Goal: Task Accomplishment & Management: Use online tool/utility

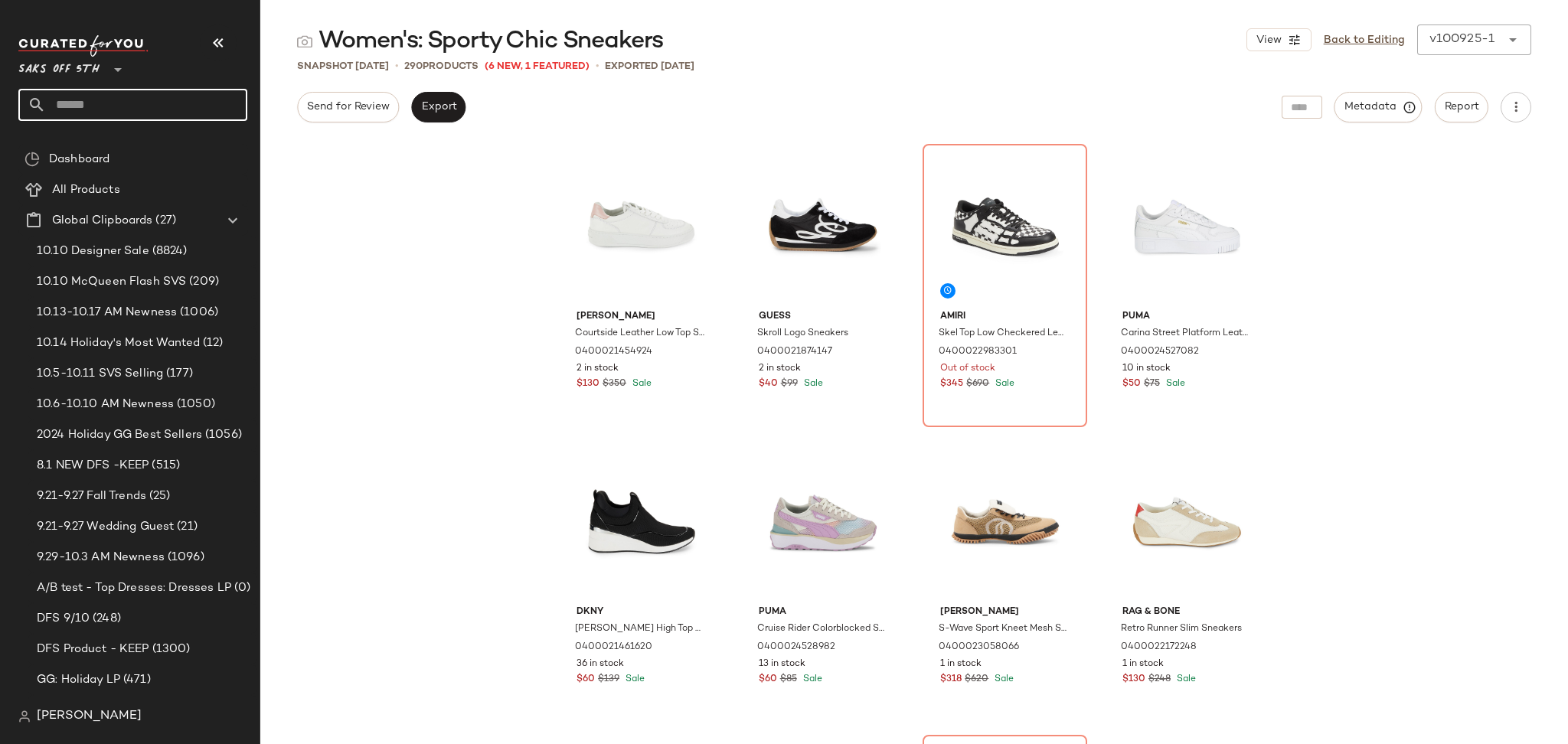
click at [108, 111] on input "text" at bounding box center [146, 105] width 201 height 32
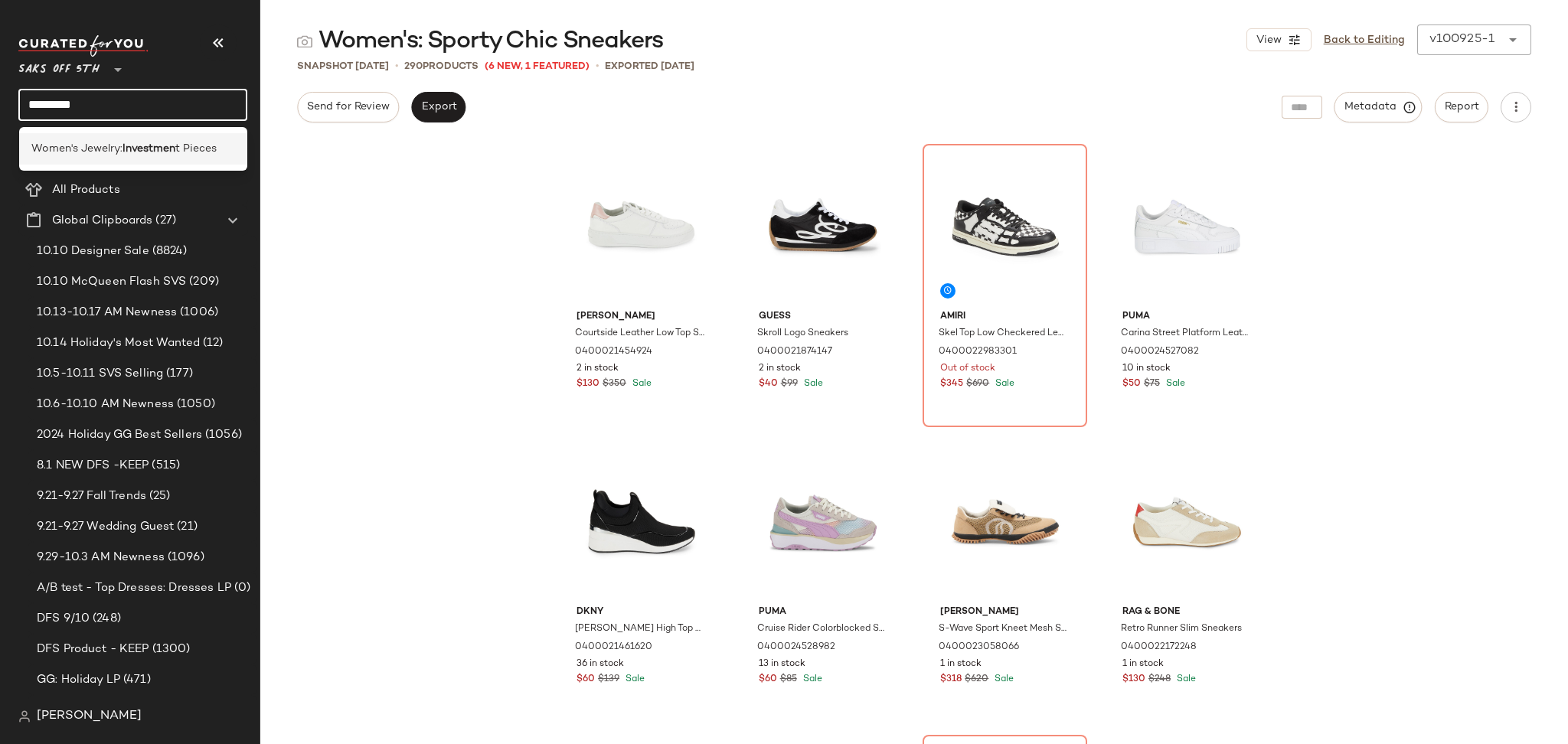
type input "*********"
click at [119, 145] on span "Women's Jewelry:" at bounding box center [77, 148] width 92 height 16
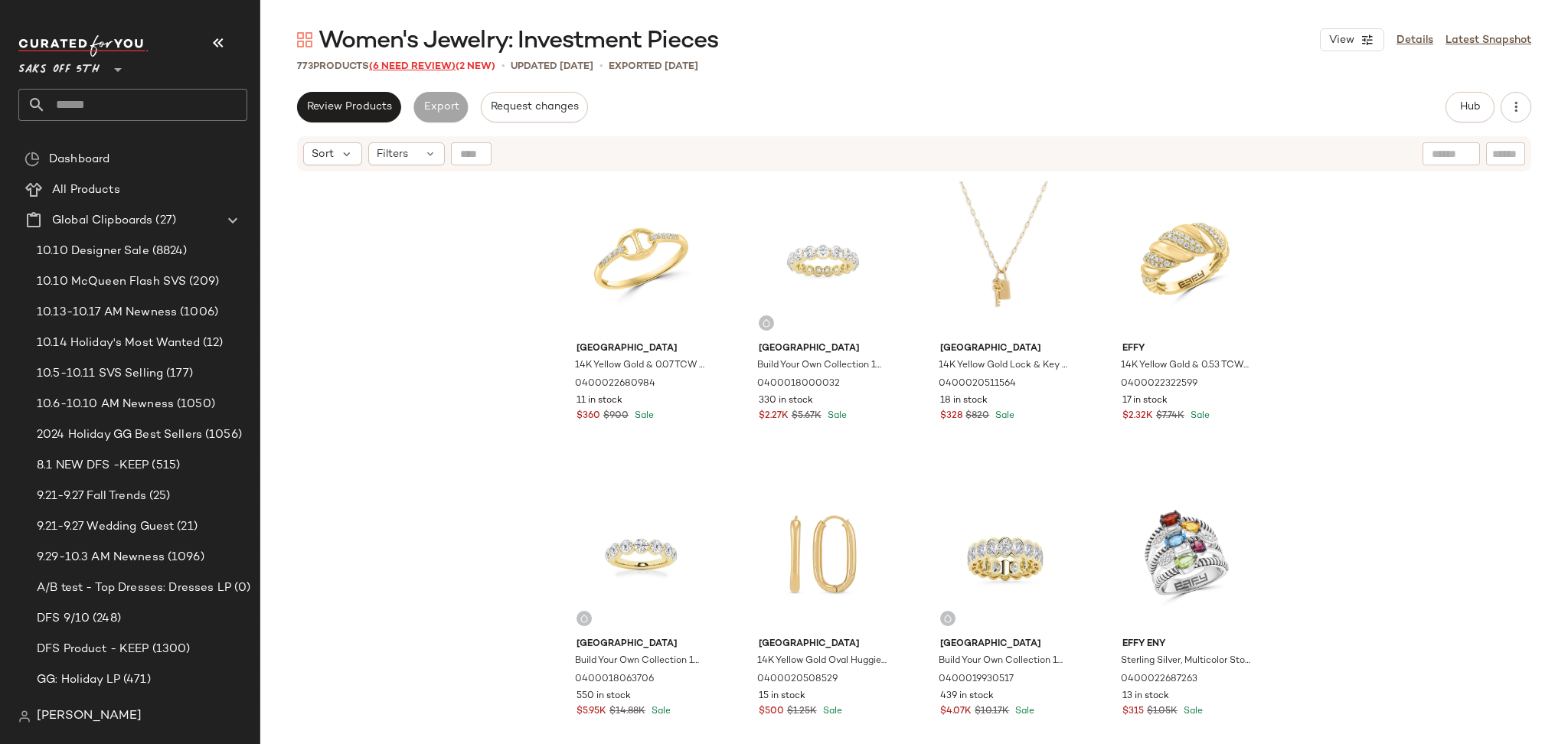
click at [418, 67] on span "(6 Need Review)" at bounding box center [413, 67] width 87 height 11
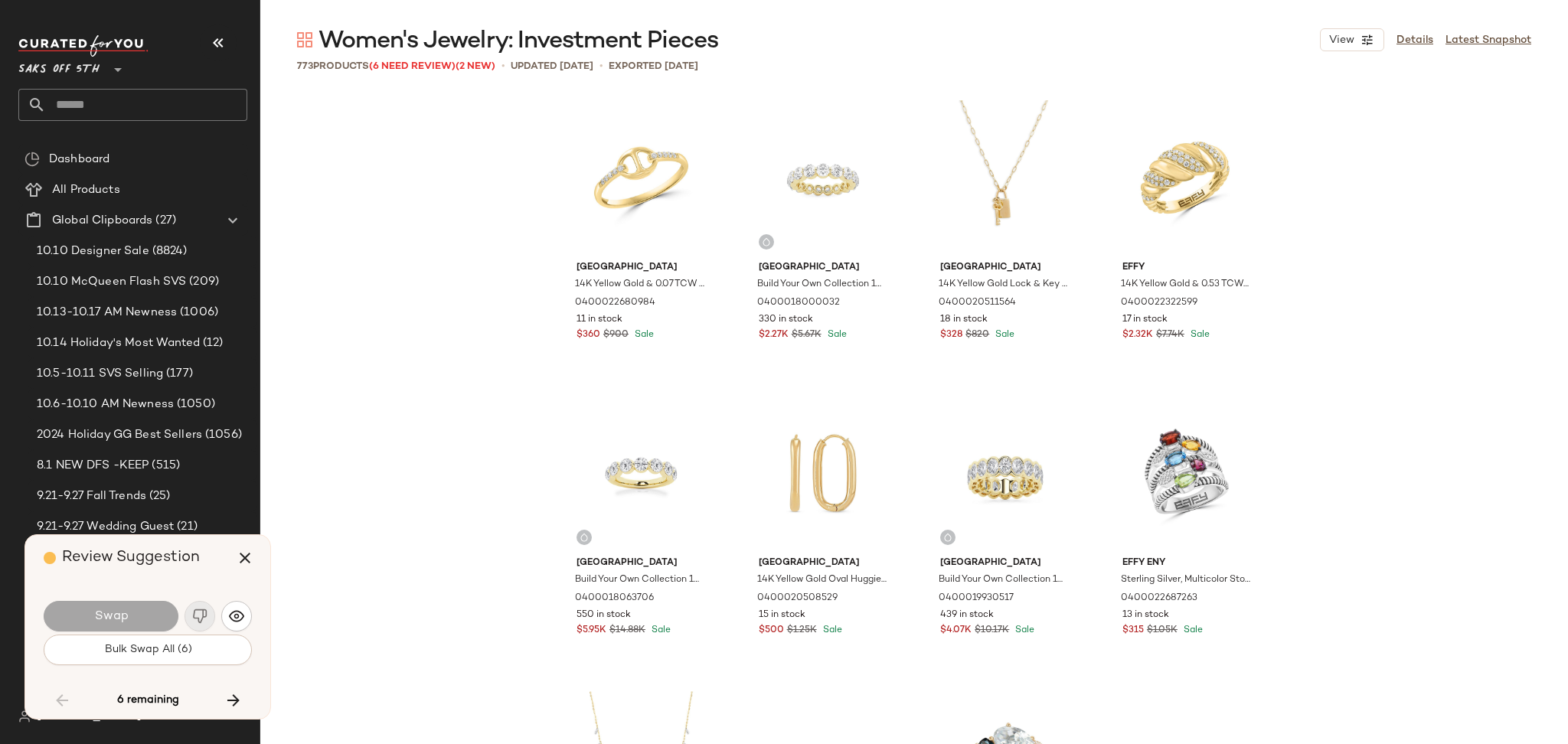
scroll to position [7383, 0]
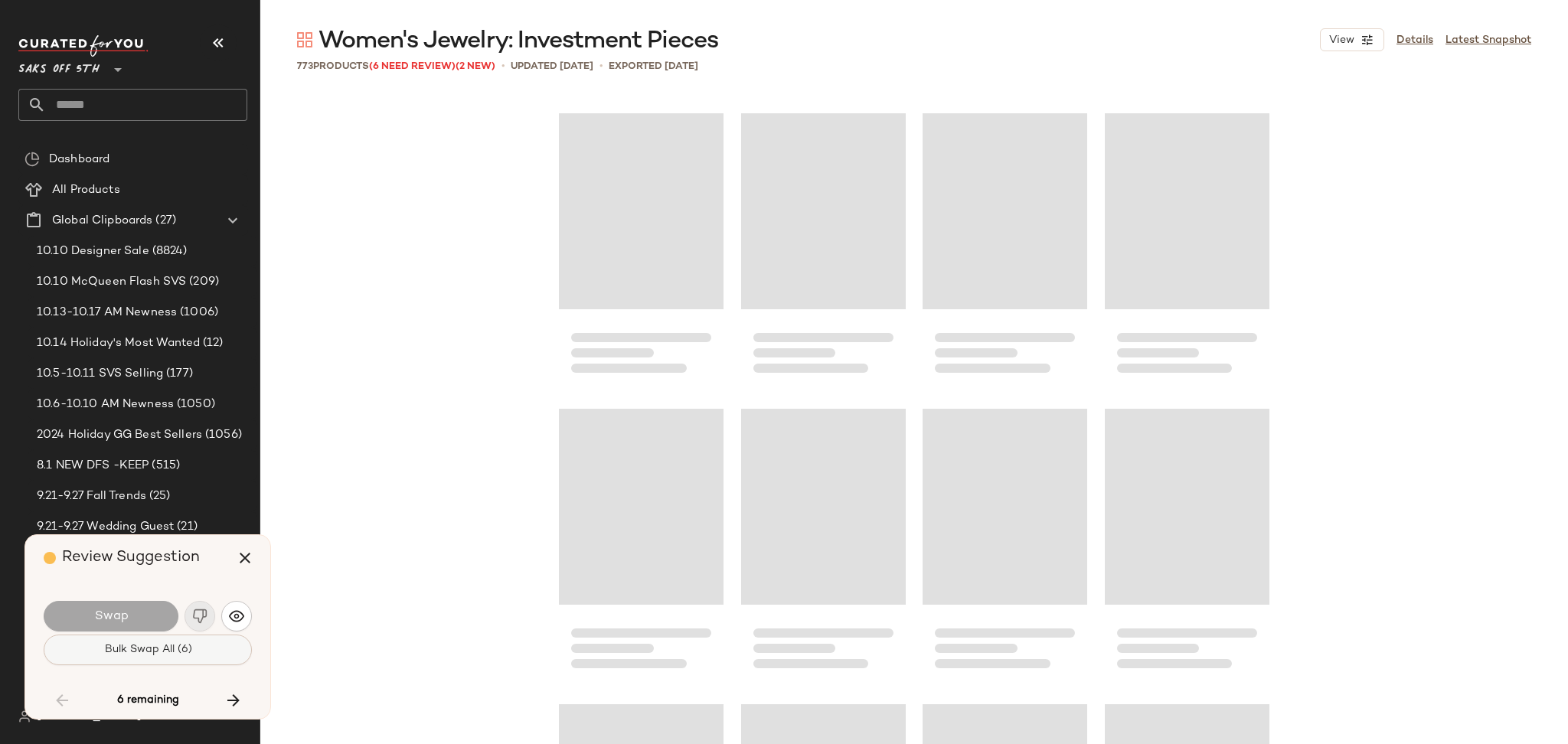
click at [156, 649] on span "Bulk Swap All (6)" at bounding box center [147, 649] width 88 height 12
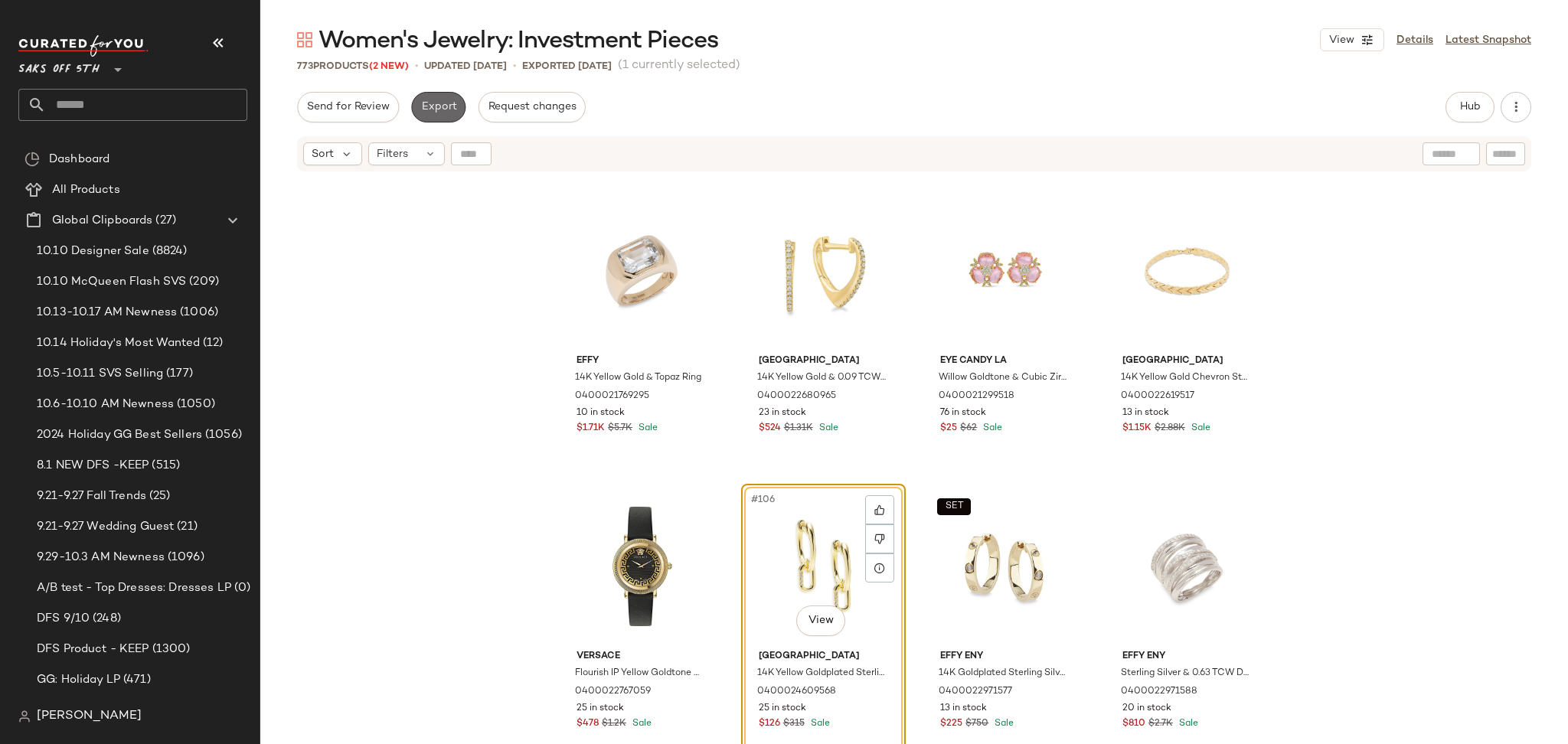
click at [451, 120] on button "Export" at bounding box center [438, 106] width 54 height 31
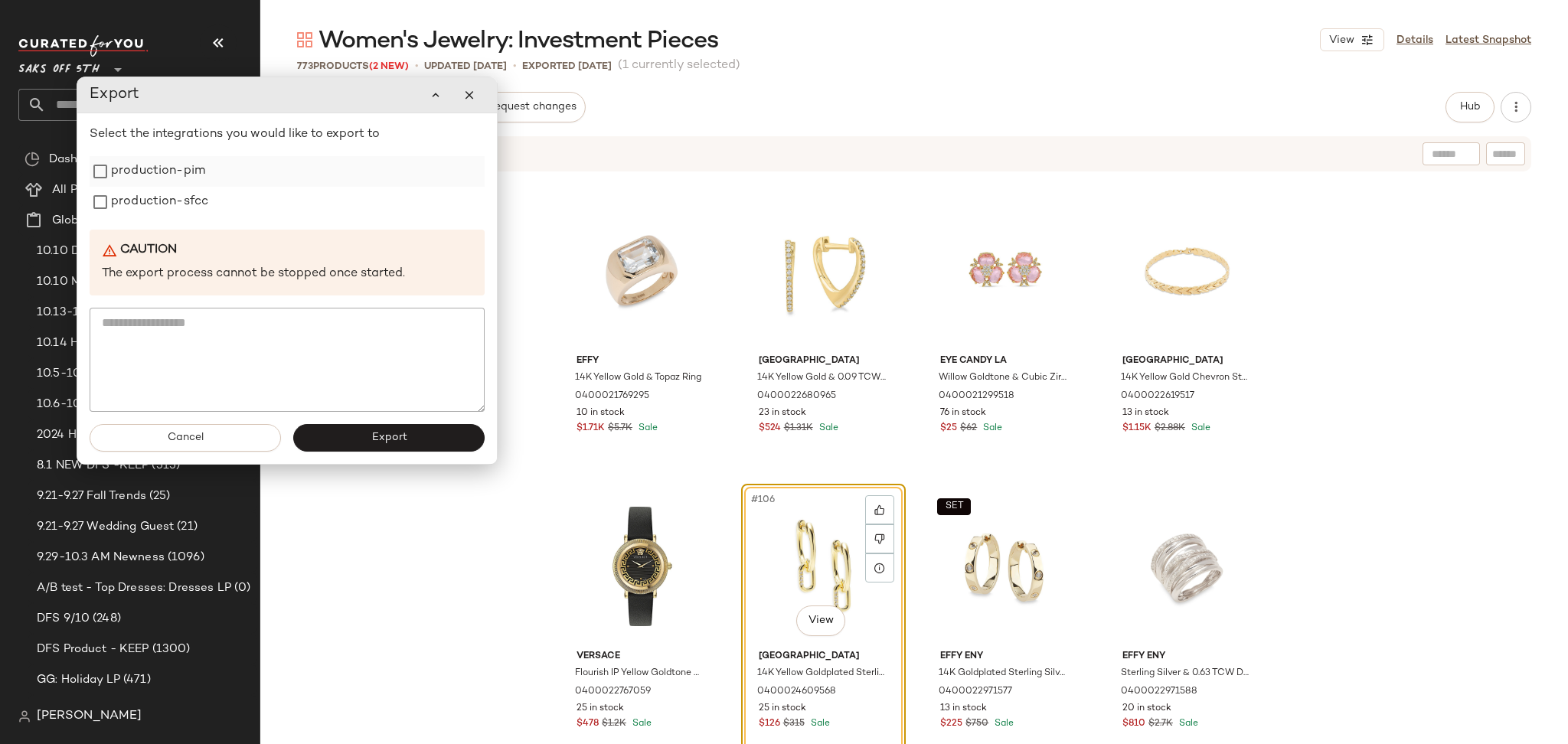
click at [160, 165] on label "production-pim" at bounding box center [157, 171] width 94 height 31
click at [156, 195] on label "production-sfcc" at bounding box center [159, 202] width 97 height 31
click at [346, 426] on button "Export" at bounding box center [389, 437] width 191 height 27
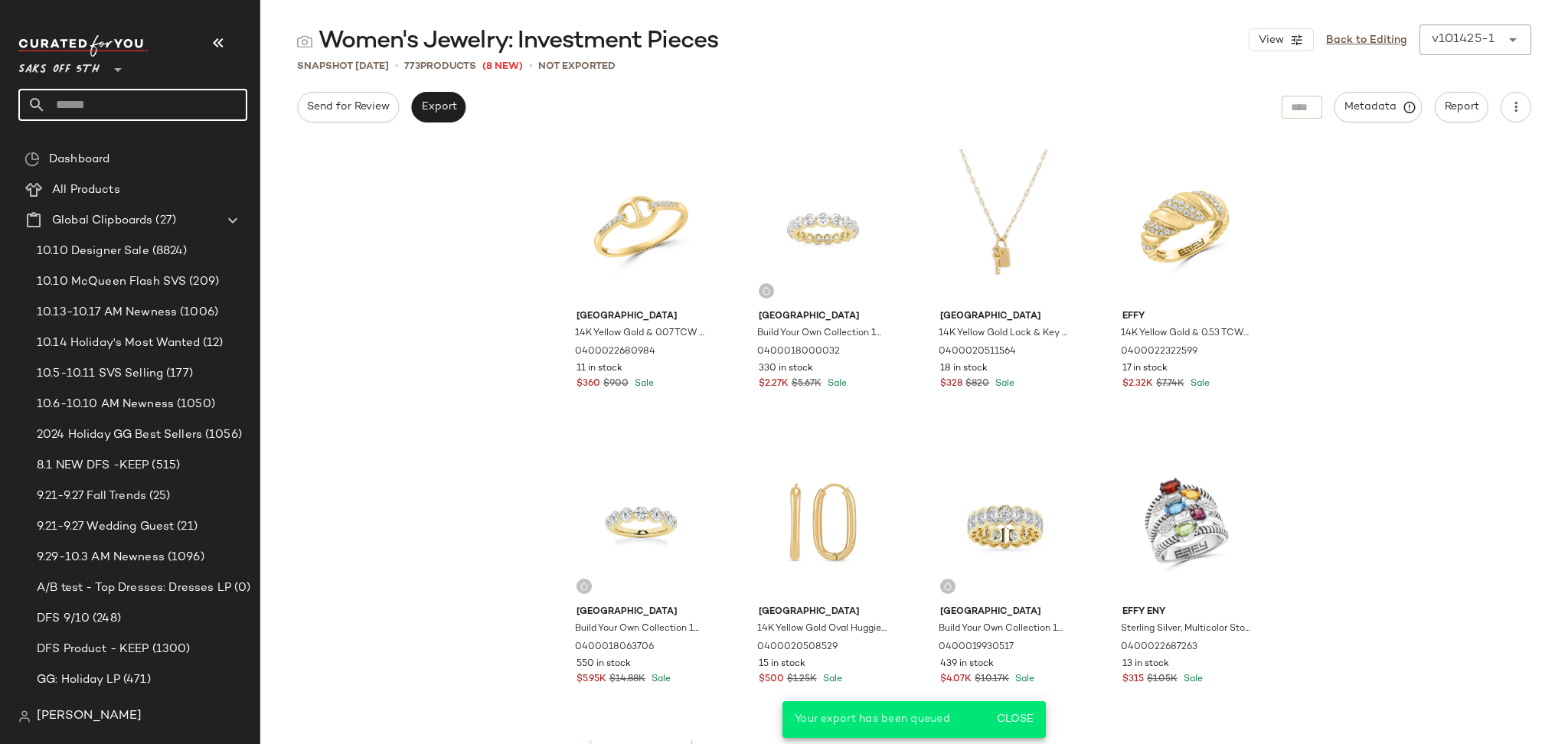
click at [200, 111] on input "text" at bounding box center [146, 105] width 201 height 32
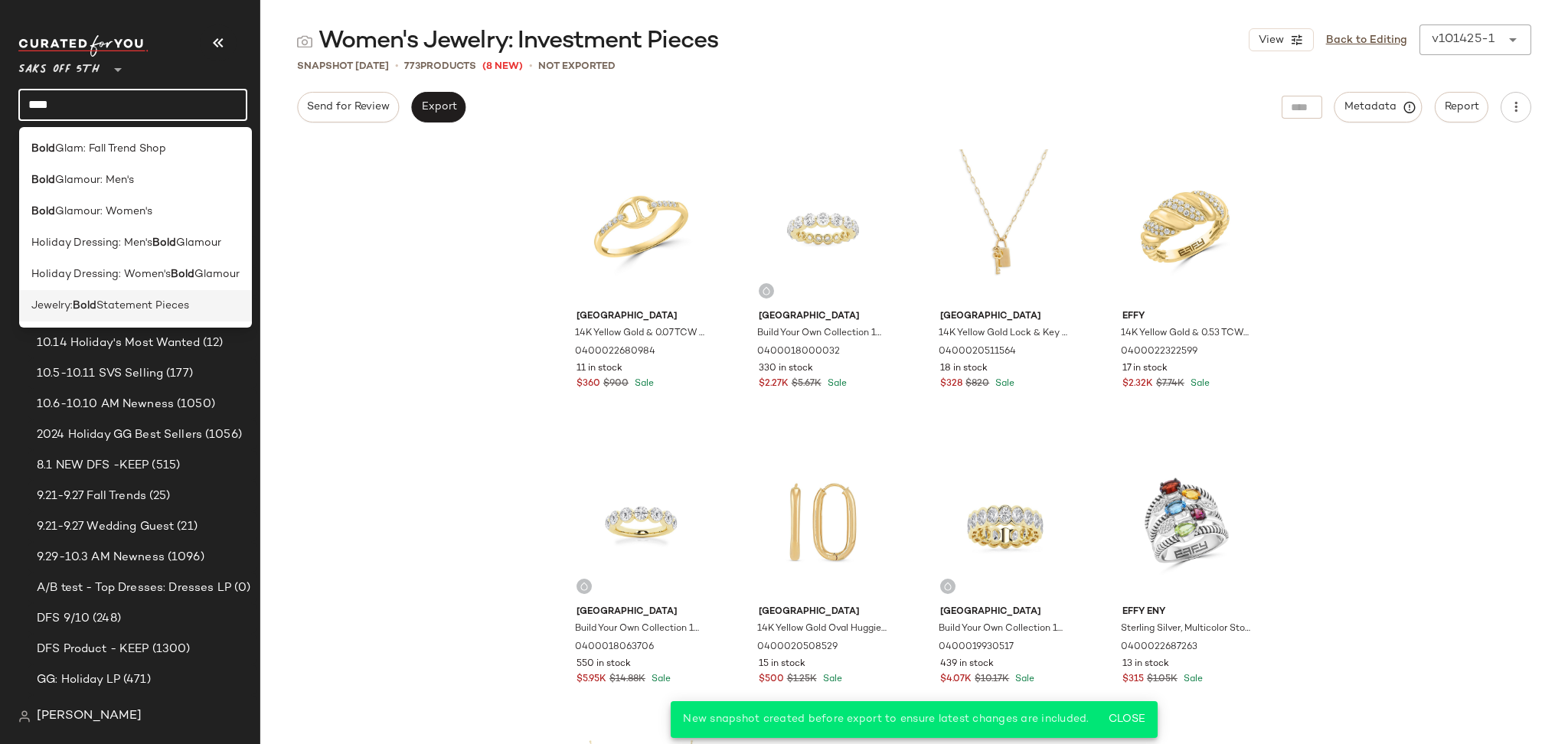
type input "****"
click at [111, 308] on span "Statement Pieces" at bounding box center [142, 305] width 92 height 16
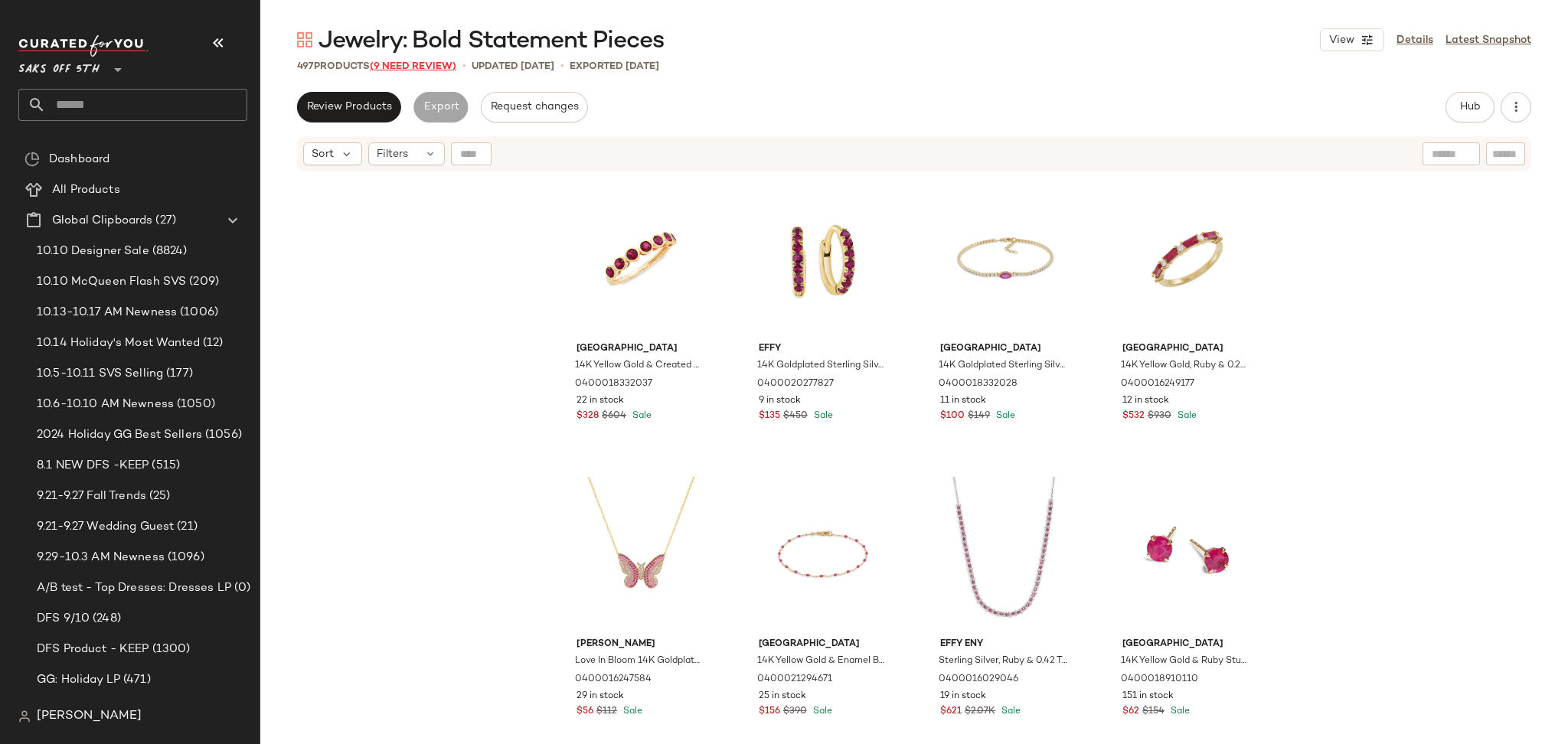
click at [413, 62] on span "(9 Need Review)" at bounding box center [413, 67] width 87 height 11
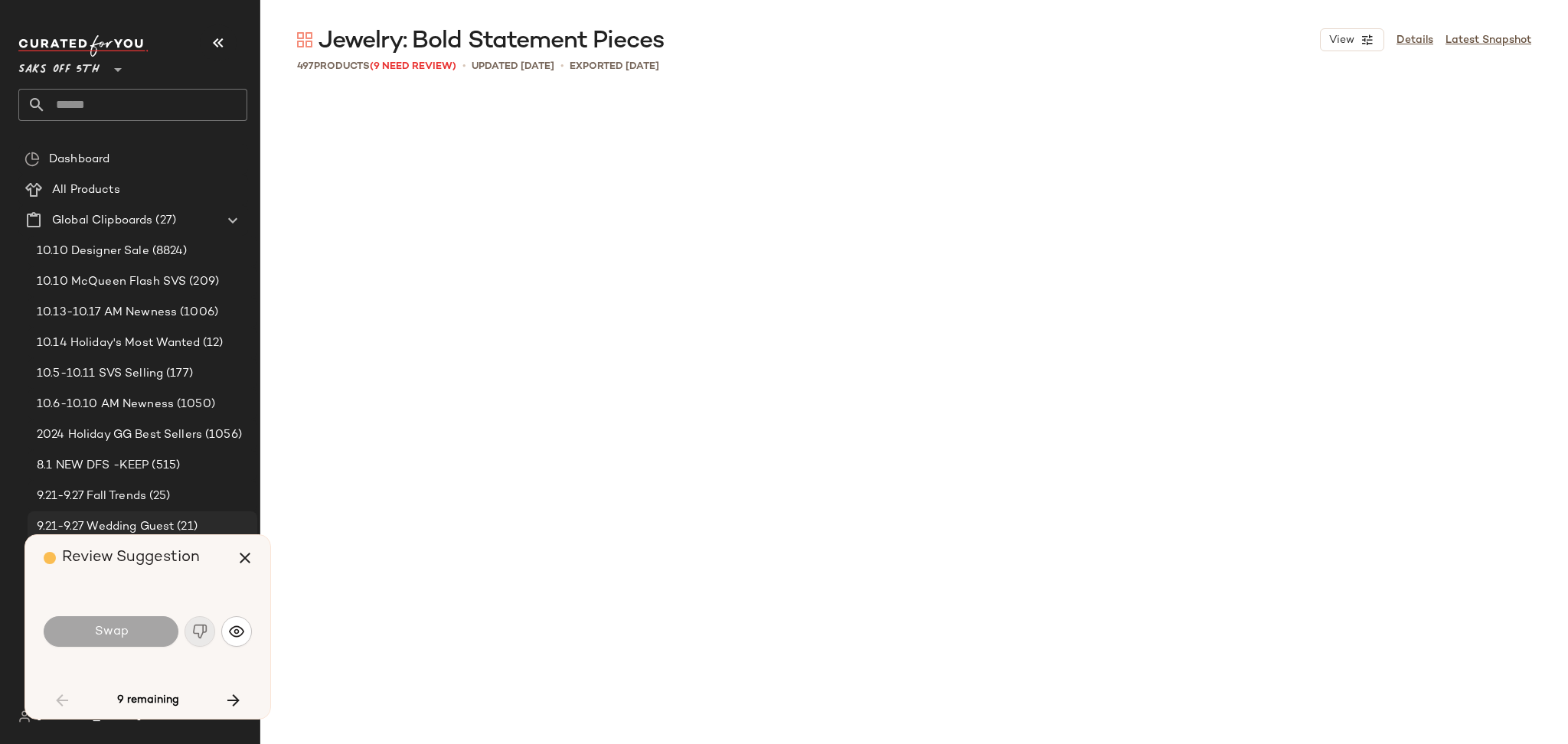
scroll to position [2658, 0]
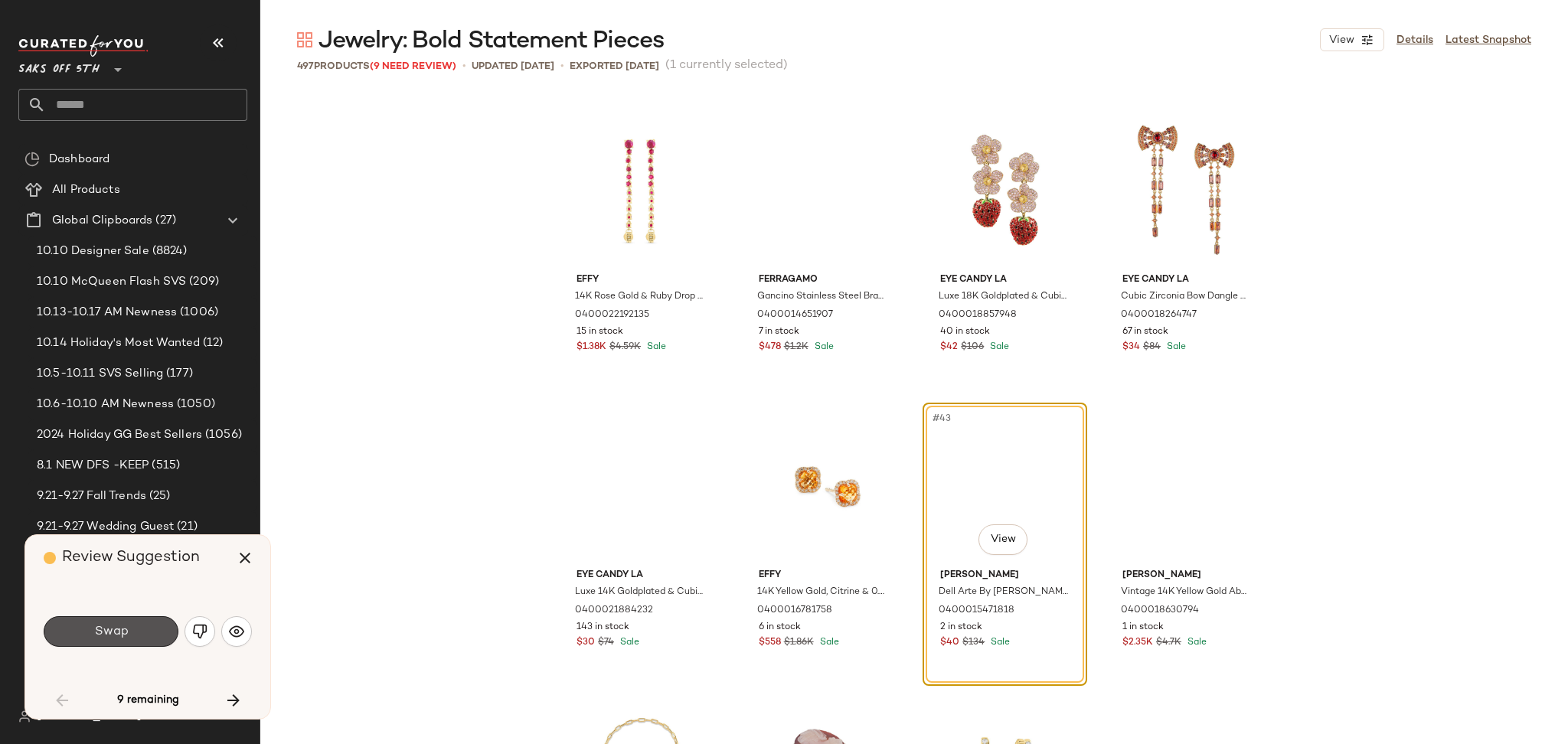
click at [114, 625] on span "Swap" at bounding box center [110, 631] width 34 height 14
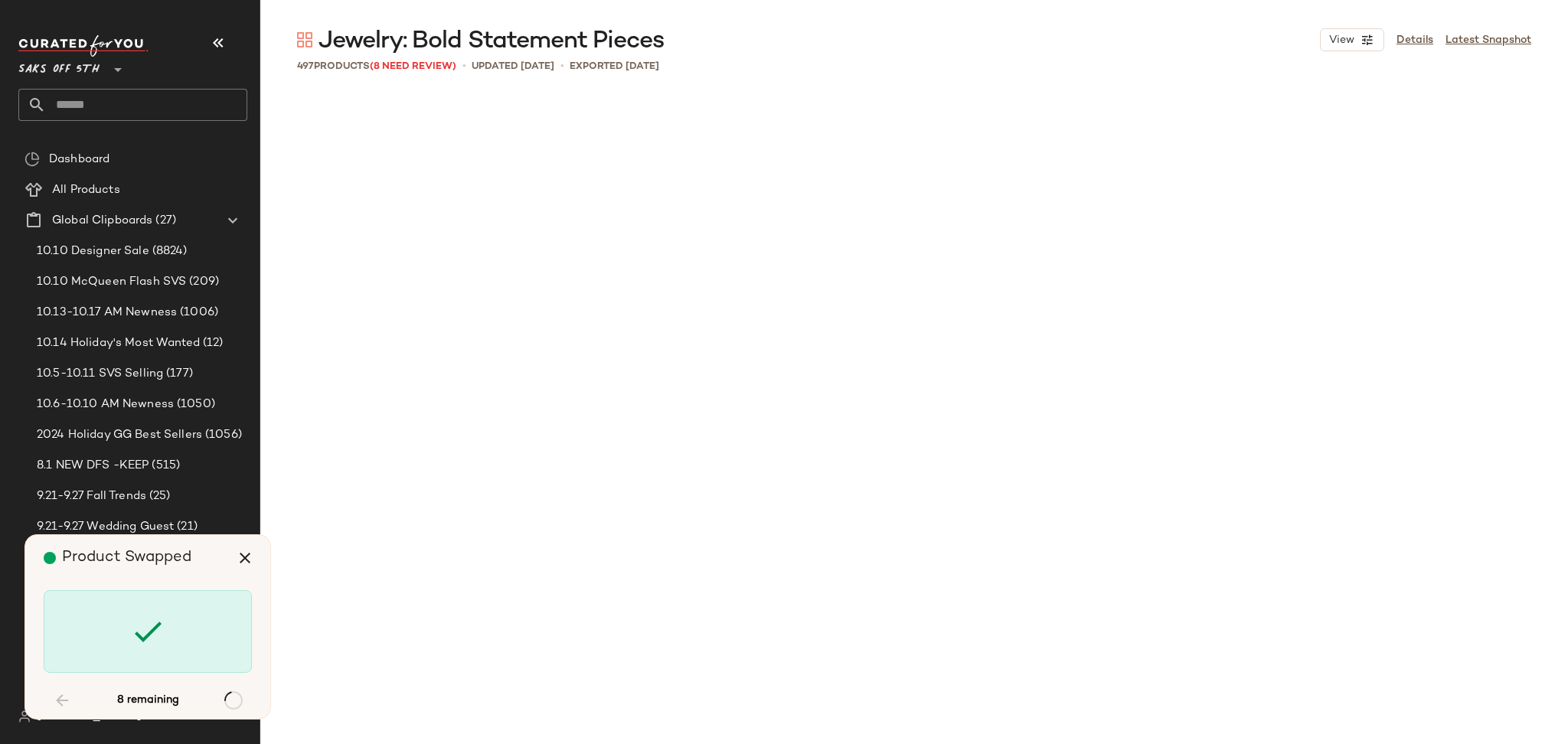
scroll to position [3839, 0]
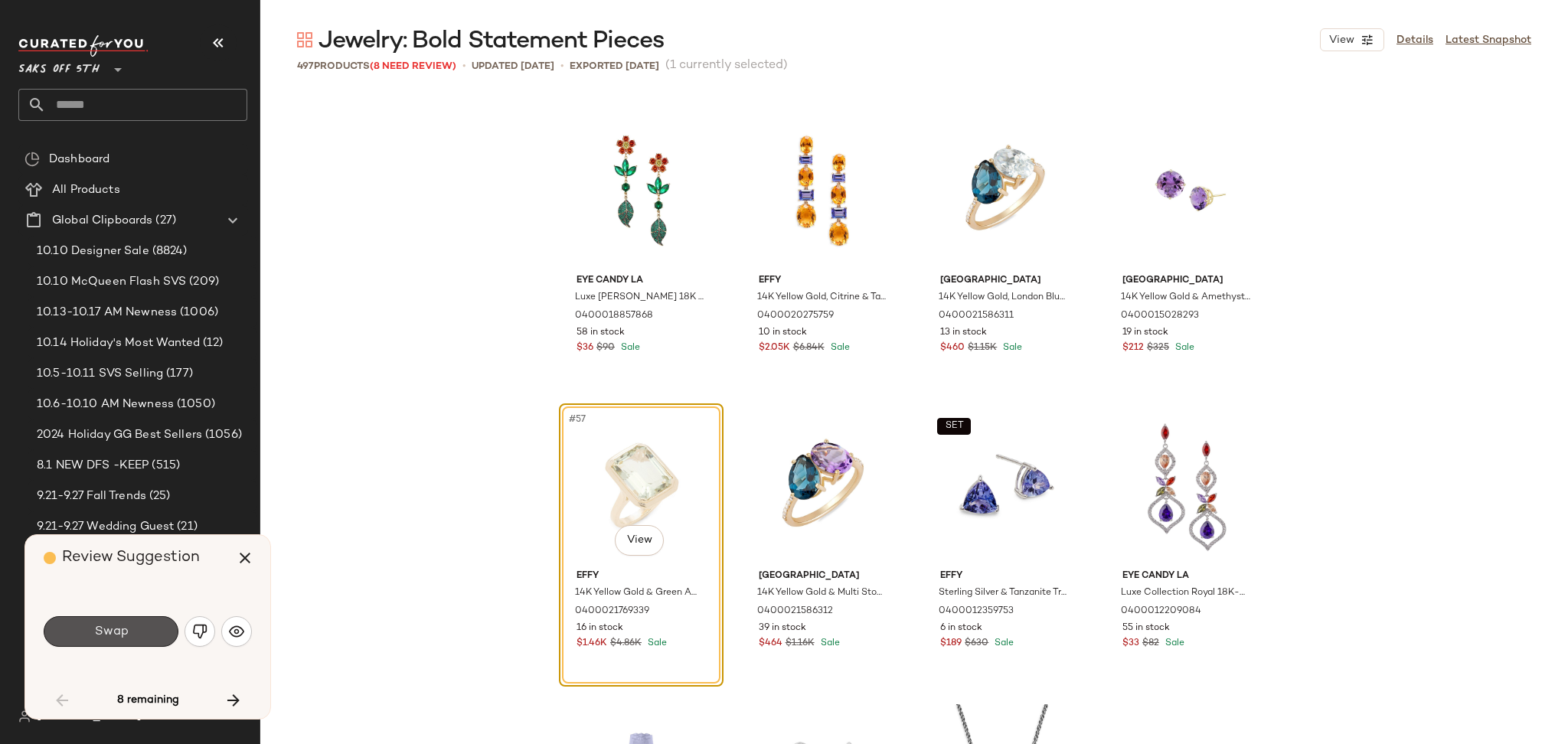
click at [114, 625] on span "Swap" at bounding box center [110, 631] width 34 height 14
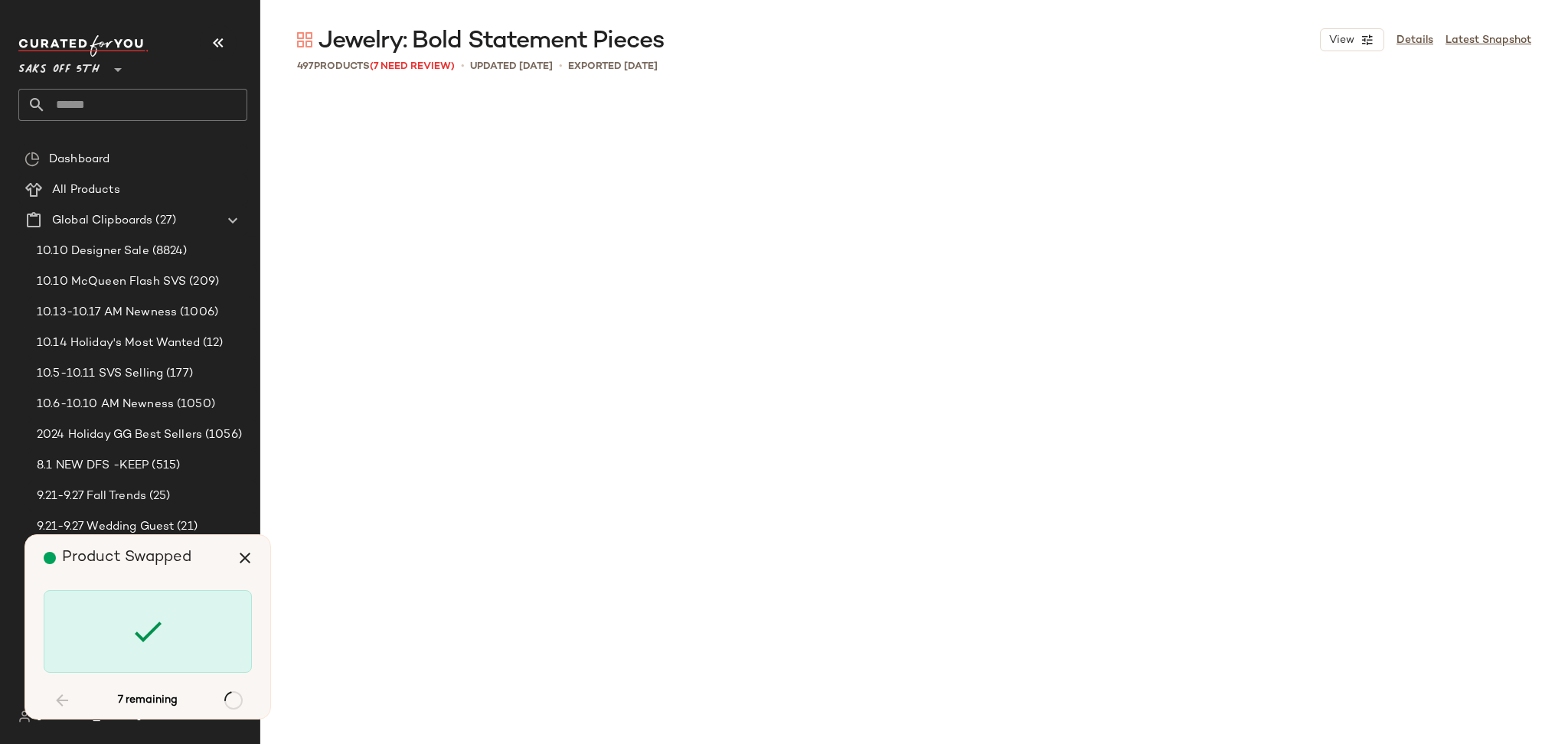
scroll to position [5907, 0]
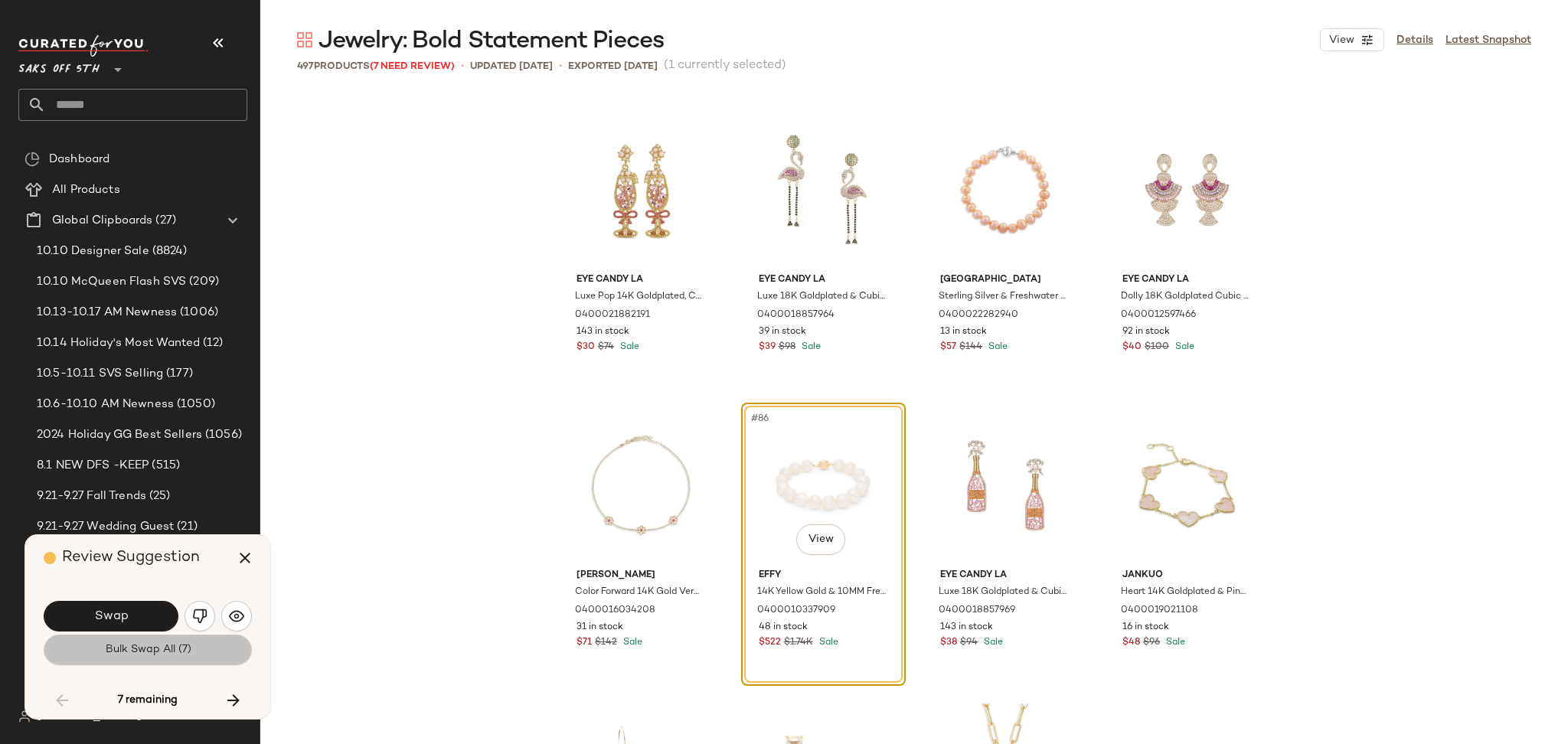
click at [149, 654] on span "Bulk Swap All (7)" at bounding box center [147, 649] width 87 height 12
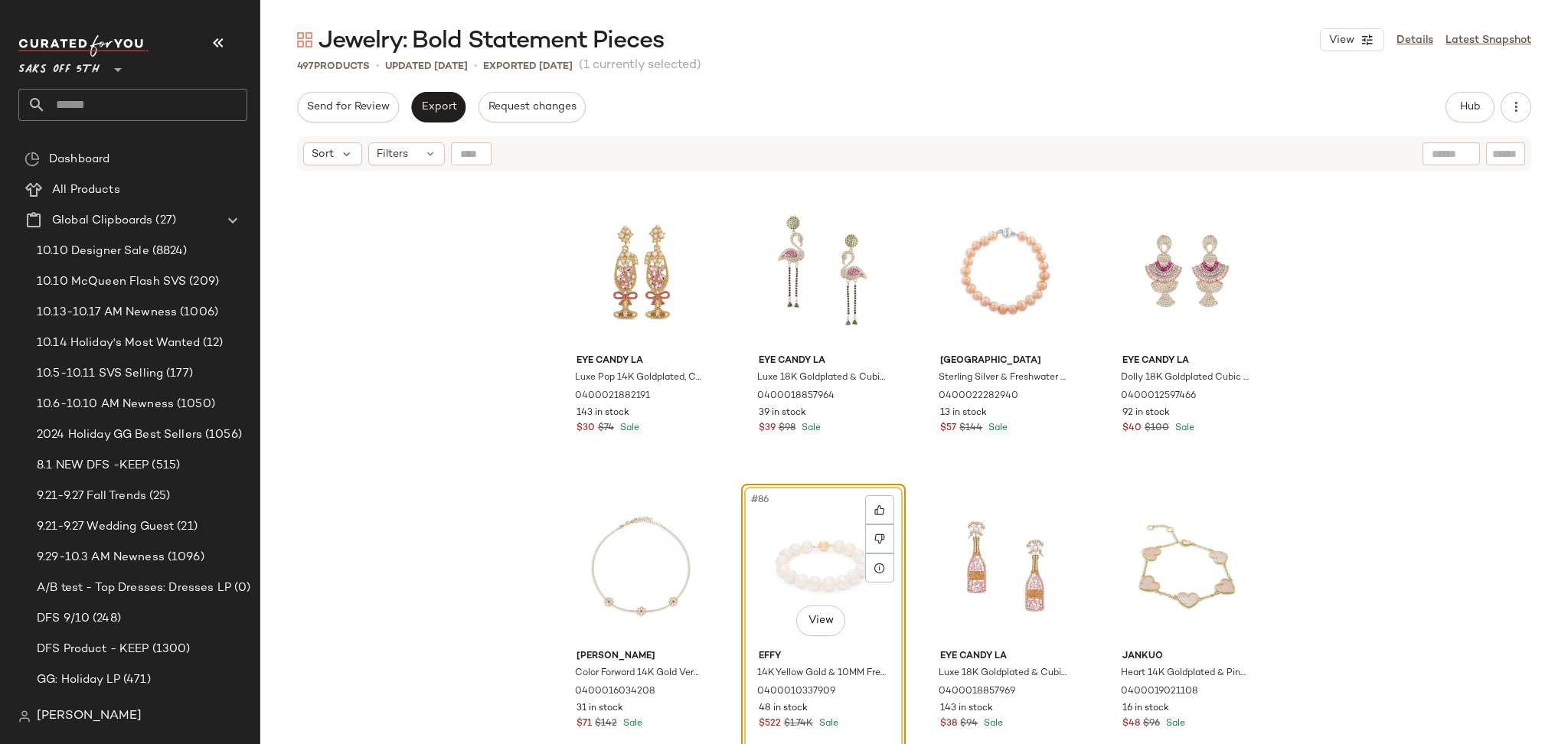
click at [109, 91] on input "text" at bounding box center [146, 105] width 201 height 32
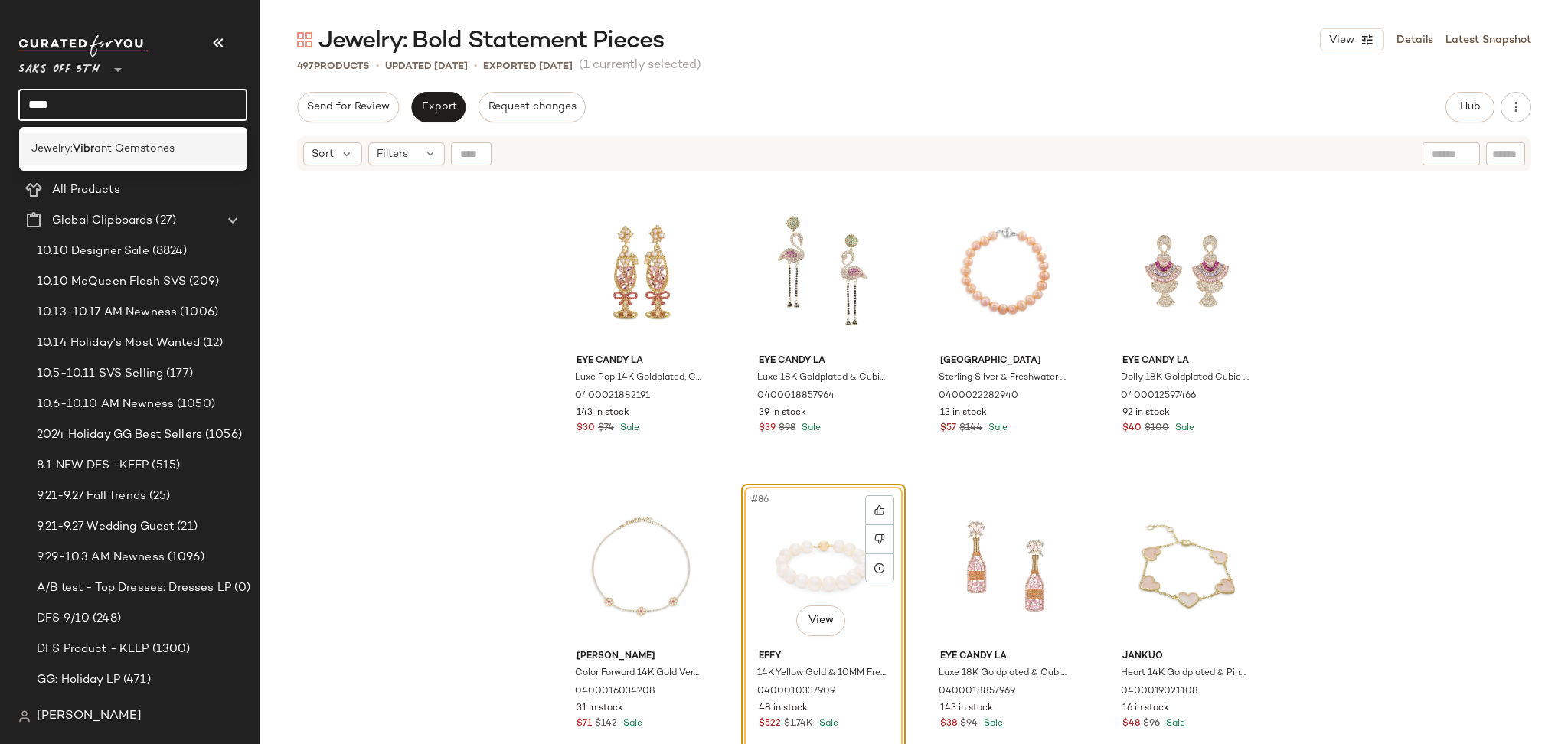
type input "****"
click at [101, 142] on span "ant Gemstones" at bounding box center [134, 148] width 81 height 16
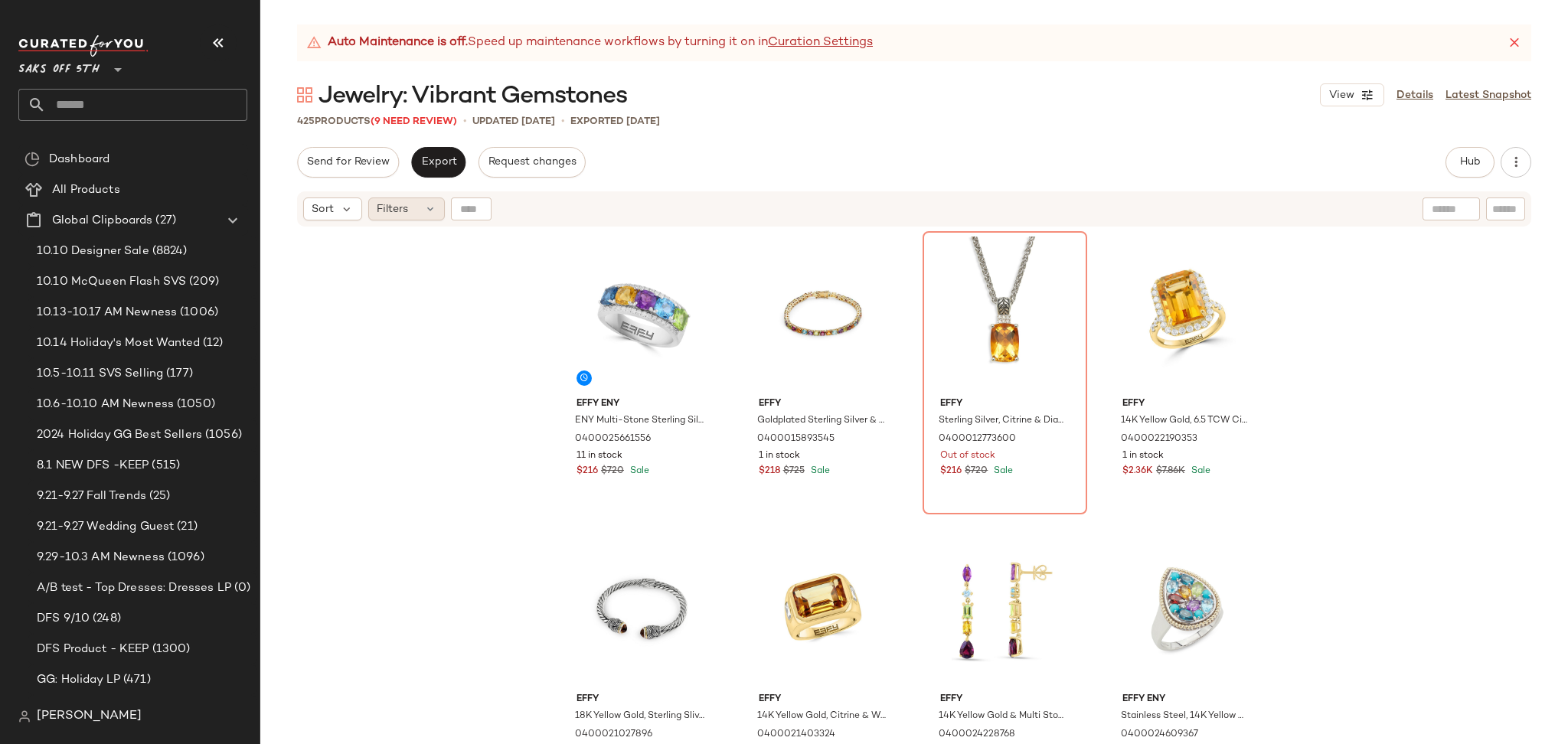
click at [389, 202] on span "Filters" at bounding box center [393, 209] width 32 height 16
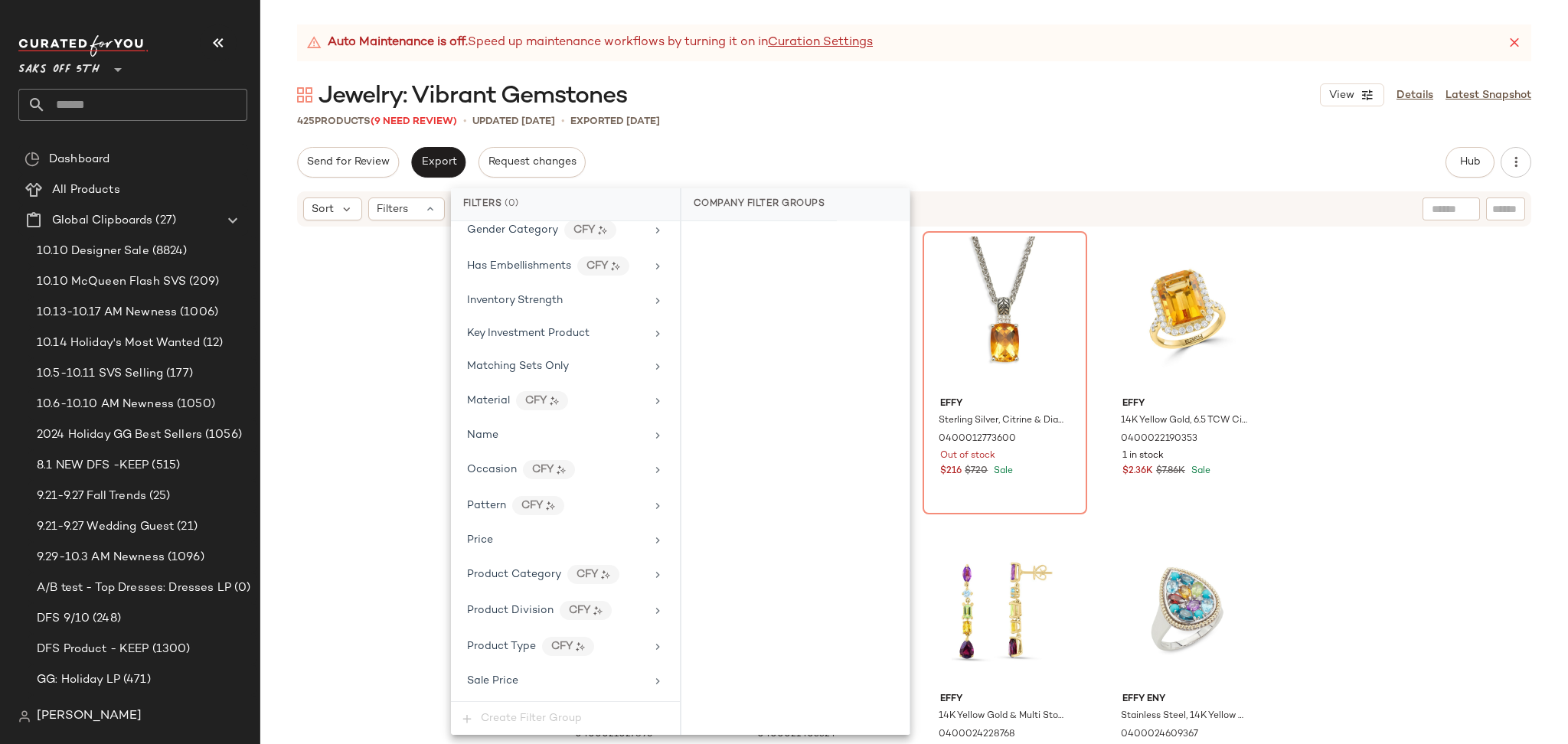
scroll to position [684, 0]
click at [556, 651] on div "Total Inventory" at bounding box center [556, 647] width 178 height 16
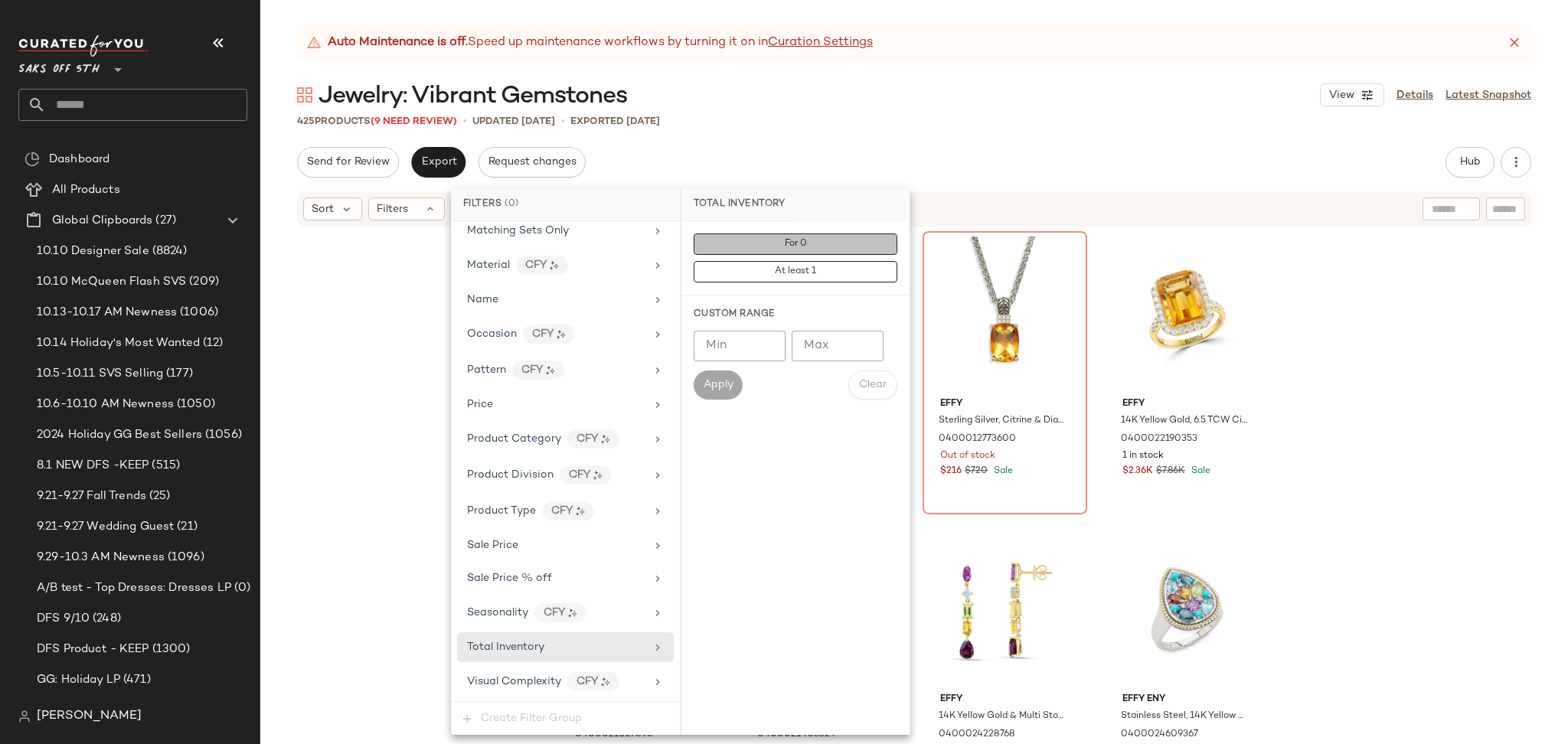
click at [774, 250] on button "For 0" at bounding box center [795, 244] width 204 height 22
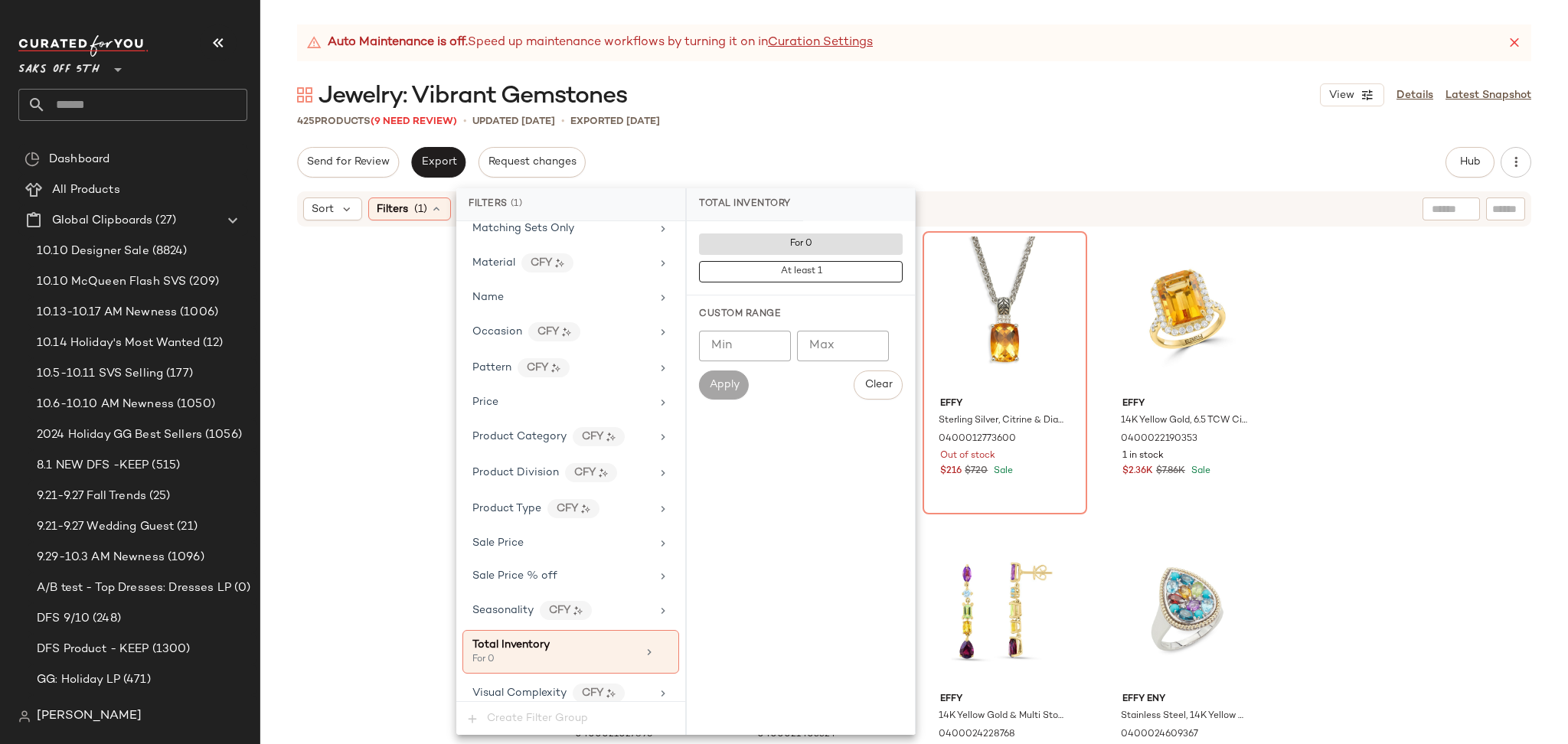
click at [933, 103] on div "Jewelry: Vibrant Gemstones View Details Latest Snapshot" at bounding box center [914, 95] width 1308 height 31
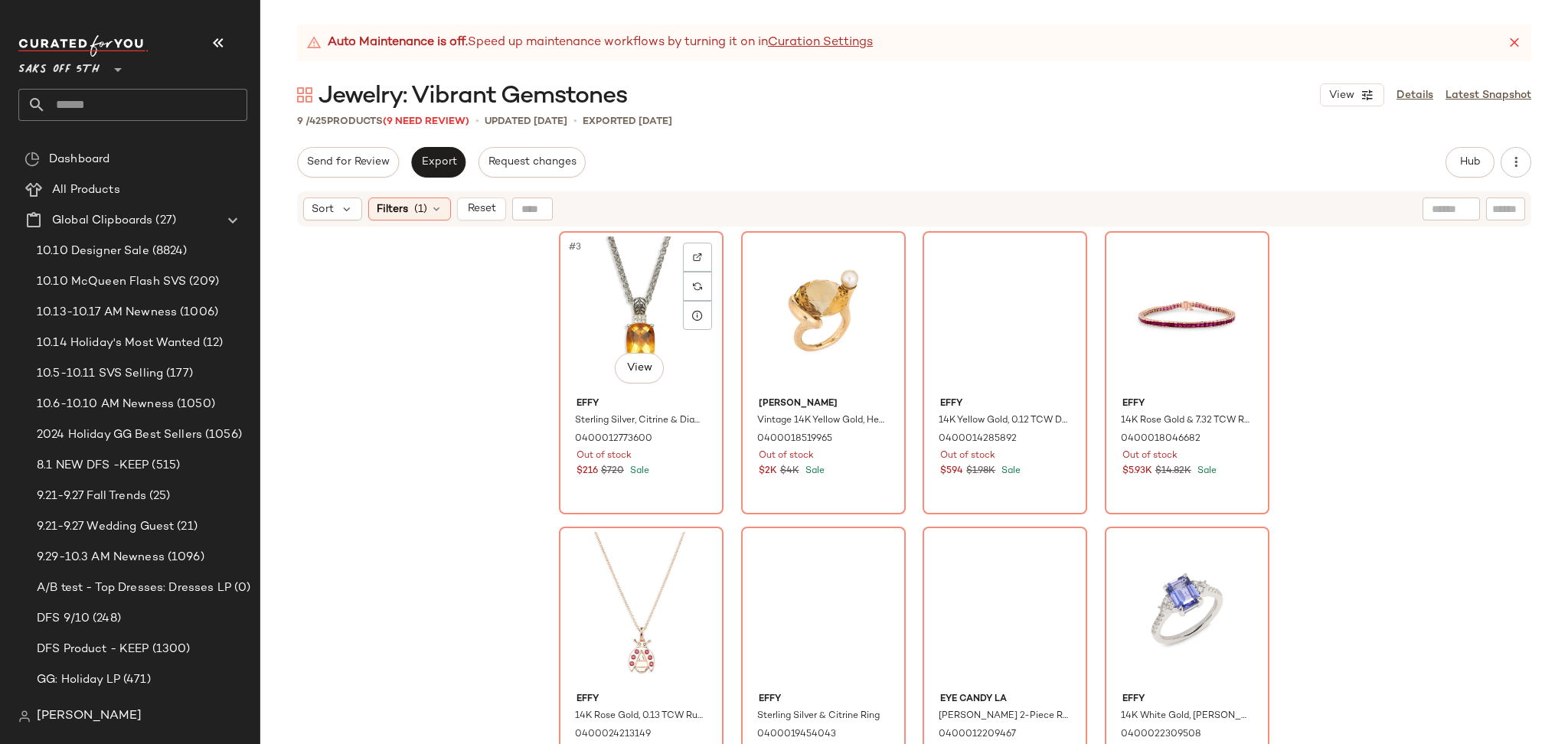
click at [620, 298] on div "#3 View" at bounding box center [641, 313] width 154 height 155
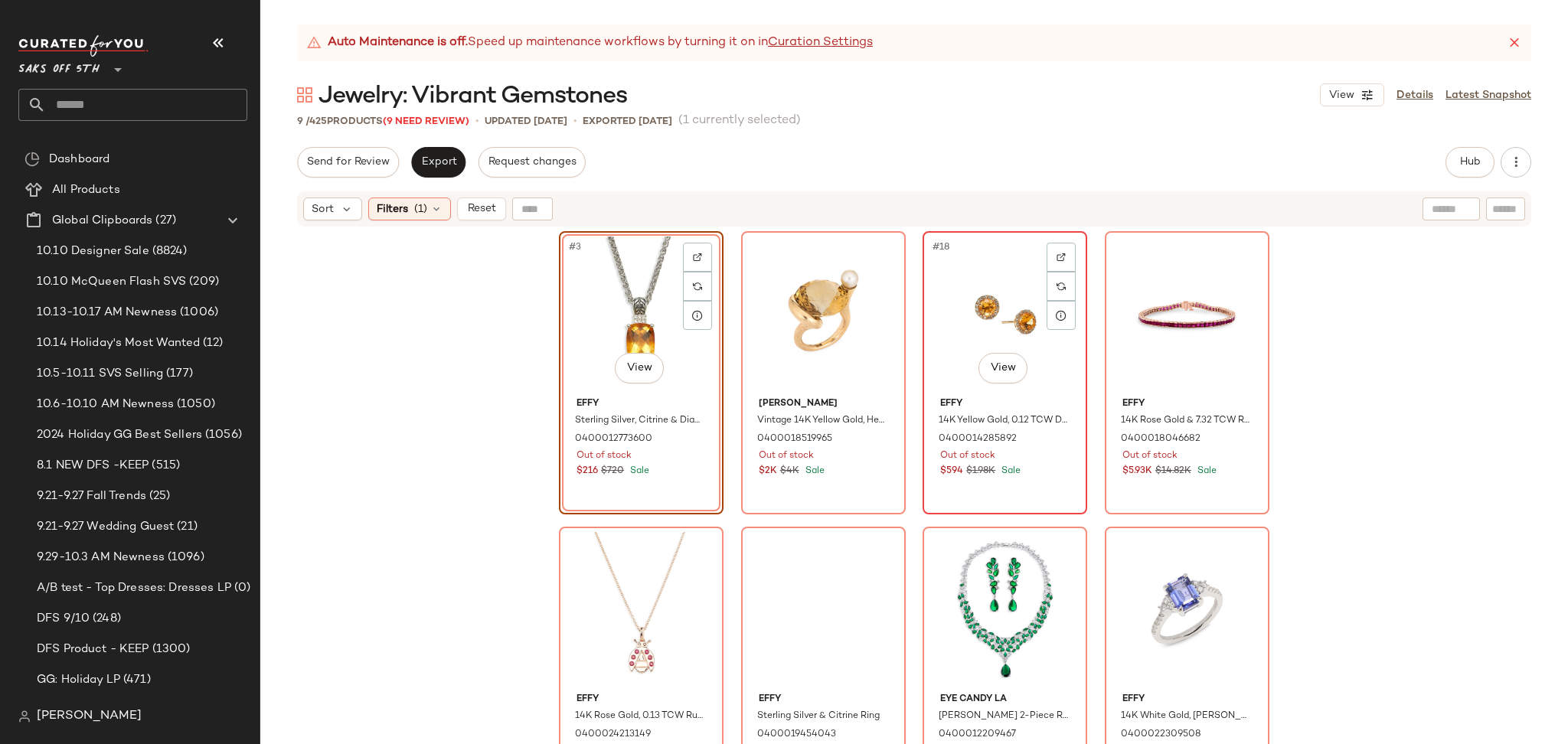
scroll to position [322, 0]
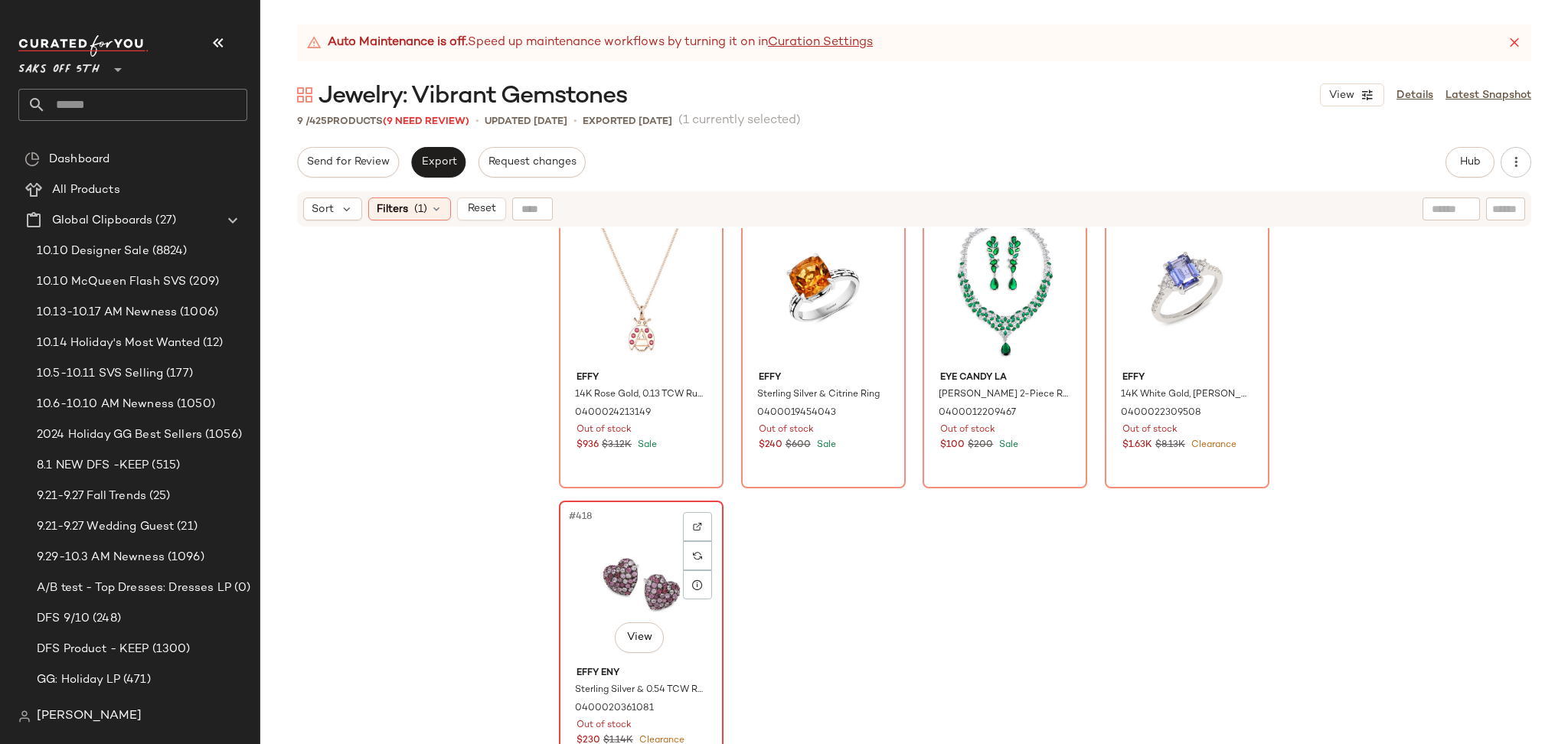
click at [614, 579] on div "#418 View" at bounding box center [641, 583] width 154 height 155
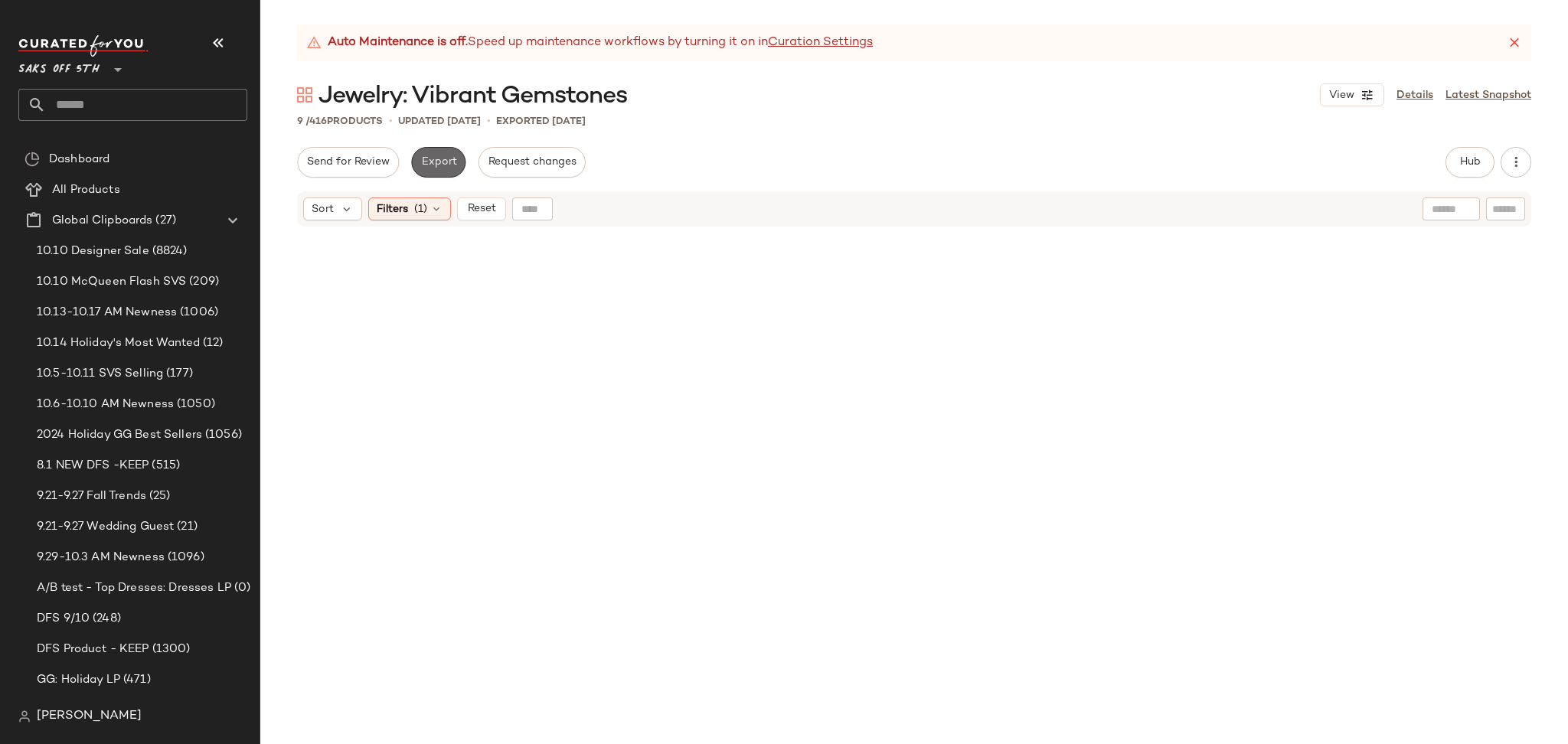
click at [448, 164] on span "Export" at bounding box center [438, 162] width 36 height 12
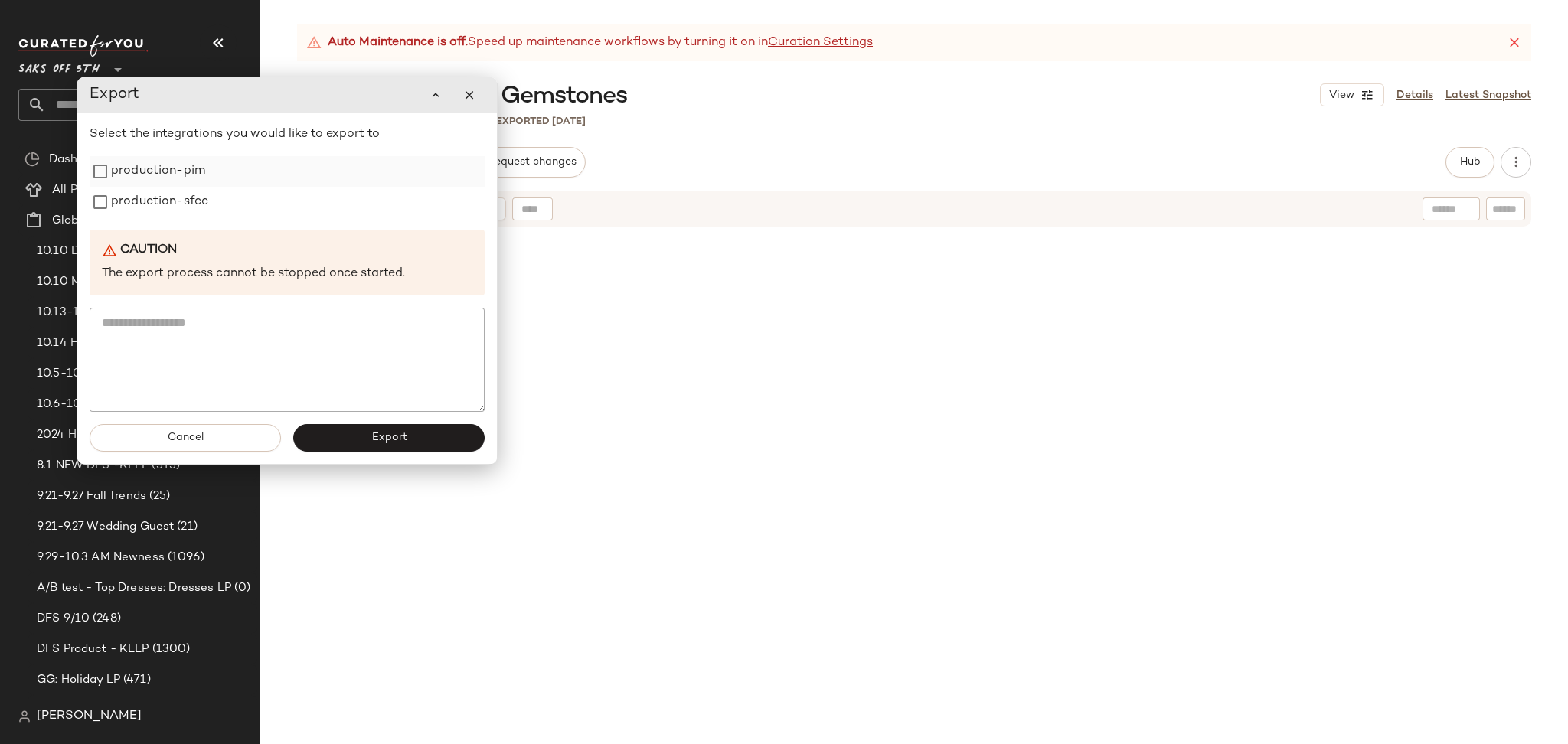
click at [141, 184] on label "production-pim" at bounding box center [157, 171] width 94 height 31
click at [141, 203] on label "production-sfcc" at bounding box center [159, 202] width 97 height 31
click at [337, 436] on button "Export" at bounding box center [389, 437] width 191 height 27
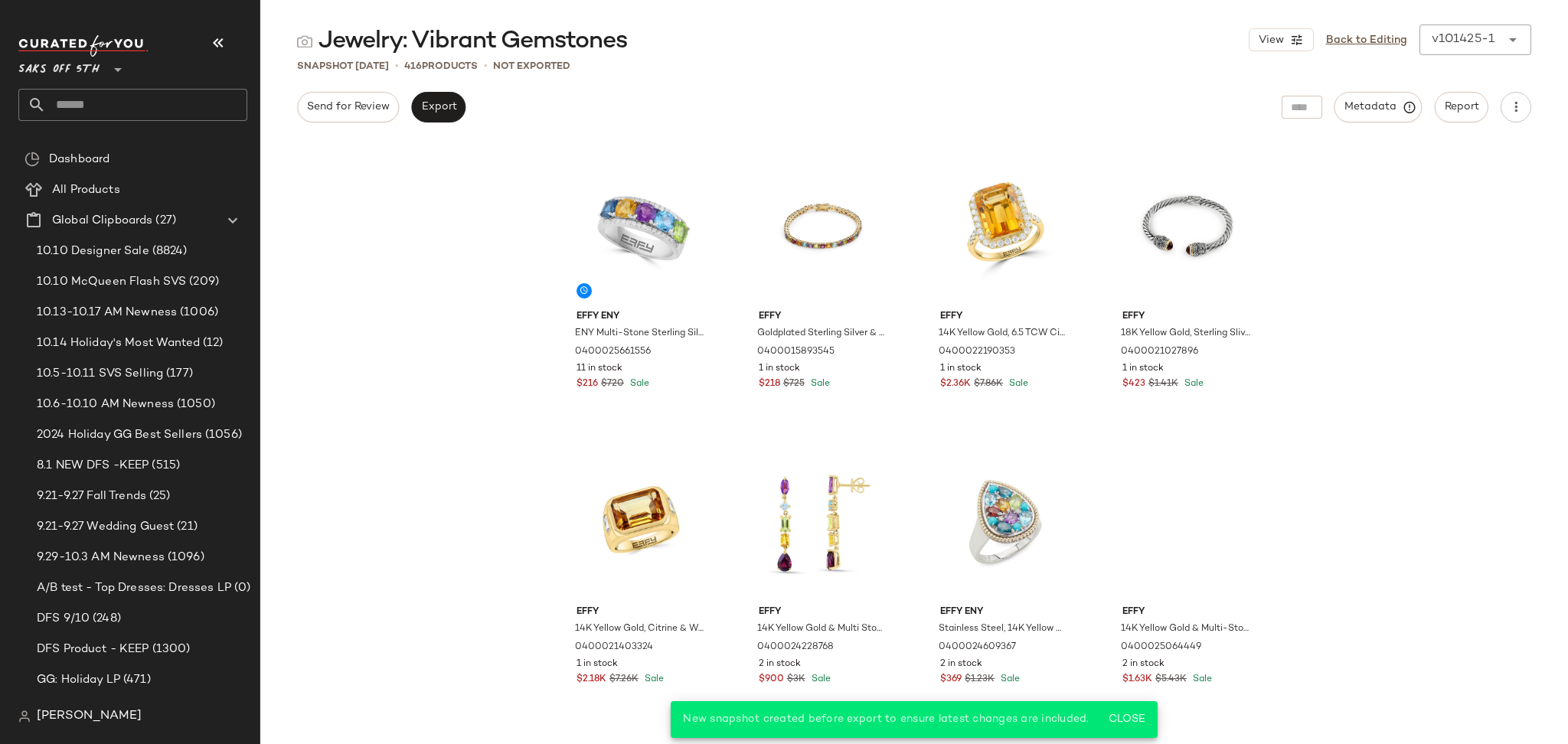
click at [121, 104] on input "text" at bounding box center [146, 105] width 201 height 32
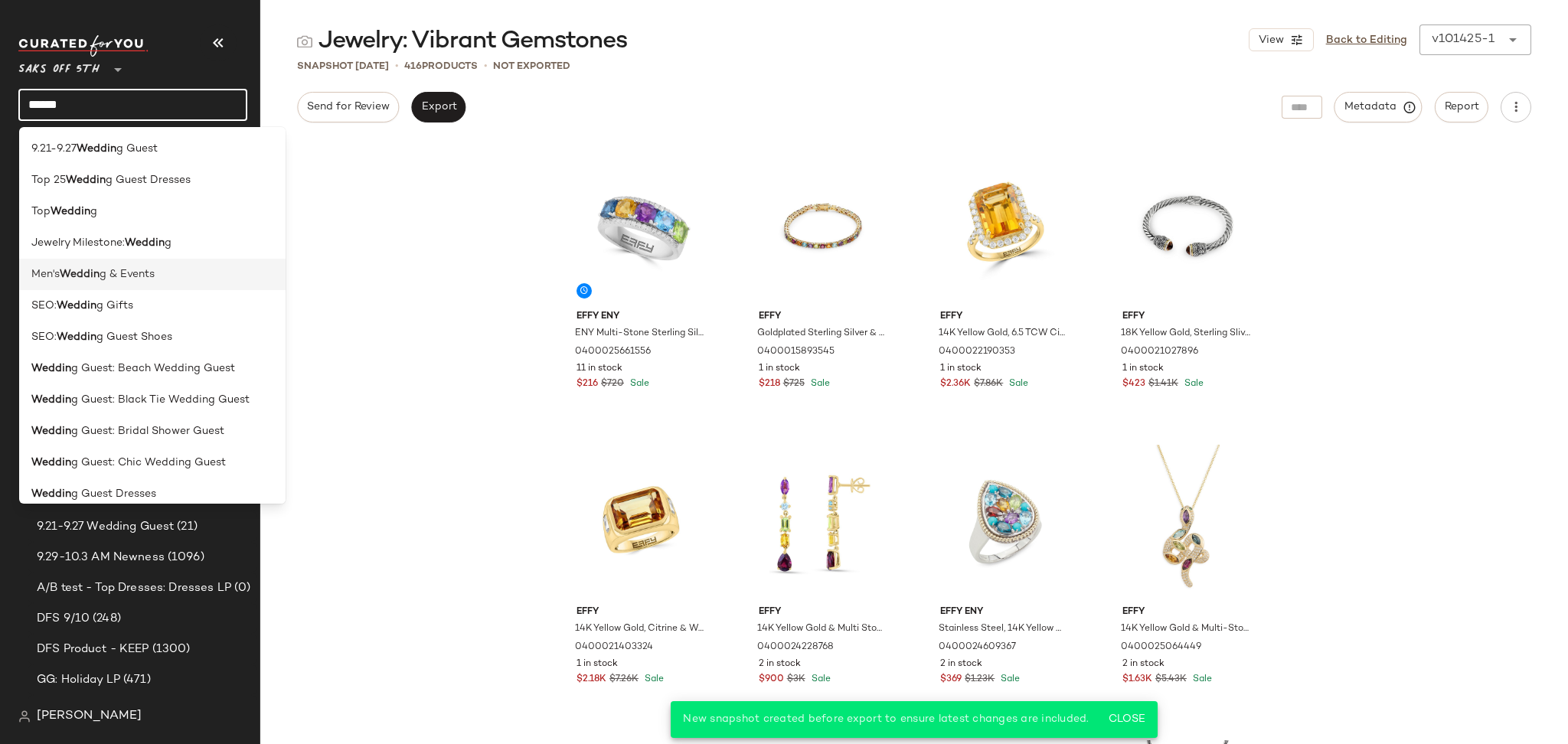
scroll to position [7, 0]
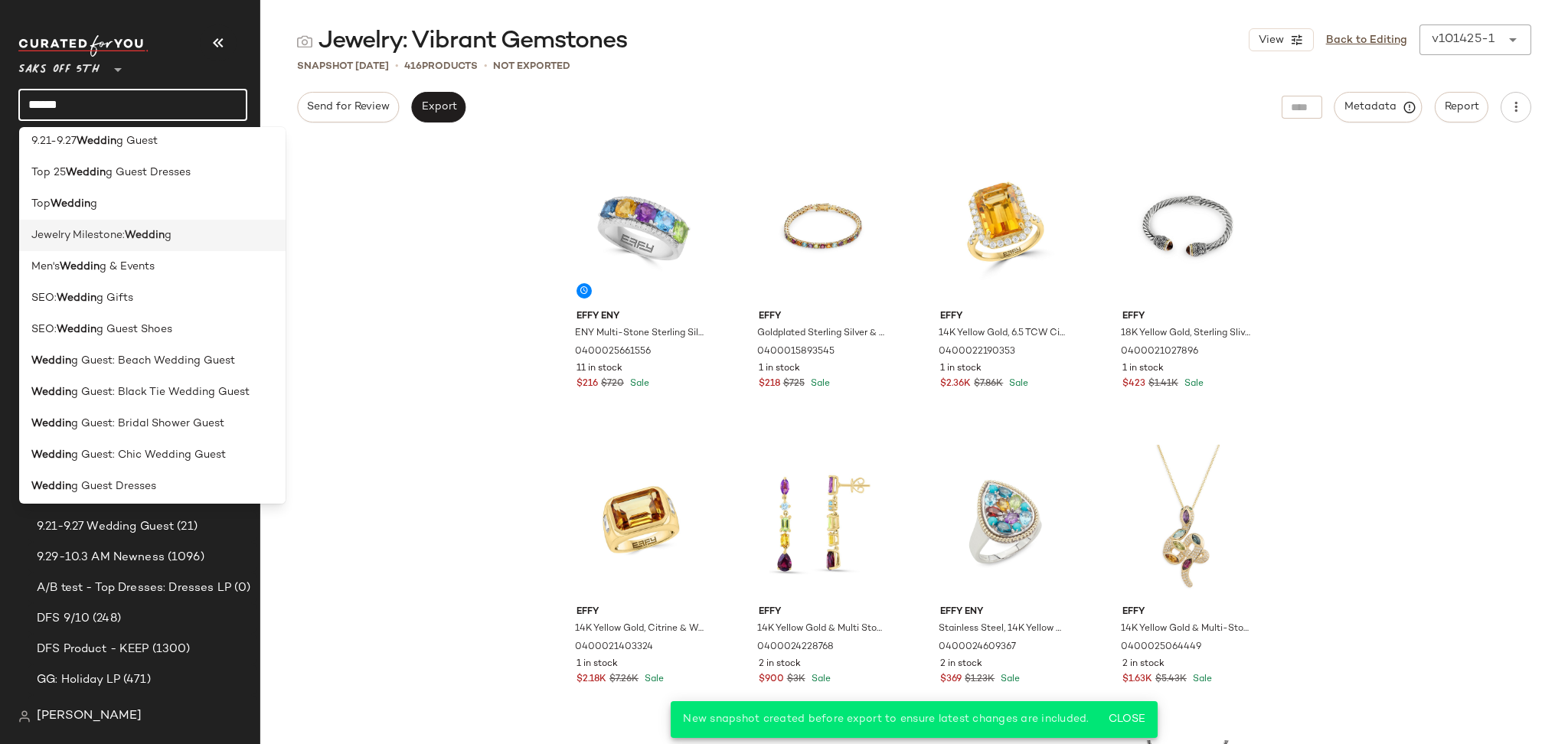
type input "******"
click at [143, 231] on b "Weddin" at bounding box center [145, 234] width 40 height 16
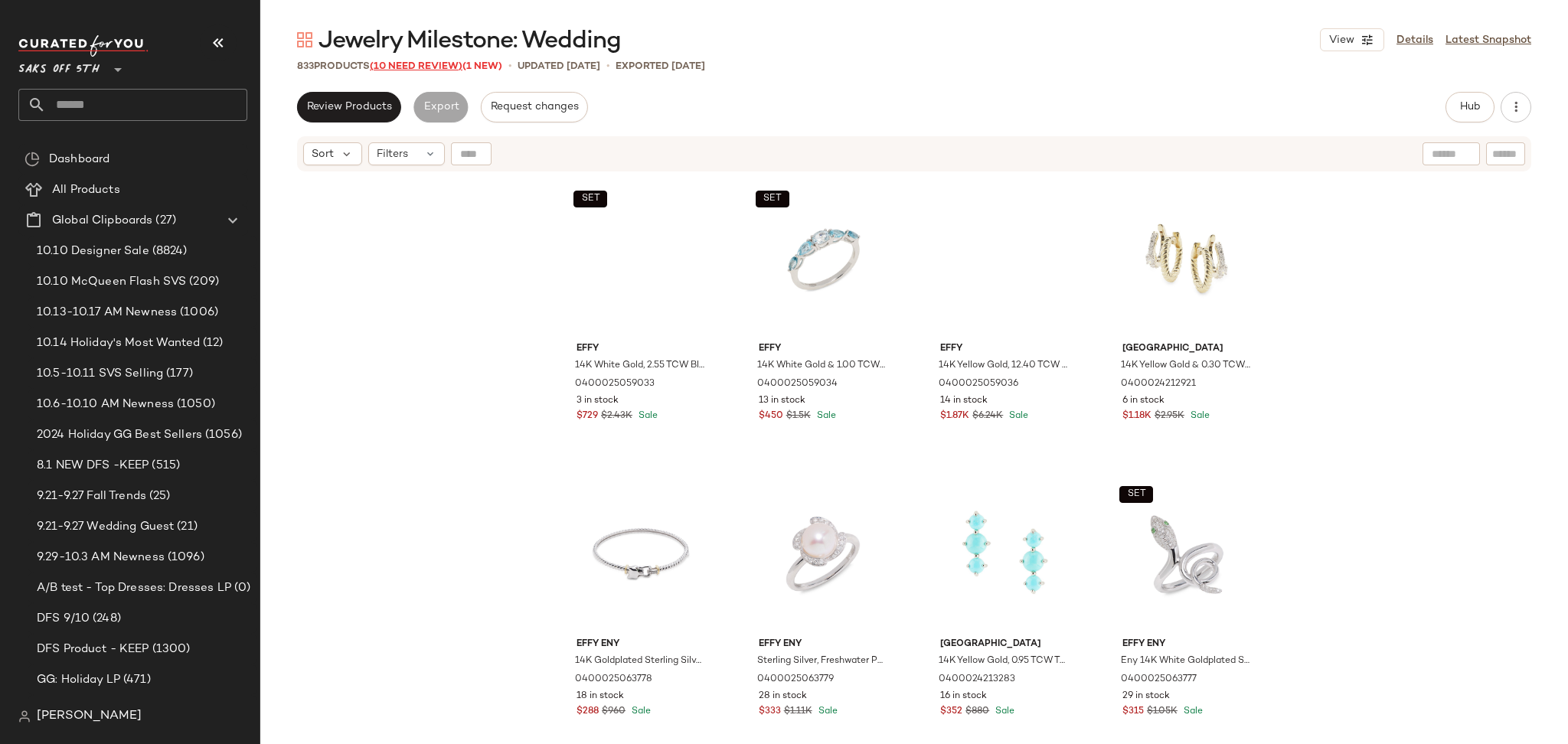
click at [424, 67] on span "(10 Need Review)" at bounding box center [416, 67] width 92 height 11
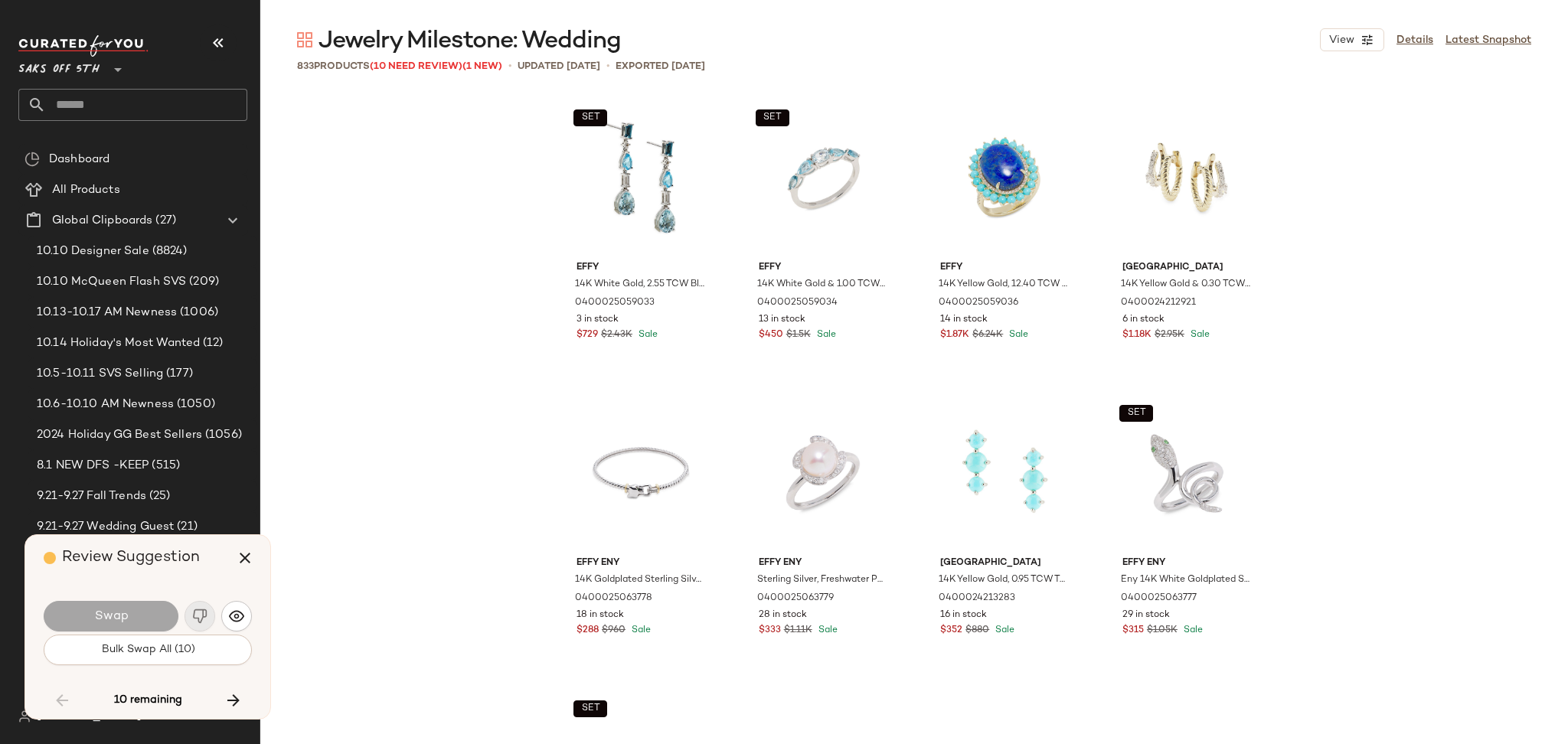
scroll to position [7088, 0]
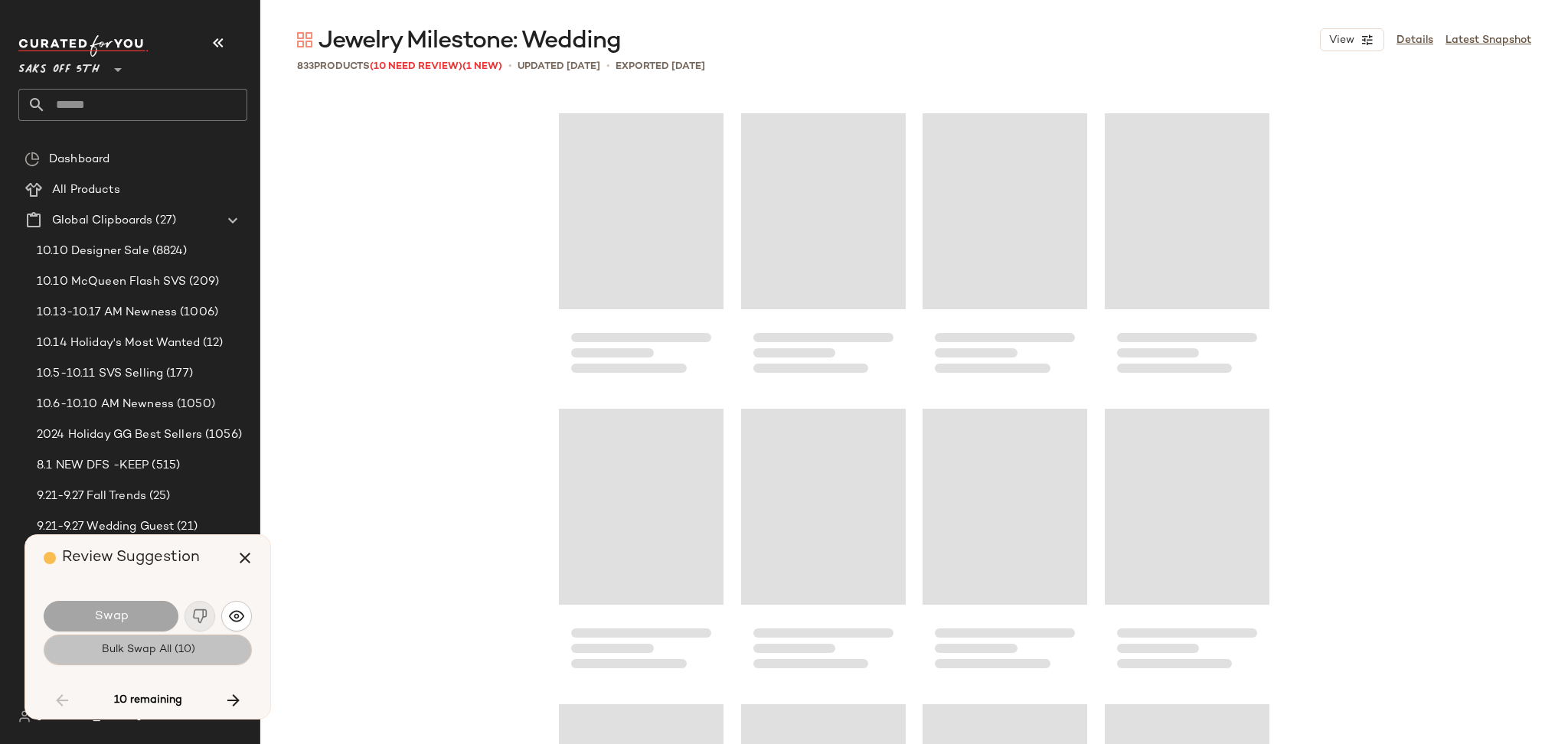
click at [136, 651] on span "Bulk Swap All (10)" at bounding box center [147, 649] width 94 height 12
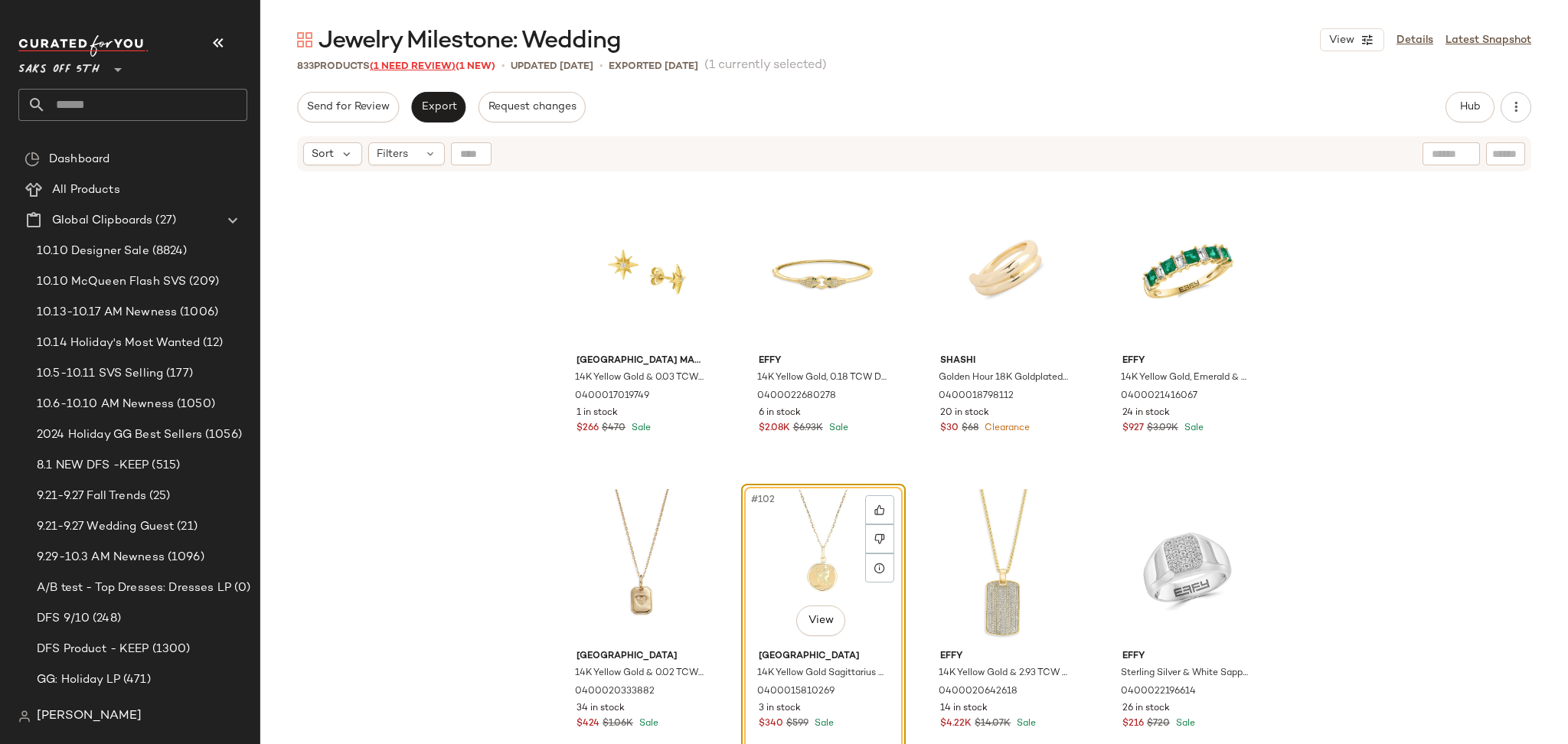
click at [433, 62] on span "(1 Need Review)" at bounding box center [413, 67] width 86 height 11
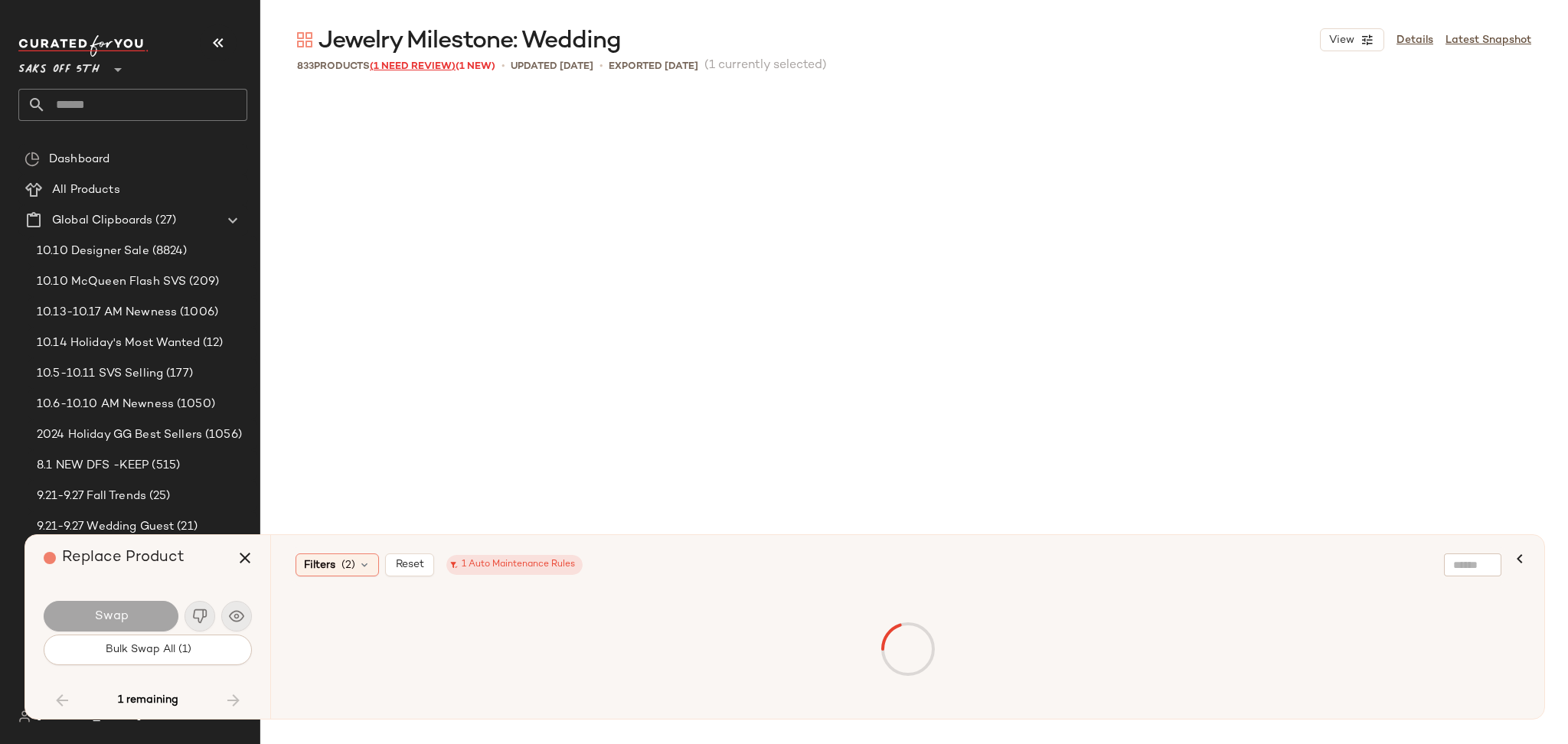
scroll to position [49321, 0]
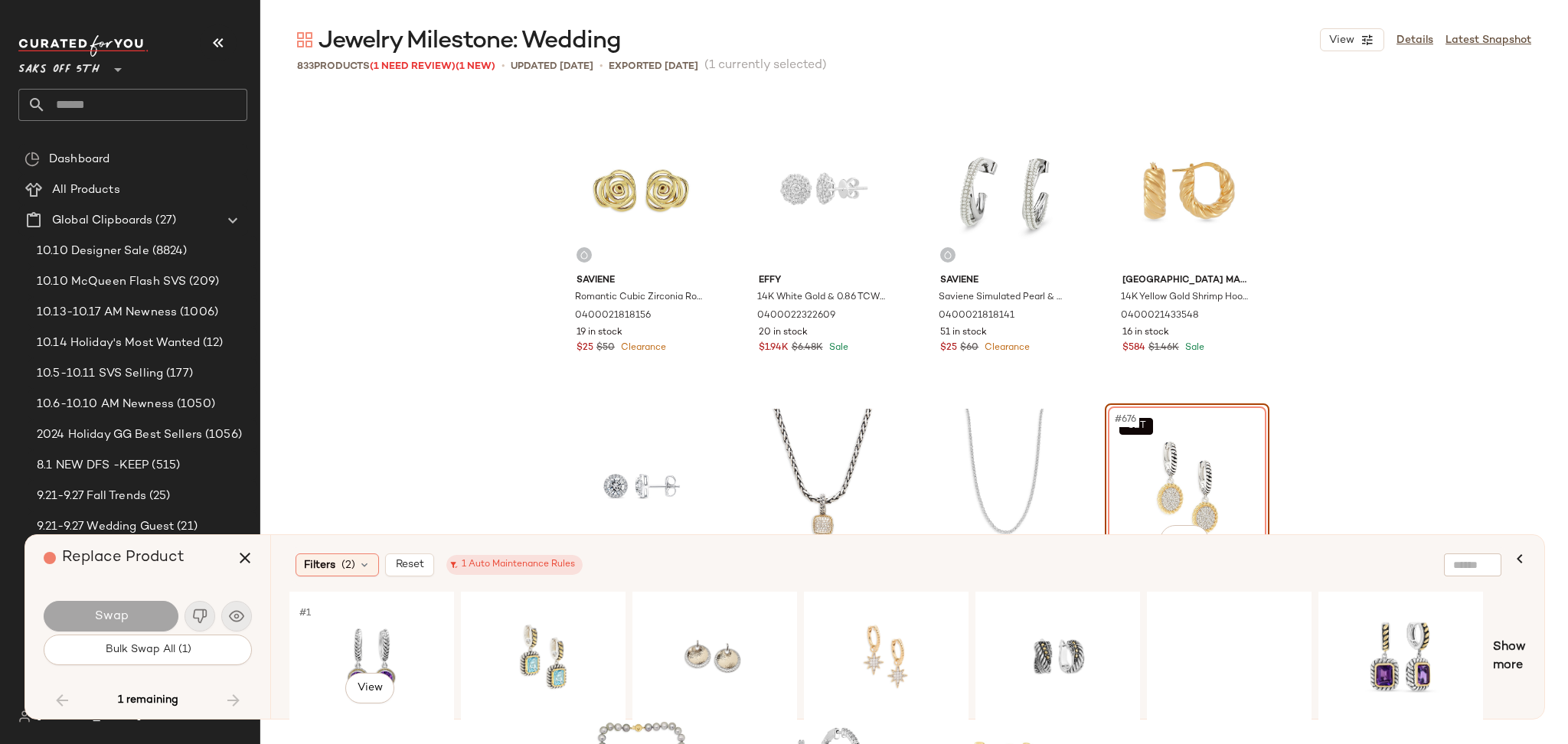
click at [336, 621] on div "#1 View" at bounding box center [371, 656] width 154 height 109
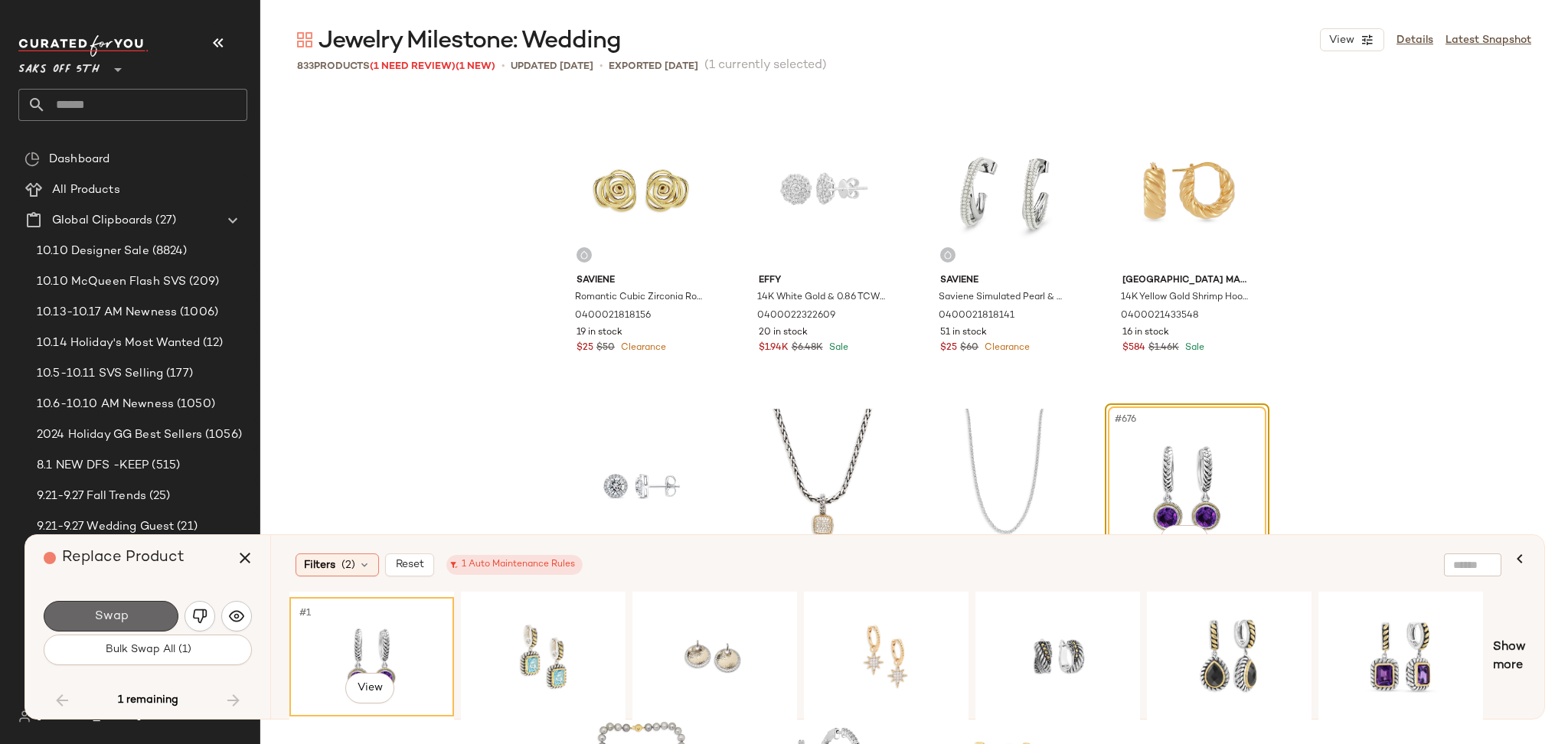
click at [153, 616] on button "Swap" at bounding box center [111, 616] width 135 height 31
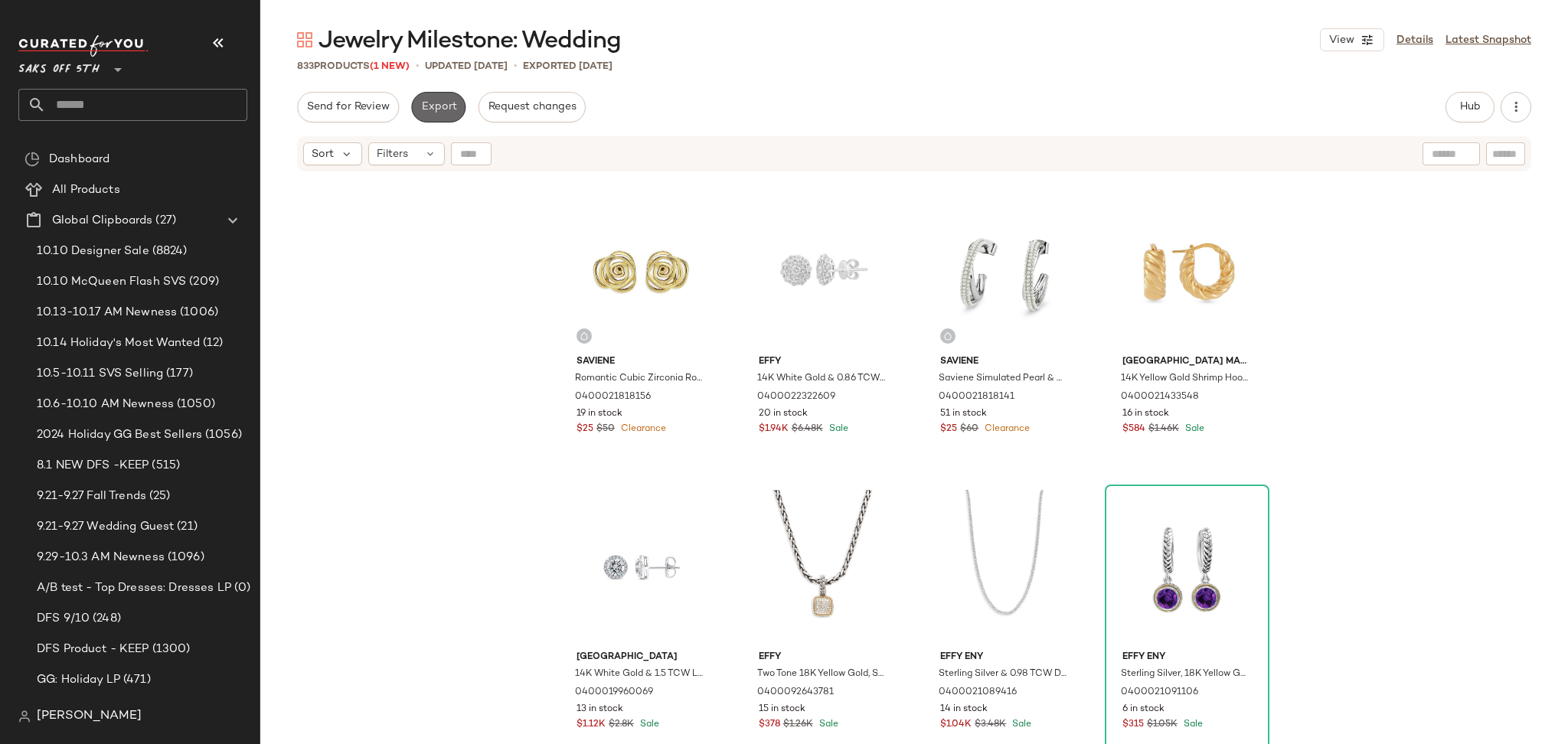
click at [424, 109] on span "Export" at bounding box center [438, 106] width 36 height 12
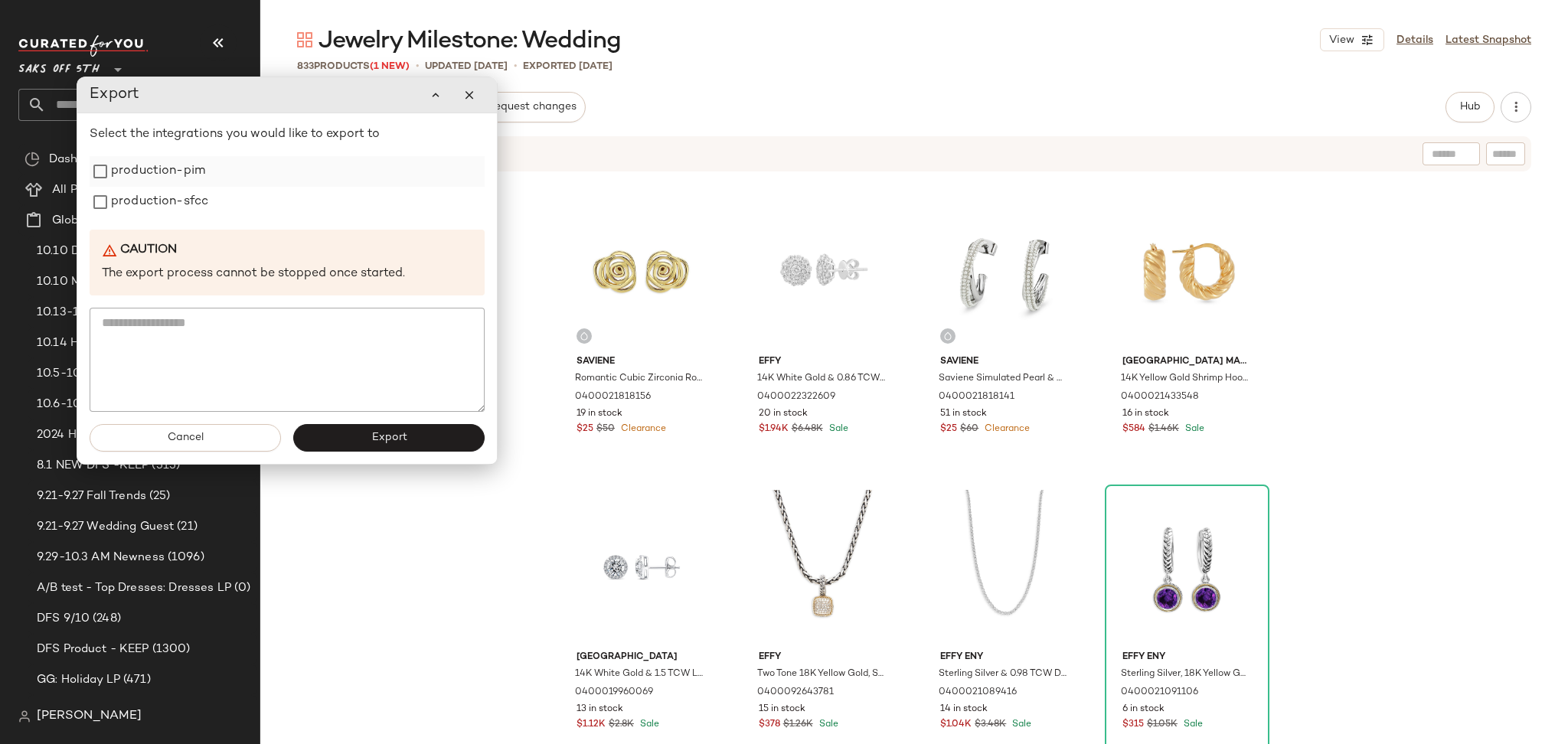
click at [178, 178] on label "production-pim" at bounding box center [157, 171] width 94 height 31
click at [178, 200] on label "production-sfcc" at bounding box center [159, 202] width 97 height 31
click at [351, 442] on button "Export" at bounding box center [389, 437] width 191 height 27
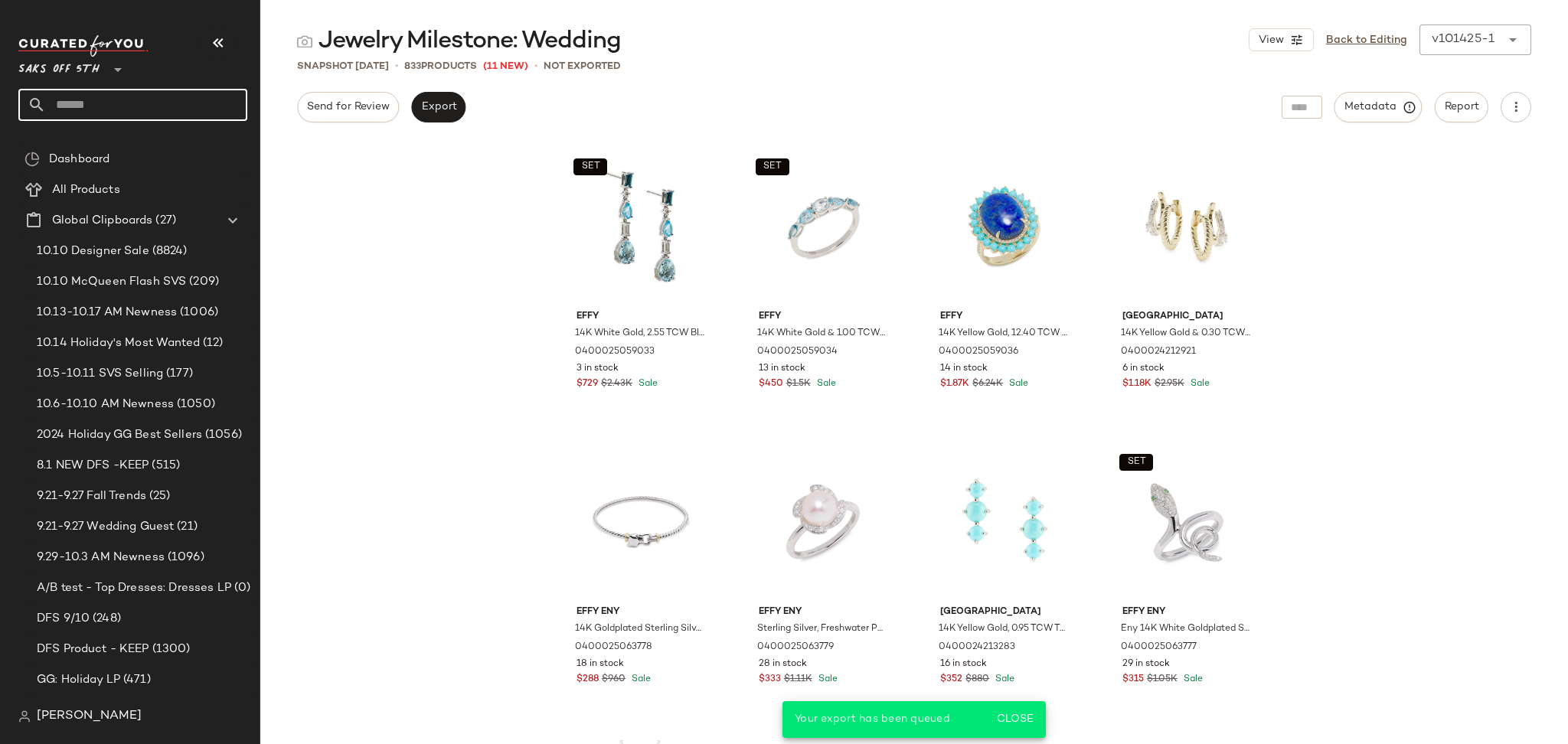
click at [81, 112] on input "text" at bounding box center [146, 105] width 201 height 32
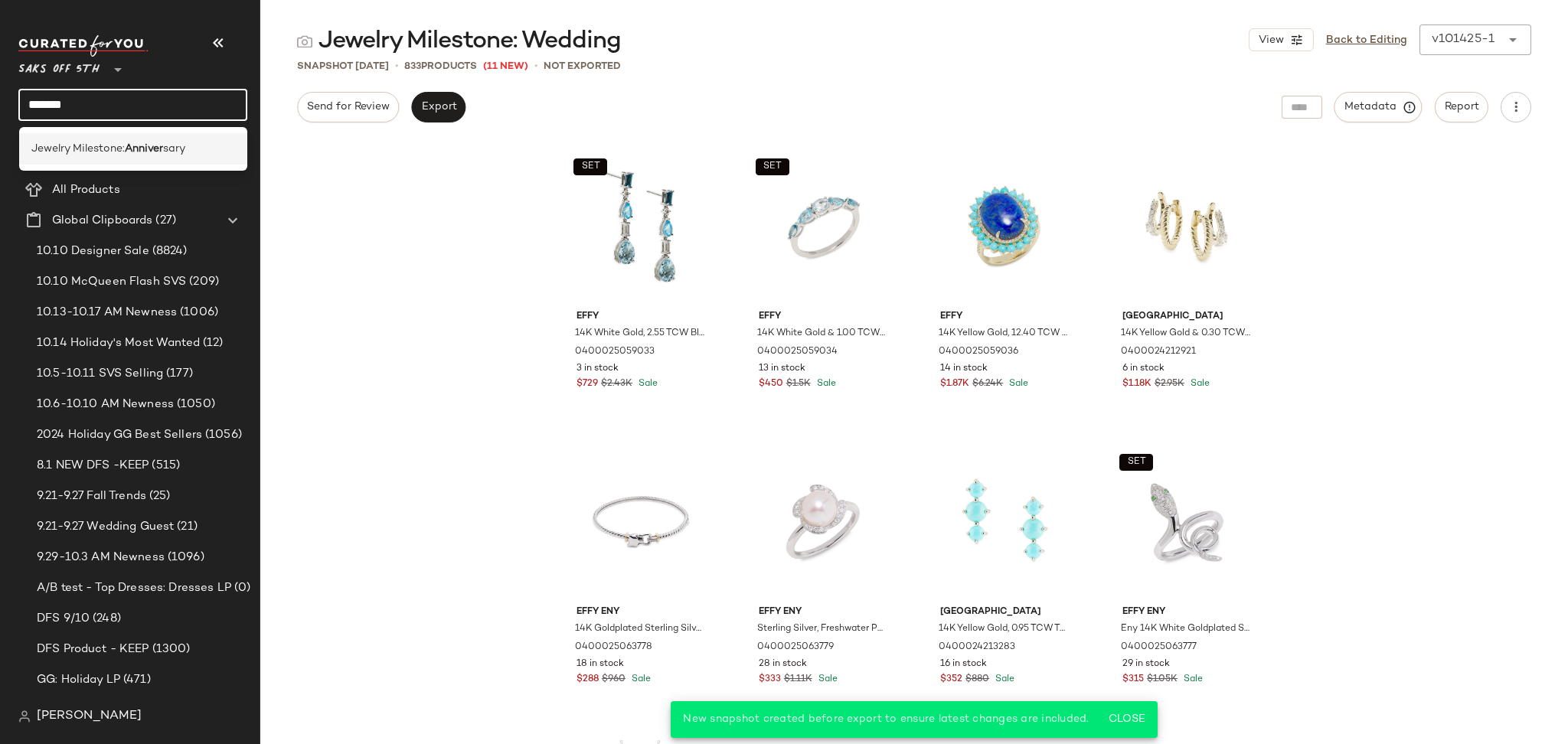
type input "*******"
click at [100, 142] on span "Jewelry Milestone:" at bounding box center [78, 148] width 93 height 16
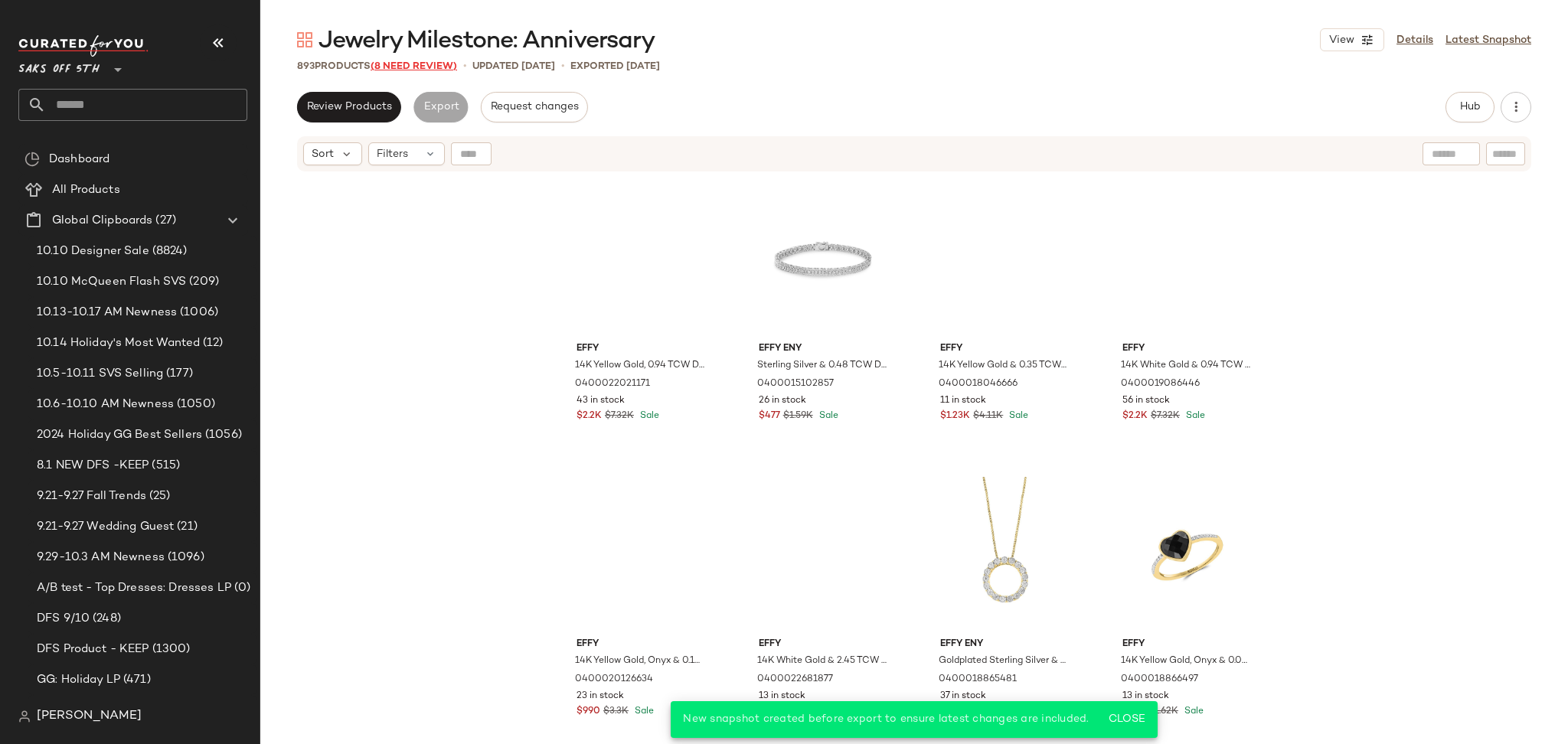
click at [433, 62] on span "(8 Need Review)" at bounding box center [413, 67] width 87 height 11
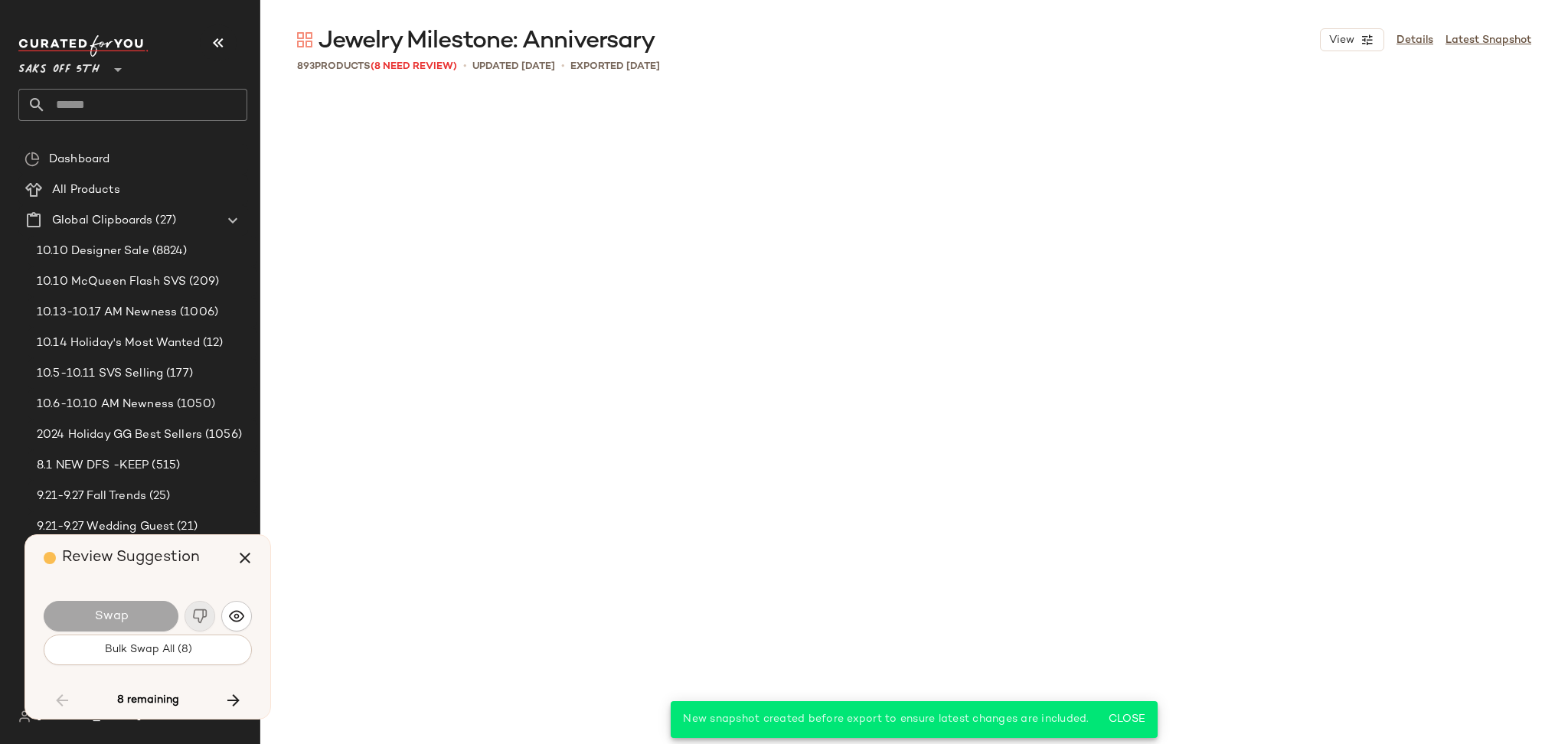
scroll to position [6201, 0]
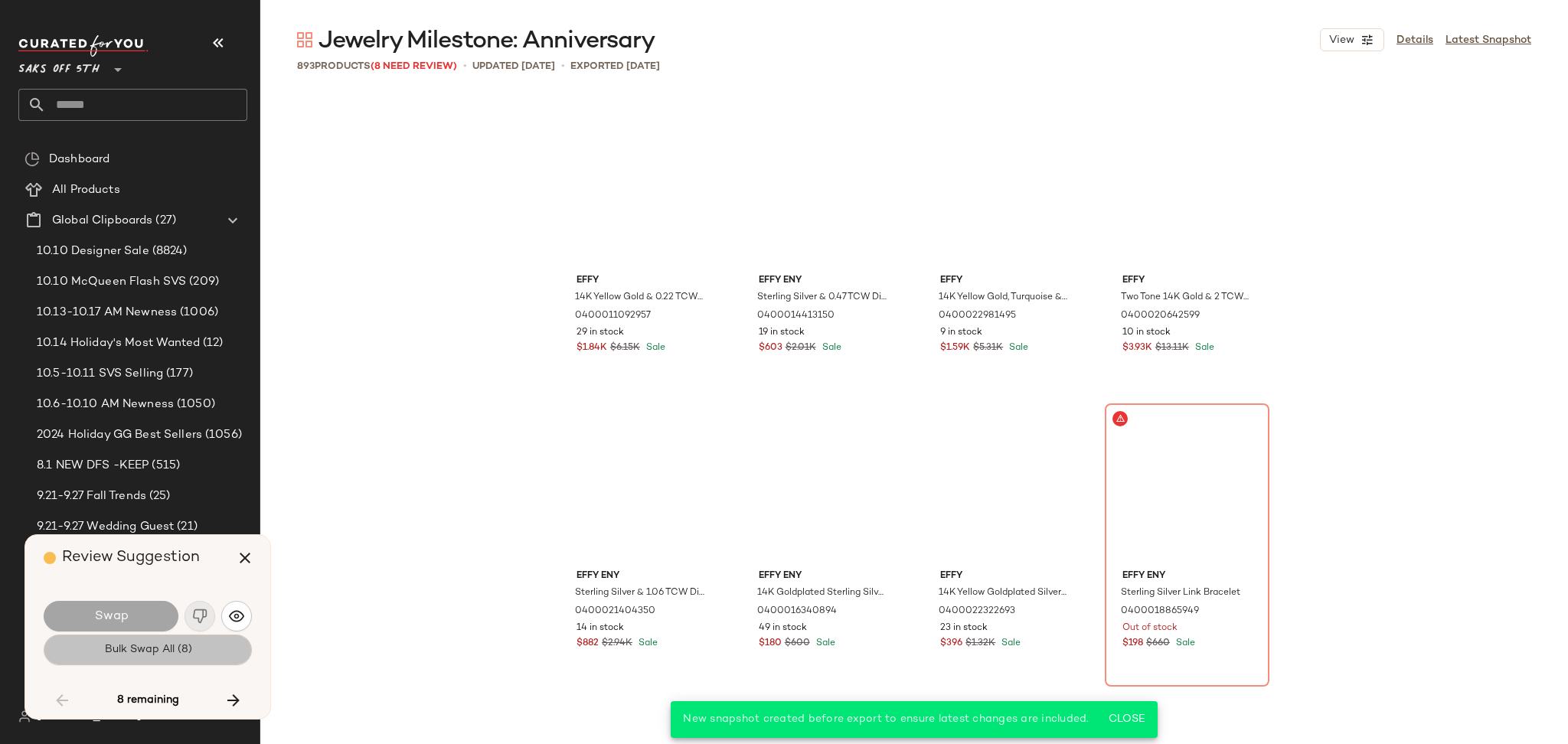
click at [200, 658] on button "Bulk Swap All (8)" at bounding box center [147, 649] width 208 height 31
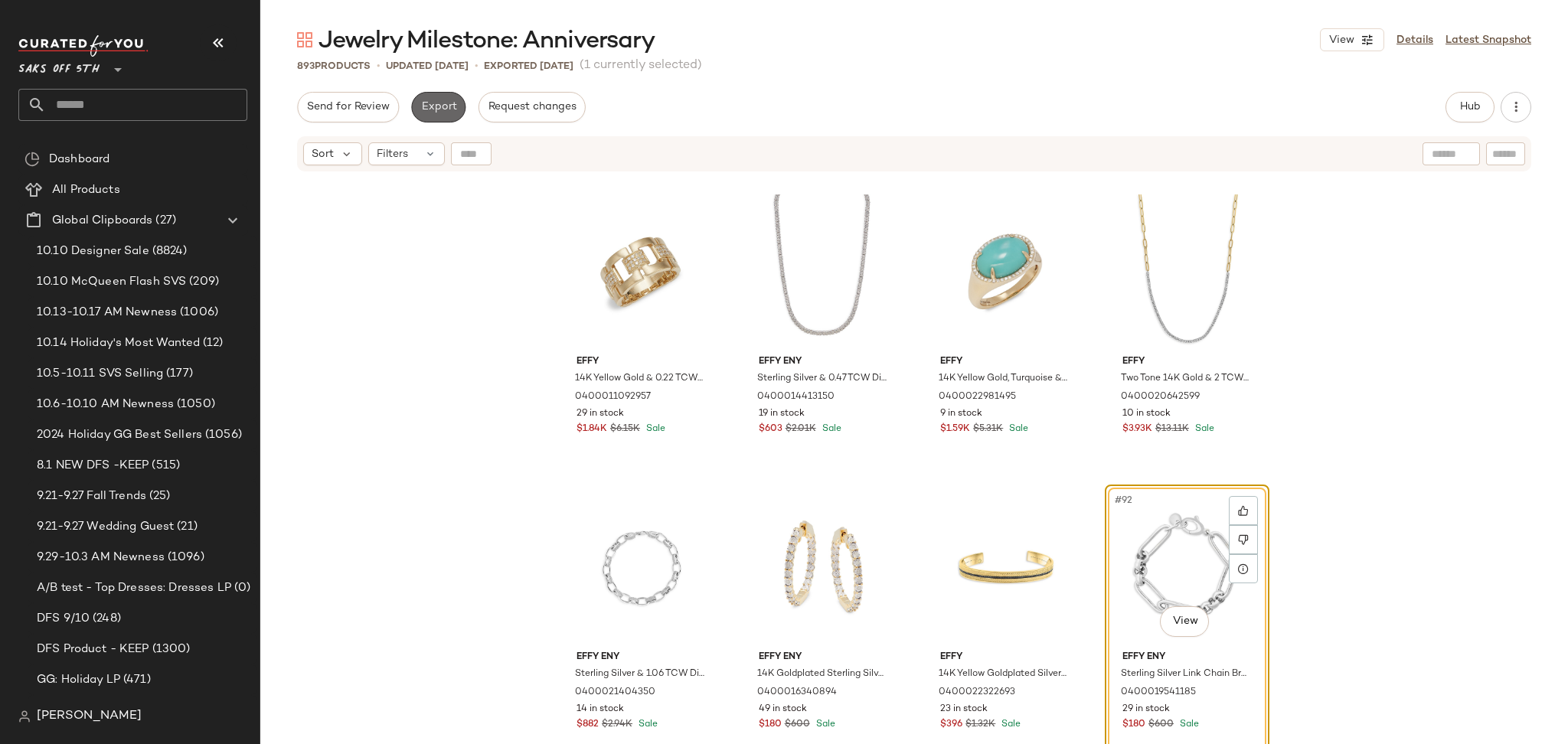
click at [436, 111] on span "Export" at bounding box center [438, 106] width 36 height 12
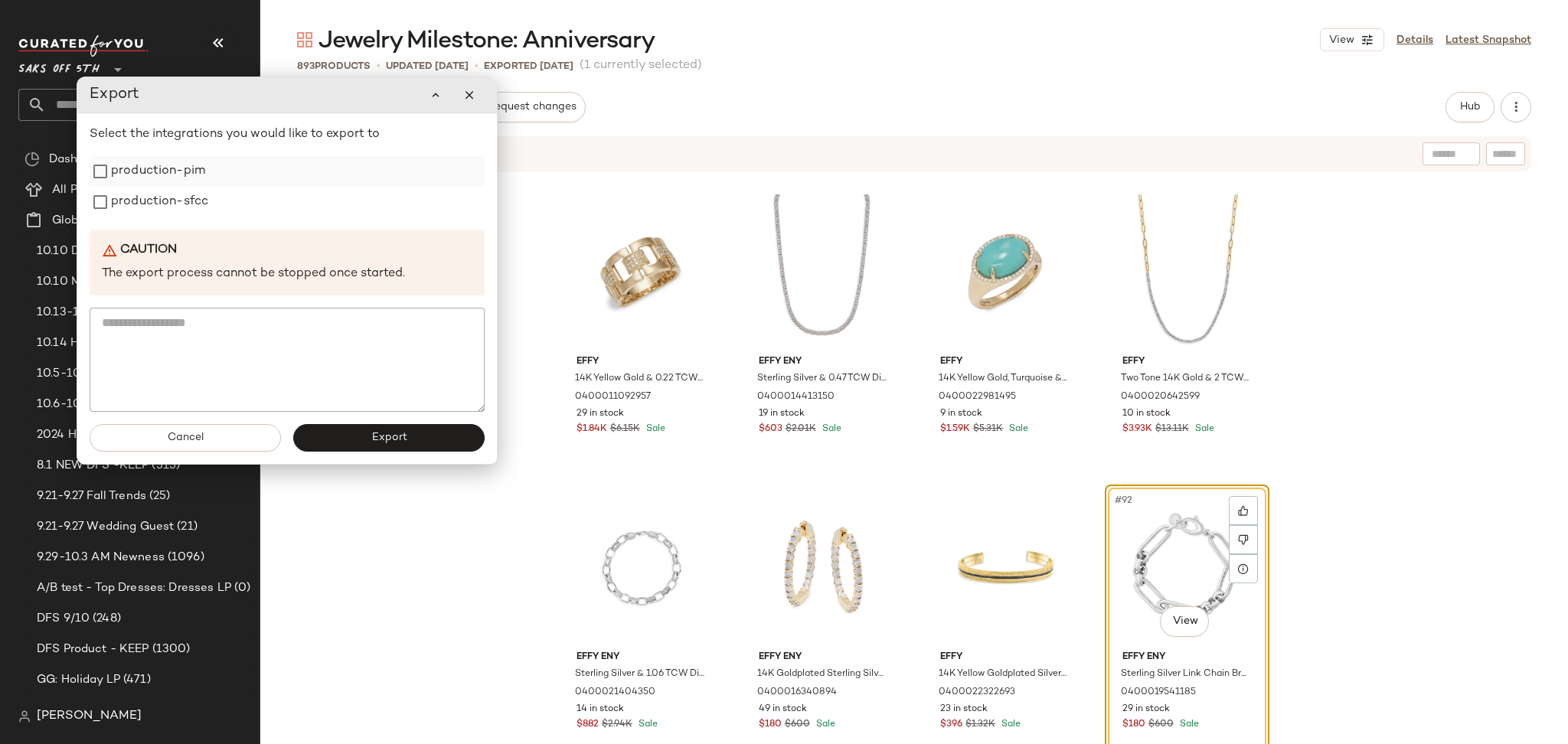
click at [123, 175] on label "production-pim" at bounding box center [157, 171] width 94 height 31
click at [124, 205] on label "production-sfcc" at bounding box center [159, 202] width 97 height 31
click at [369, 436] on button "Export" at bounding box center [389, 437] width 191 height 27
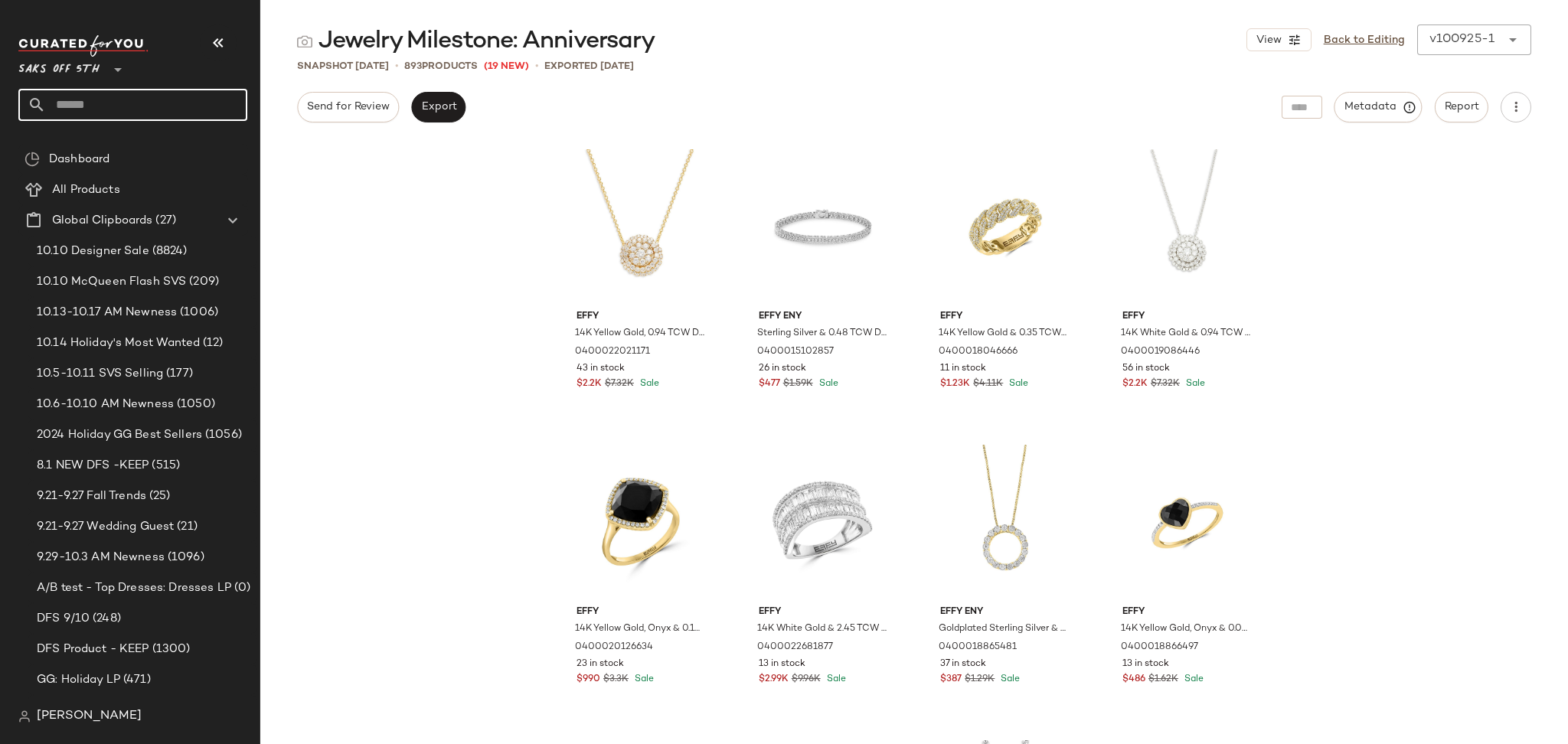
click at [169, 113] on input "text" at bounding box center [146, 105] width 201 height 32
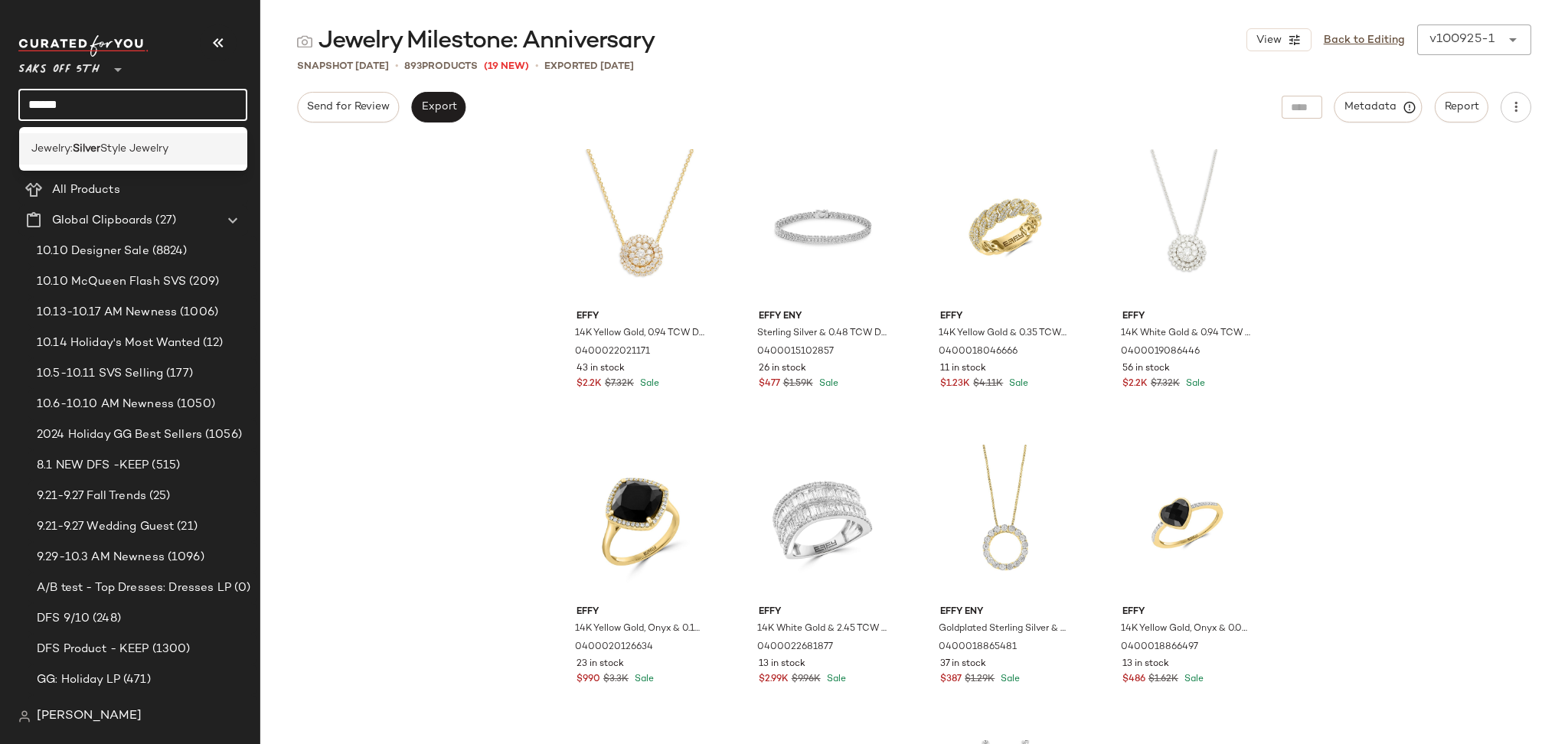
type input "******"
click at [151, 147] on span "Style Jewelry" at bounding box center [135, 148] width 68 height 16
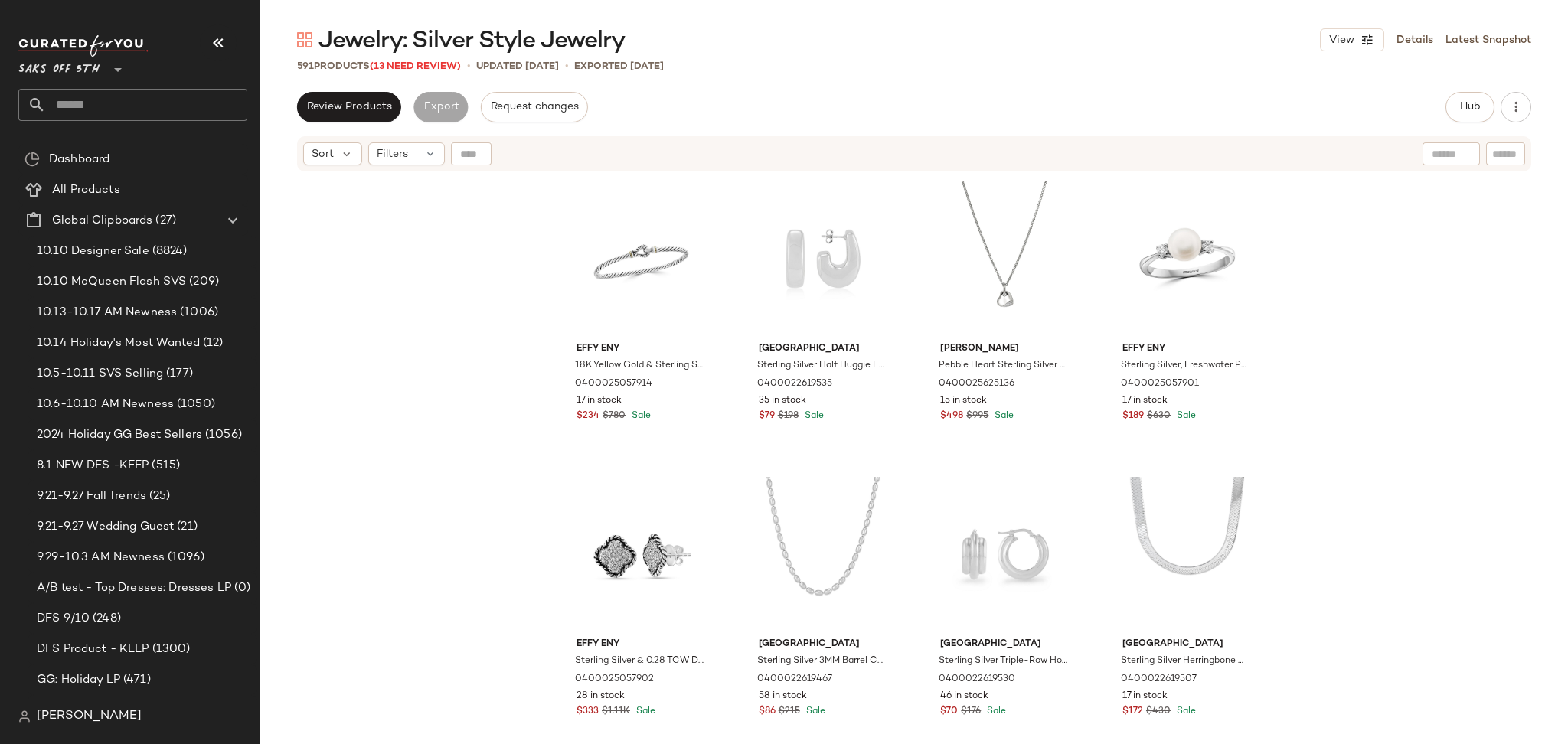
click at [423, 62] on span "(13 Need Review)" at bounding box center [416, 67] width 92 height 11
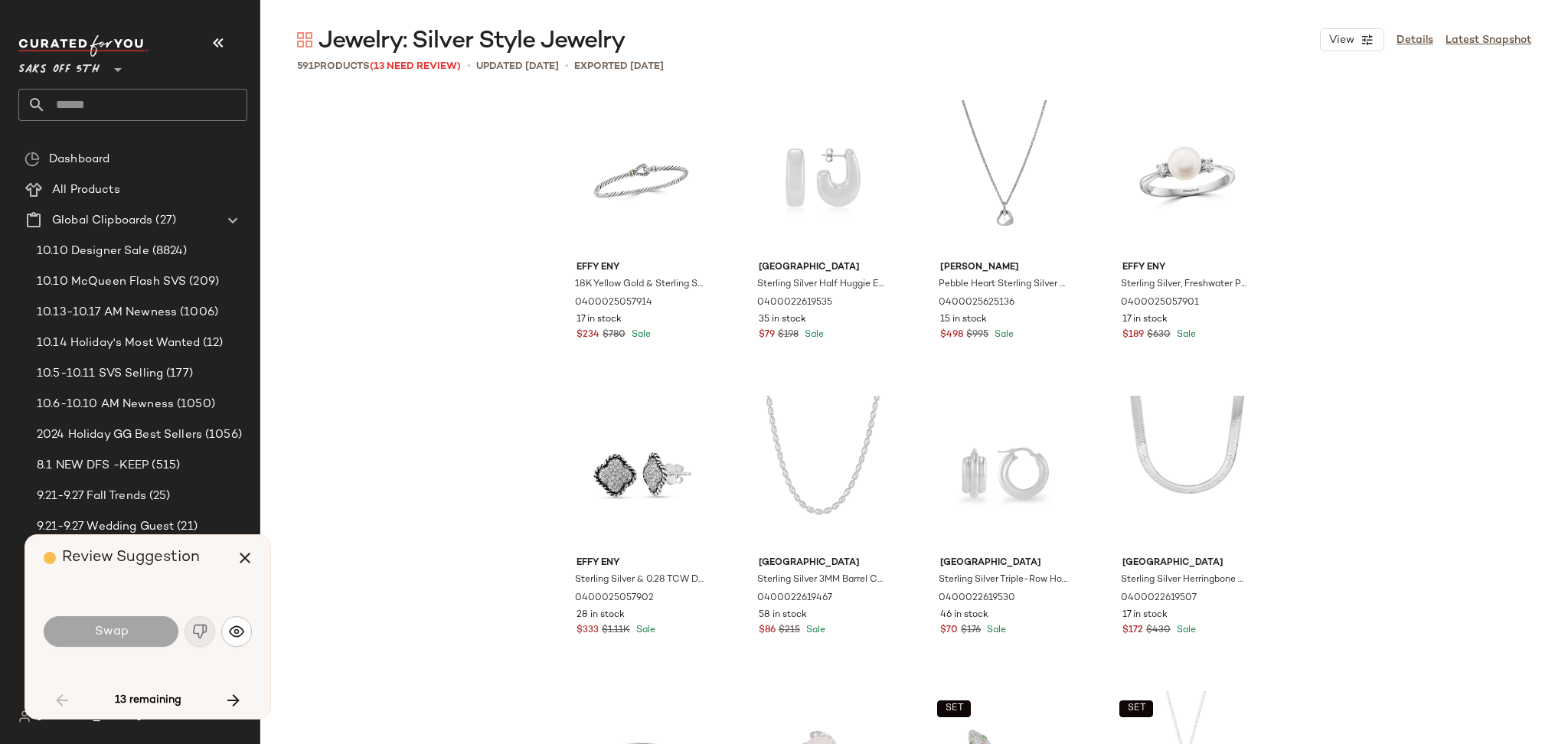
scroll to position [2363, 0]
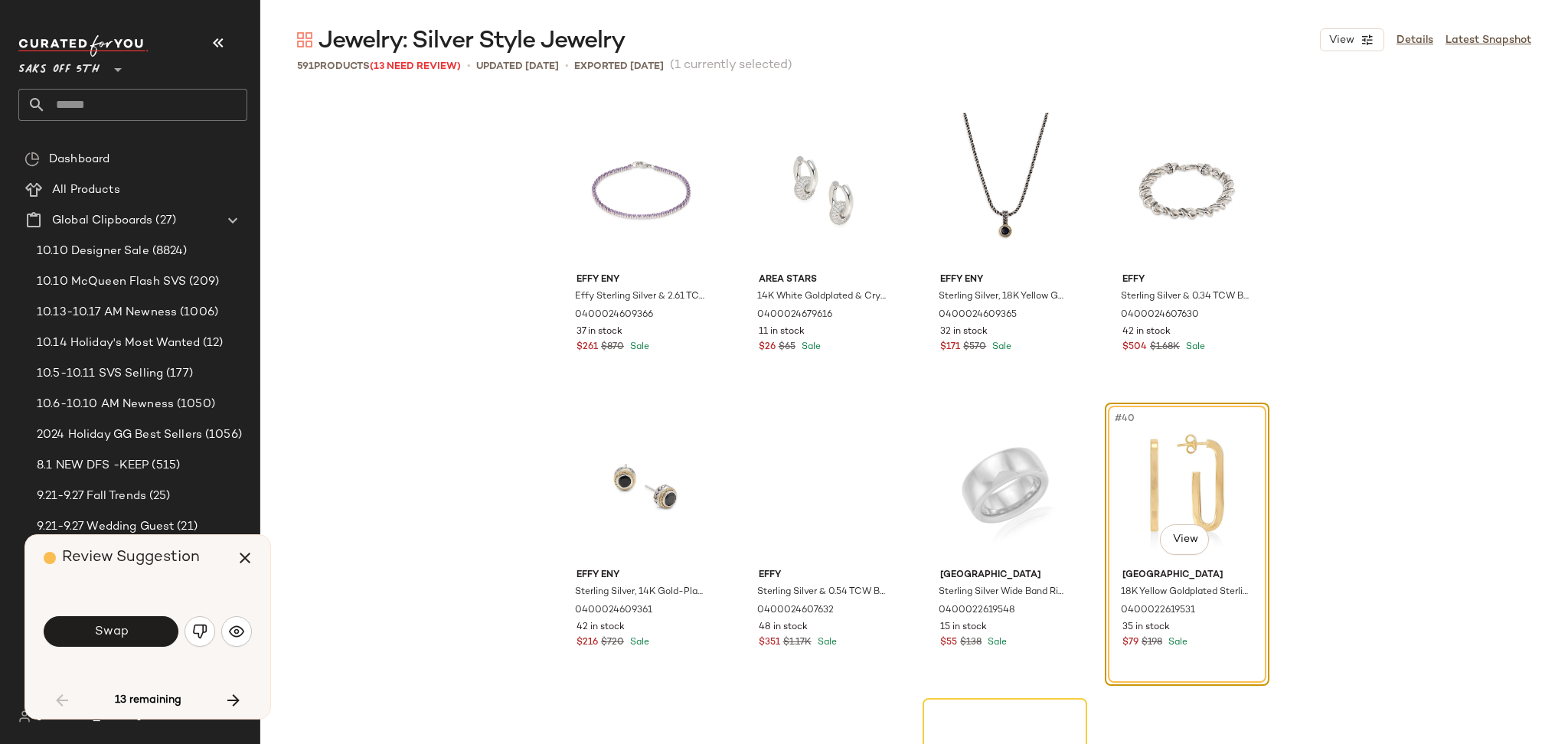
click at [1156, 437] on div "#40 View" at bounding box center [1187, 485] width 154 height 155
click at [201, 634] on img "button" at bounding box center [200, 631] width 15 height 15
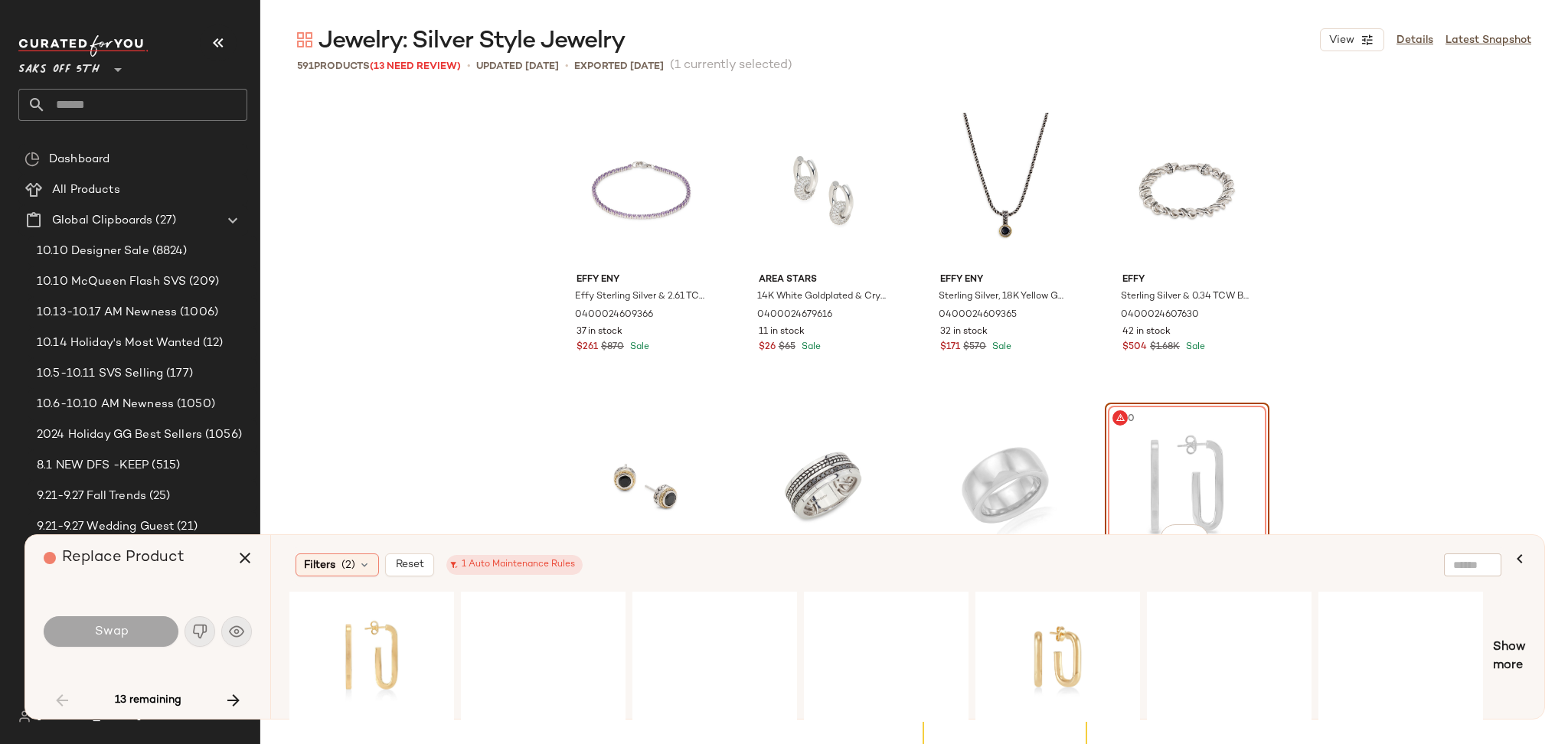
click at [1143, 464] on div "#40 View" at bounding box center [1187, 485] width 154 height 155
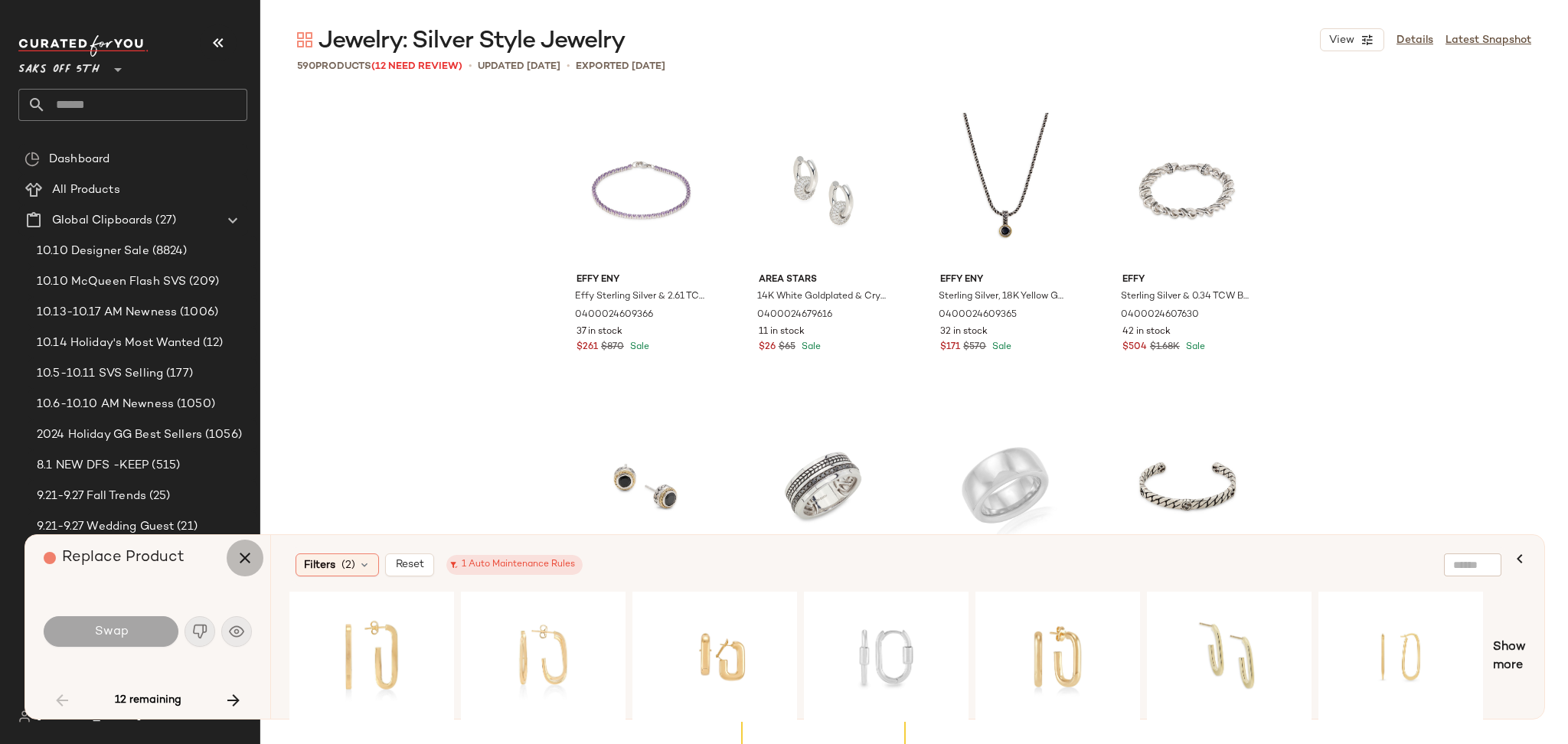
click at [240, 561] on icon "button" at bounding box center [245, 558] width 18 height 18
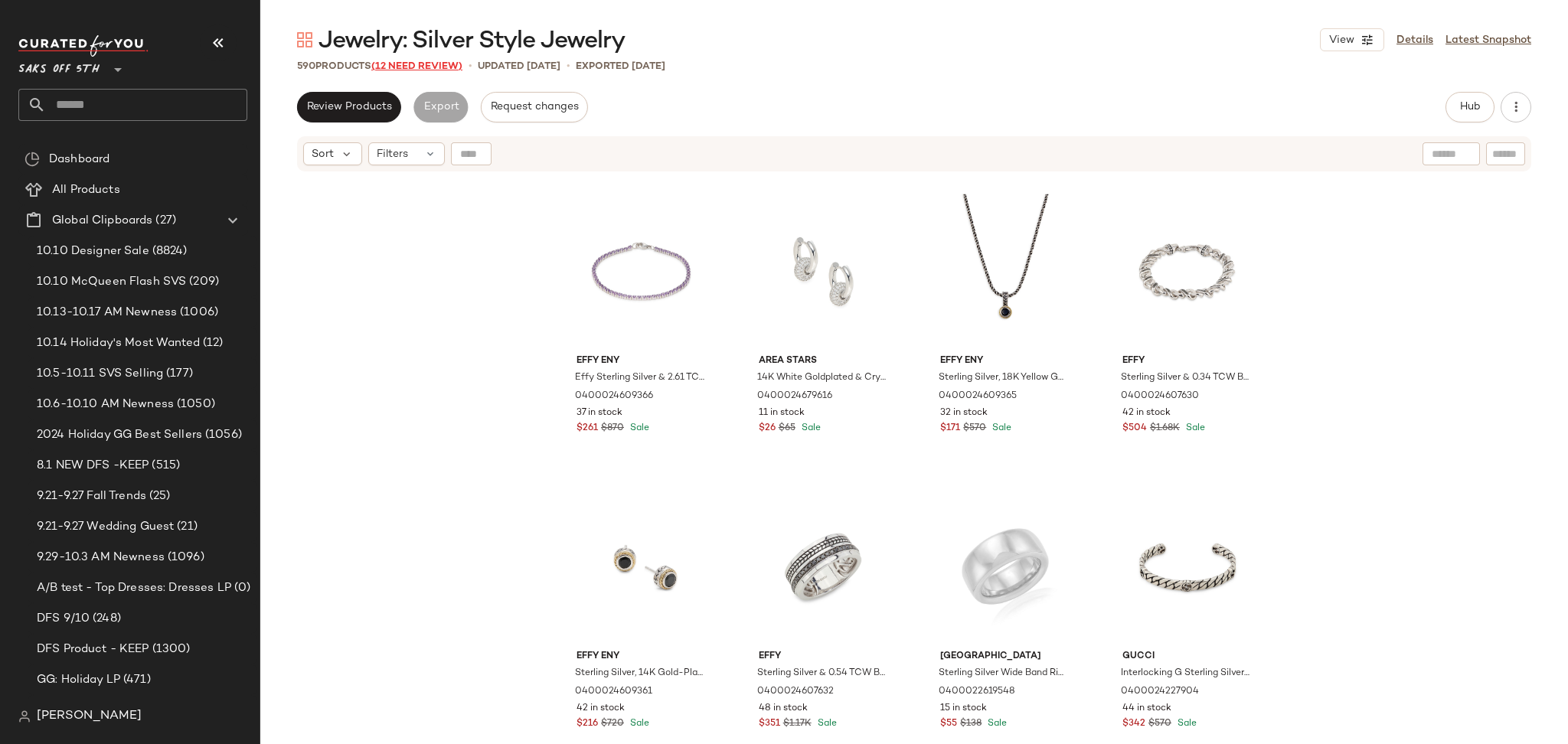
click at [438, 64] on span "(12 Need Review)" at bounding box center [417, 67] width 92 height 11
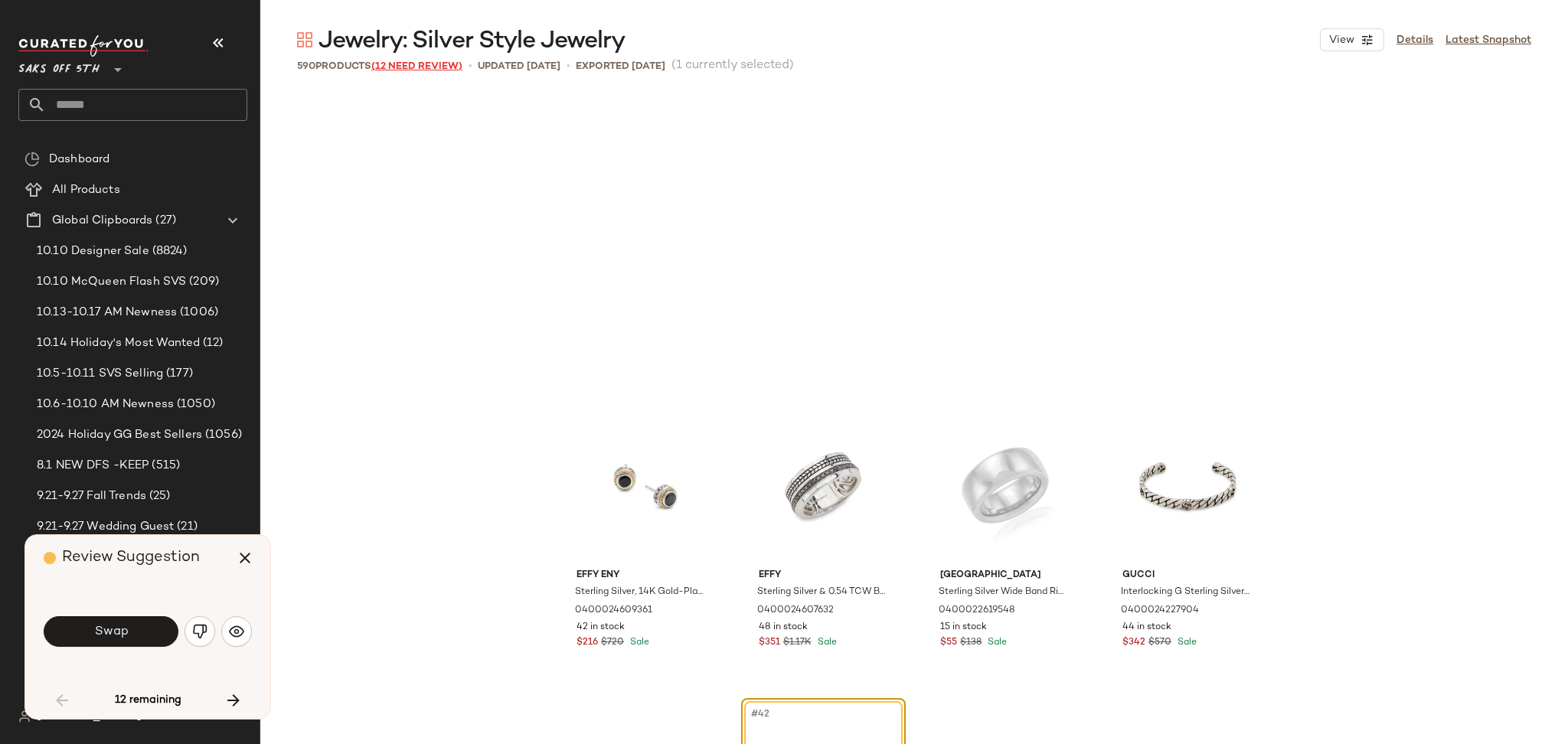
scroll to position [2658, 0]
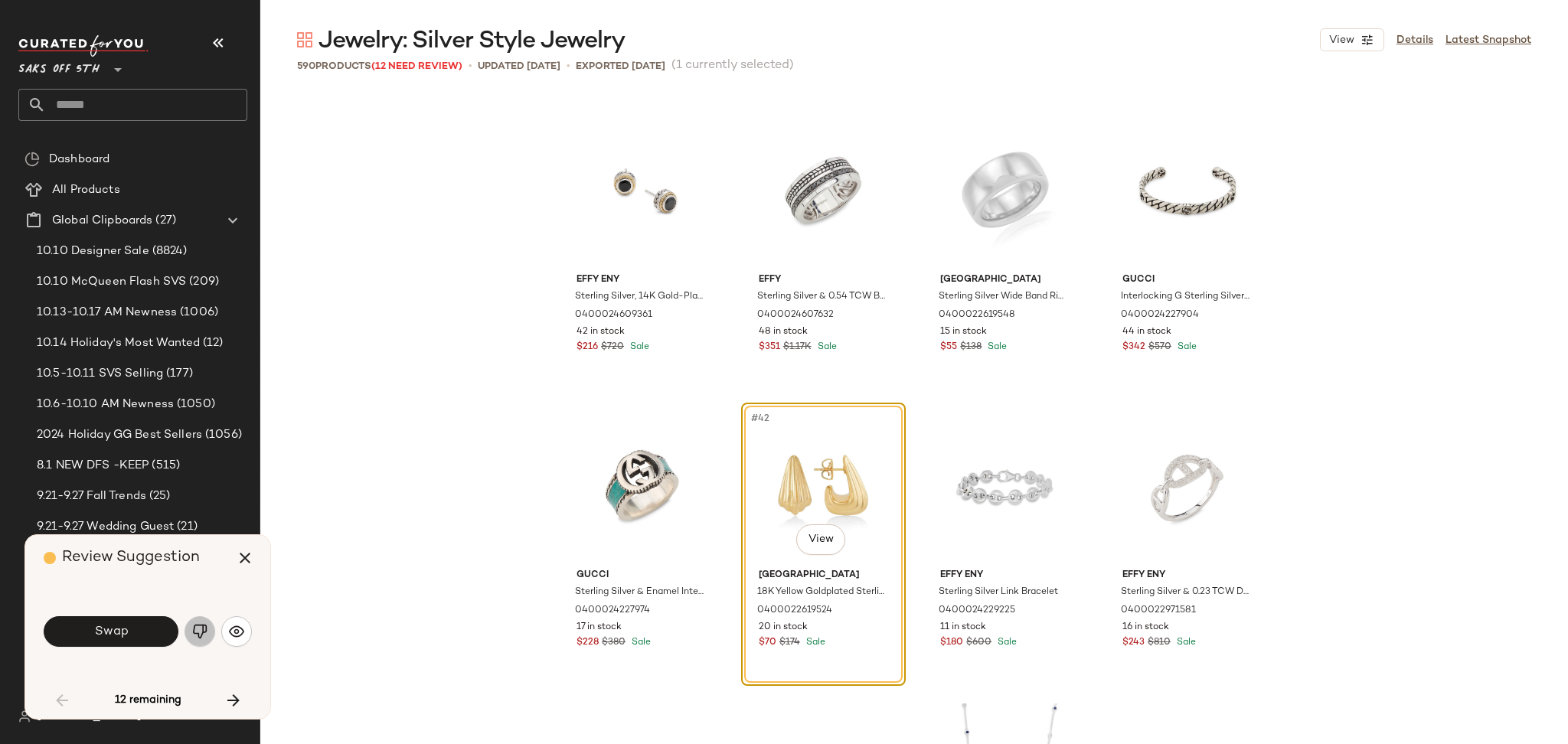
click at [196, 635] on img "button" at bounding box center [200, 631] width 15 height 15
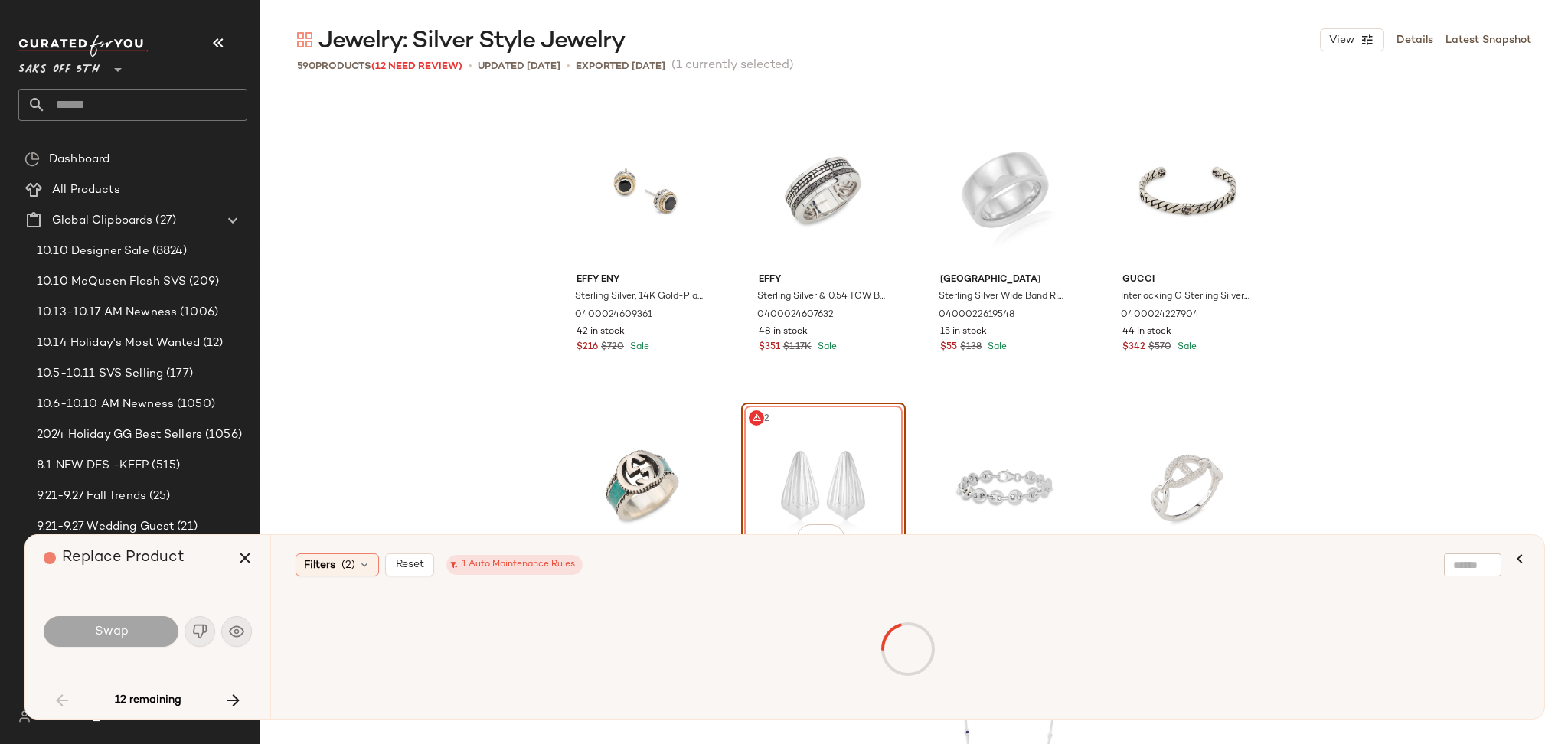
click at [821, 451] on div "#42 View" at bounding box center [823, 485] width 154 height 155
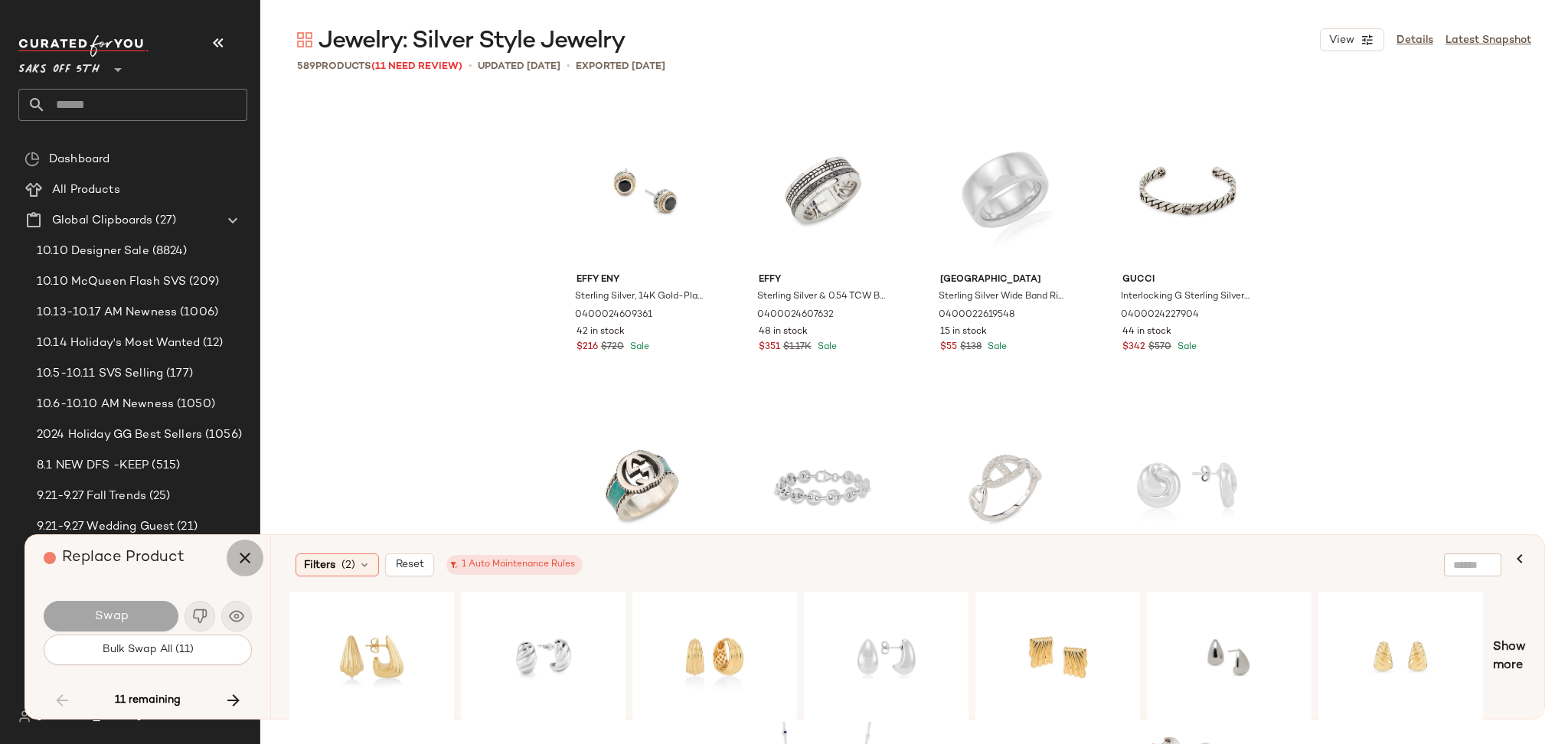
click at [249, 552] on icon "button" at bounding box center [245, 558] width 18 height 18
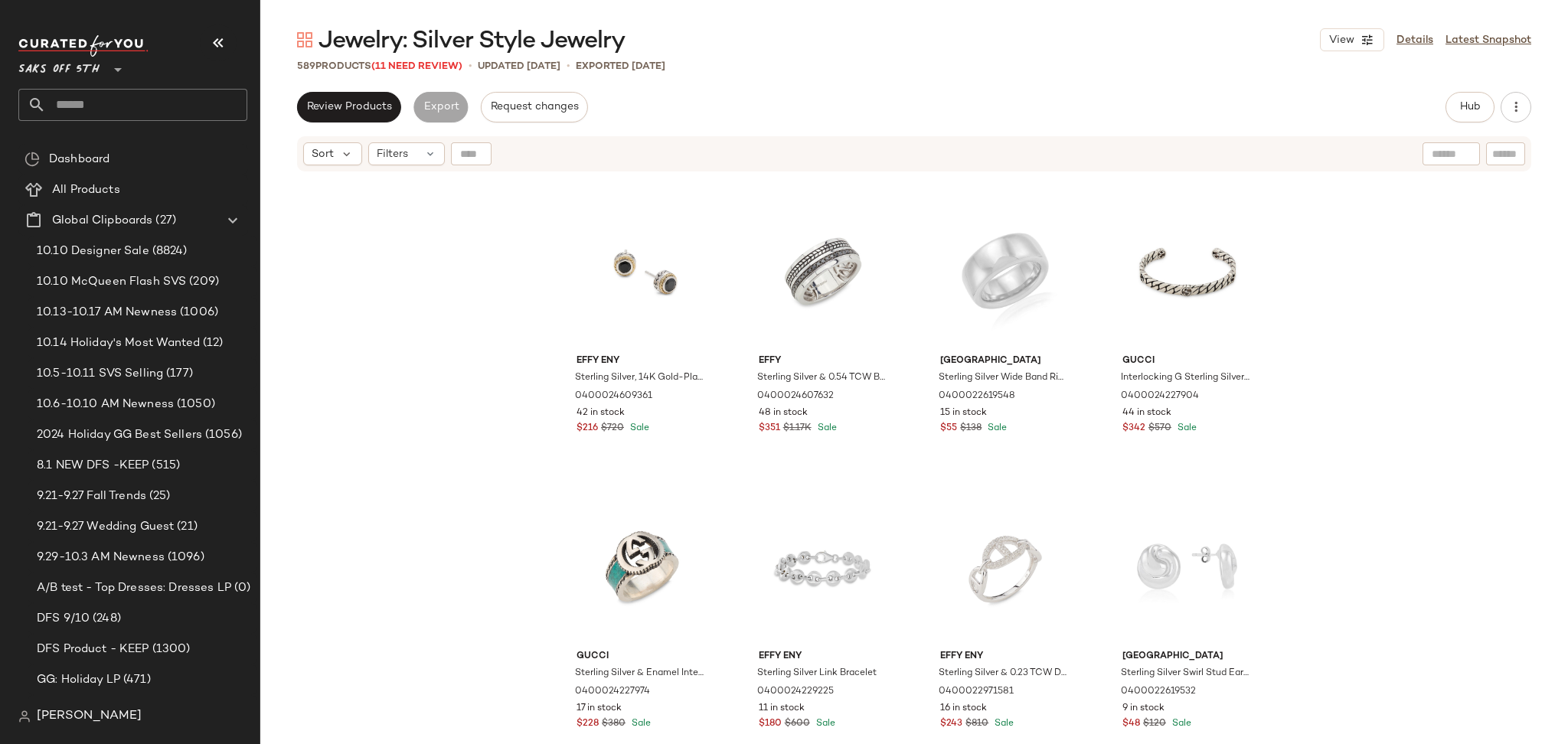
click at [389, 168] on div "Sort Filters" at bounding box center [914, 154] width 1234 height 35
click at [441, 140] on div "Sort Filters" at bounding box center [914, 154] width 1234 height 35
click at [424, 152] on icon at bounding box center [430, 154] width 12 height 12
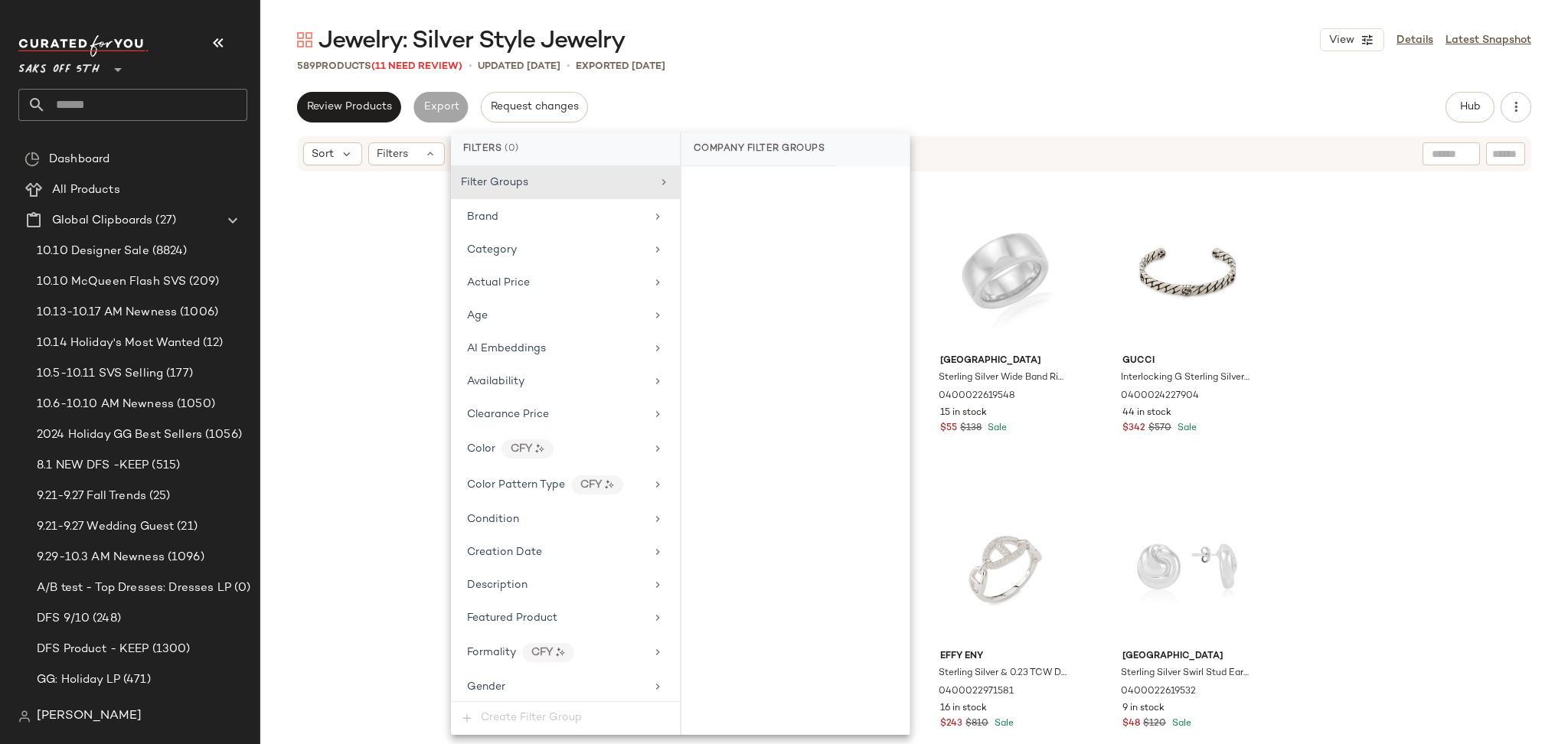
scroll to position [629, 0]
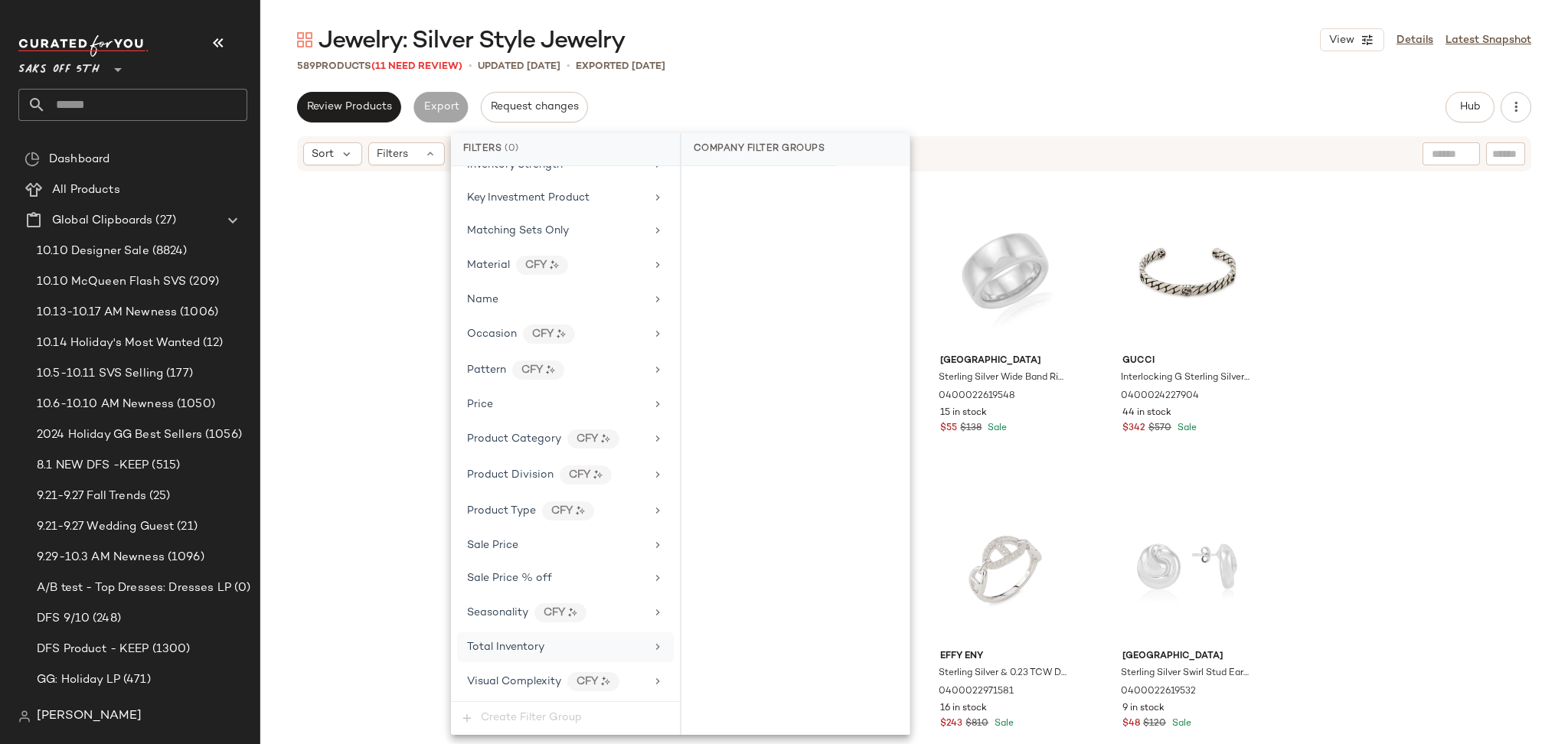
click at [507, 648] on span "Total Inventory" at bounding box center [505, 647] width 77 height 12
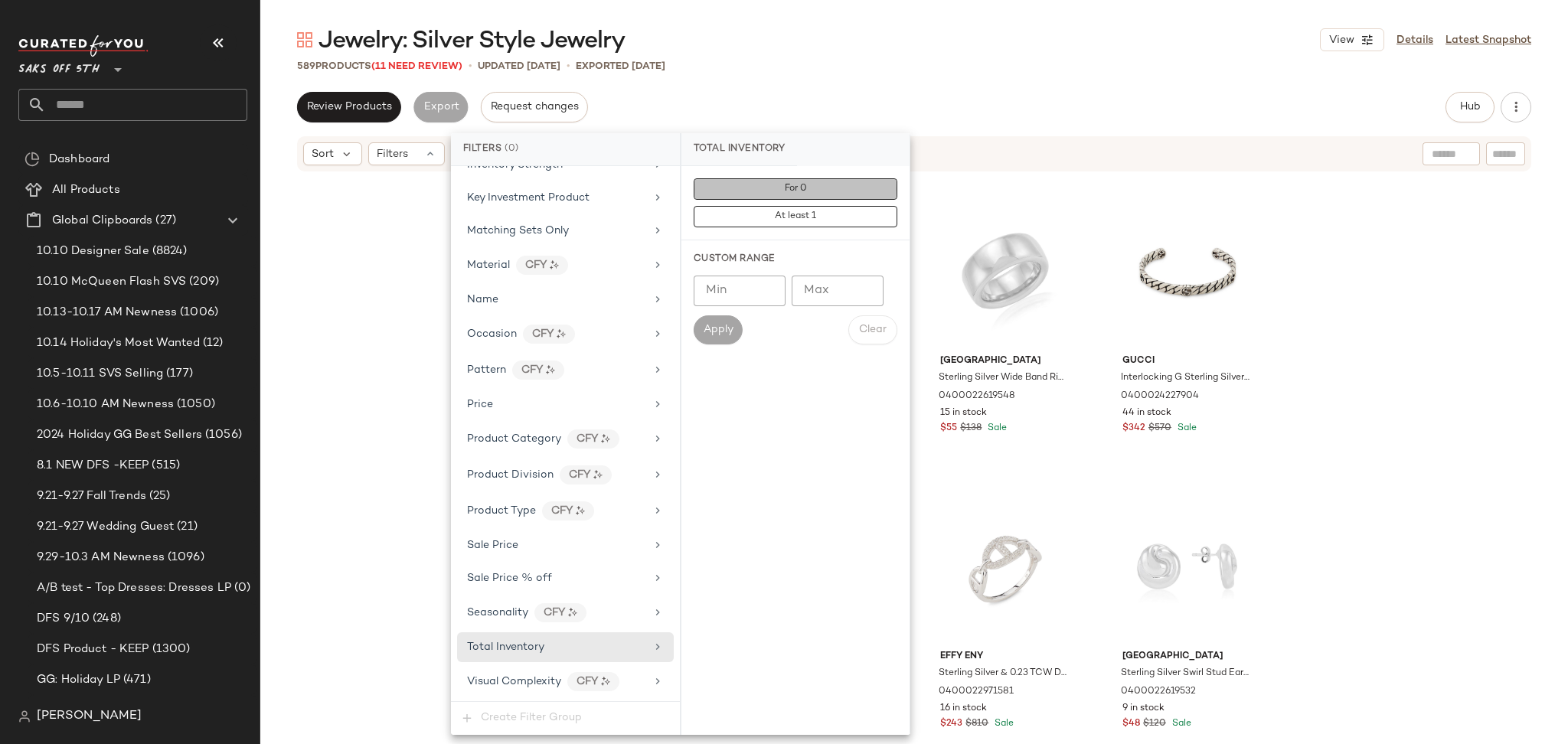
click at [749, 193] on button "For 0" at bounding box center [795, 189] width 204 height 22
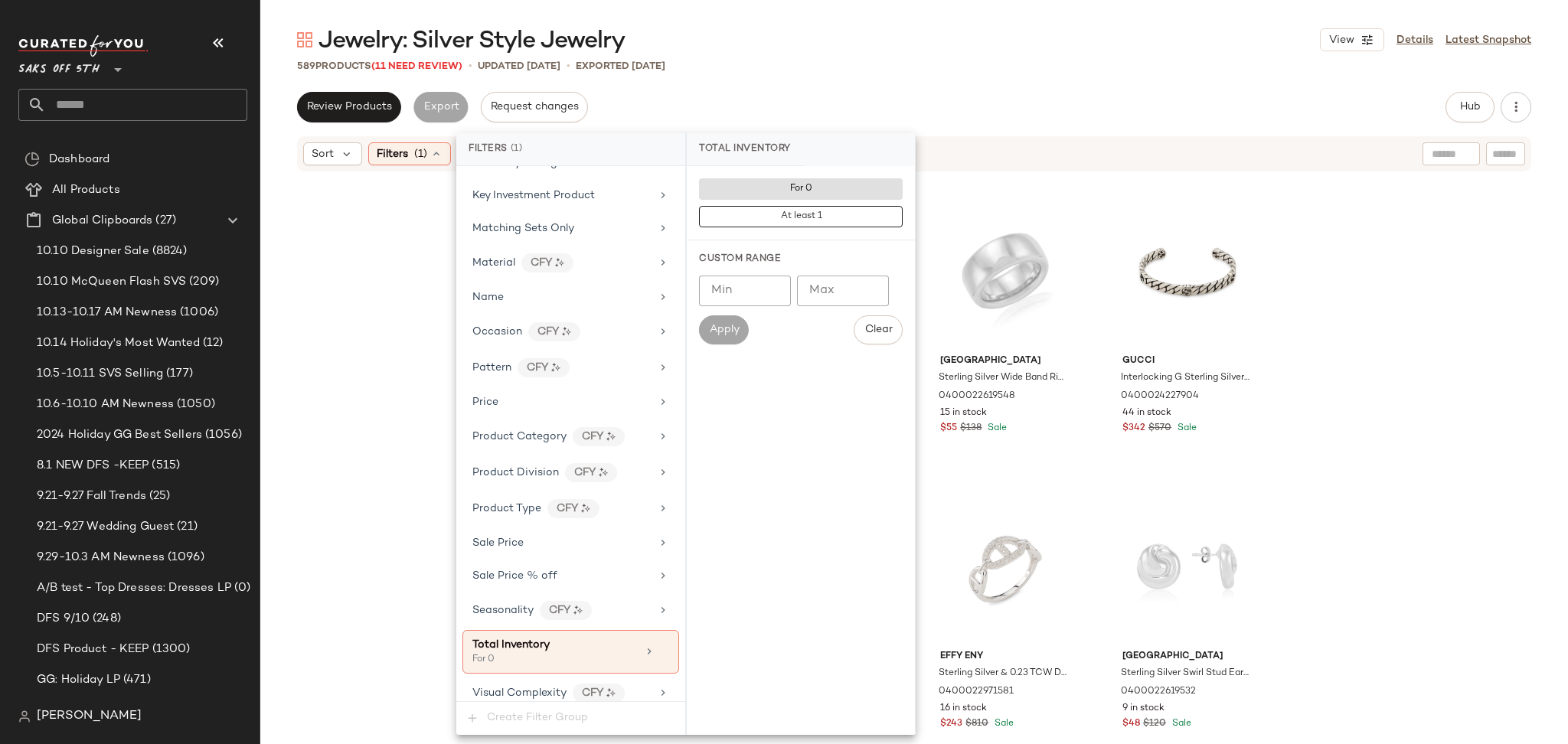
click at [883, 111] on div "Review Products Export Request changes Hub Send for Review External Review Inte…" at bounding box center [914, 106] width 1234 height 31
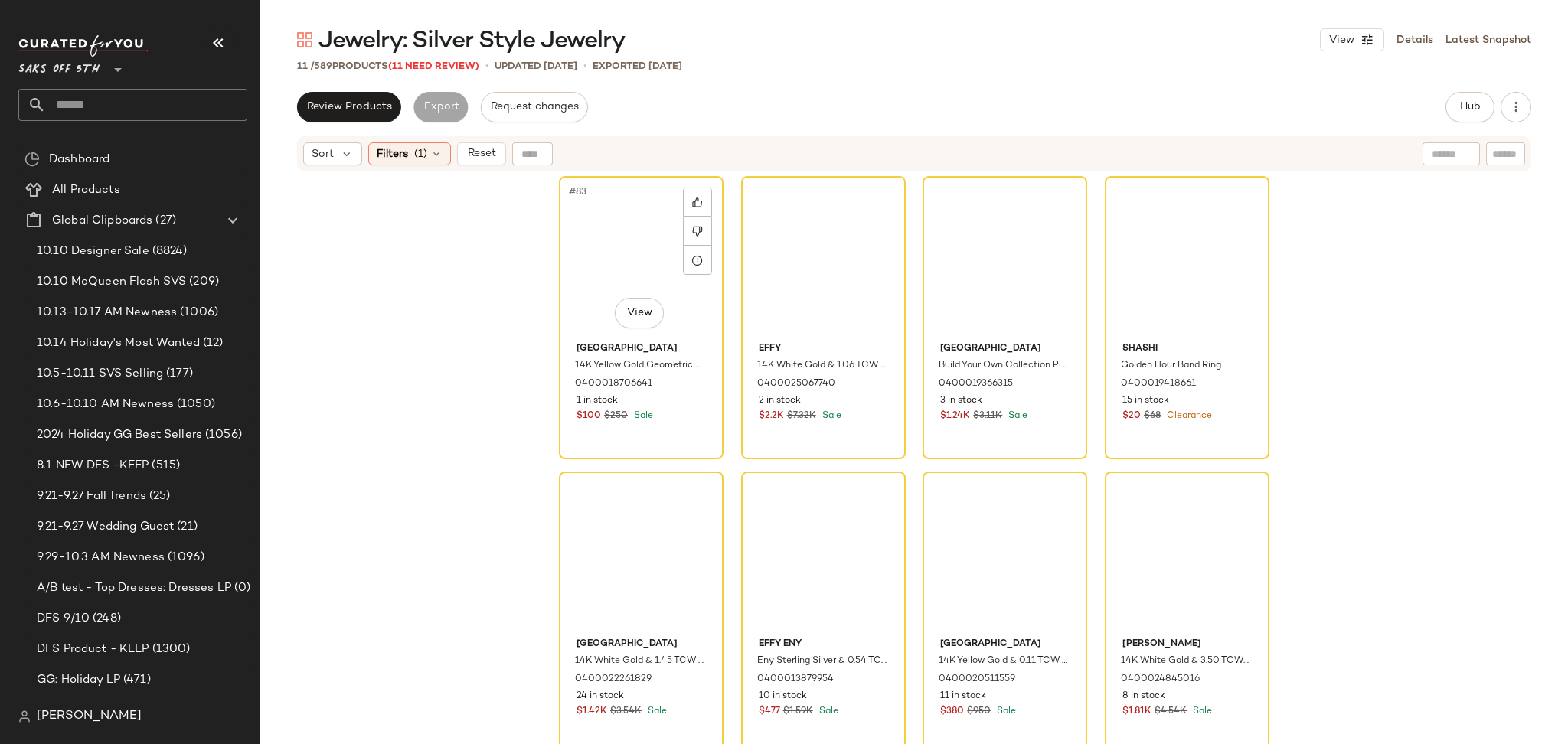
click at [611, 244] on div "#83 View" at bounding box center [641, 259] width 154 height 155
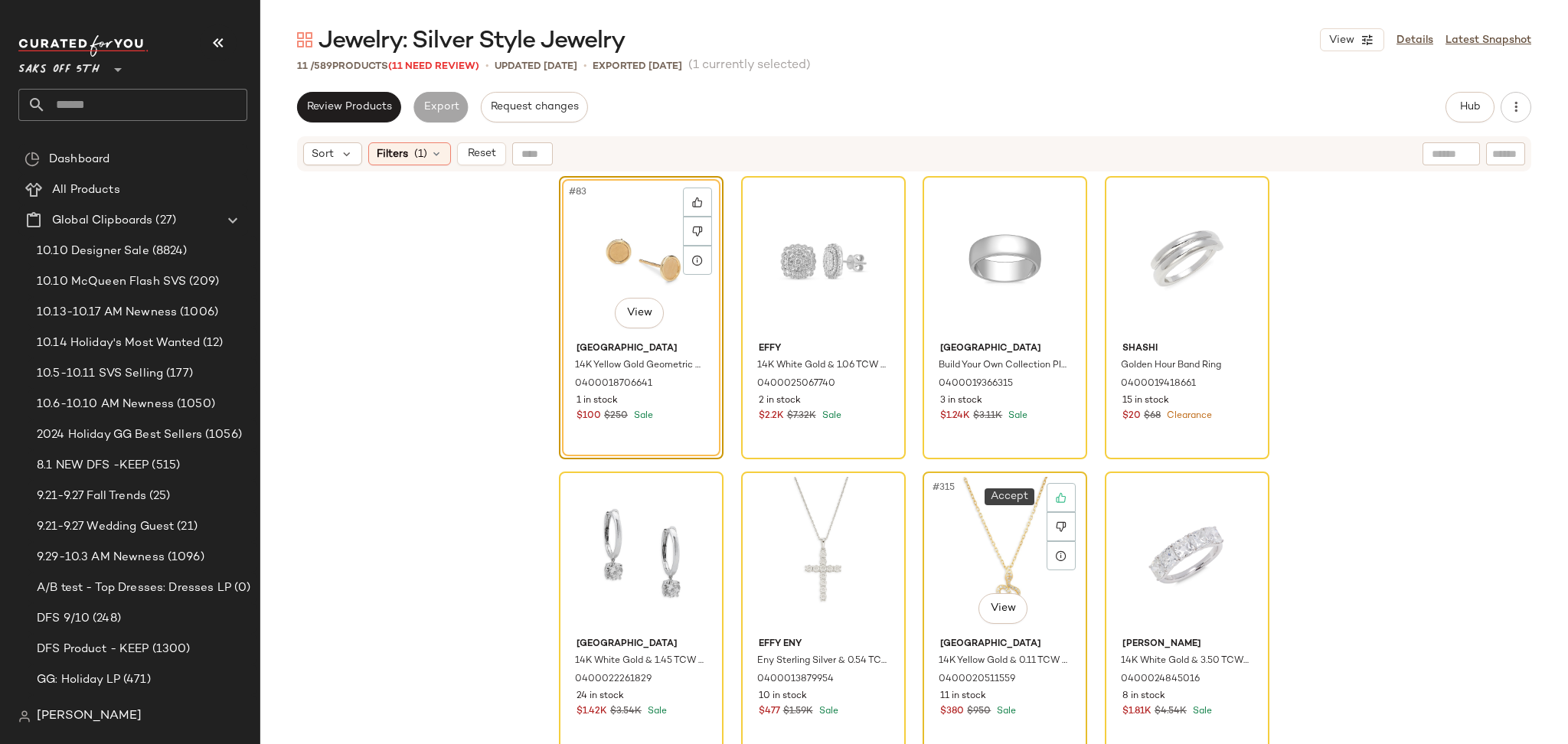
scroll to position [264, 0]
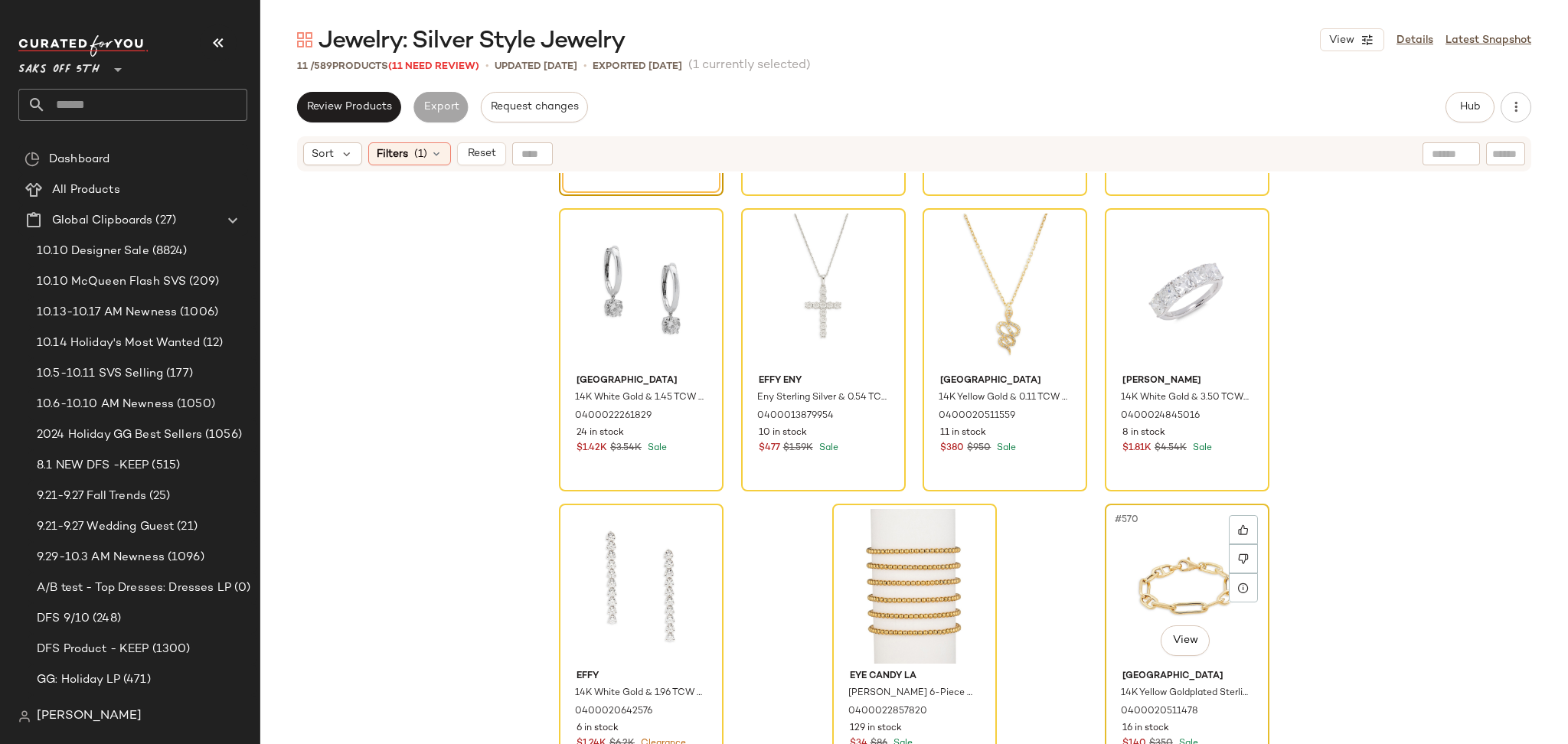
click at [1173, 531] on div "#570 View" at bounding box center [1187, 586] width 154 height 155
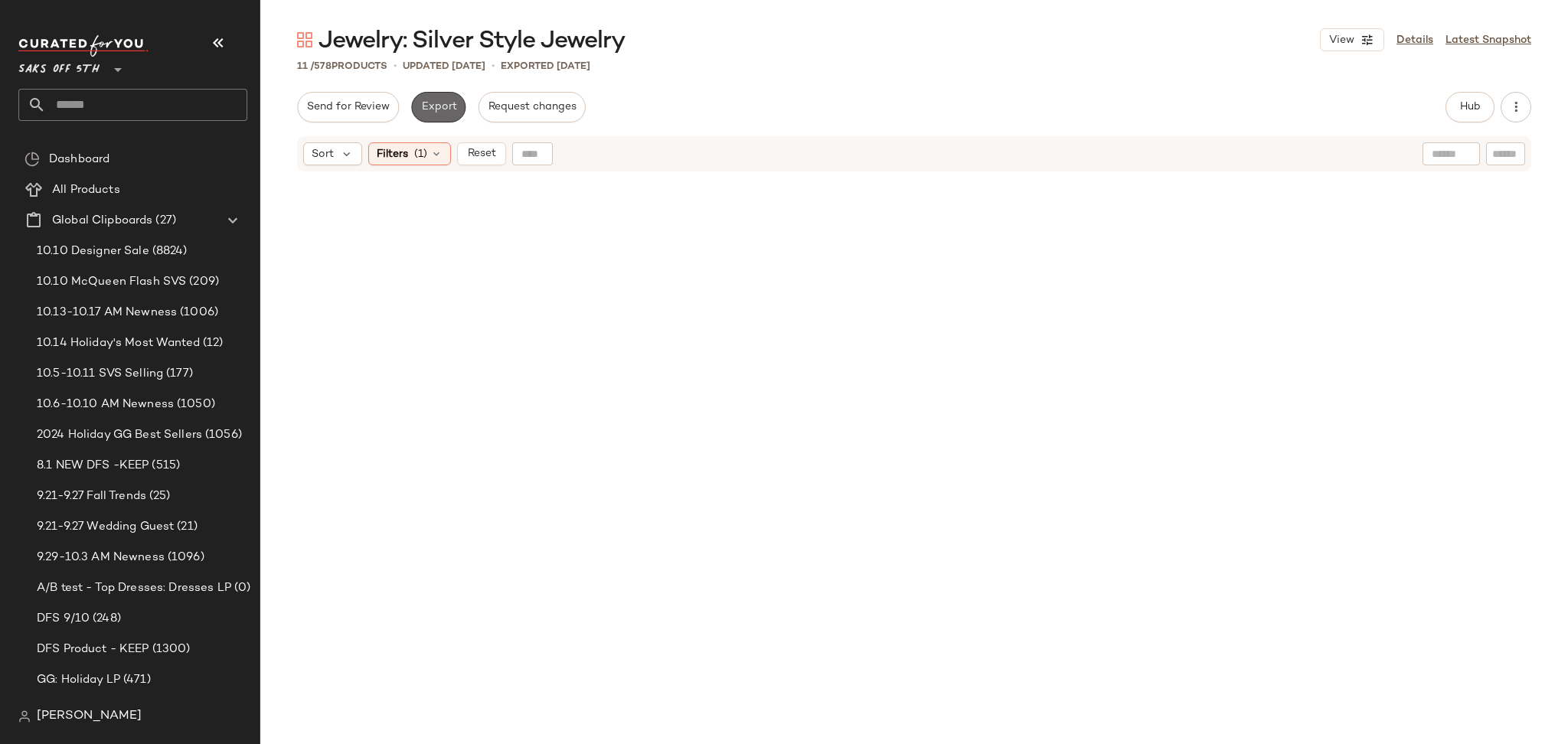
click at [433, 117] on button "Export" at bounding box center [438, 106] width 54 height 31
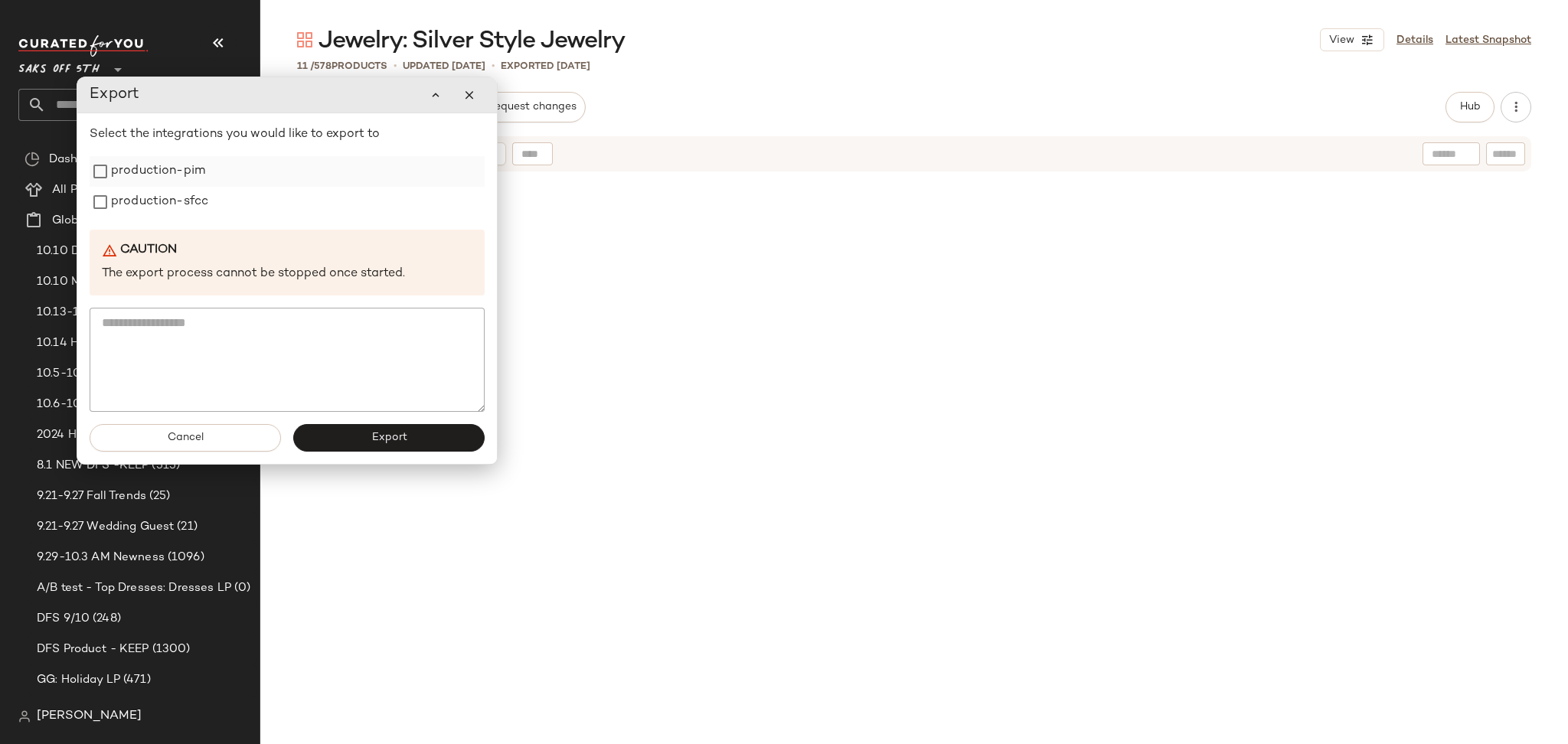
click at [128, 170] on label "production-pim" at bounding box center [157, 171] width 94 height 31
click at [130, 225] on div "Select the integrations you would like to export to production-pim production-s…" at bounding box center [287, 269] width 395 height 286
click at [136, 204] on label "production-sfcc" at bounding box center [159, 202] width 97 height 31
click at [346, 435] on button "Export" at bounding box center [389, 437] width 191 height 27
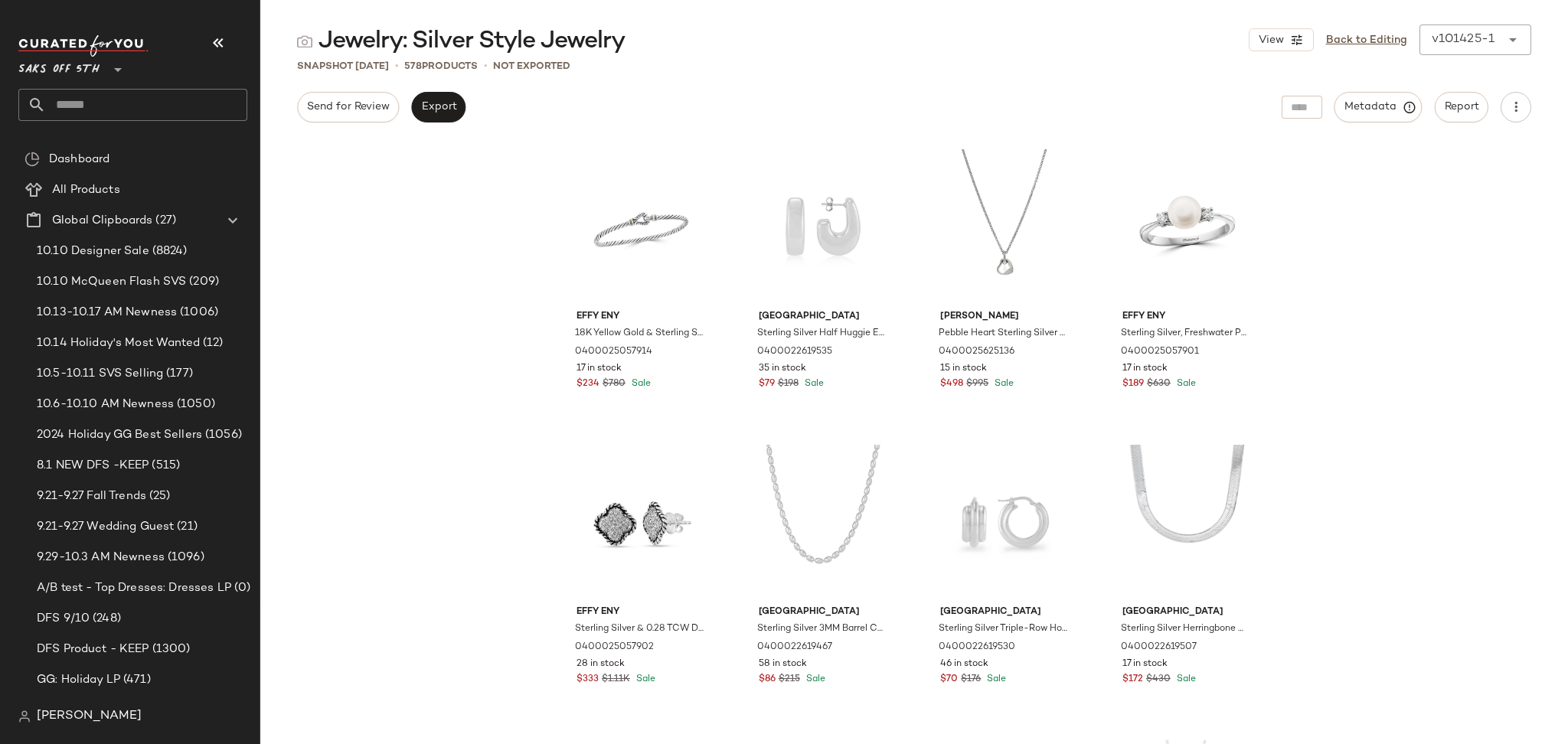
click at [119, 98] on input "text" at bounding box center [146, 105] width 201 height 32
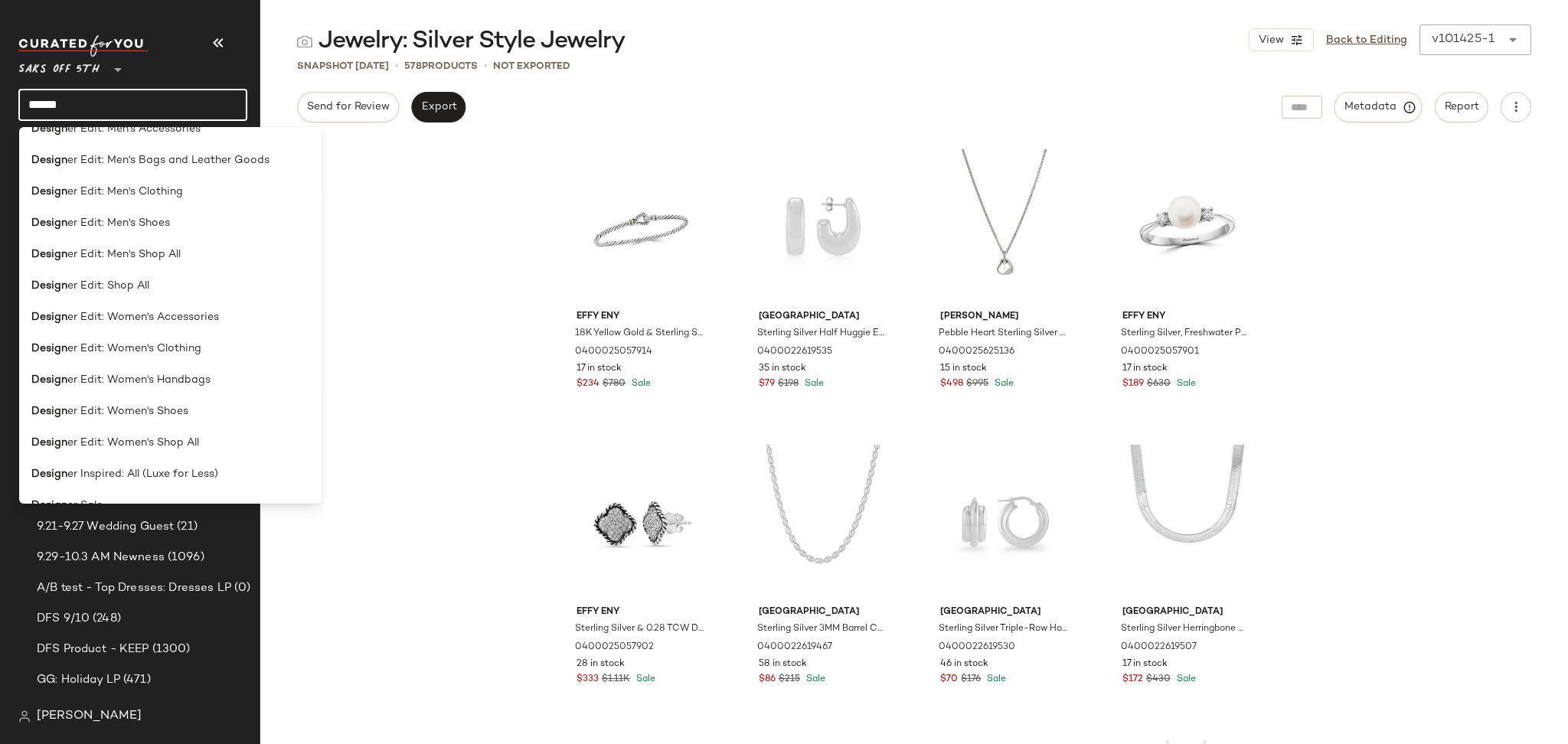
scroll to position [1266, 0]
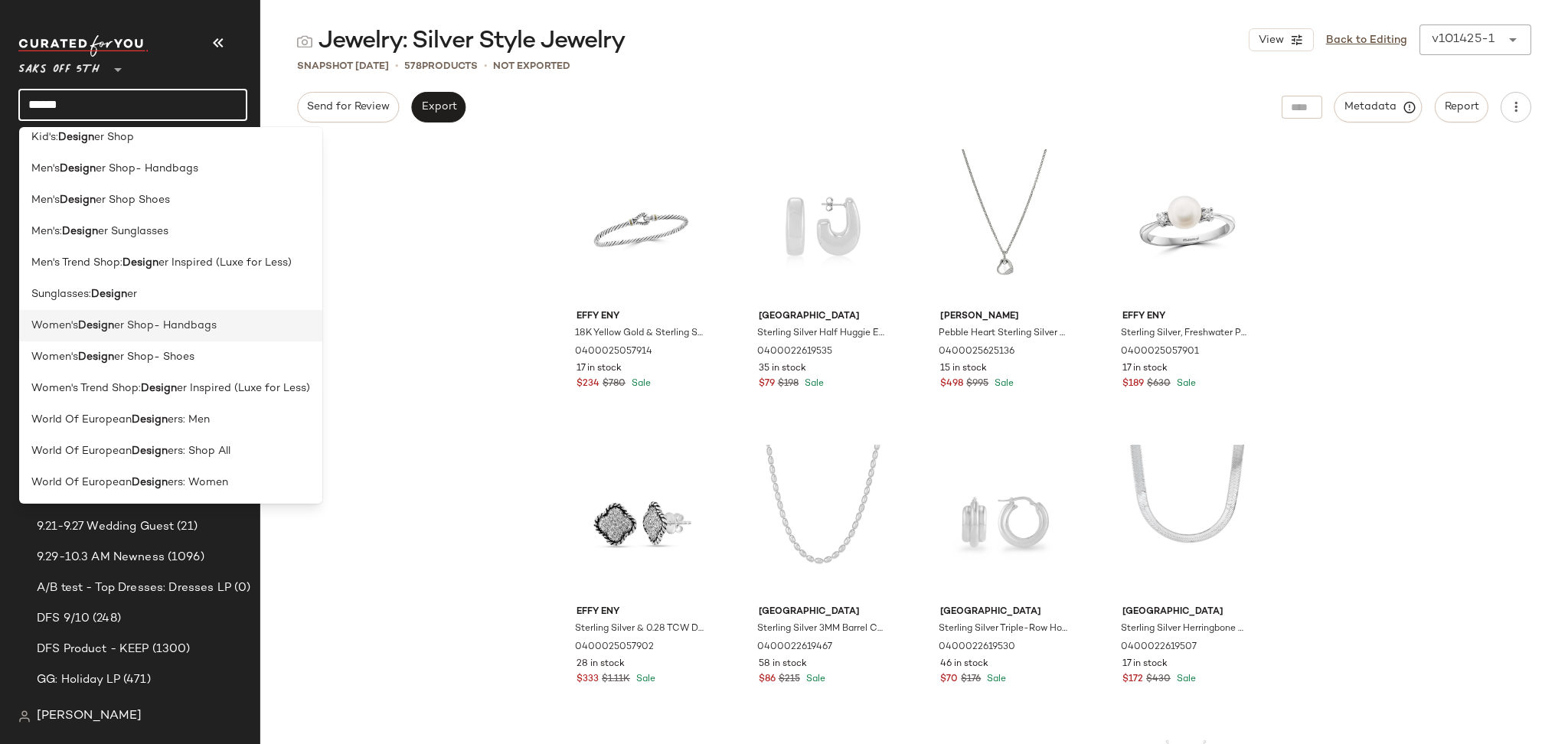
type input "******"
click at [190, 322] on span "er Shop- Handbags" at bounding box center [165, 325] width 102 height 16
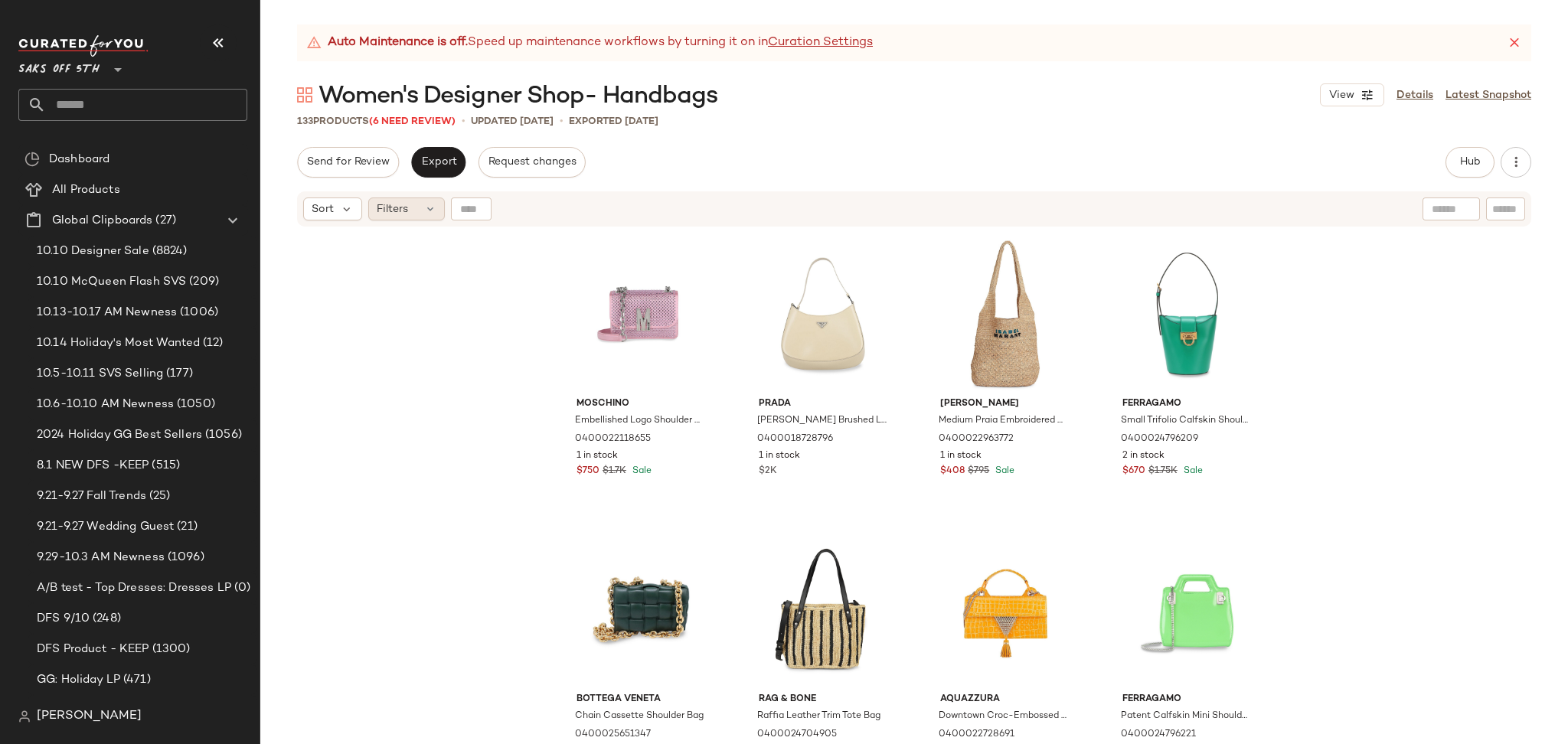
click at [421, 208] on div "Filters" at bounding box center [407, 209] width 77 height 23
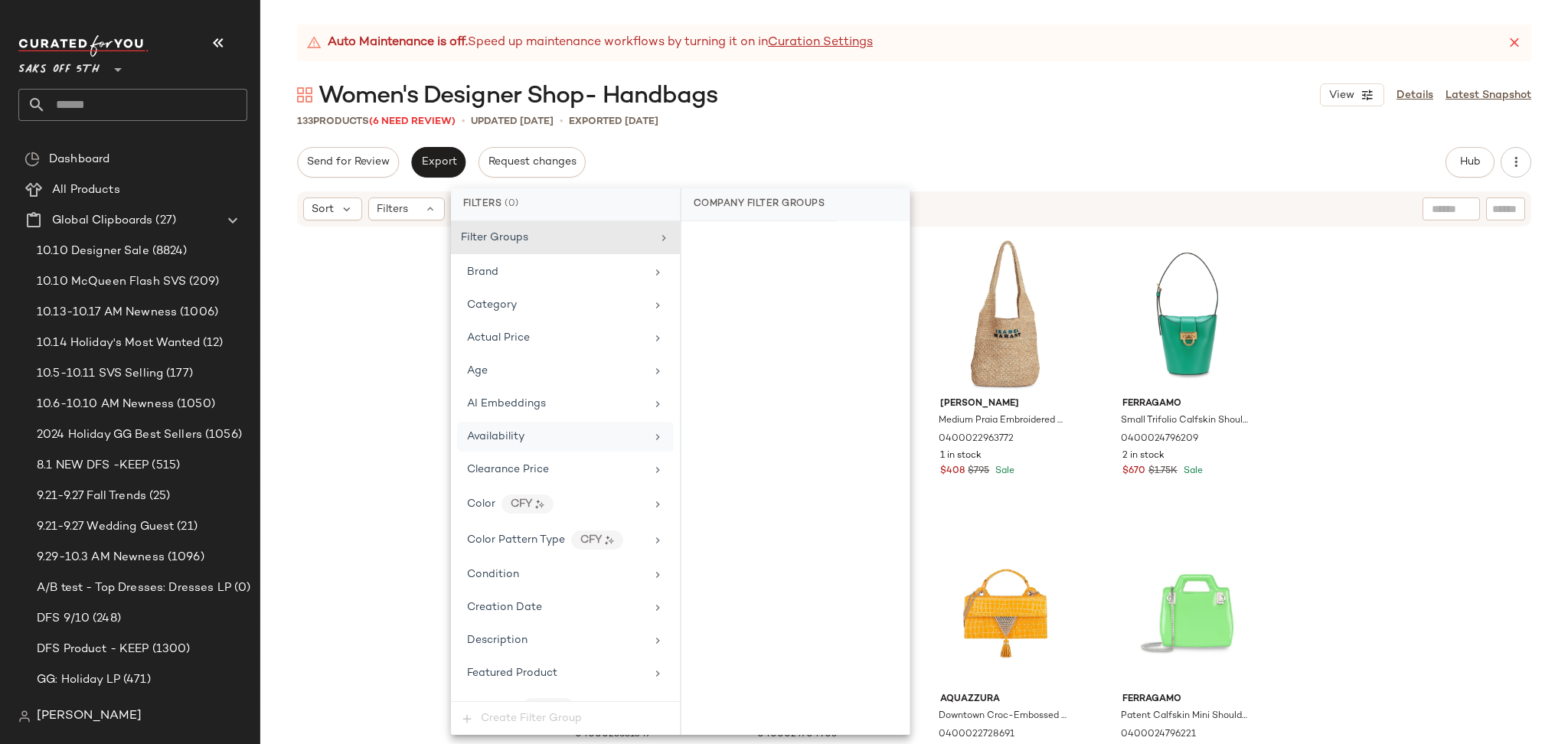
scroll to position [684, 0]
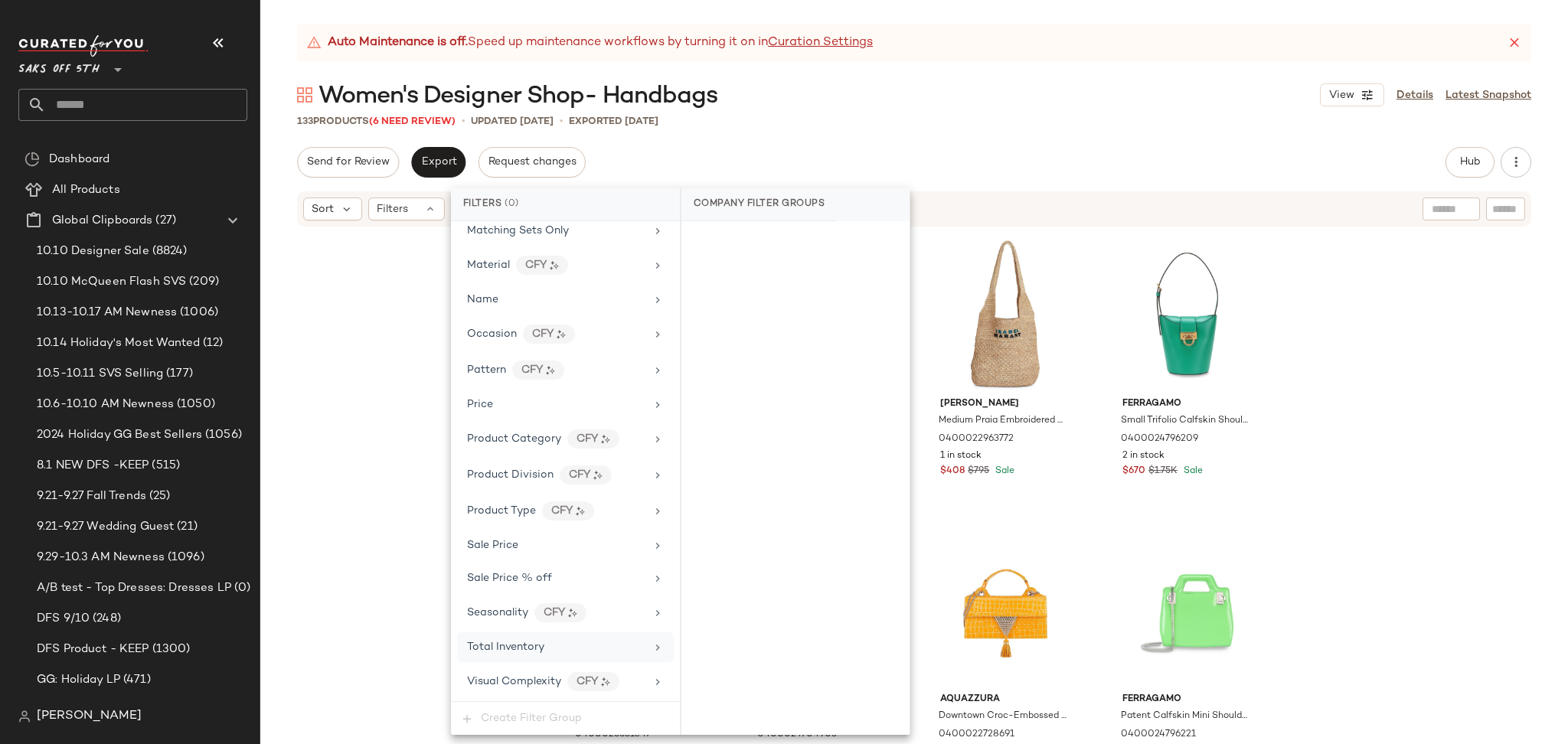
click at [517, 643] on span "Total Inventory" at bounding box center [505, 647] width 77 height 12
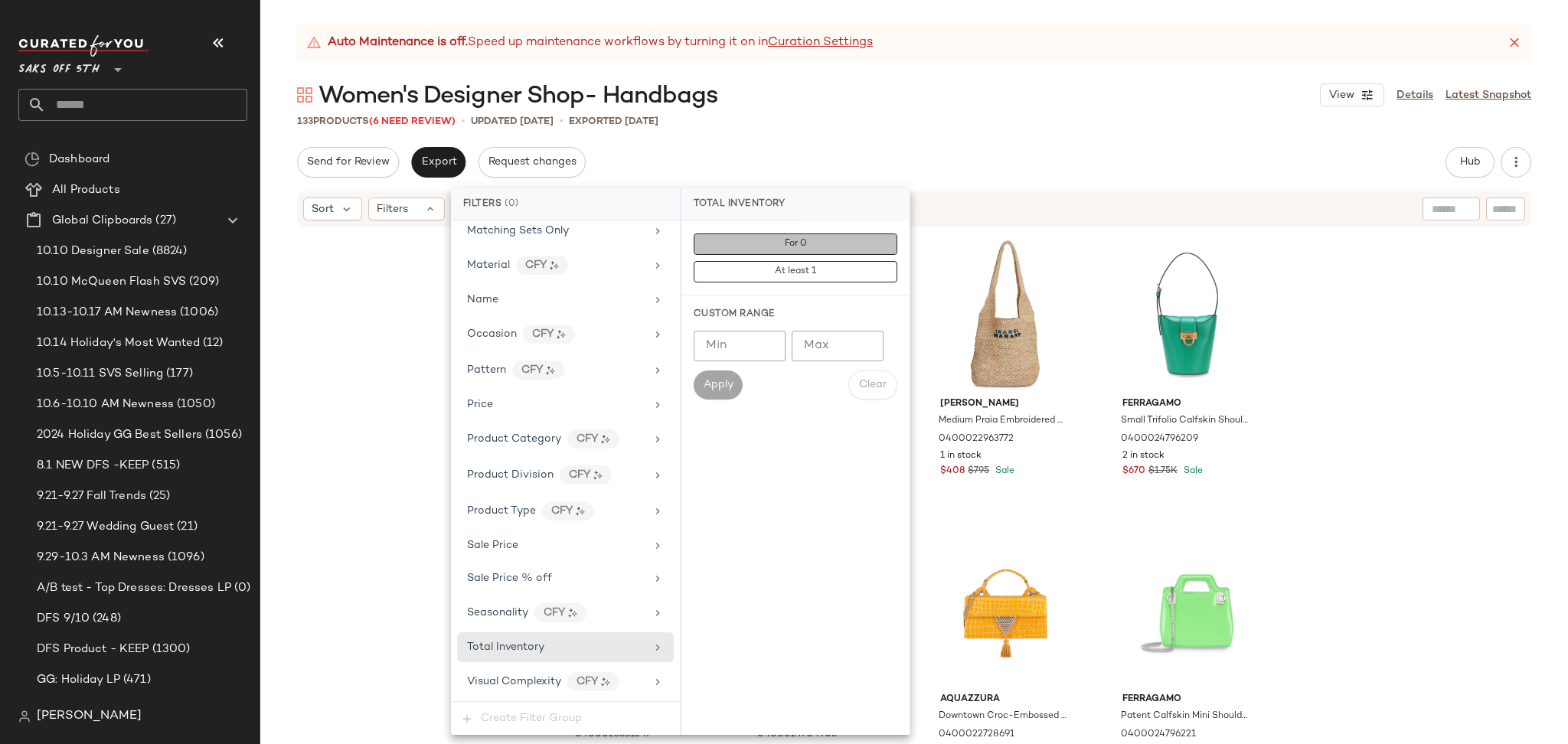
click at [804, 244] on span "For 0" at bounding box center [795, 244] width 23 height 11
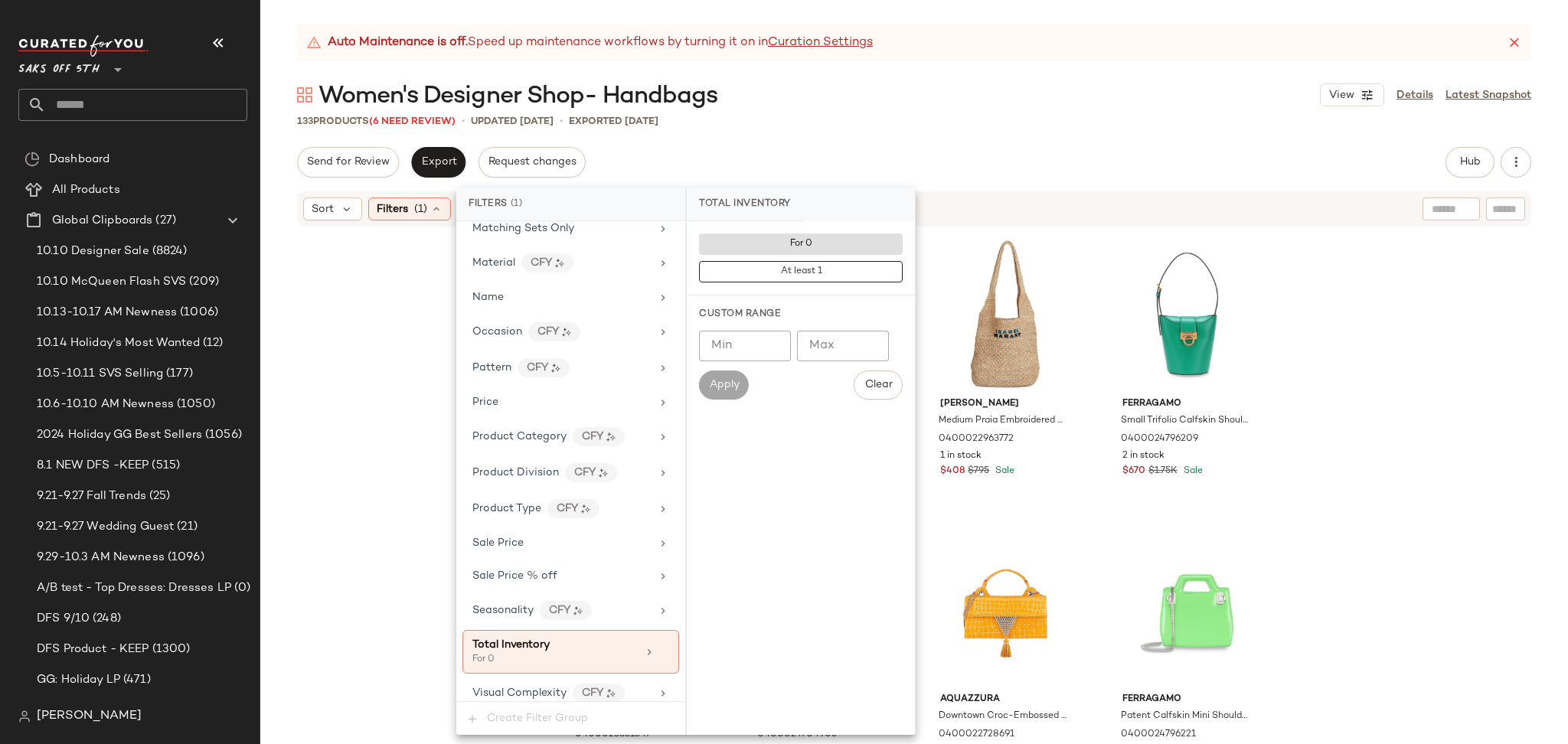
click at [978, 101] on div "Women's Designer Shop- Handbags View Details Latest Snapshot" at bounding box center [914, 95] width 1308 height 31
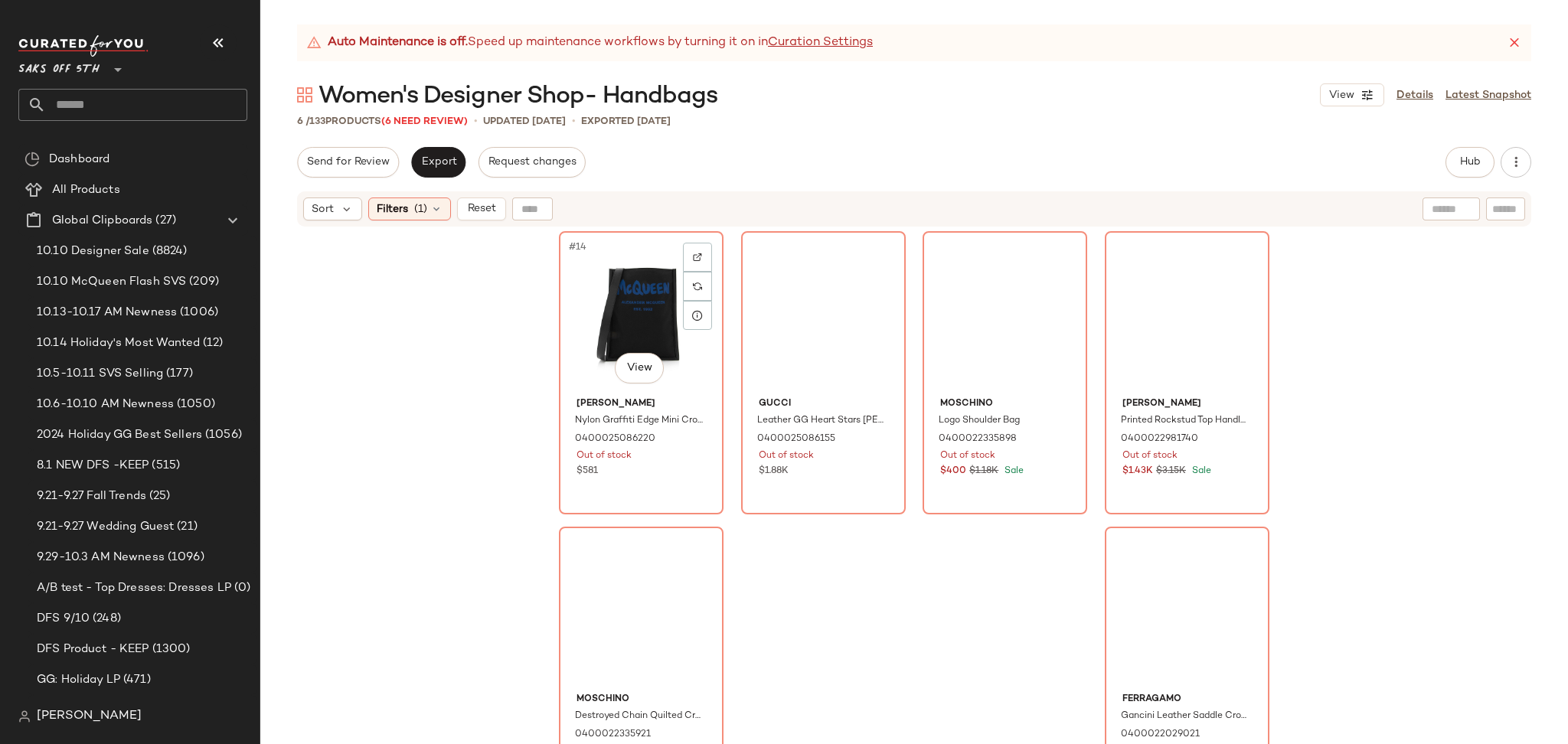
click at [620, 273] on div "#14 View" at bounding box center [641, 313] width 154 height 155
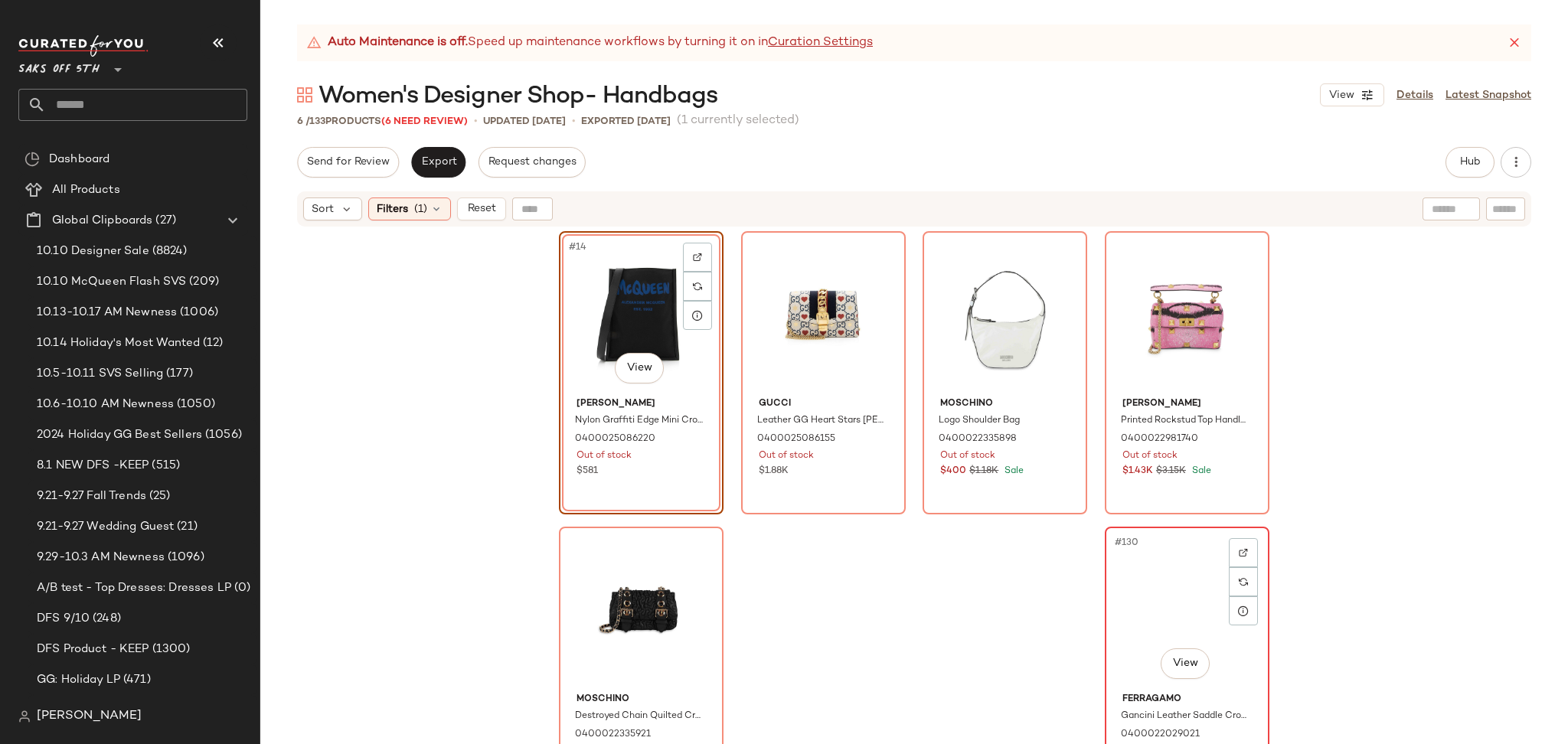
click at [1153, 574] on div "#130 View" at bounding box center [1187, 609] width 154 height 155
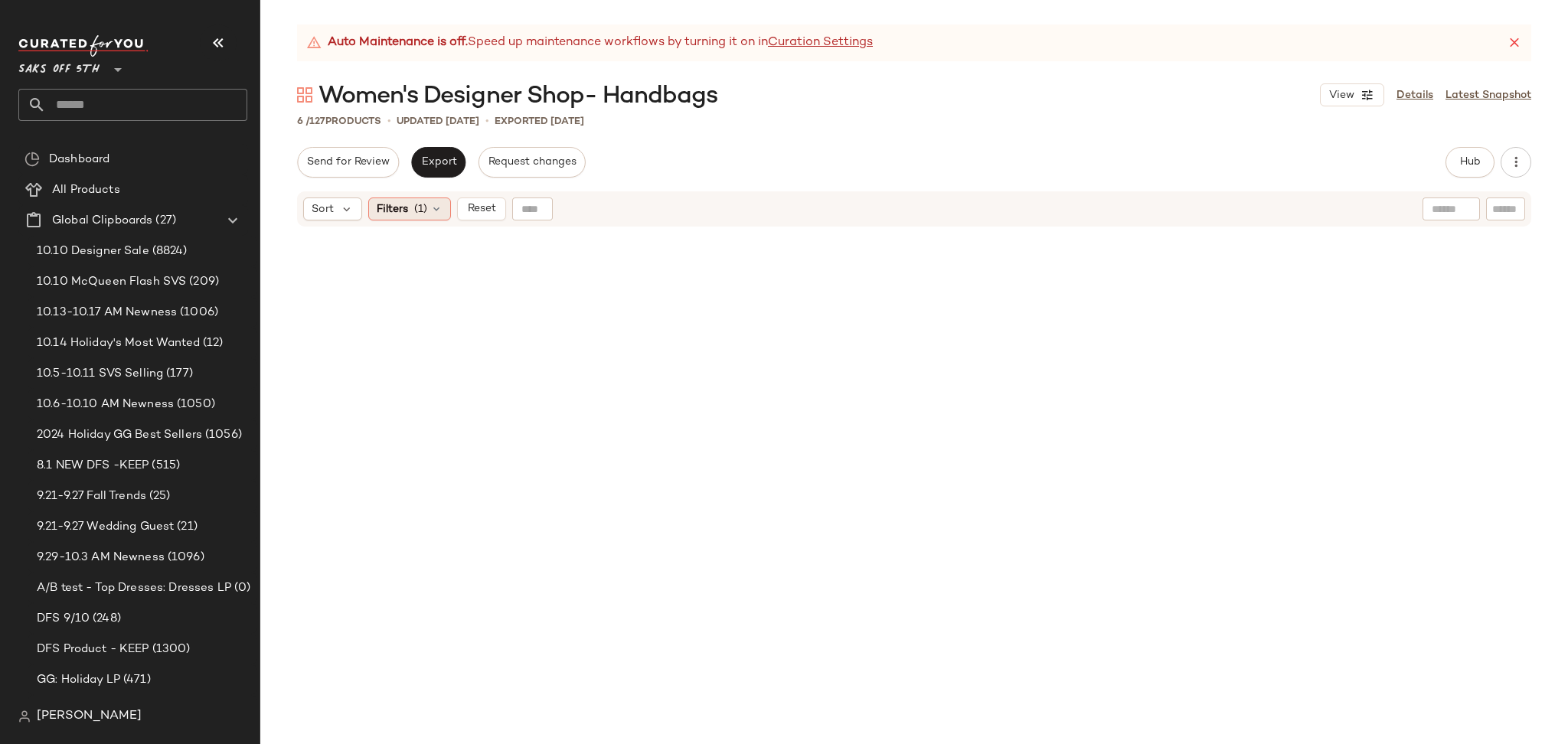
click at [424, 210] on span "(1)" at bounding box center [421, 209] width 13 height 16
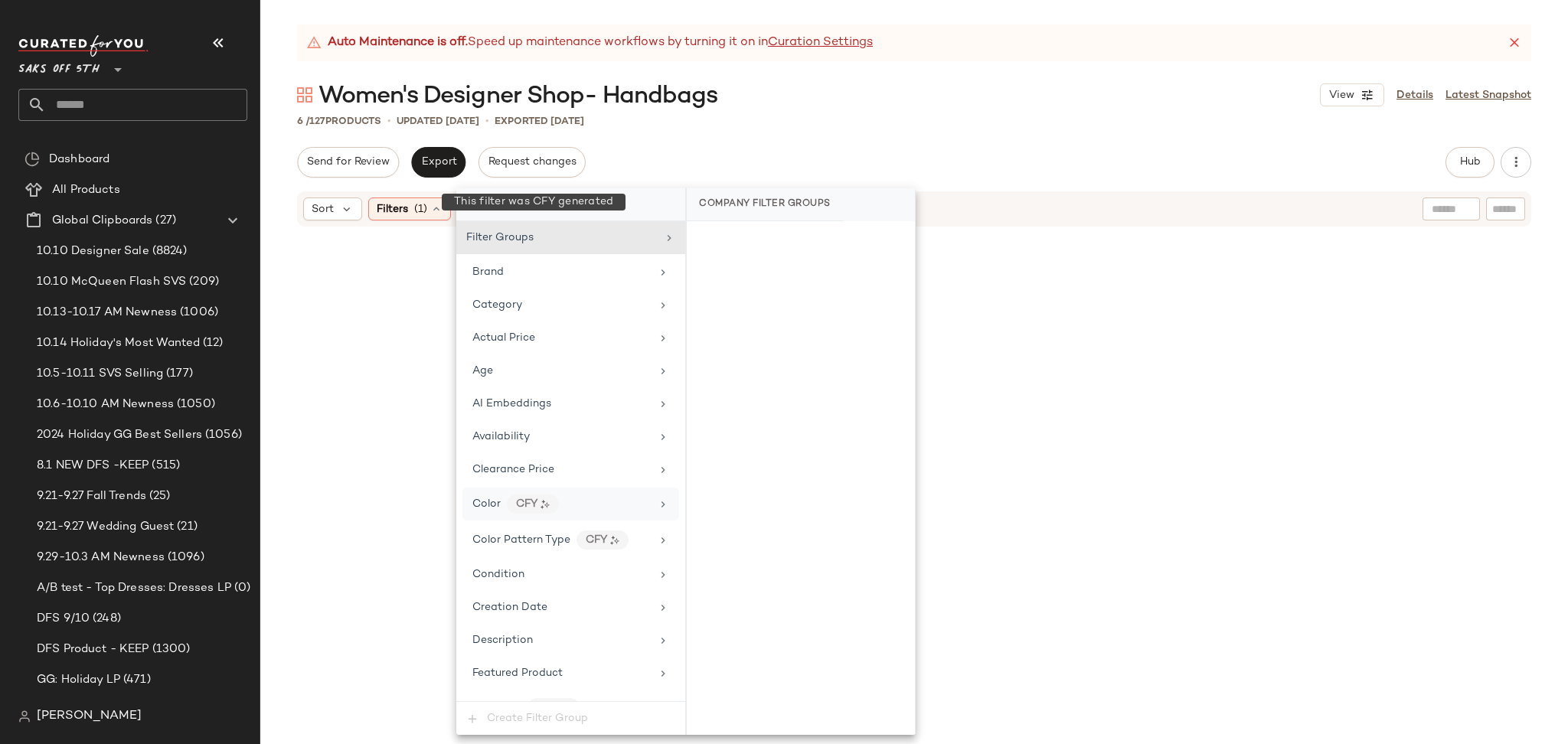
scroll to position [698, 0]
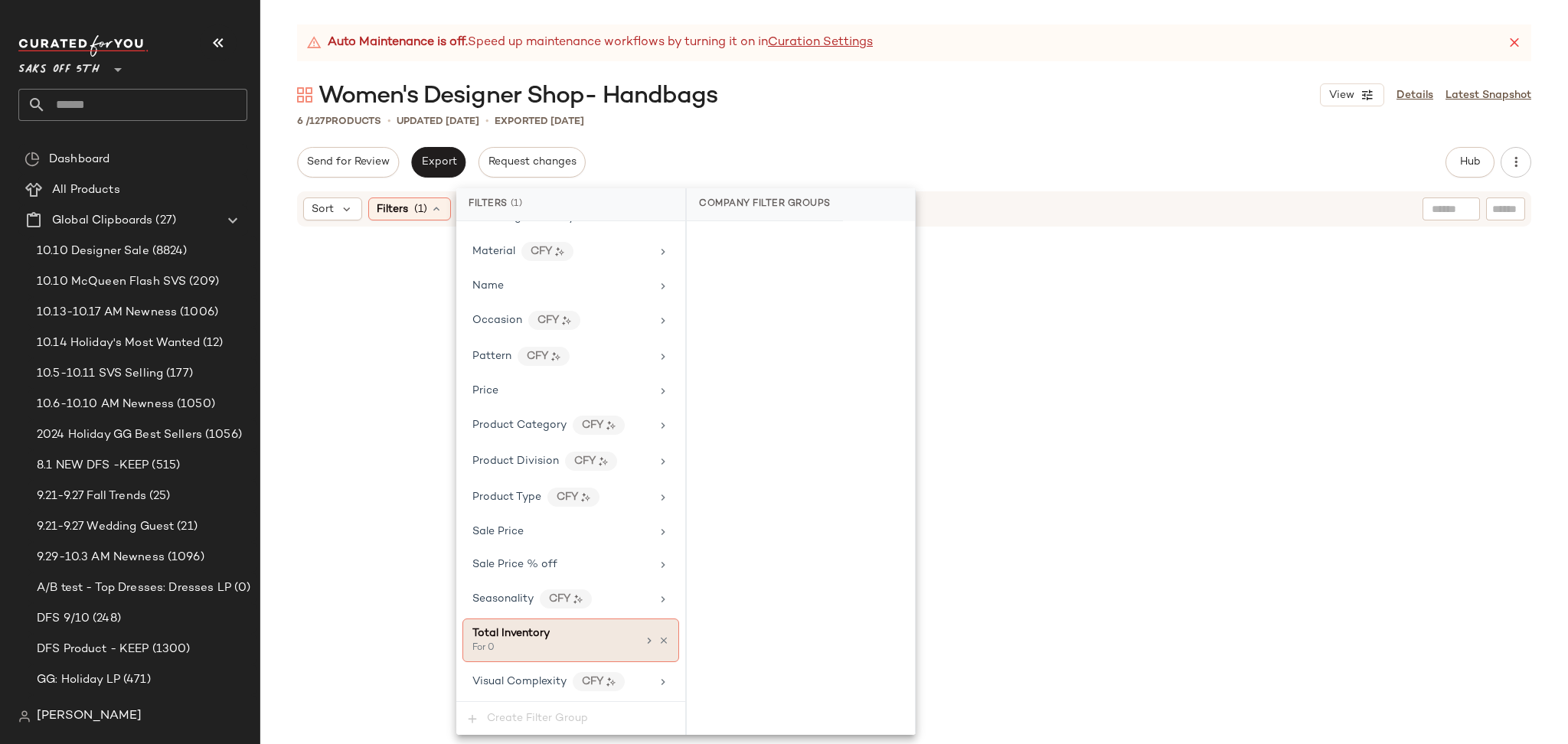
click at [659, 646] on icon at bounding box center [664, 640] width 11 height 11
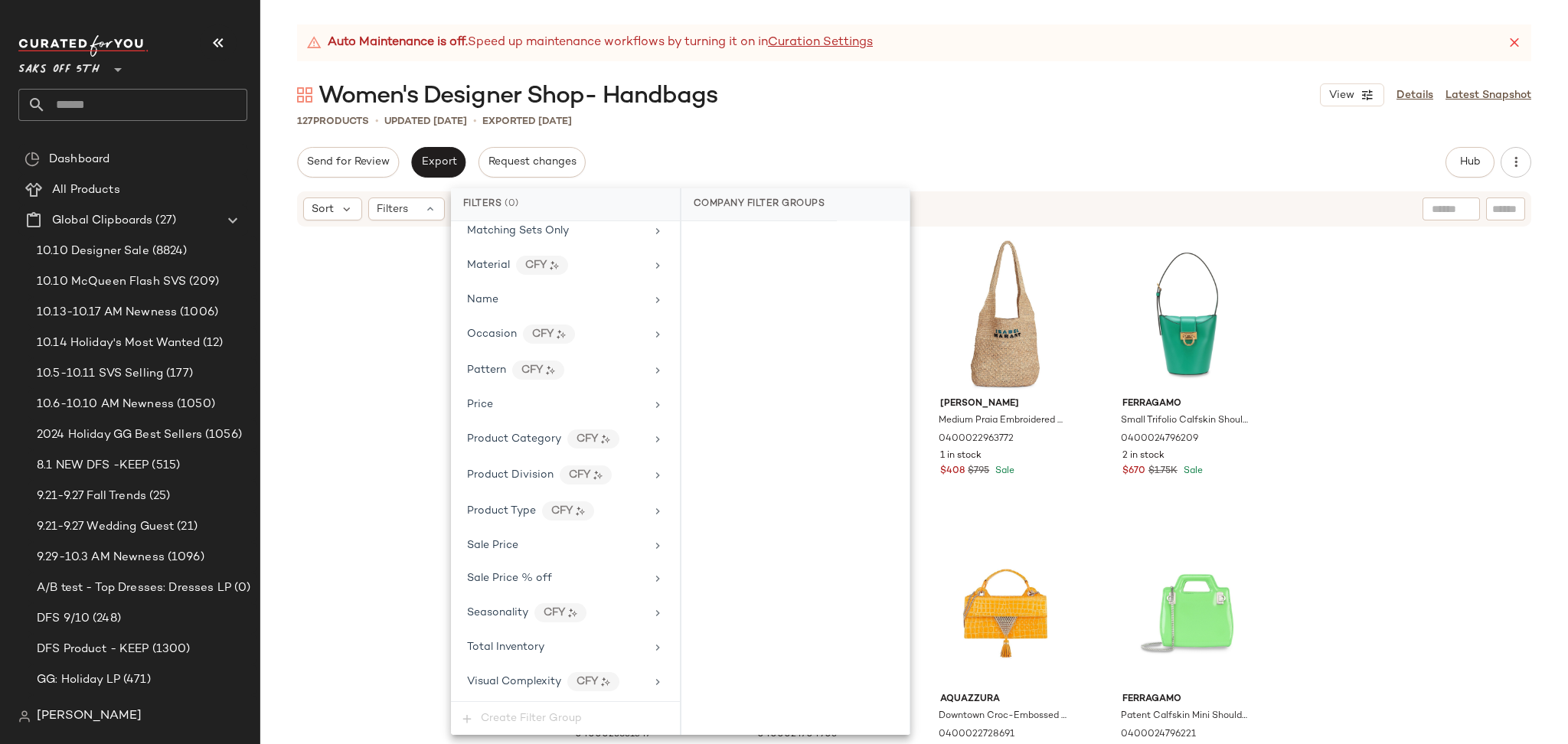
click at [1329, 140] on div "Auto Maintenance is off. Speed up maintenance workflows by turning it on in Cur…" at bounding box center [914, 383] width 1308 height 719
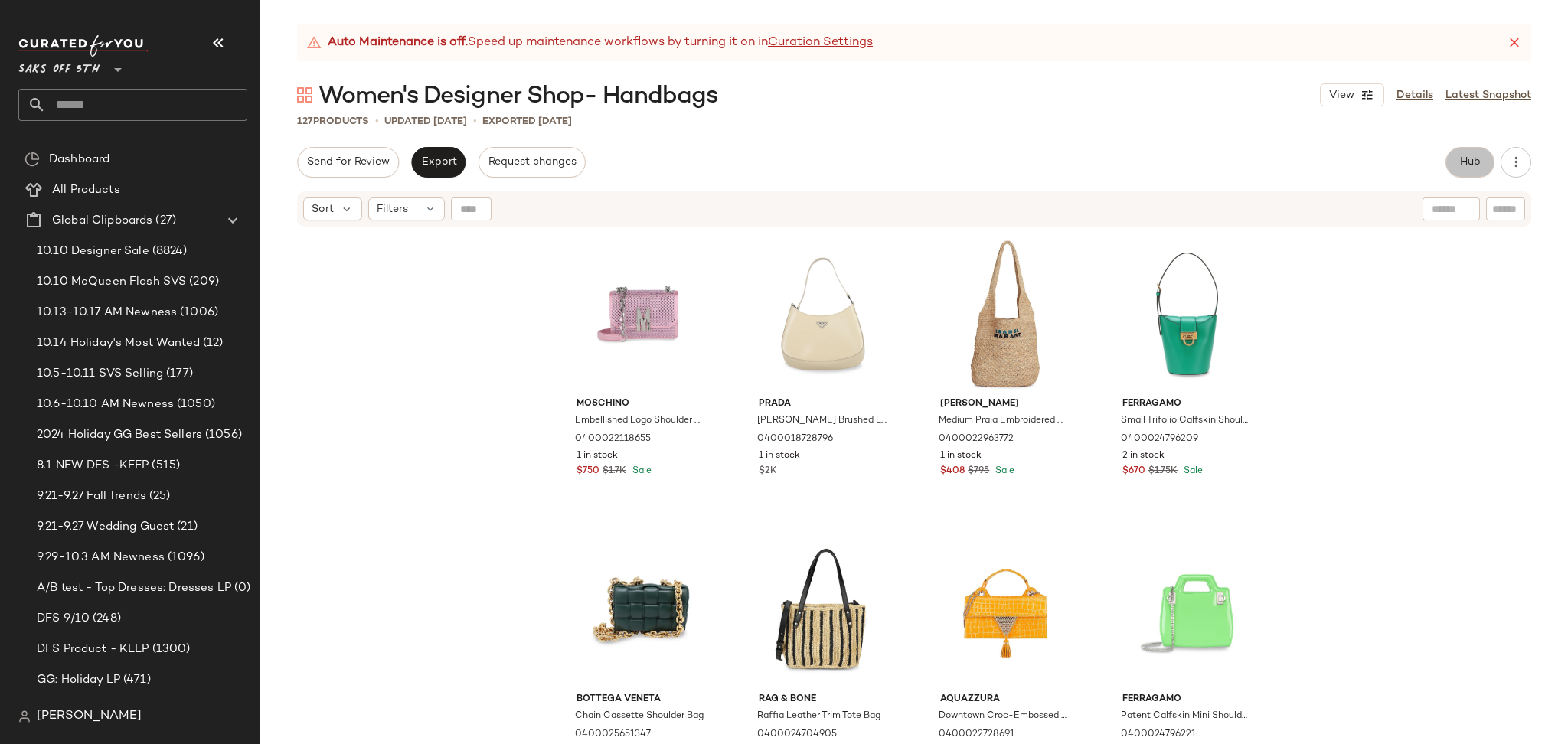
click at [1472, 153] on button "Hub" at bounding box center [1470, 162] width 49 height 31
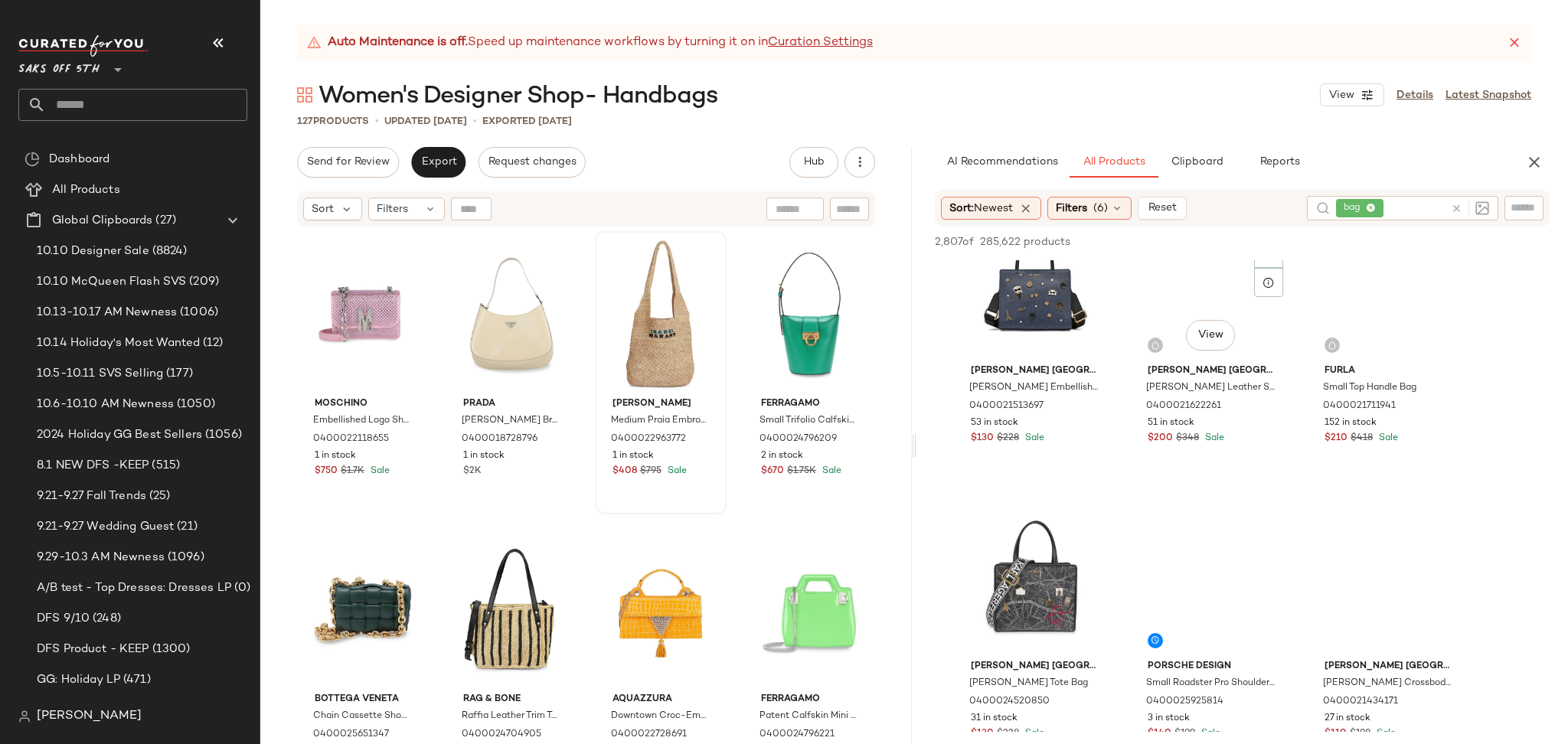
scroll to position [387, 0]
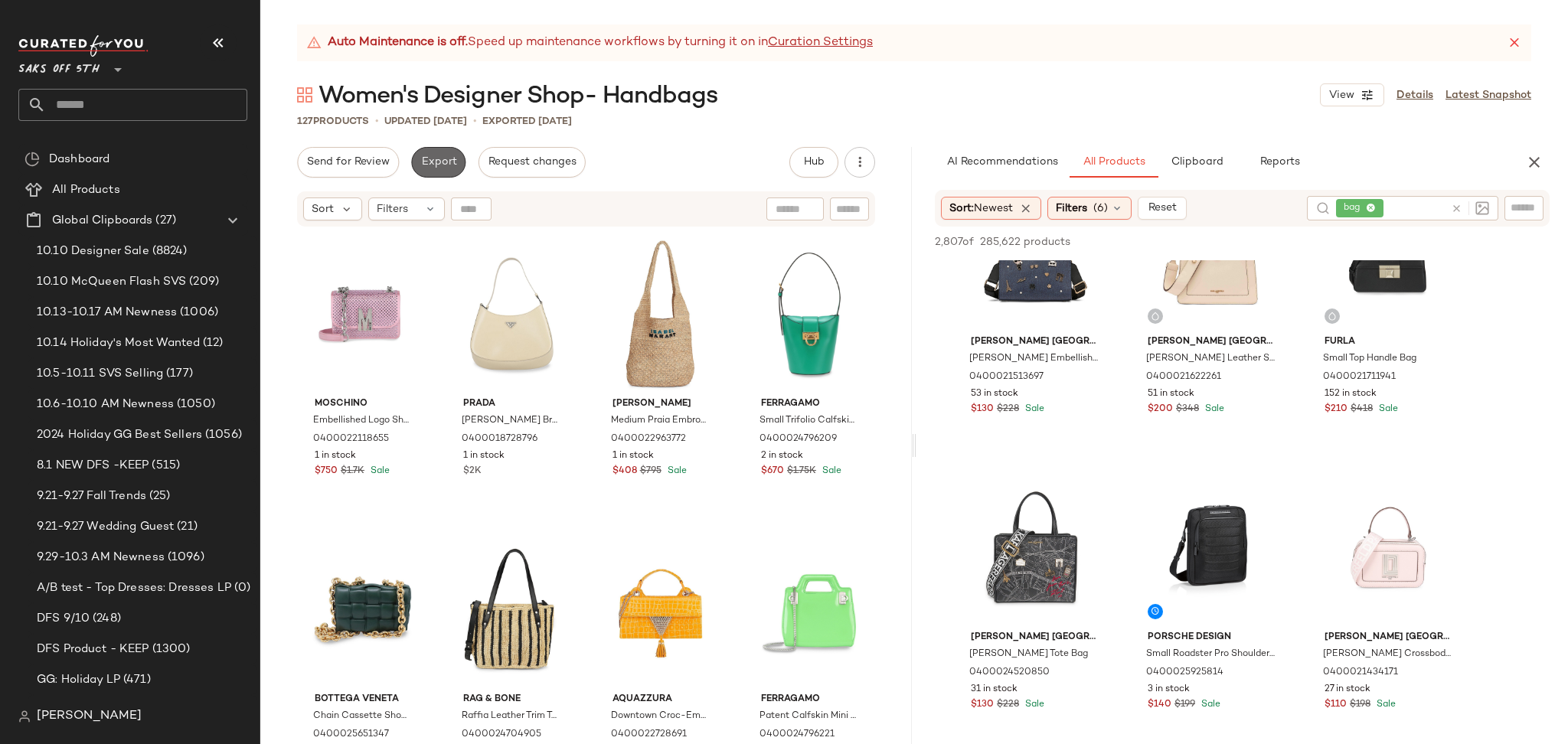
click at [449, 159] on span "Export" at bounding box center [438, 162] width 36 height 12
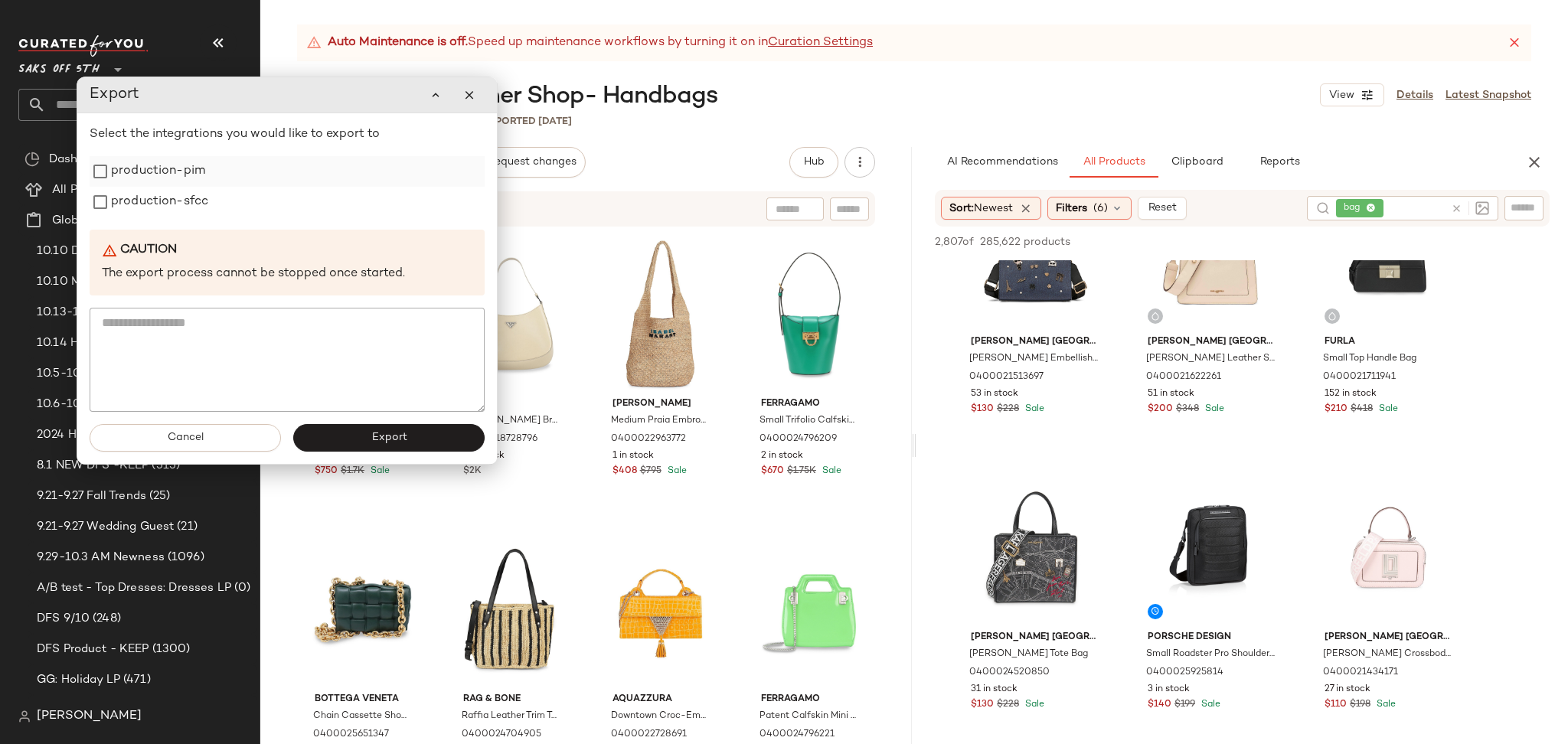
click at [191, 176] on label "production-pim" at bounding box center [157, 171] width 94 height 31
click at [191, 200] on label "production-sfcc" at bounding box center [159, 202] width 97 height 31
click at [389, 437] on span "Export" at bounding box center [388, 437] width 36 height 12
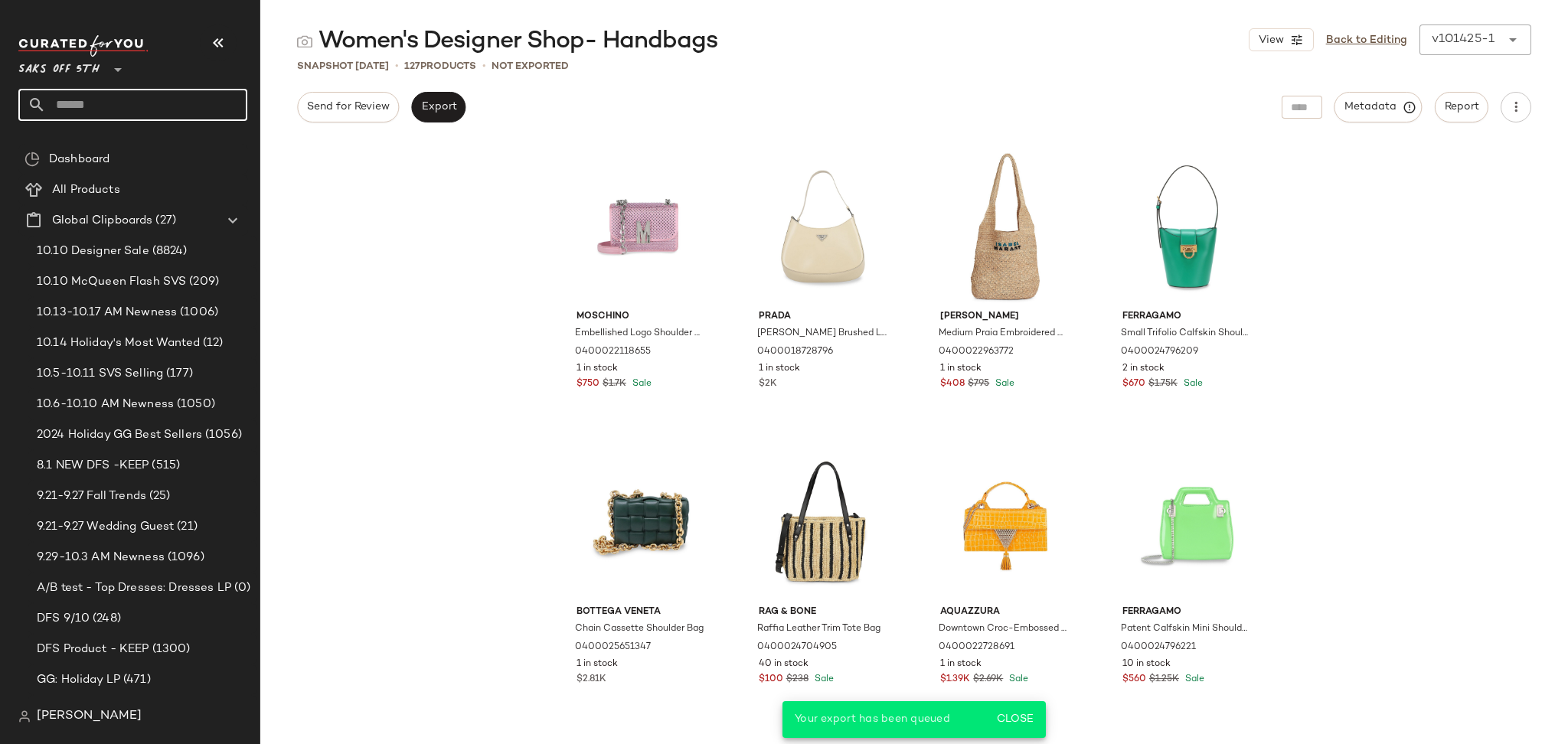
click at [130, 111] on input "text" at bounding box center [146, 105] width 201 height 32
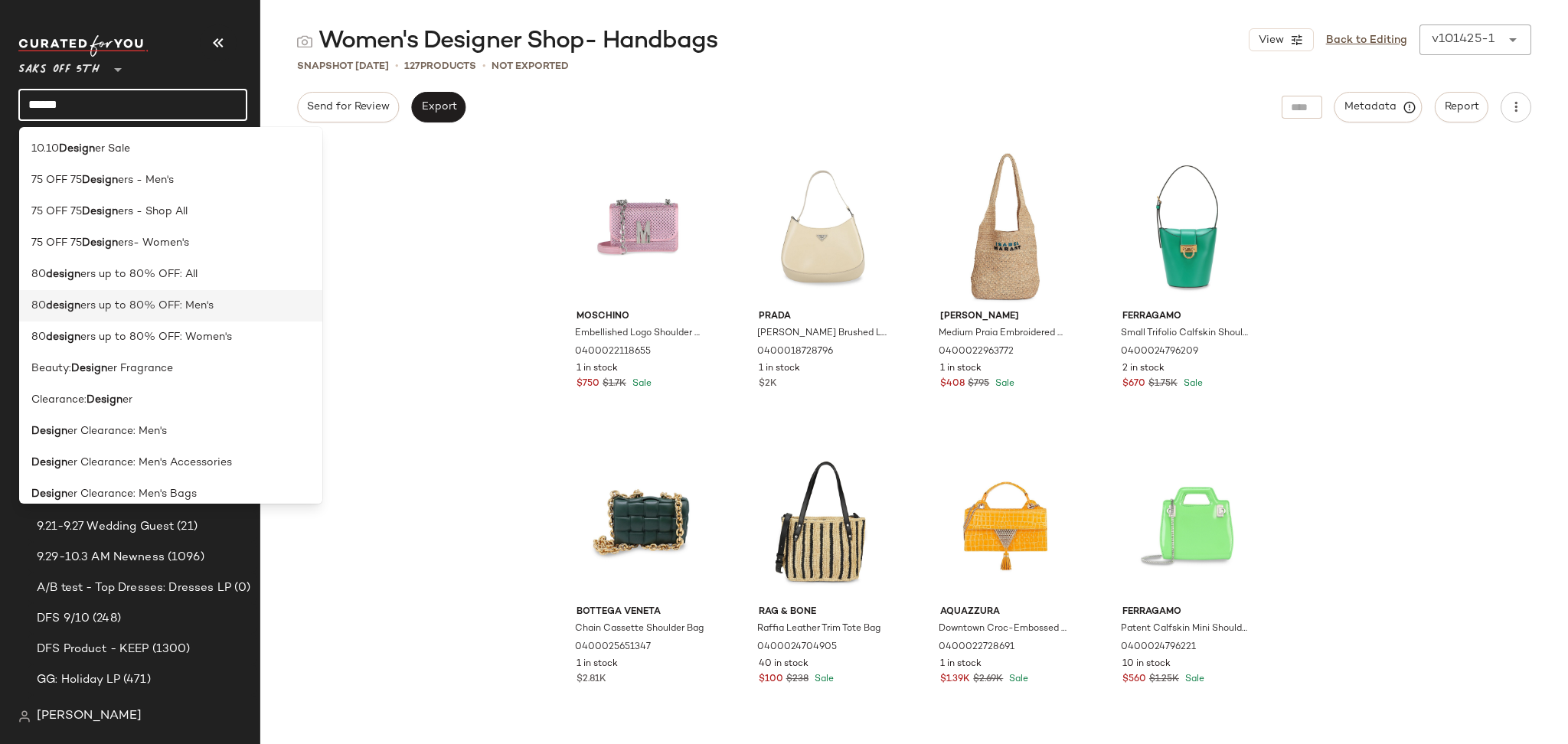
scroll to position [1266, 0]
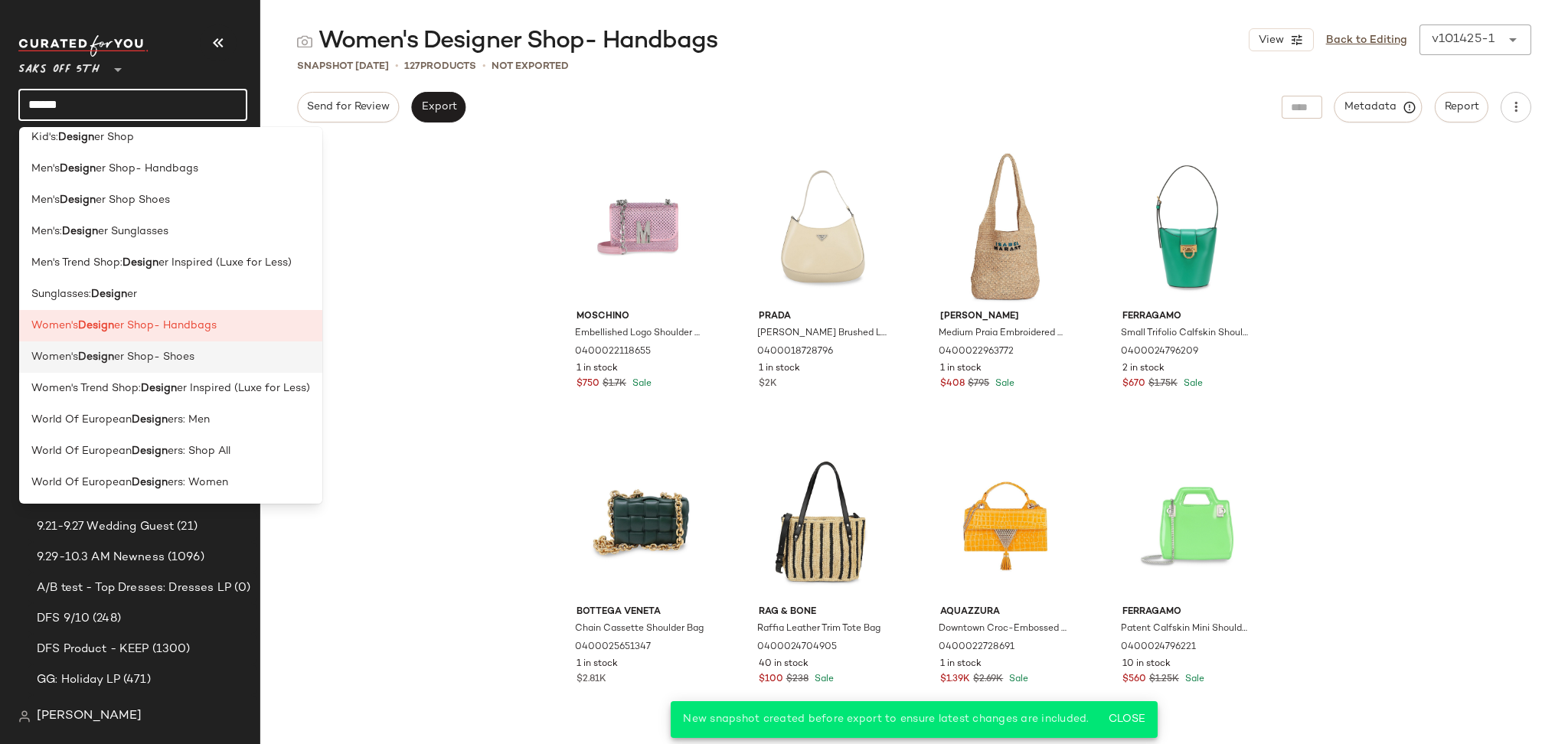
type input "******"
click at [166, 359] on span "er Shop- Shoes" at bounding box center [154, 357] width 81 height 16
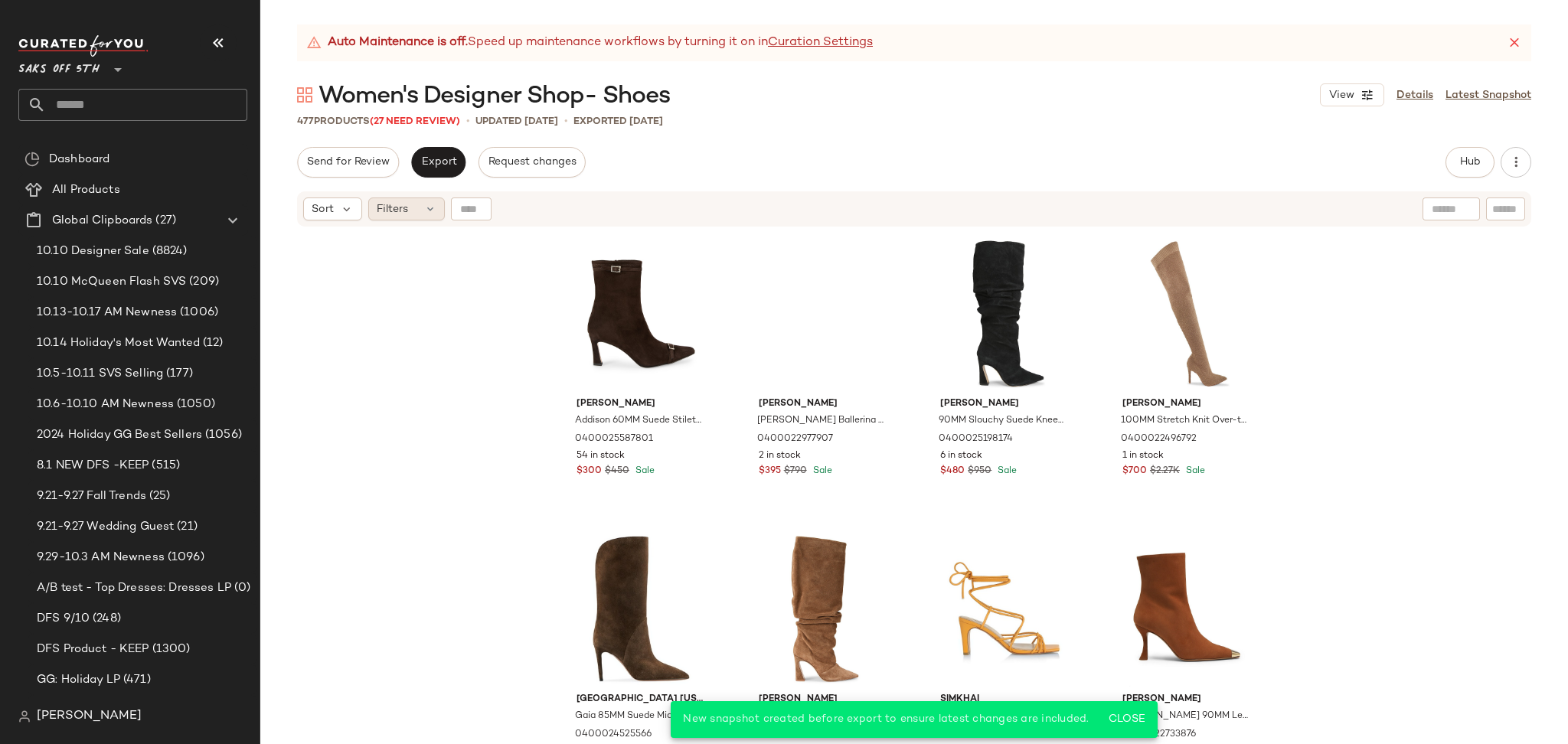
click at [424, 210] on icon at bounding box center [430, 209] width 12 height 12
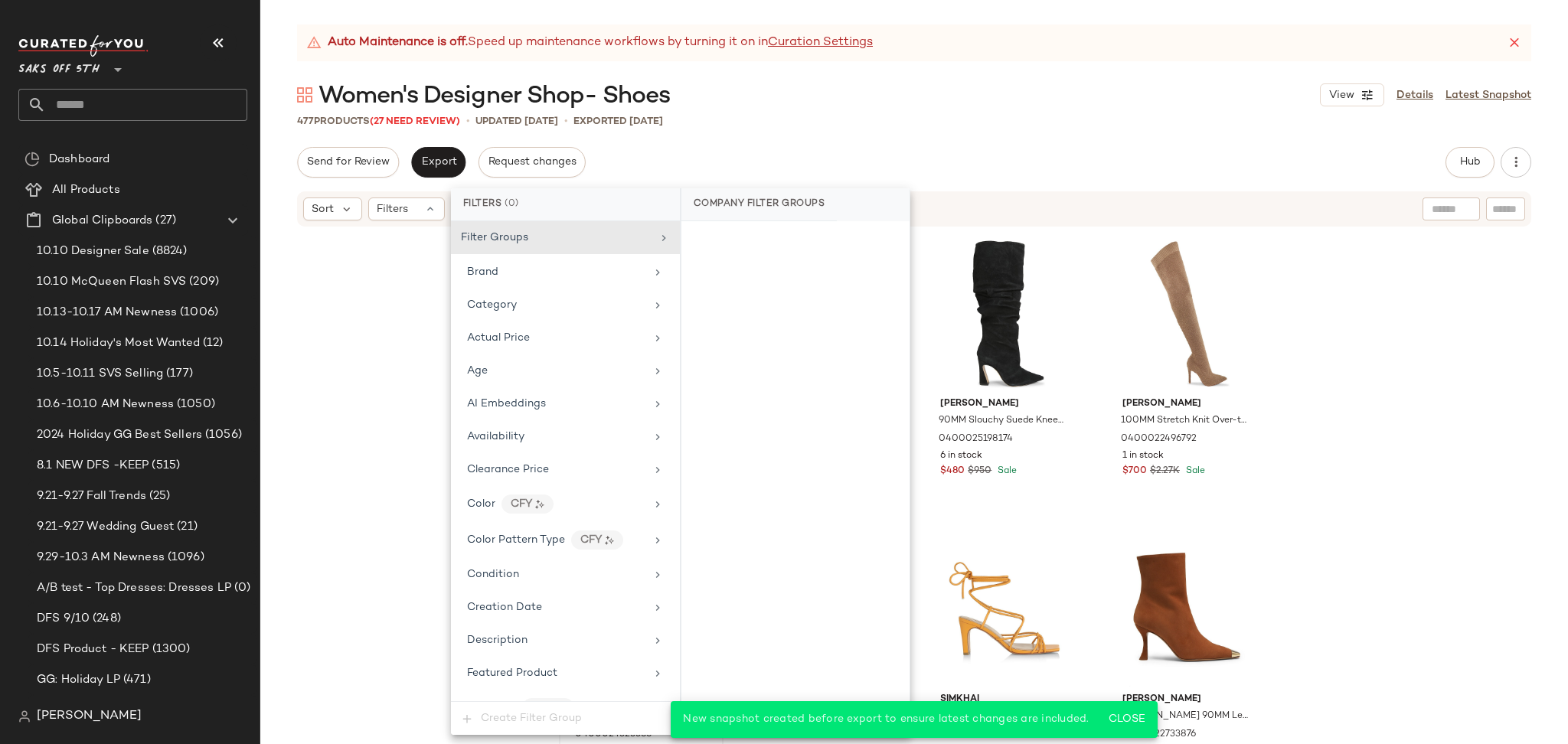
scroll to position [753, 0]
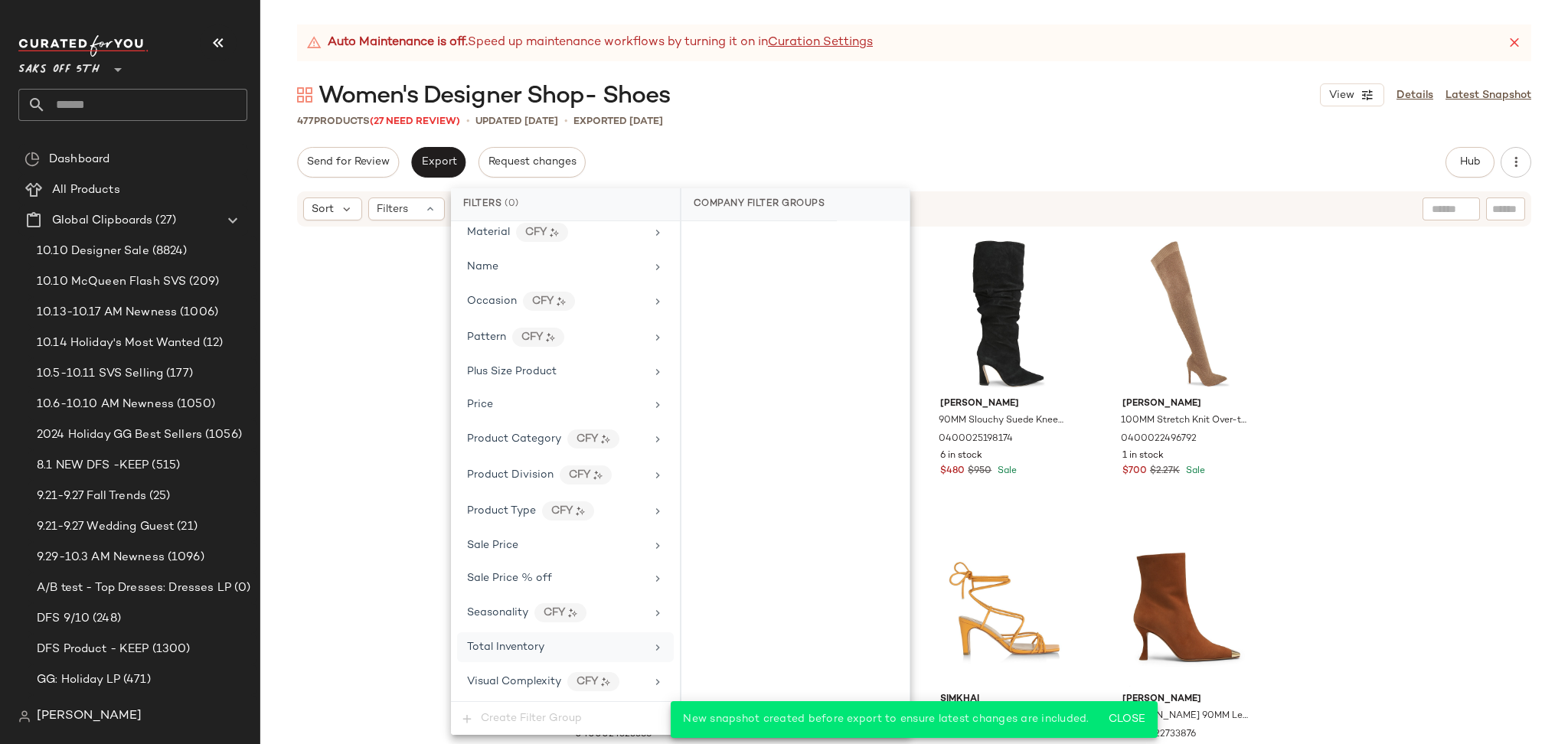
click at [567, 642] on div "Total Inventory" at bounding box center [556, 647] width 178 height 16
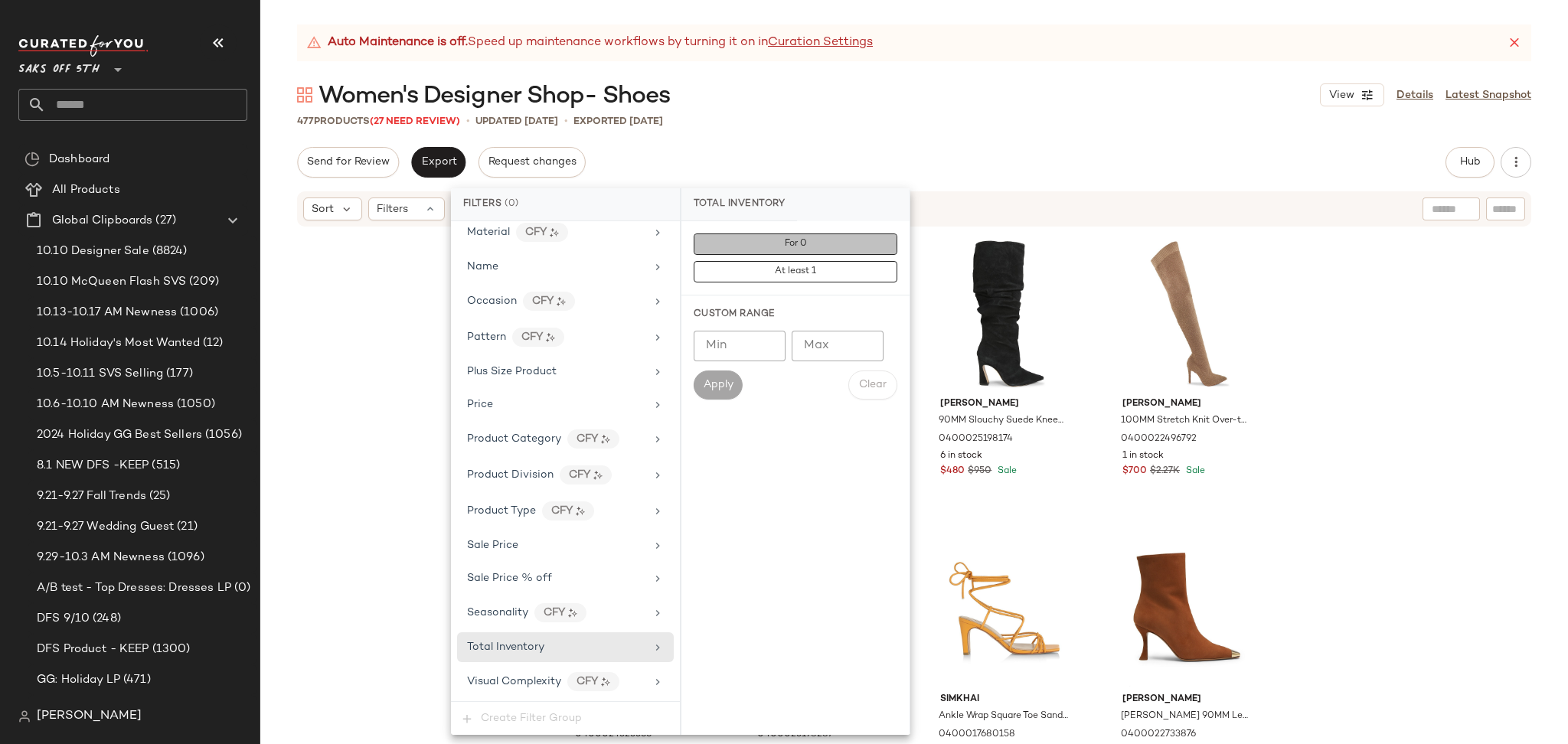
click at [823, 240] on button "For 0" at bounding box center [795, 244] width 204 height 22
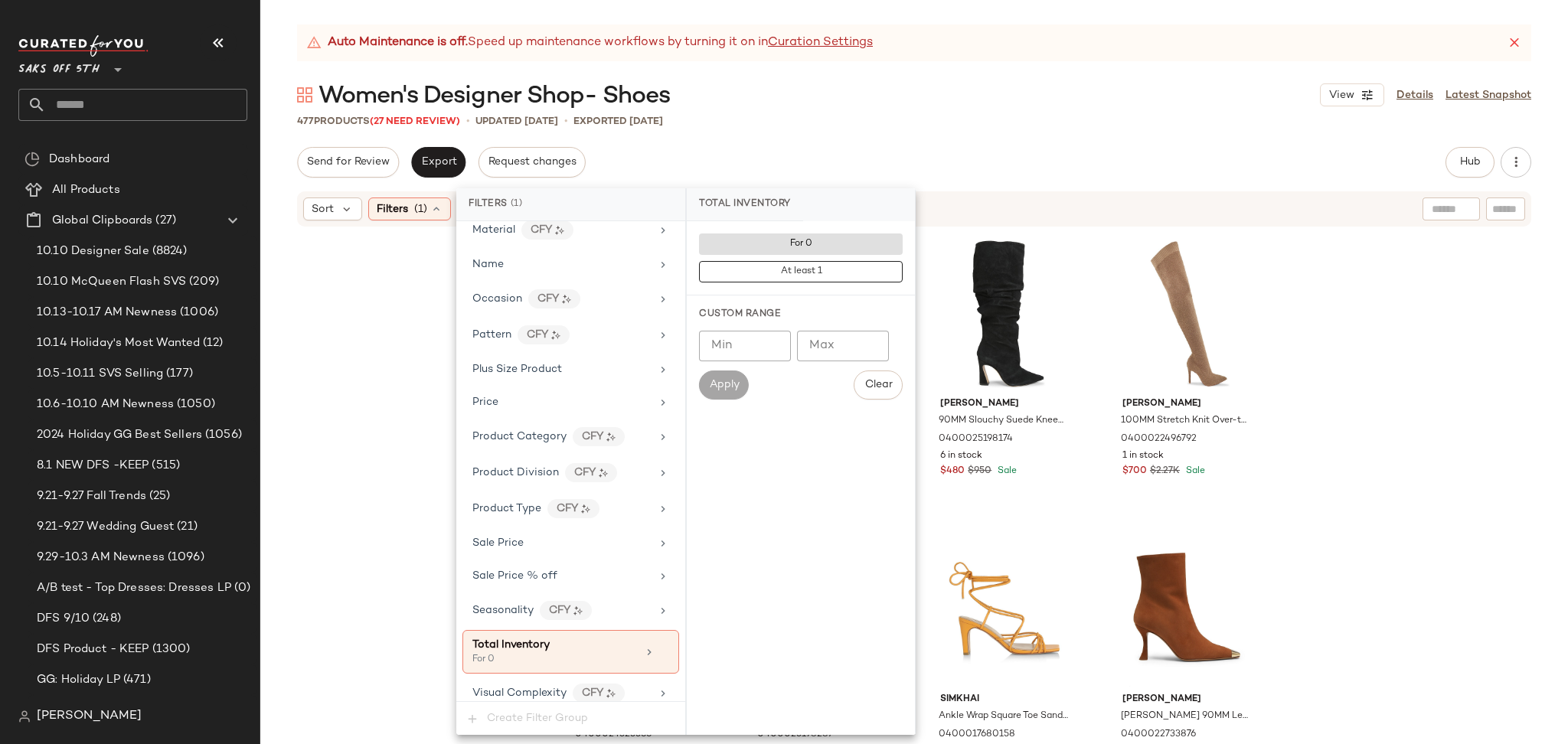
click at [923, 151] on div "Send for Review Export Request changes Hub Send for Review External Review Inte…" at bounding box center [914, 162] width 1234 height 31
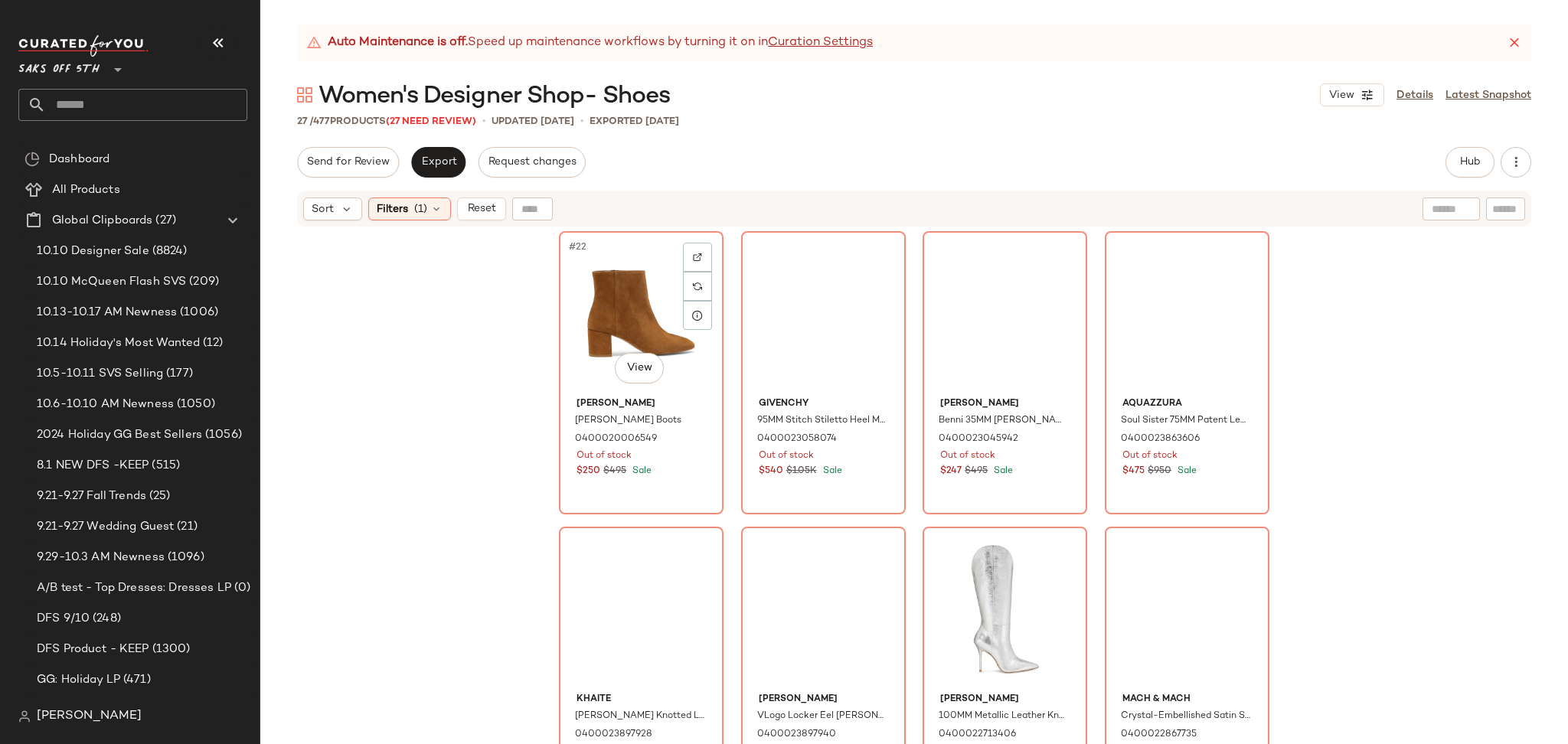
click at [634, 298] on div "#22 View" at bounding box center [641, 313] width 154 height 155
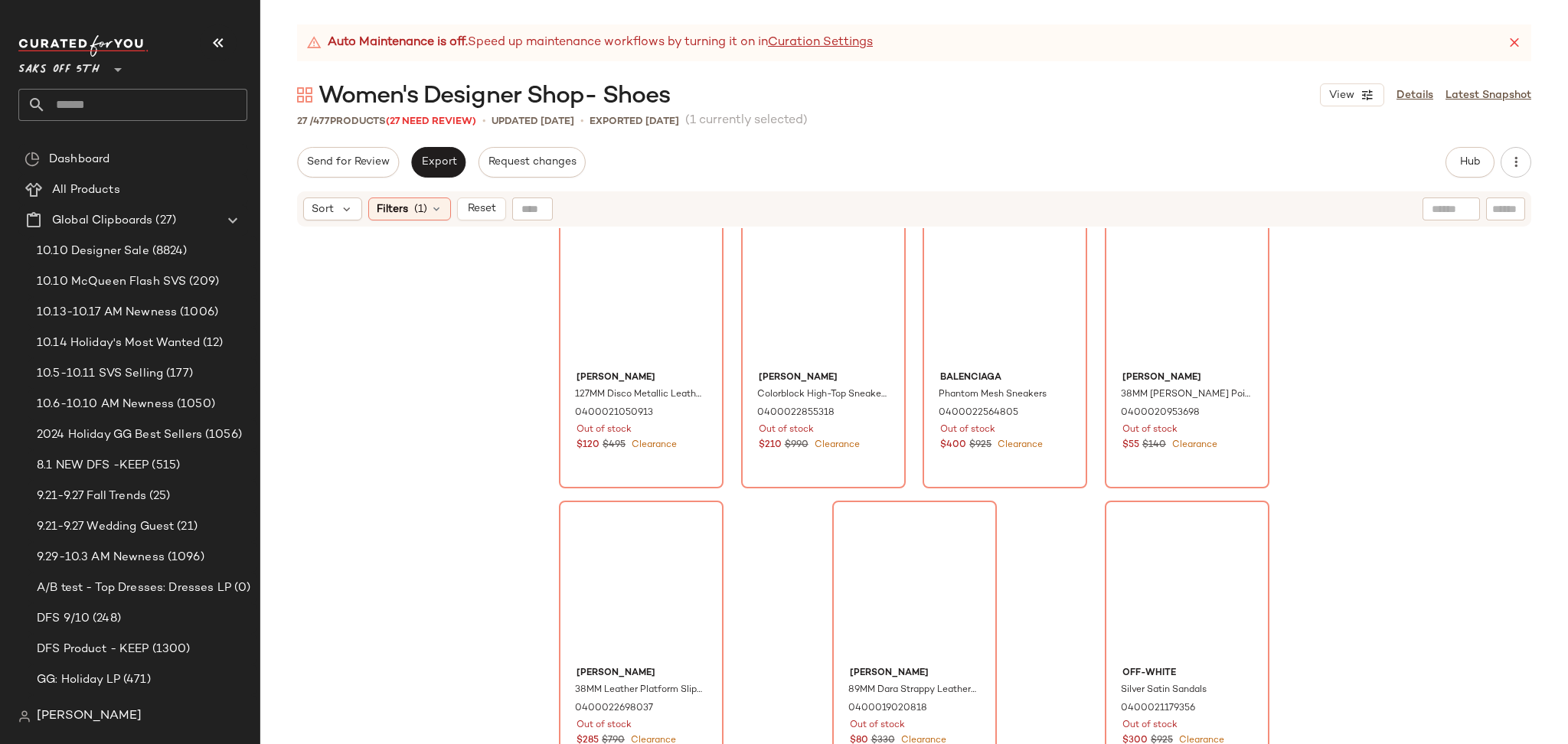
scroll to position [1514, 0]
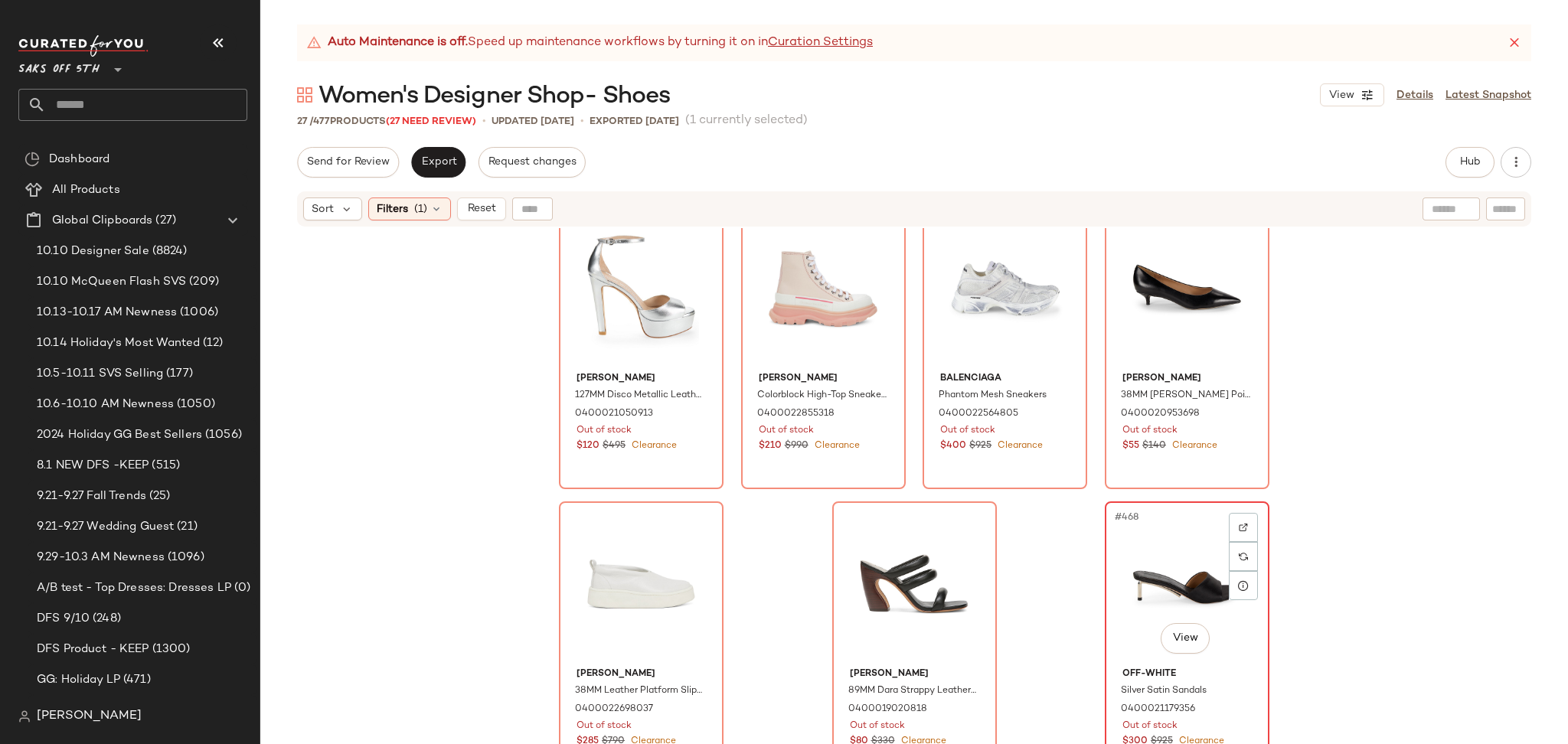
click at [1135, 567] on div "#468 View" at bounding box center [1187, 584] width 154 height 155
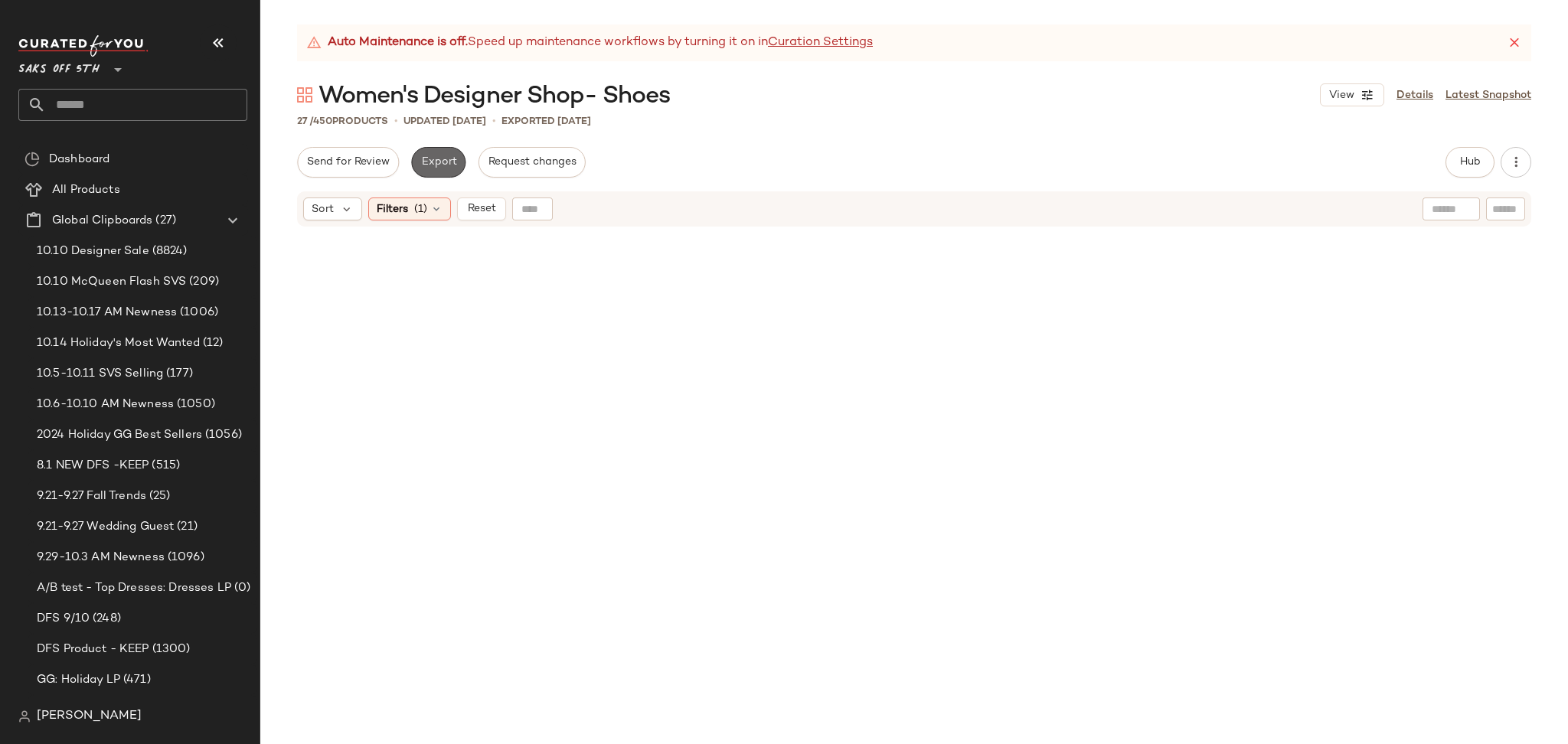
click at [434, 162] on span "Export" at bounding box center [438, 162] width 36 height 12
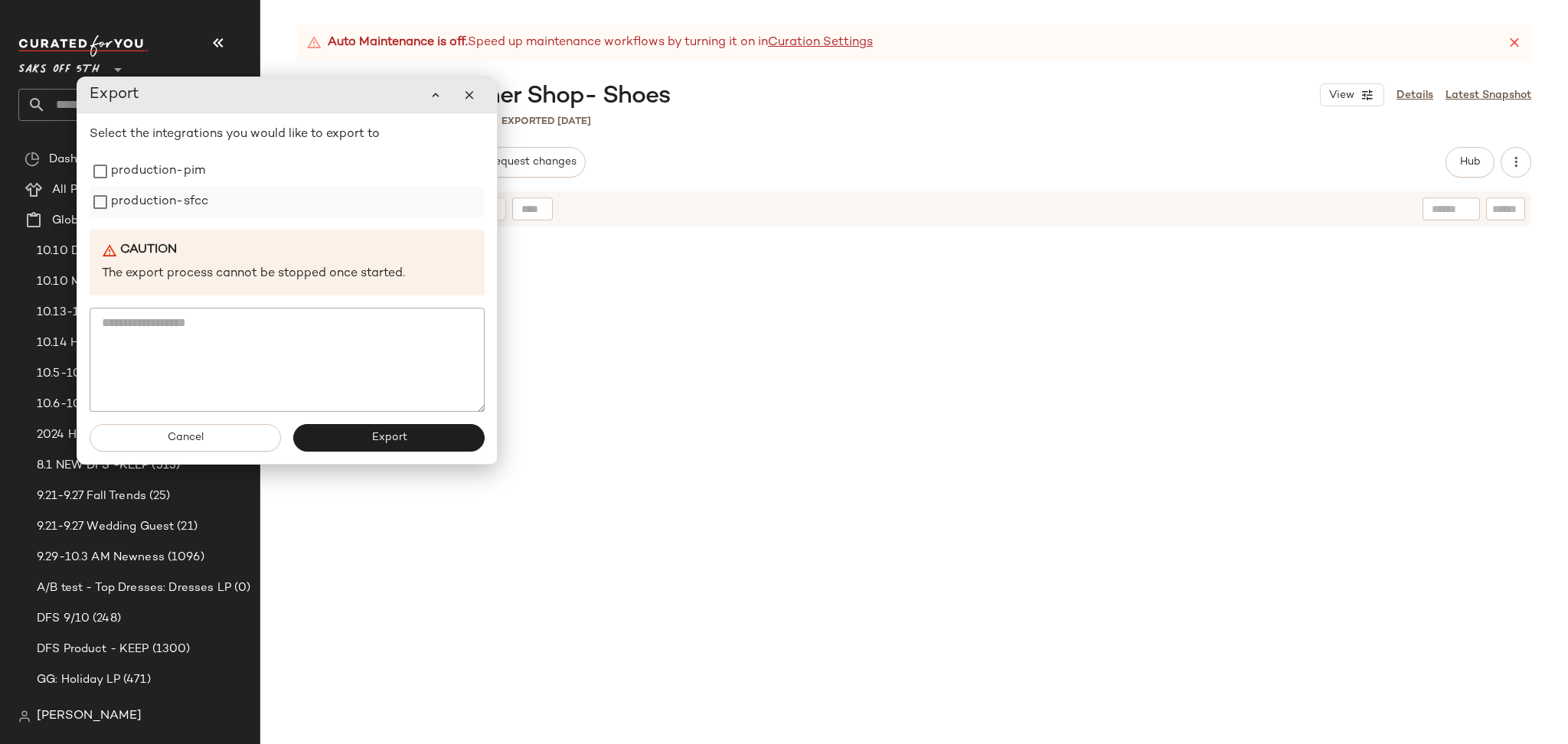
click at [205, 187] on label "production-sfcc" at bounding box center [159, 202] width 97 height 31
click at [203, 173] on label "production-pim" at bounding box center [157, 171] width 94 height 31
click at [372, 431] on span "Export" at bounding box center [388, 437] width 36 height 12
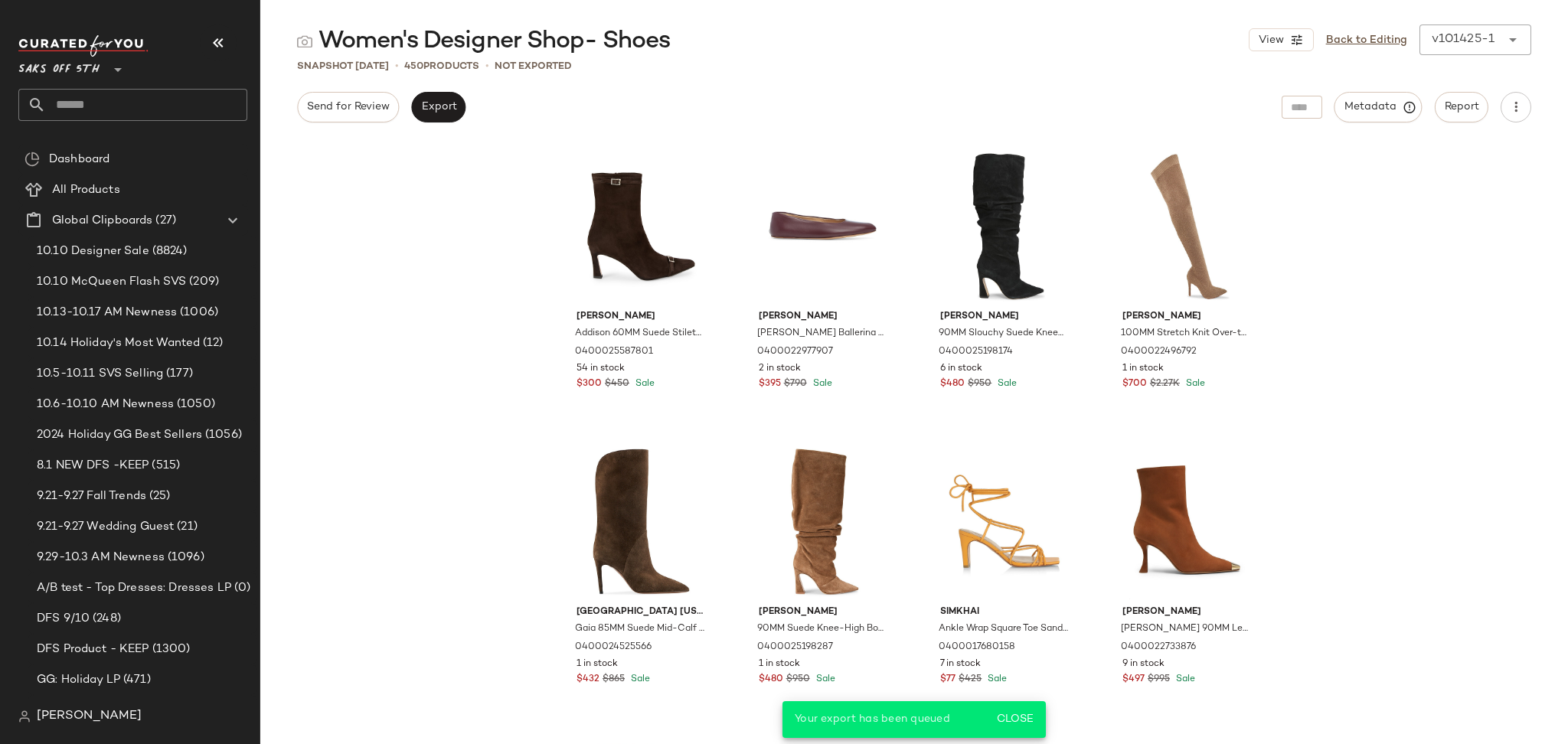
click at [130, 111] on input "text" at bounding box center [146, 105] width 201 height 32
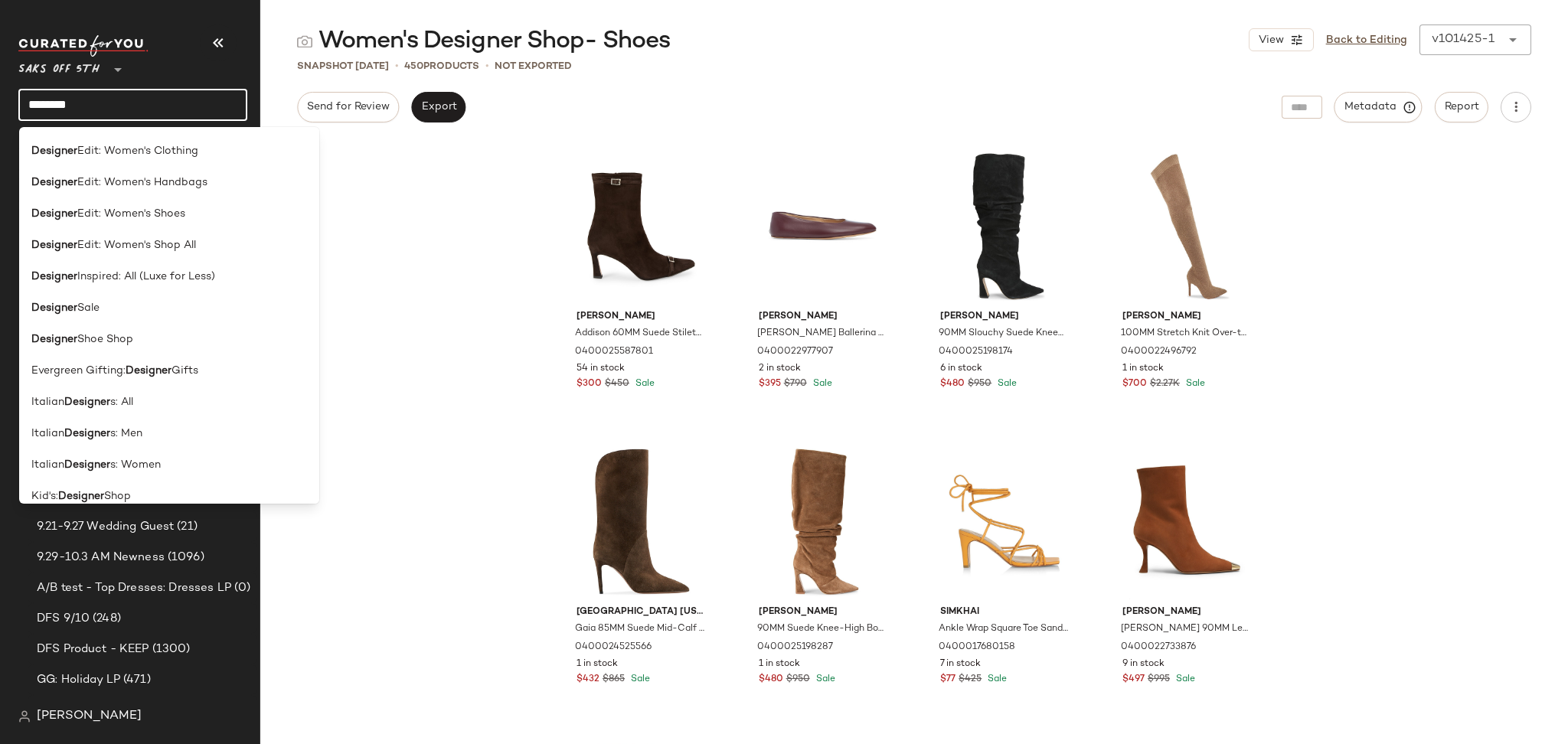
scroll to position [906, 0]
type input "********"
click at [142, 344] on div "Designer Shoe Shop" at bounding box center [169, 340] width 275 height 16
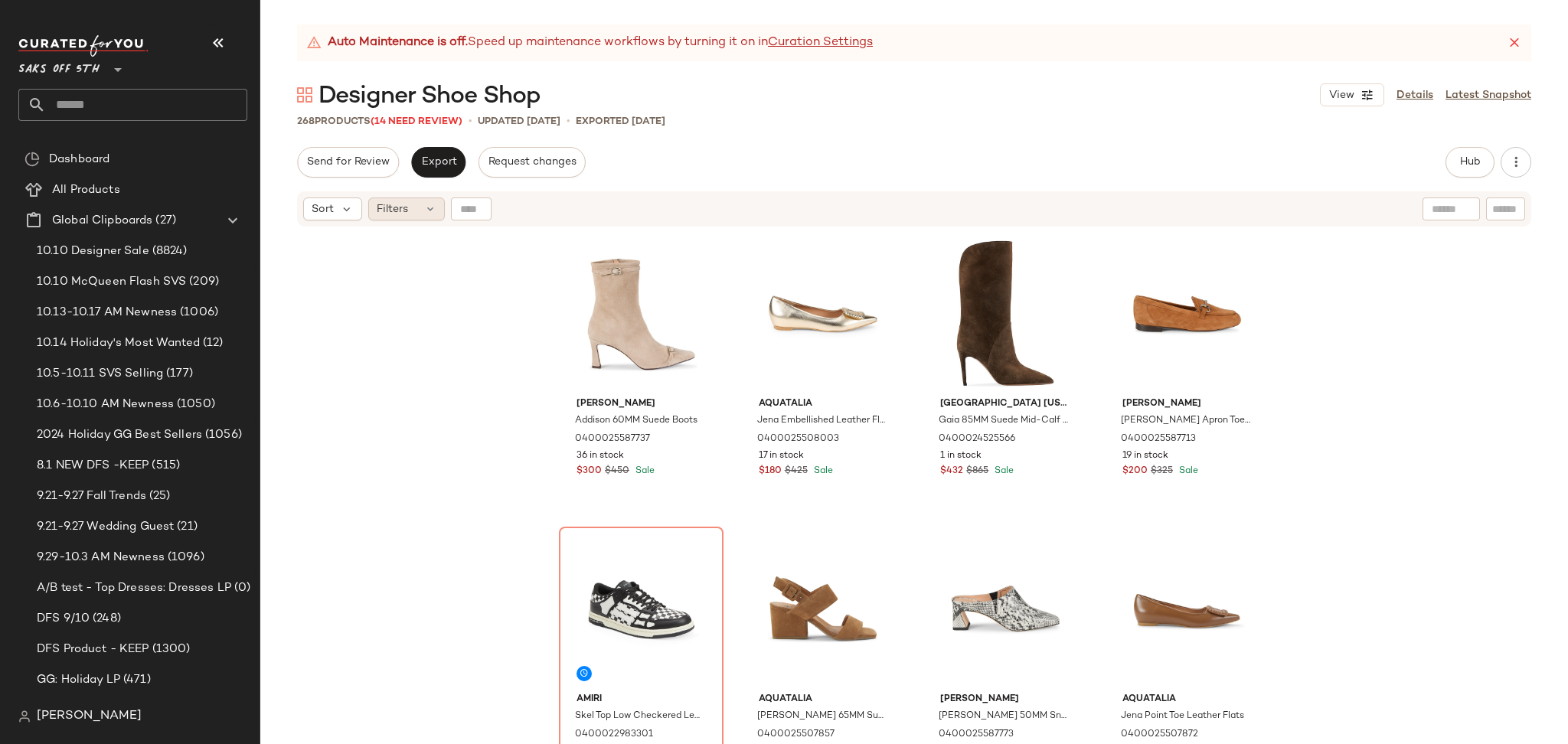
click at [429, 207] on icon at bounding box center [430, 209] width 12 height 12
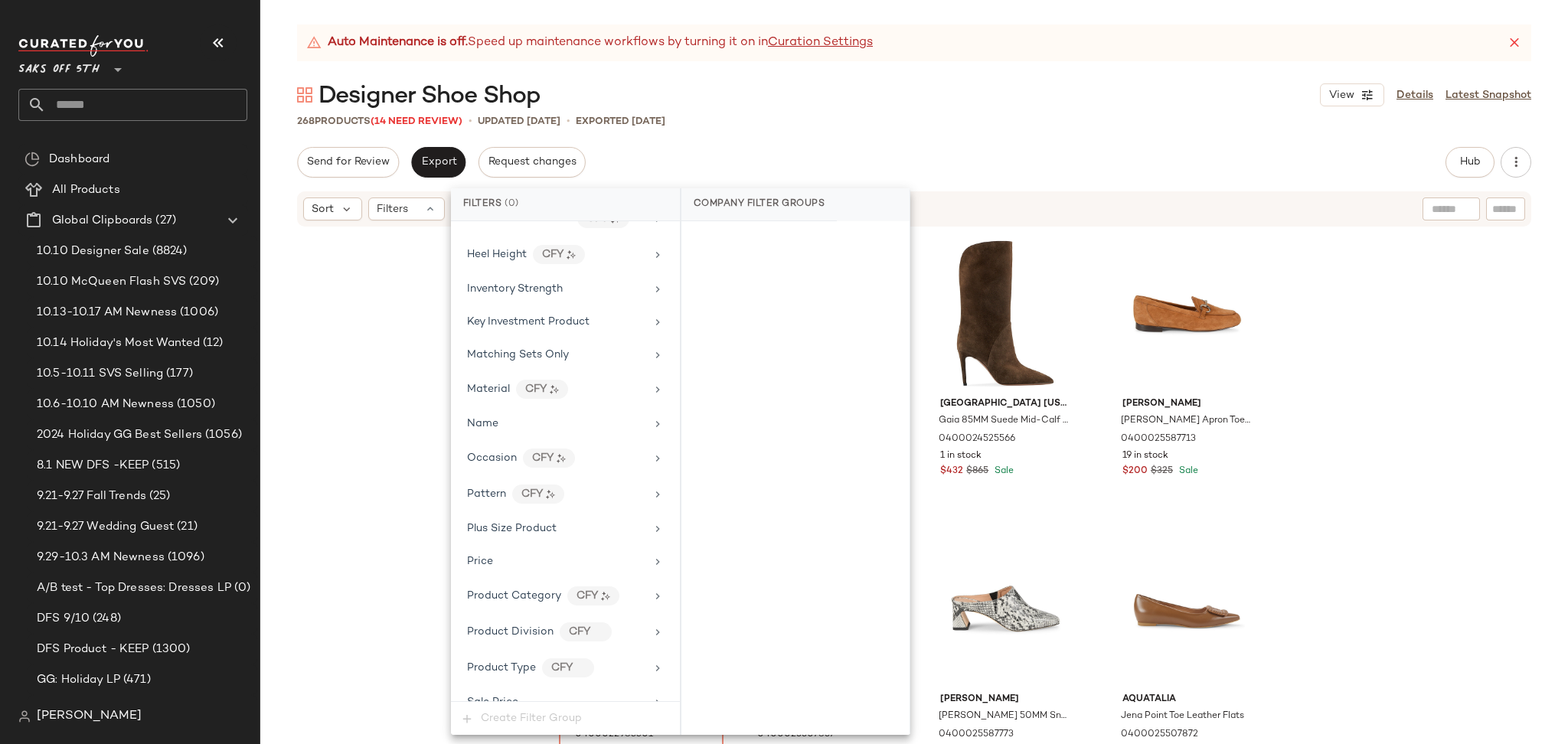
scroll to position [753, 0]
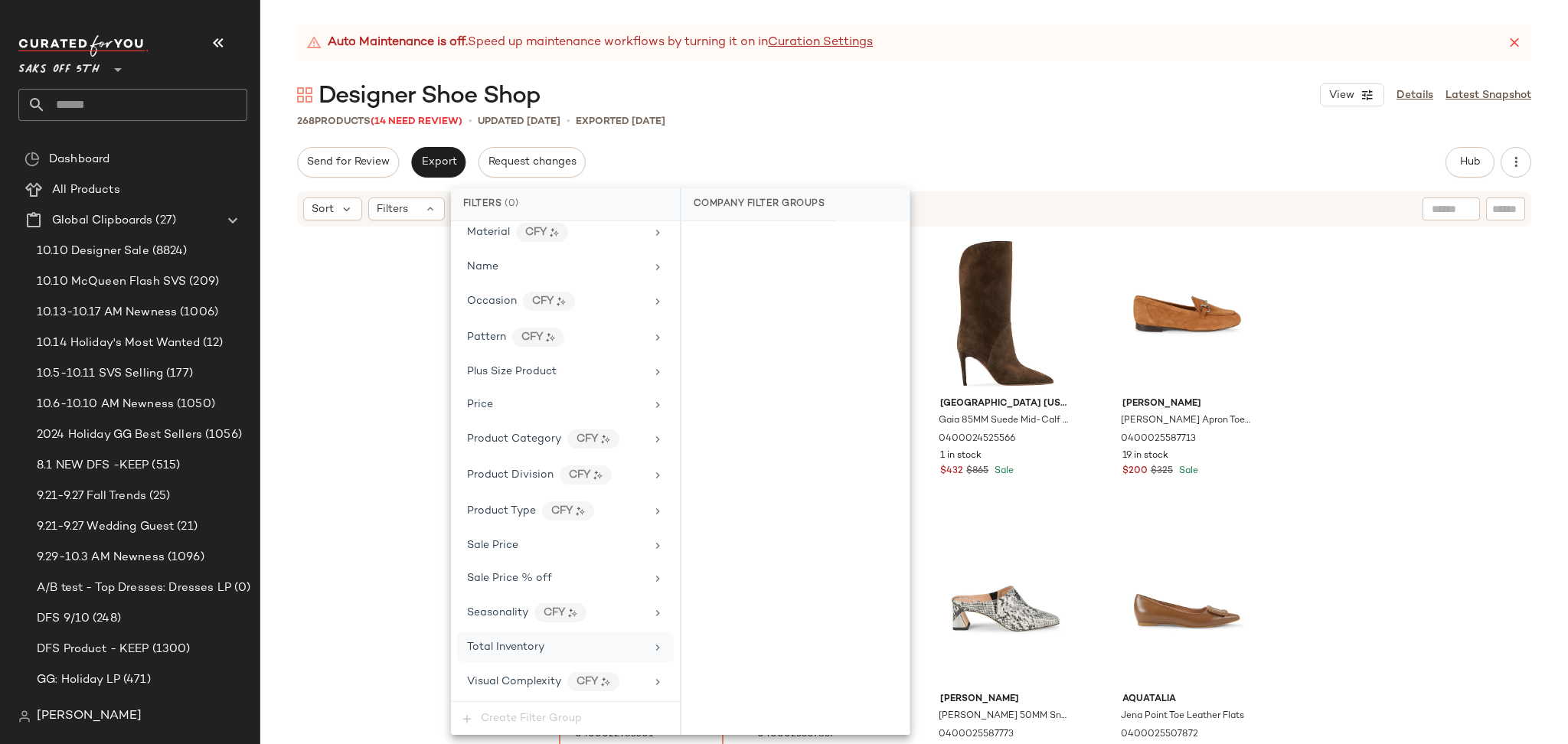
click at [515, 641] on span "Total Inventory" at bounding box center [505, 647] width 77 height 12
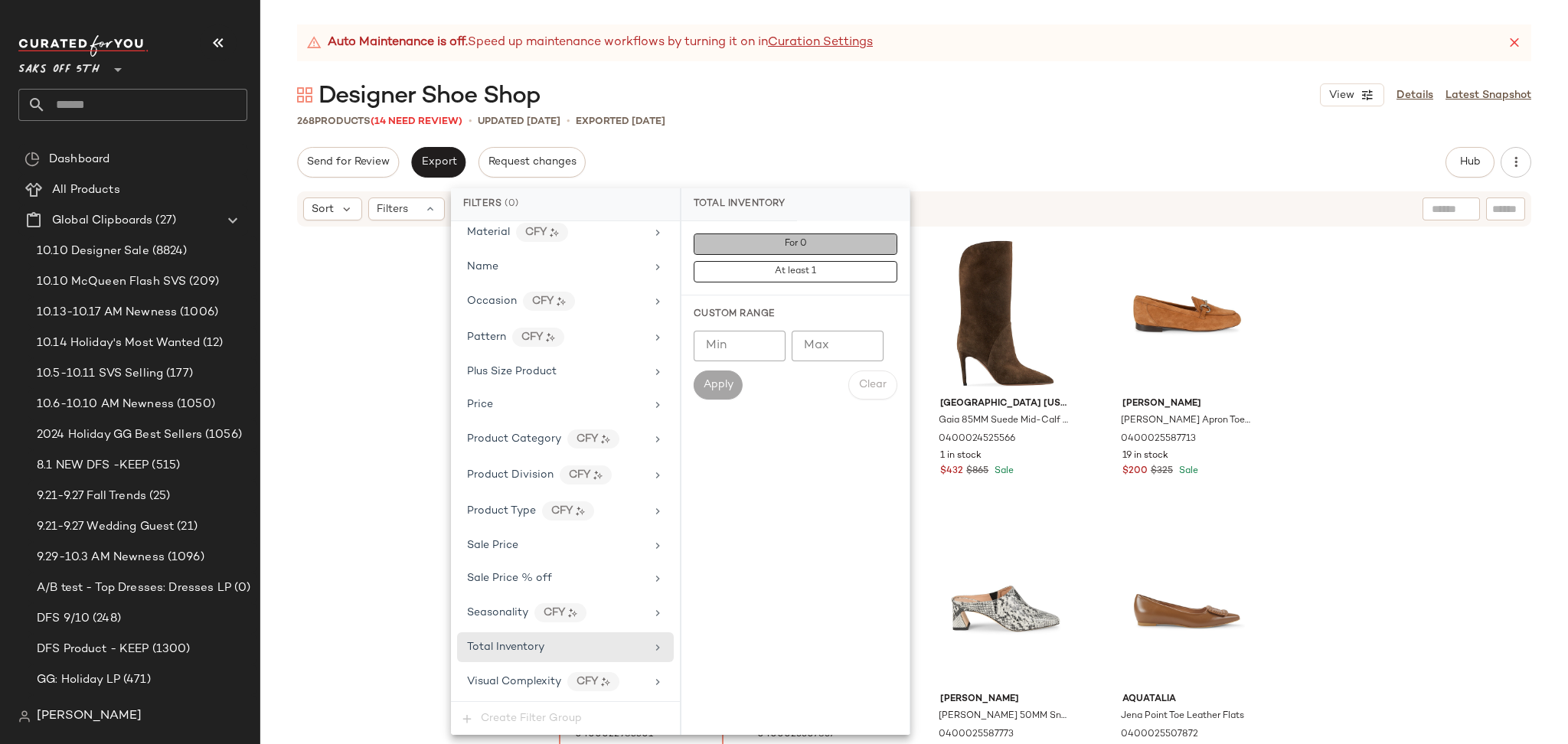
click at [775, 253] on button "For 0" at bounding box center [795, 244] width 204 height 22
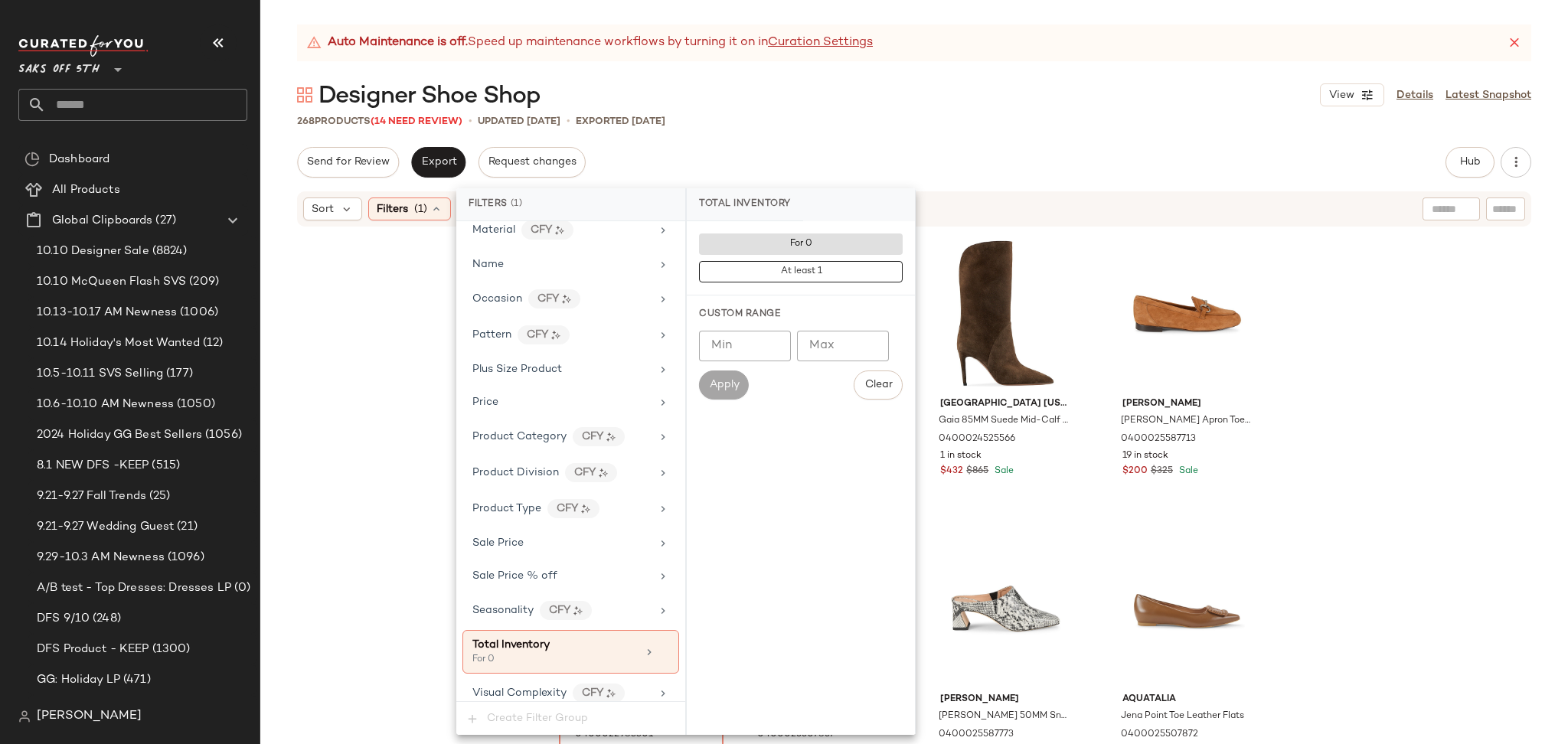
click at [883, 166] on div "Send for Review Export Request changes Hub Send for Review External Review Inte…" at bounding box center [914, 162] width 1234 height 31
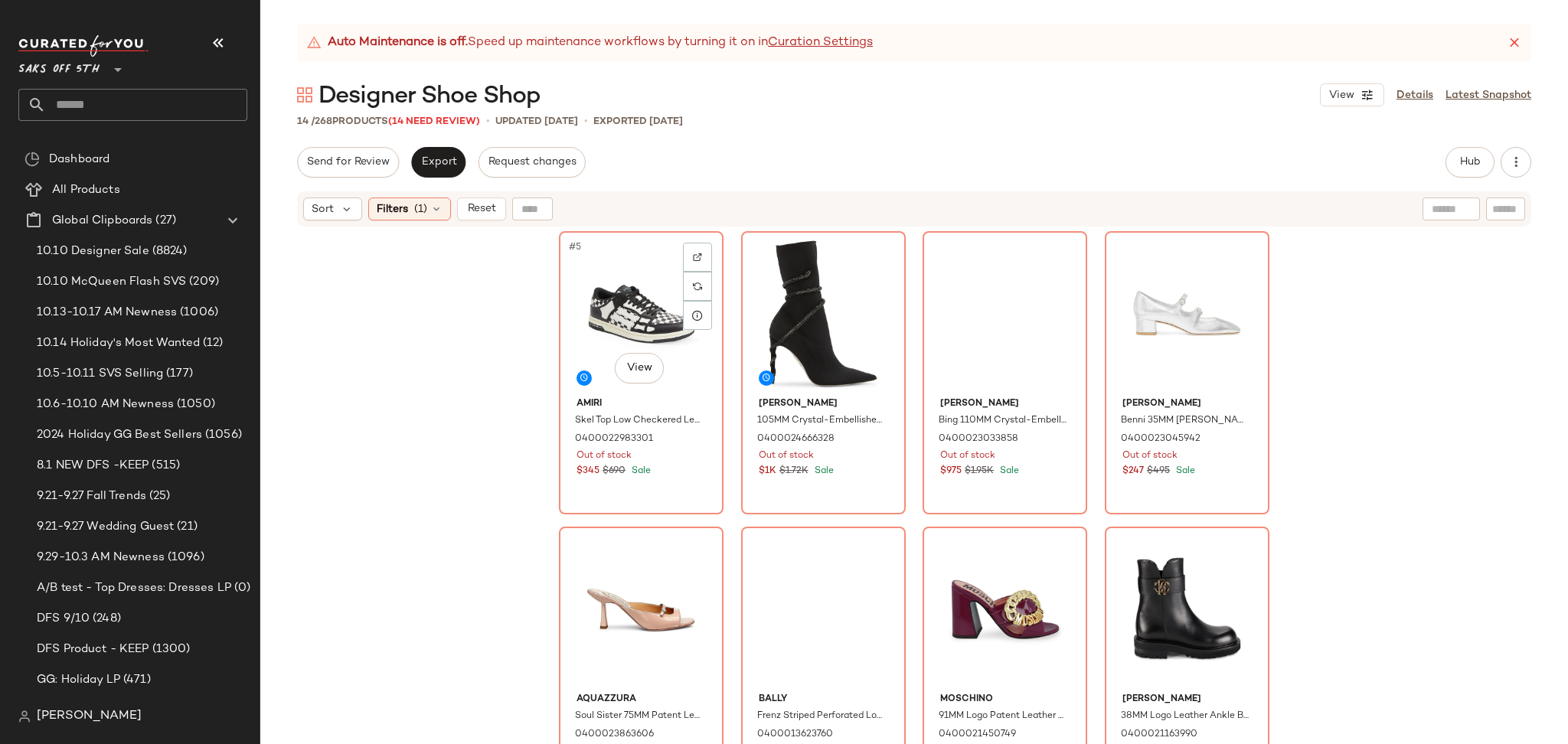
click at [620, 301] on div "#5 View" at bounding box center [641, 313] width 154 height 155
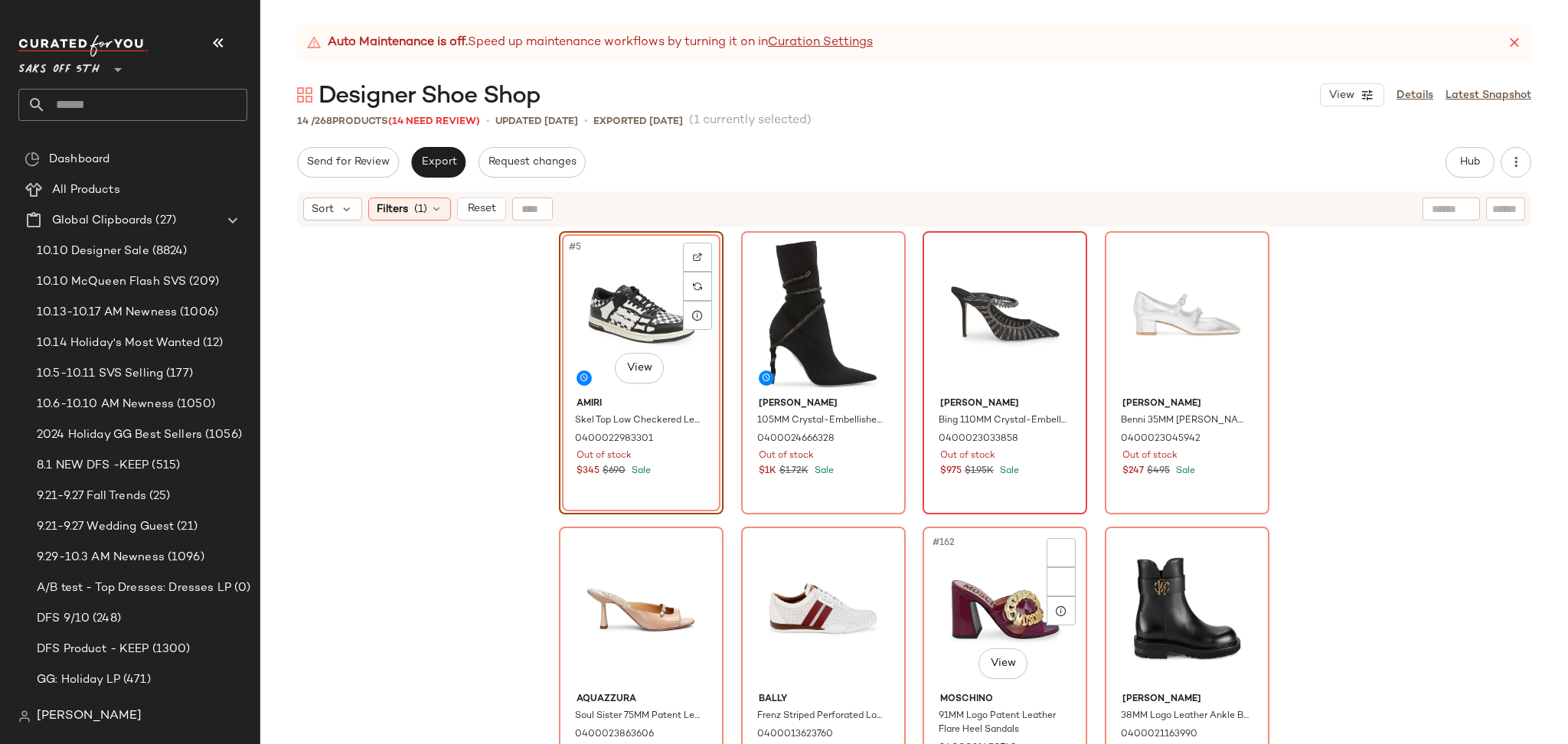
scroll to position [629, 0]
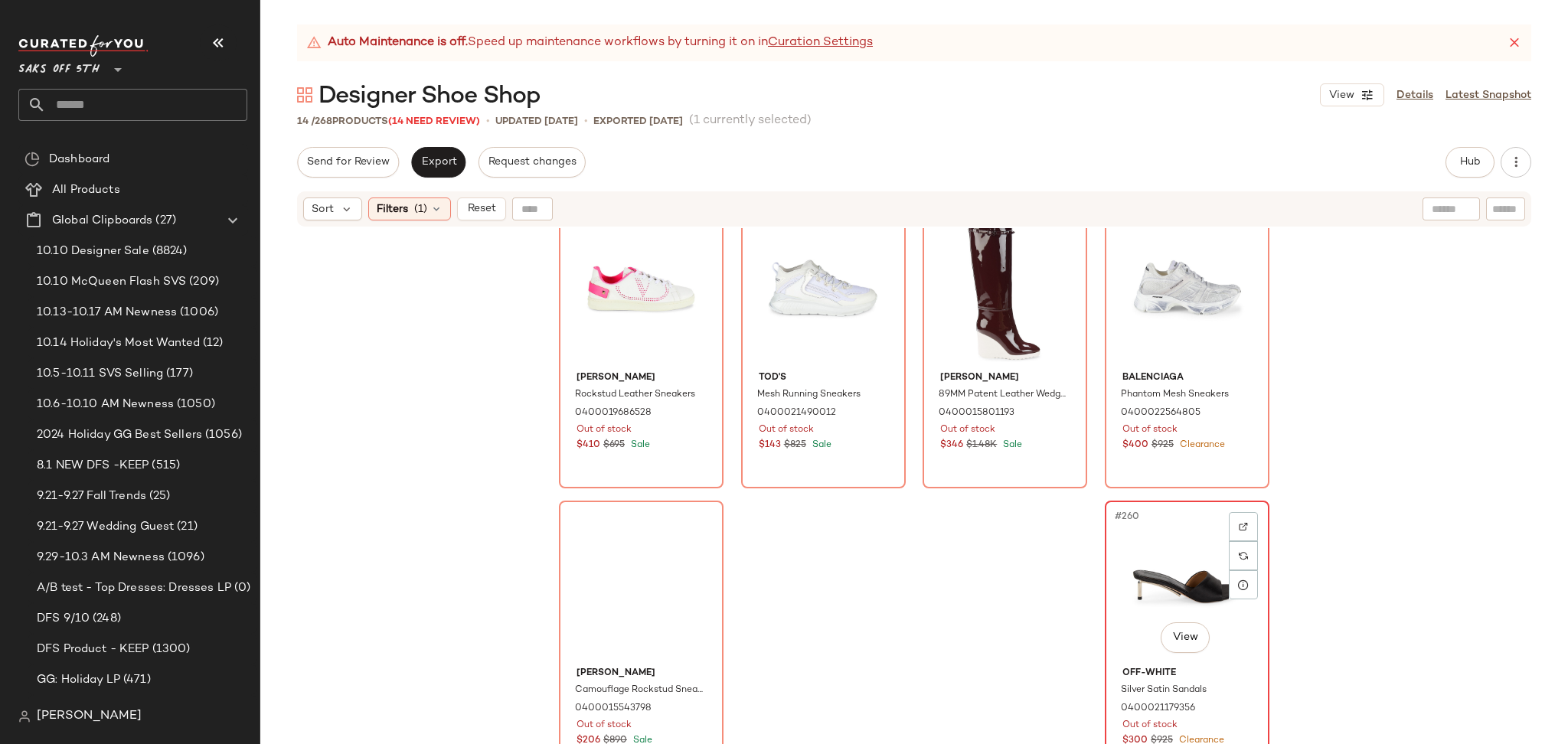
click at [1155, 538] on div "#260 View" at bounding box center [1187, 583] width 154 height 155
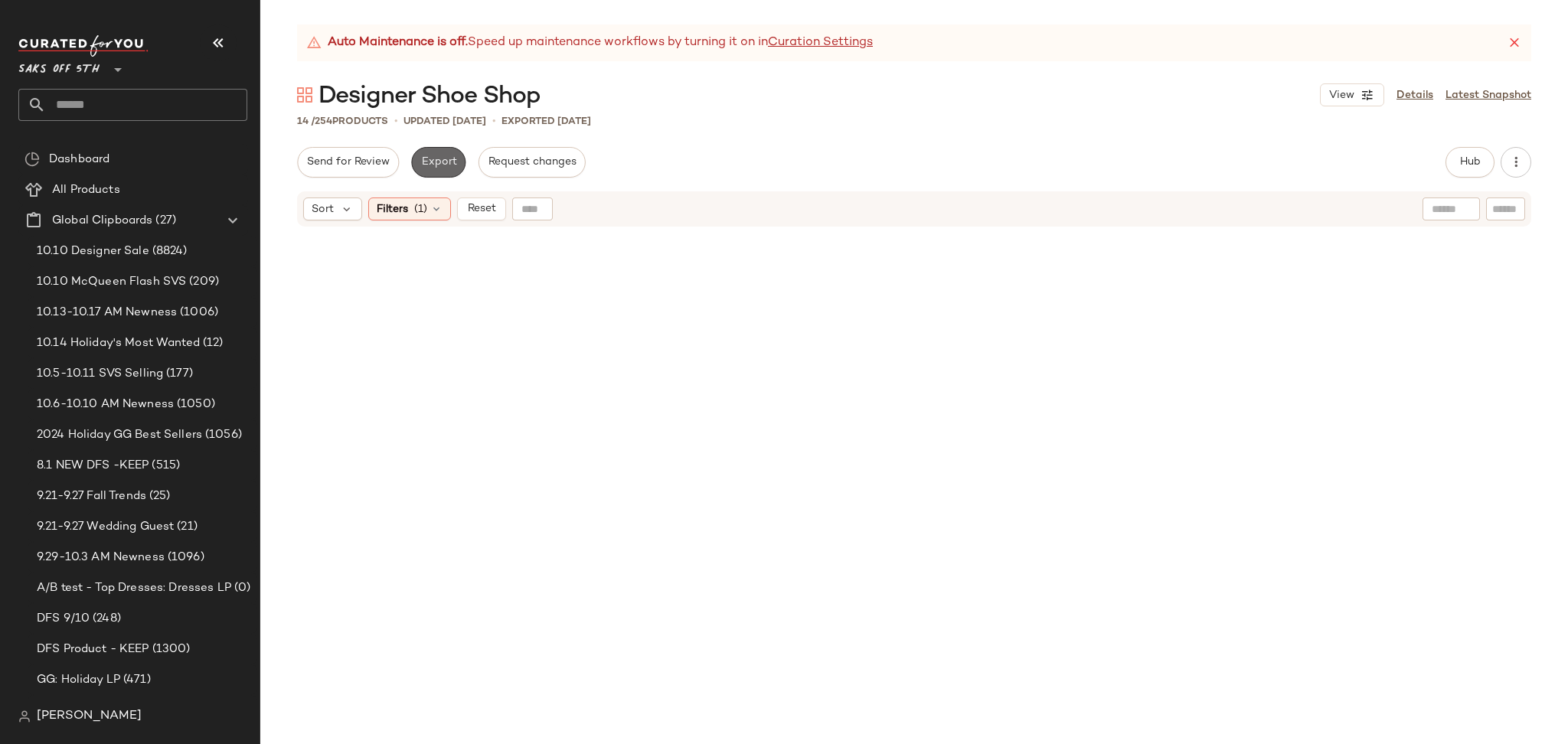
click at [439, 149] on button "Export" at bounding box center [438, 162] width 54 height 31
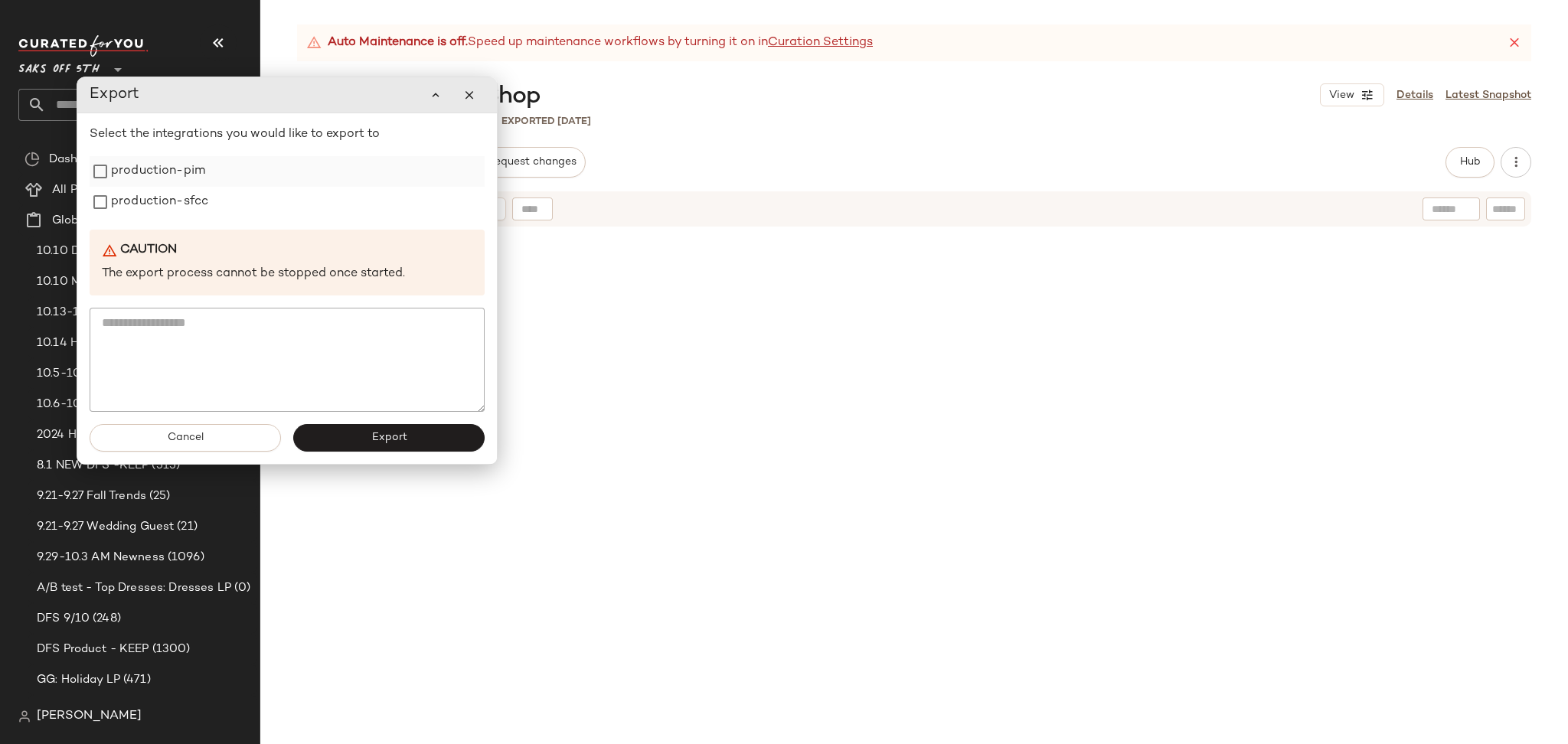
click at [192, 168] on label "production-pim" at bounding box center [157, 171] width 94 height 31
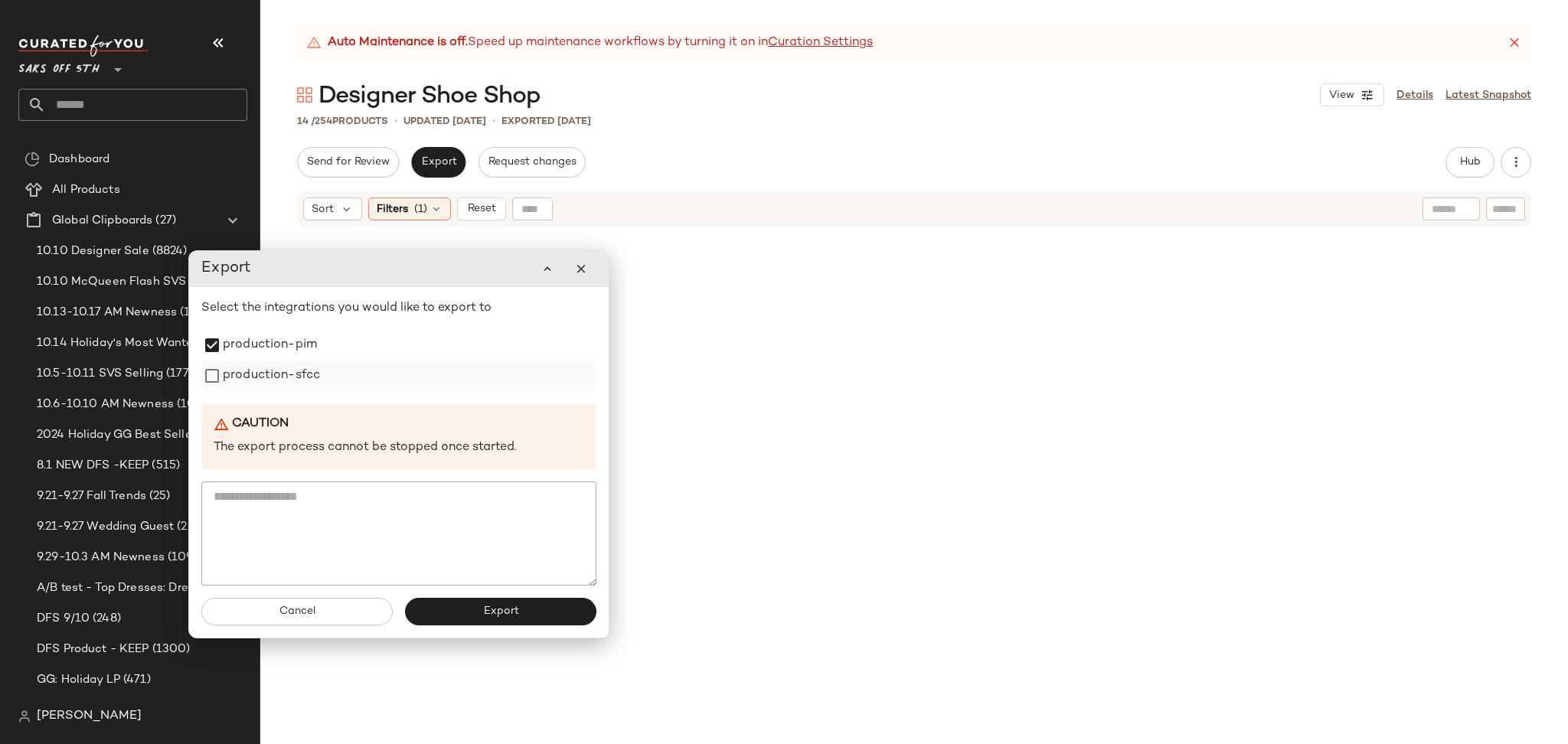
drag, startPoint x: 188, startPoint y: 203, endPoint x: 289, endPoint y: 352, distance: 180.0
click at [289, 361] on label "production-sfcc" at bounding box center [271, 376] width 97 height 31
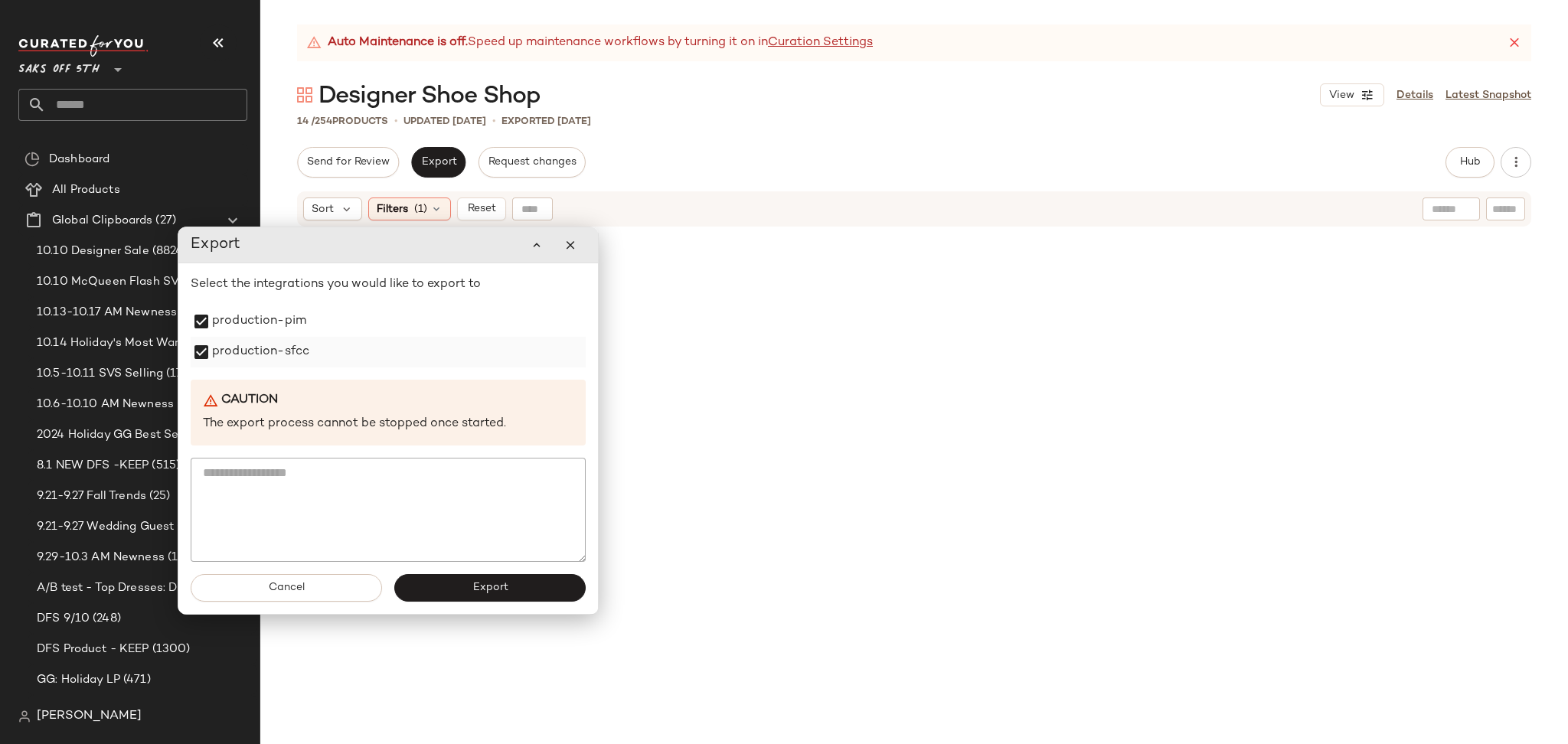
click at [289, 352] on label "production-sfcc" at bounding box center [260, 352] width 97 height 31
click at [427, 589] on button "Export" at bounding box center [490, 587] width 191 height 27
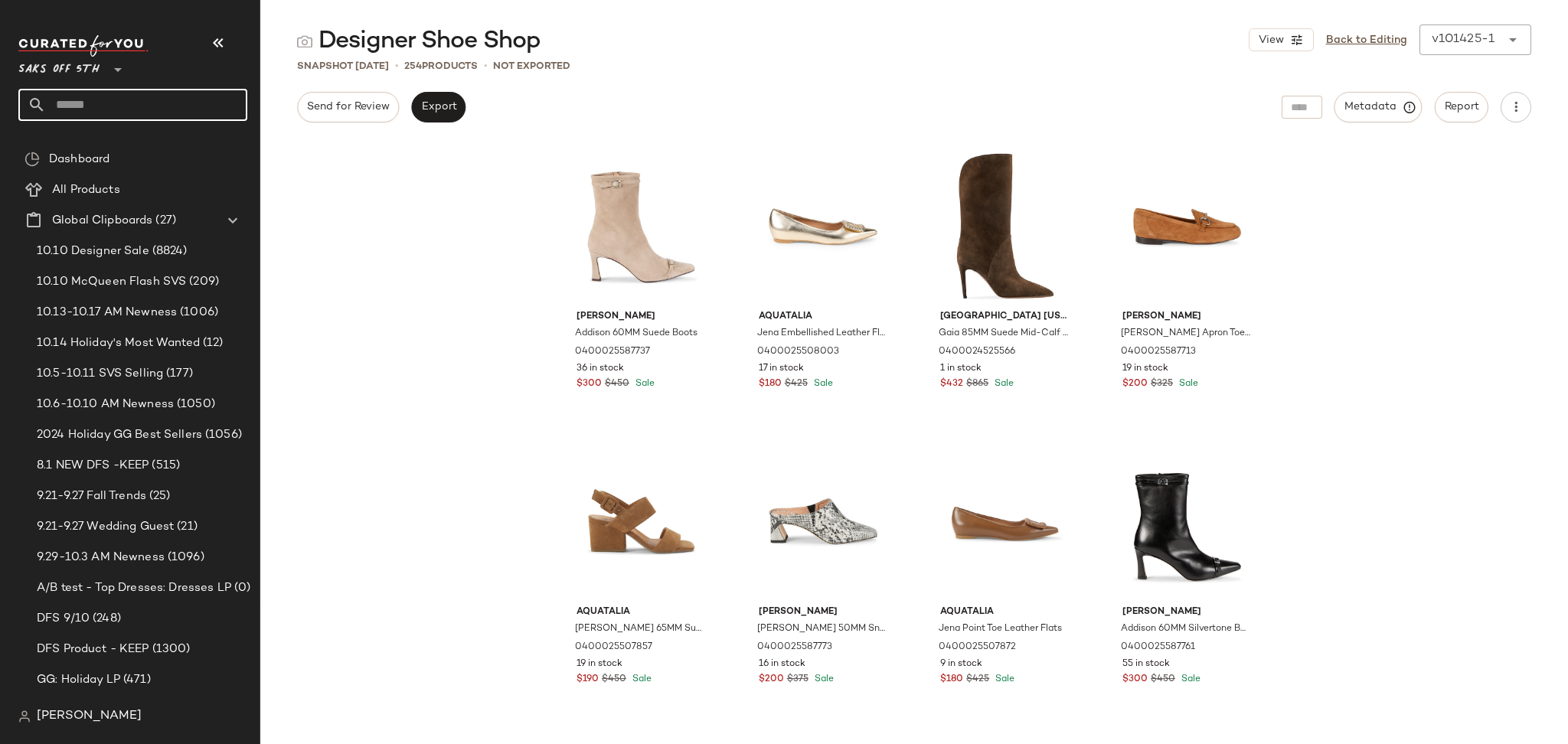
click at [173, 109] on input "text" at bounding box center [146, 105] width 201 height 32
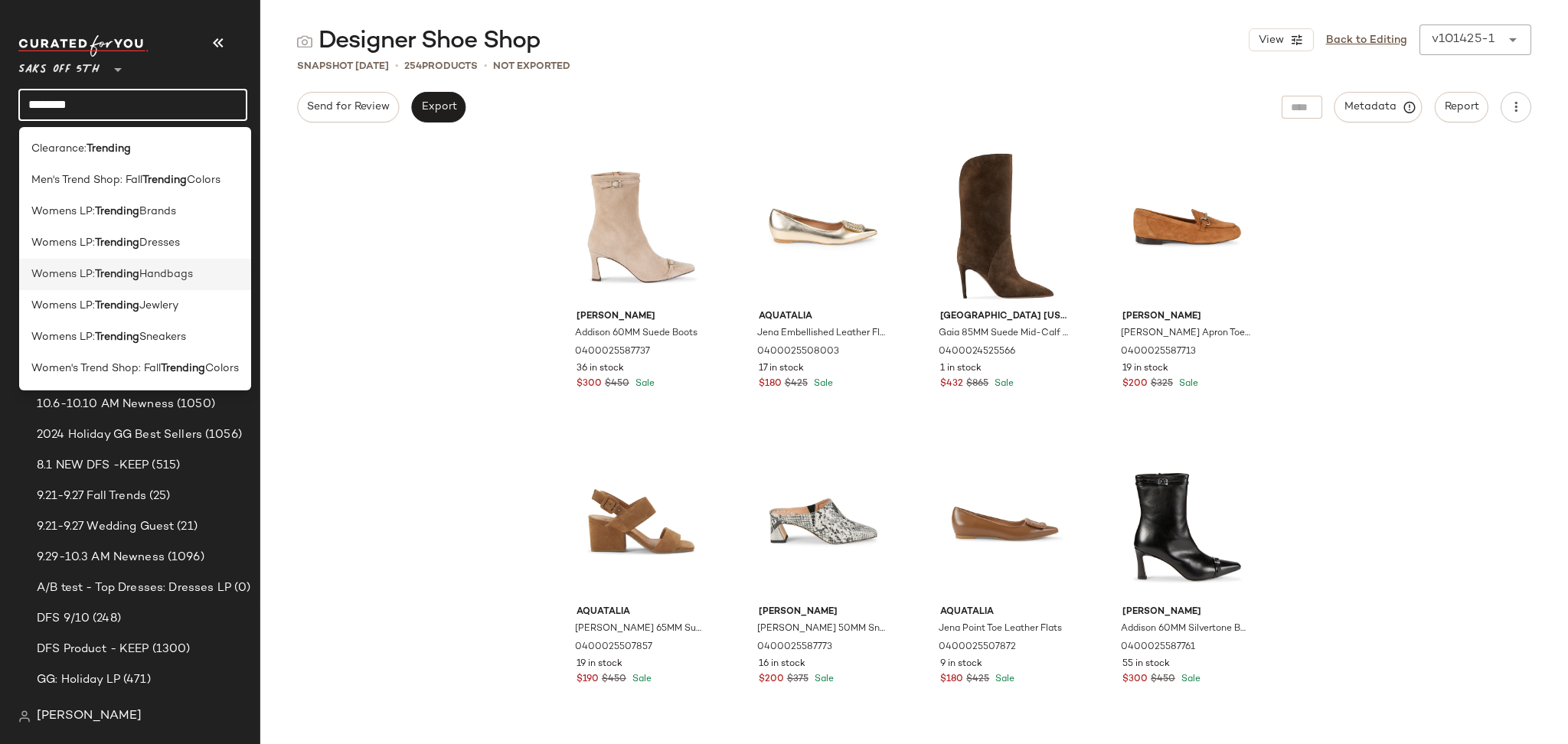
type input "********"
click at [173, 268] on span "Handbags" at bounding box center [166, 273] width 53 height 16
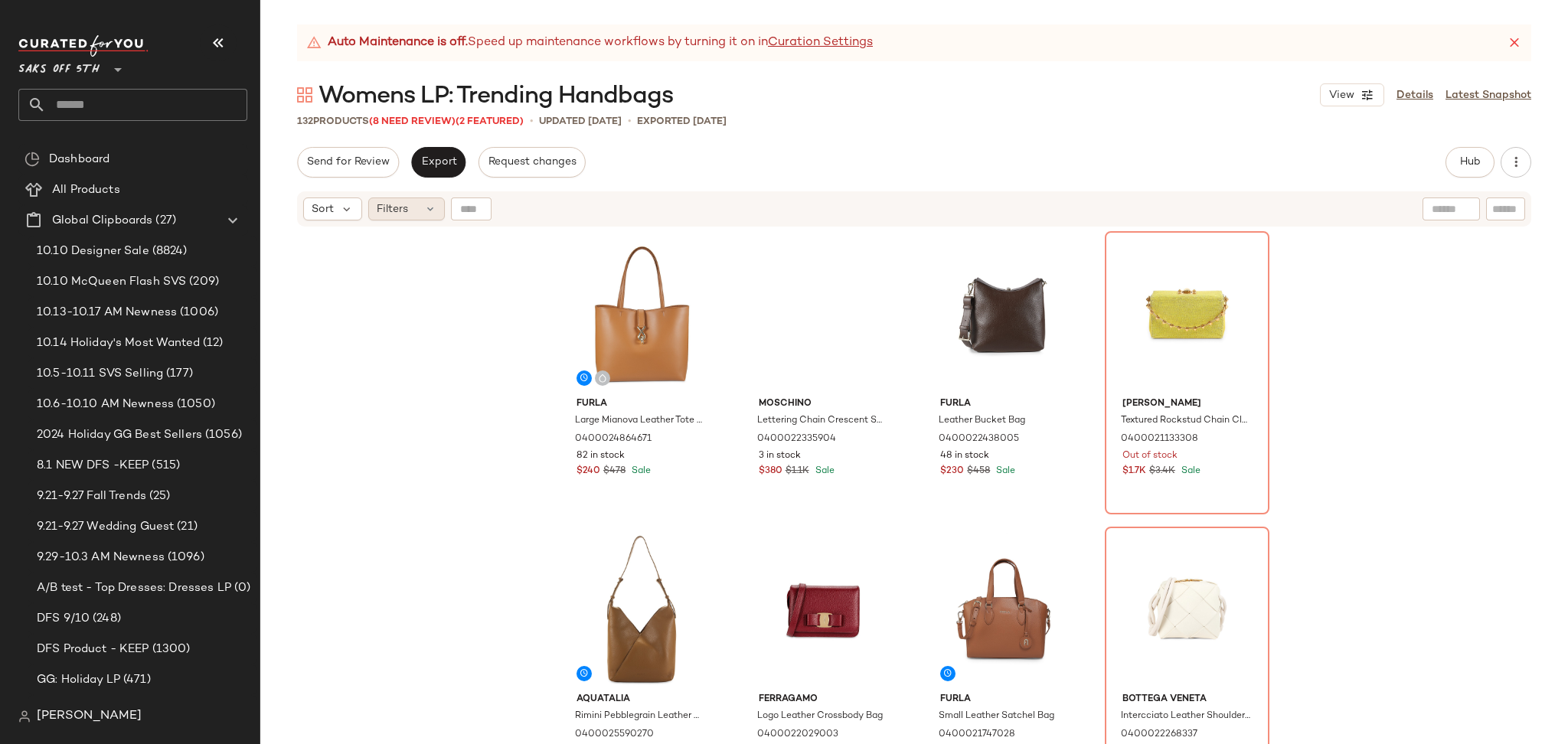
click at [410, 209] on div "Filters" at bounding box center [407, 209] width 77 height 23
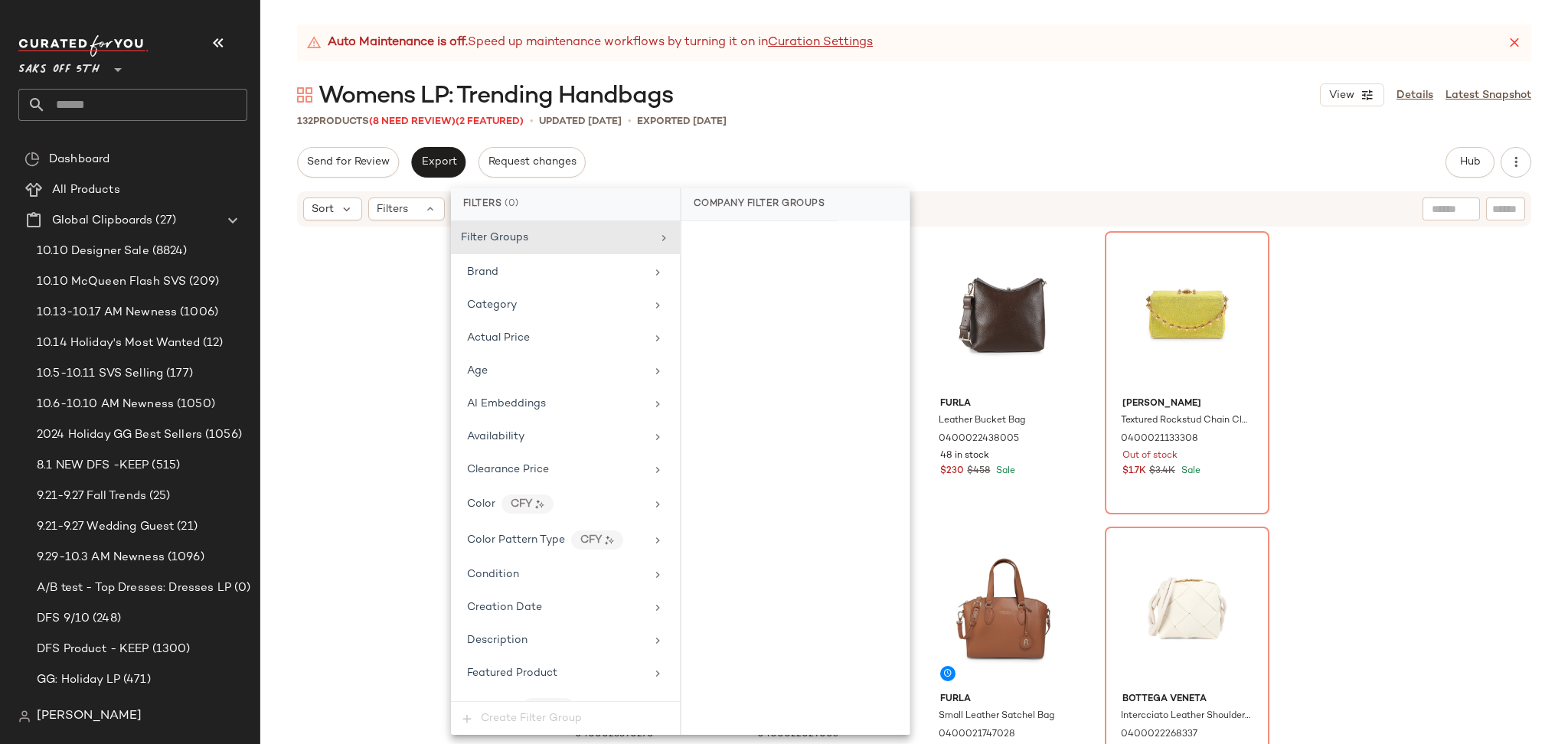
scroll to position [684, 0]
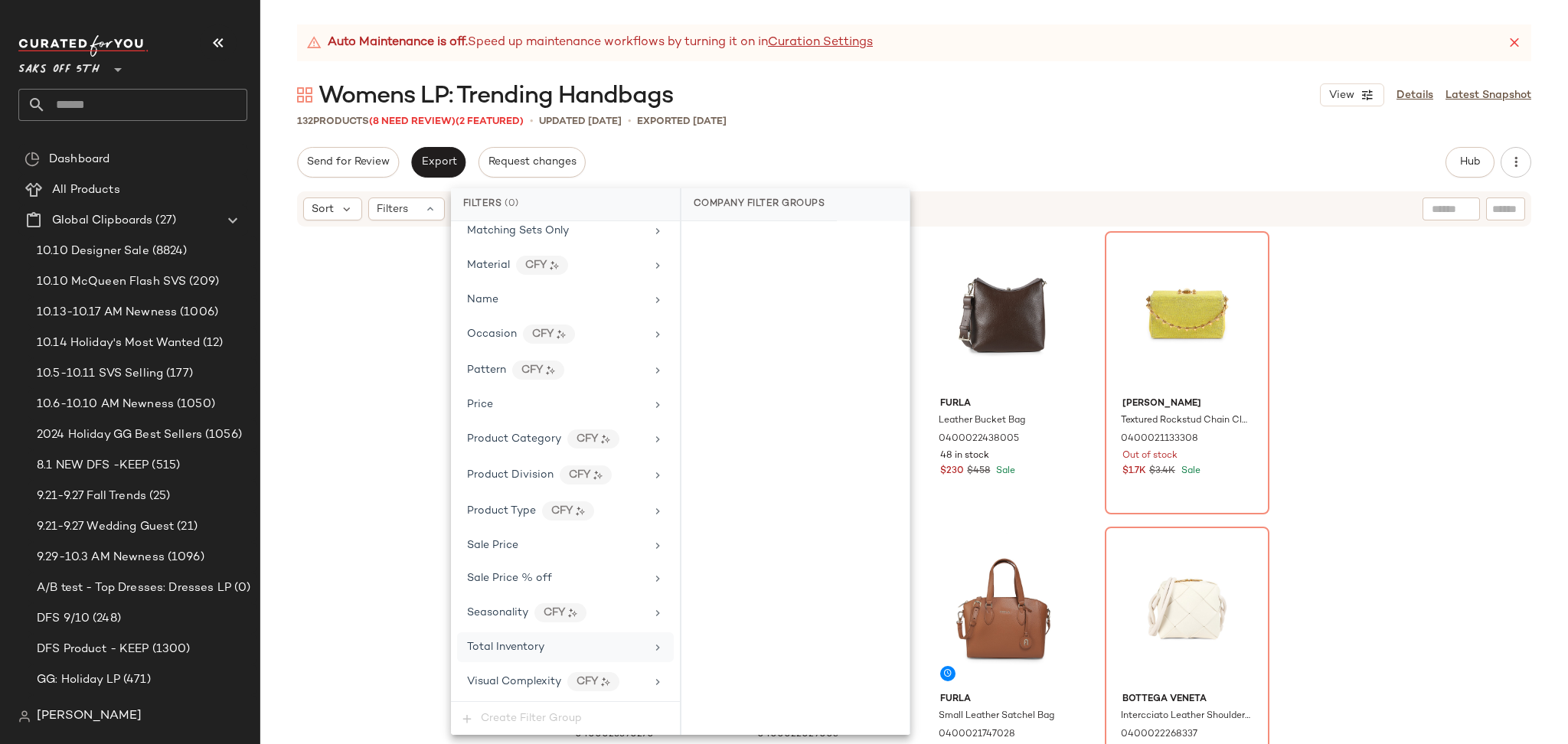
click at [569, 651] on div "Total Inventory" at bounding box center [556, 647] width 178 height 16
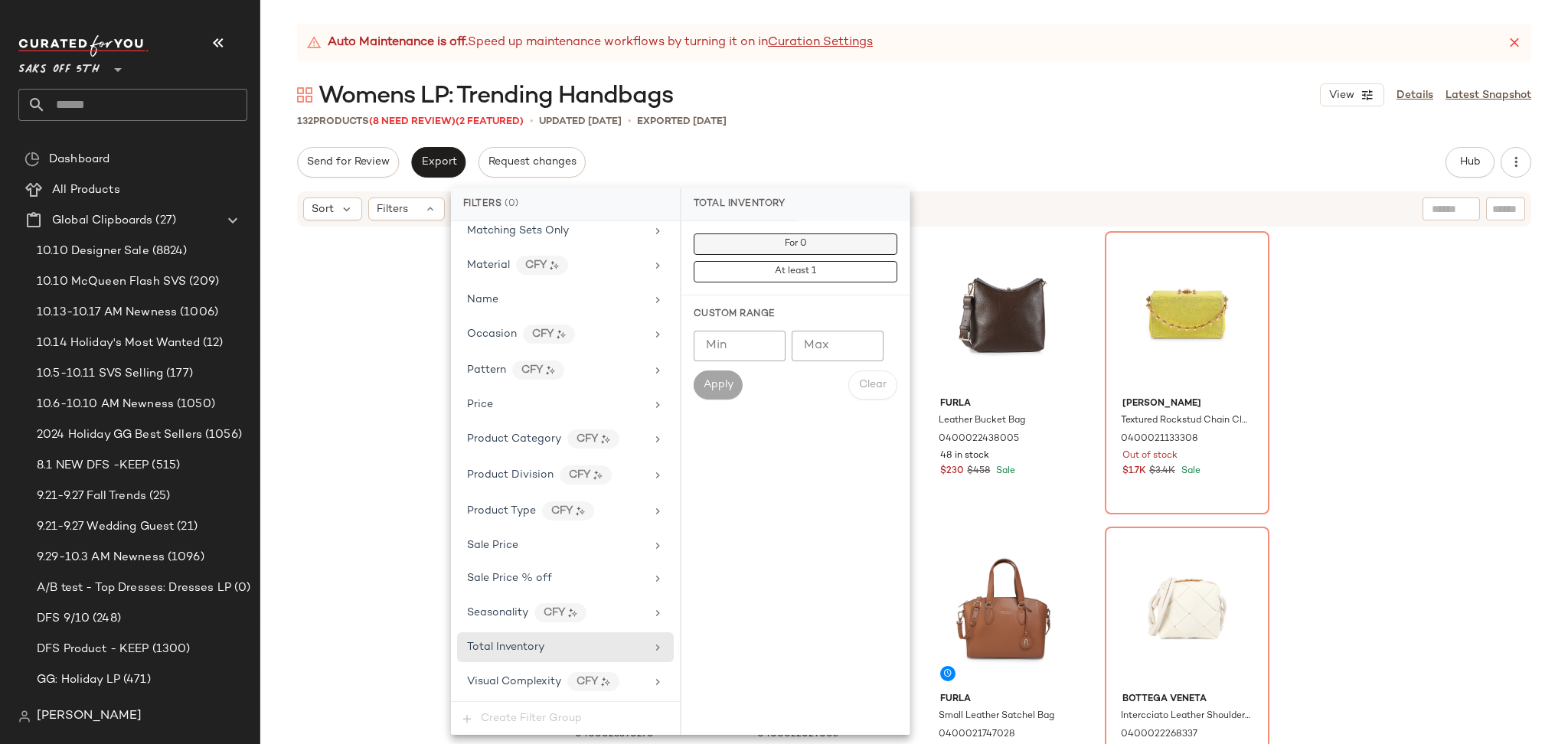
click at [799, 245] on span "For 0" at bounding box center [795, 244] width 23 height 11
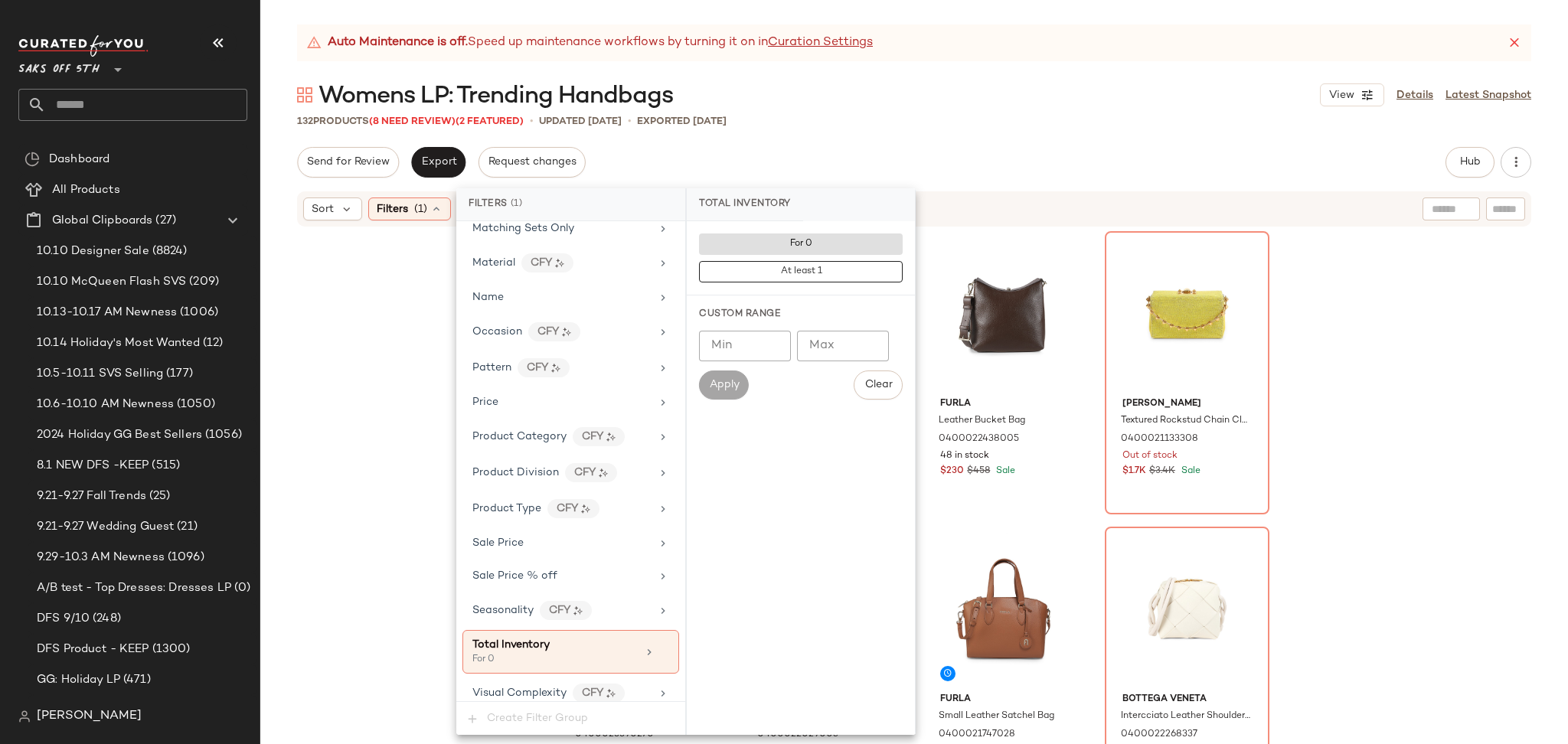
click at [913, 145] on div "Auto Maintenance is off. Speed up maintenance workflows by turning it on in Cur…" at bounding box center [914, 383] width 1308 height 719
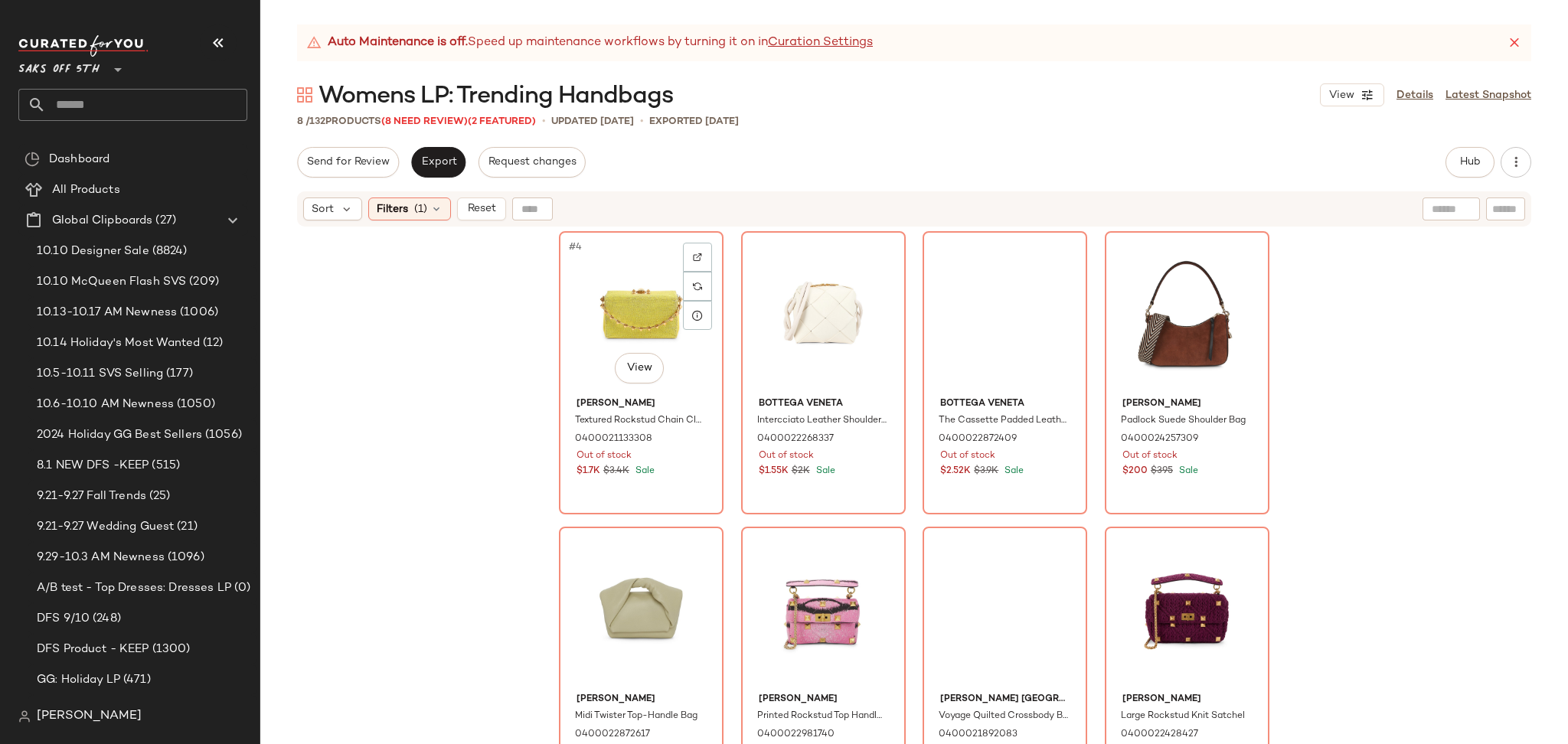
click at [591, 264] on div "#4 View" at bounding box center [641, 313] width 154 height 155
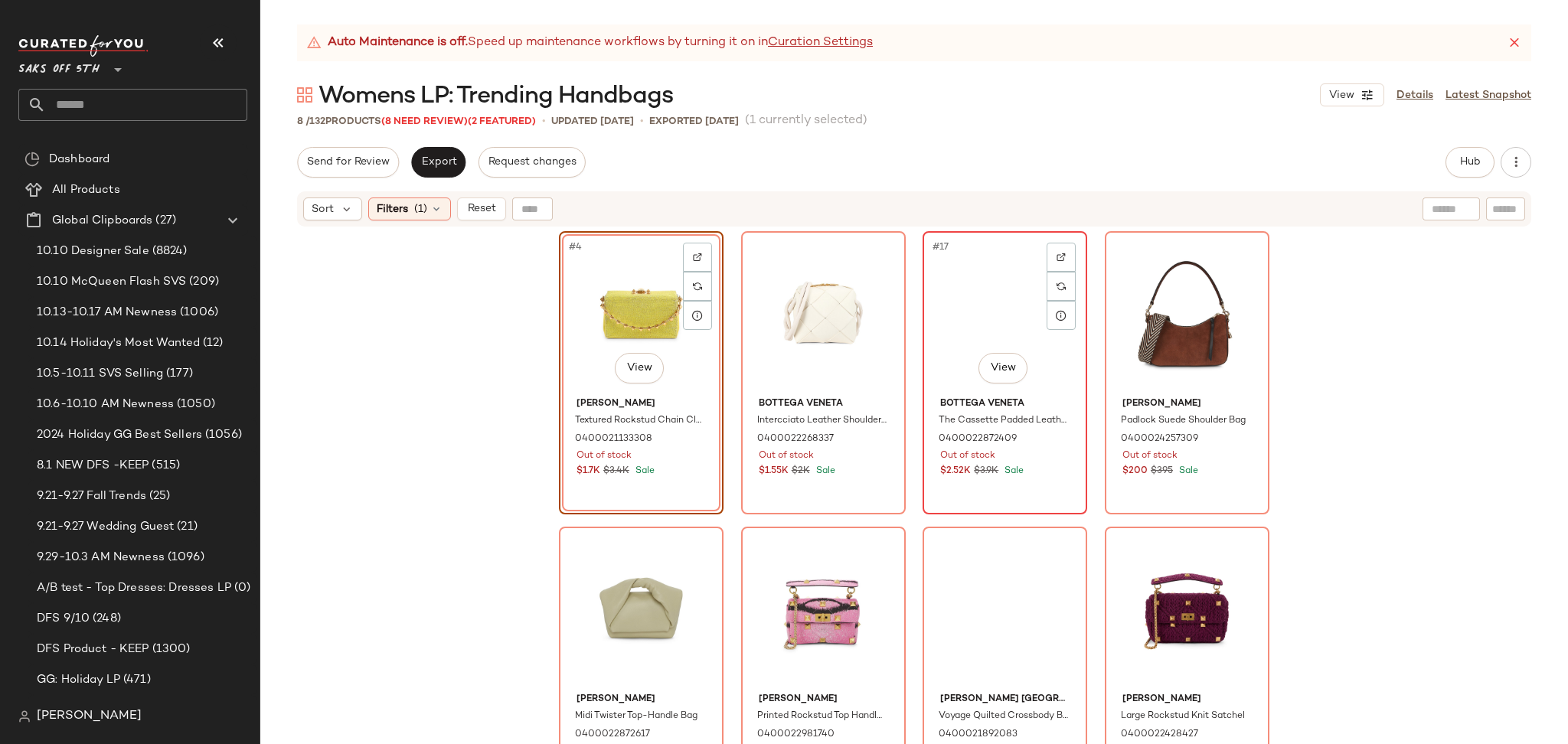
scroll to position [27, 0]
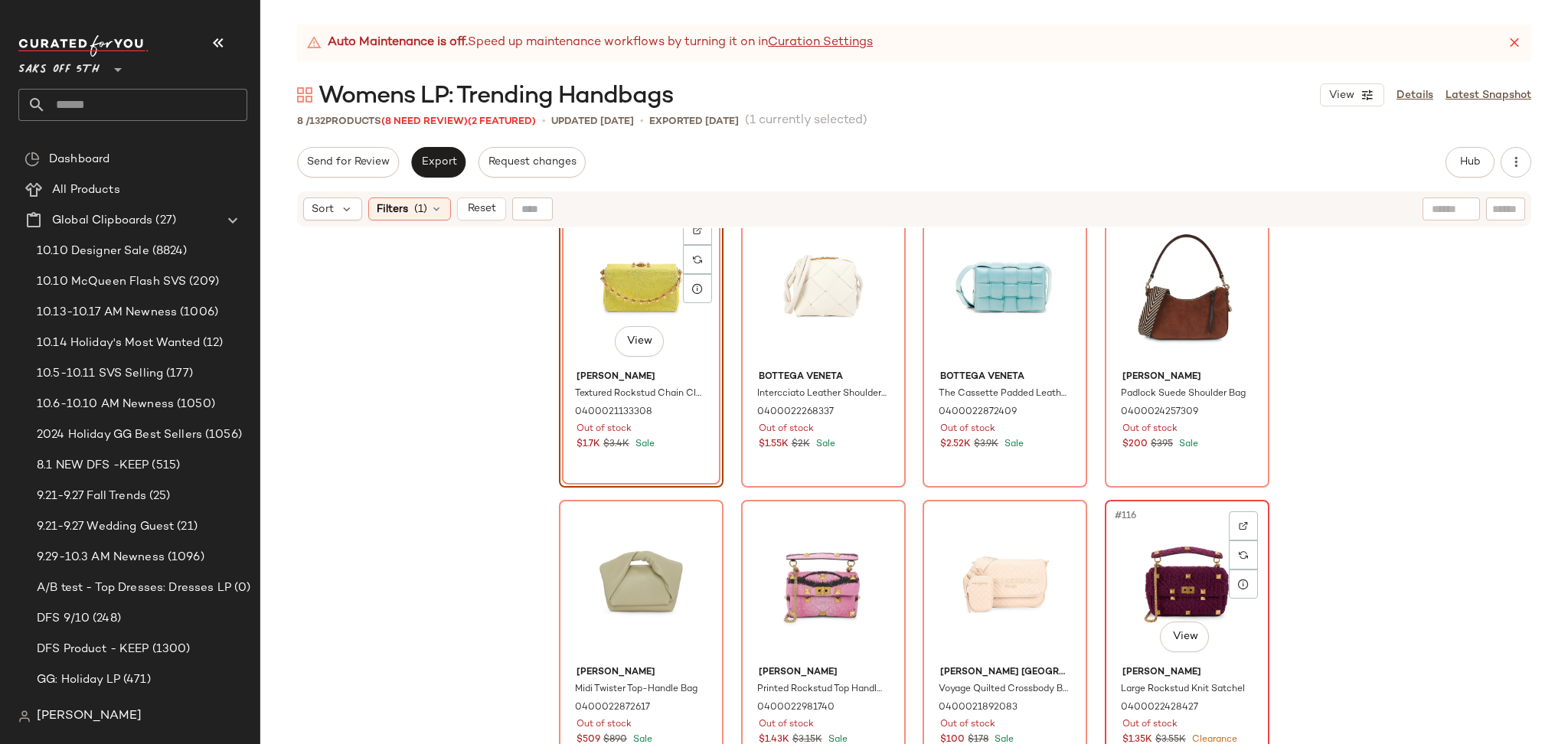
click at [1156, 549] on div "#116 View" at bounding box center [1187, 582] width 154 height 155
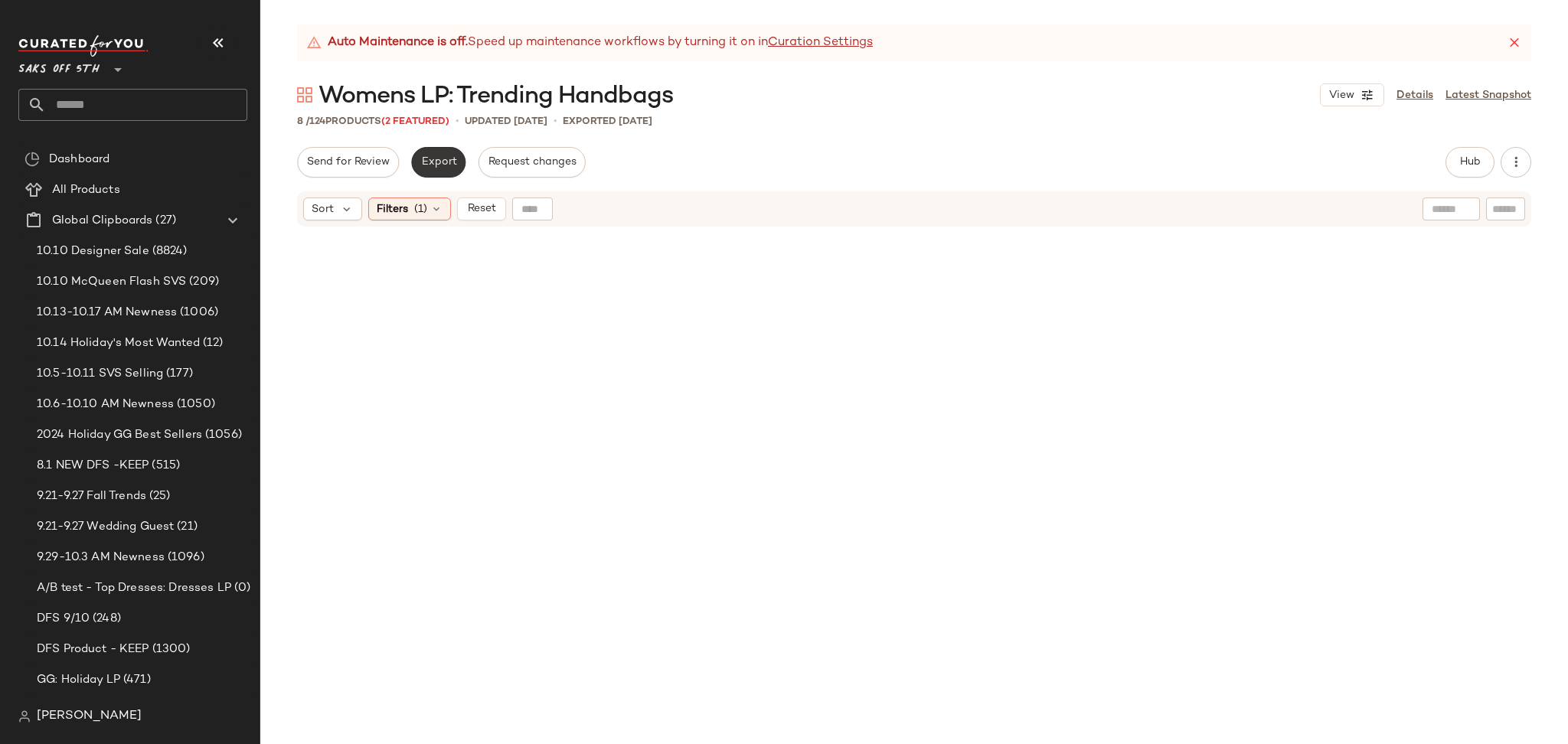
click at [442, 168] on span "Export" at bounding box center [438, 162] width 36 height 12
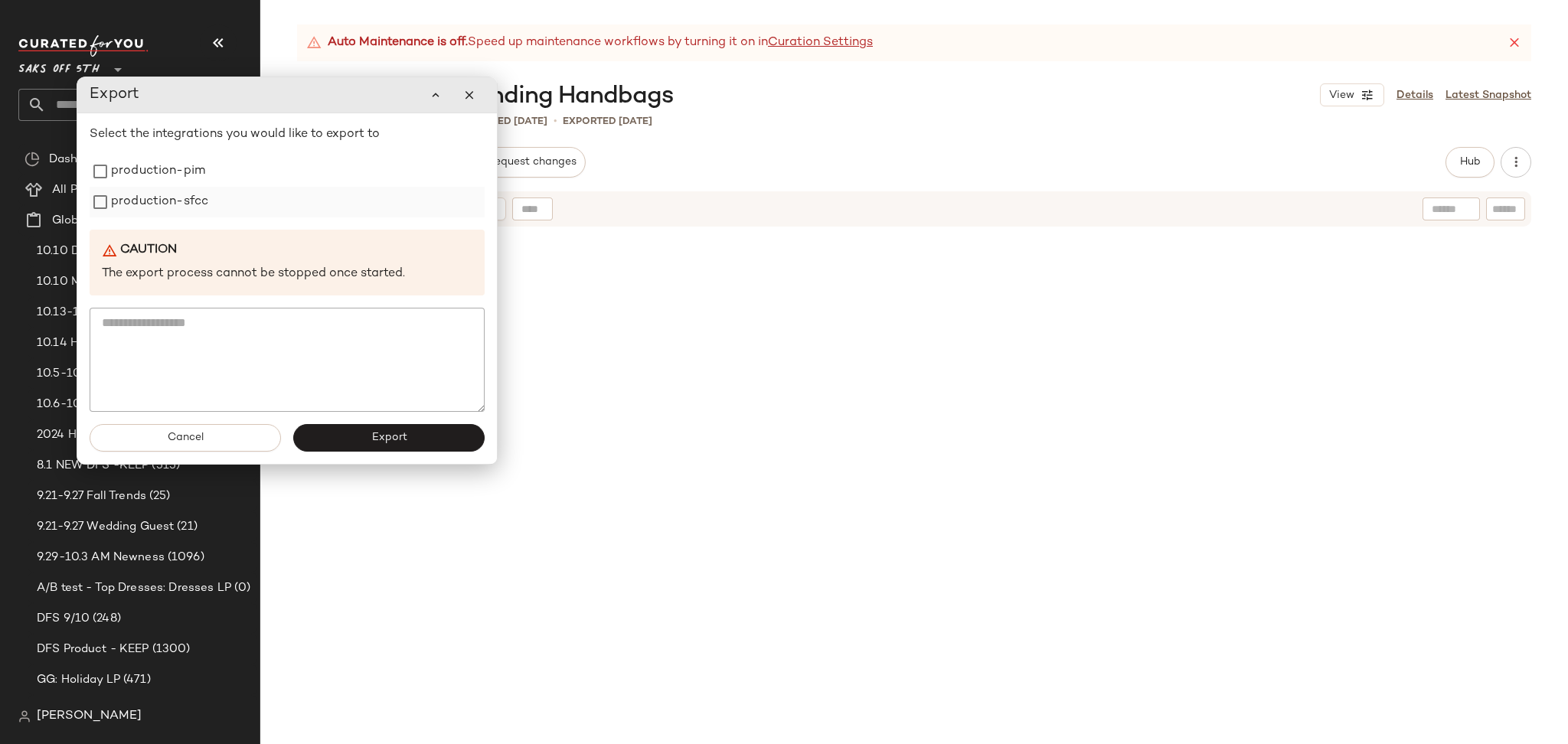
click at [197, 190] on label "production-sfcc" at bounding box center [159, 202] width 97 height 31
click at [199, 180] on label "production-pim" at bounding box center [157, 171] width 94 height 31
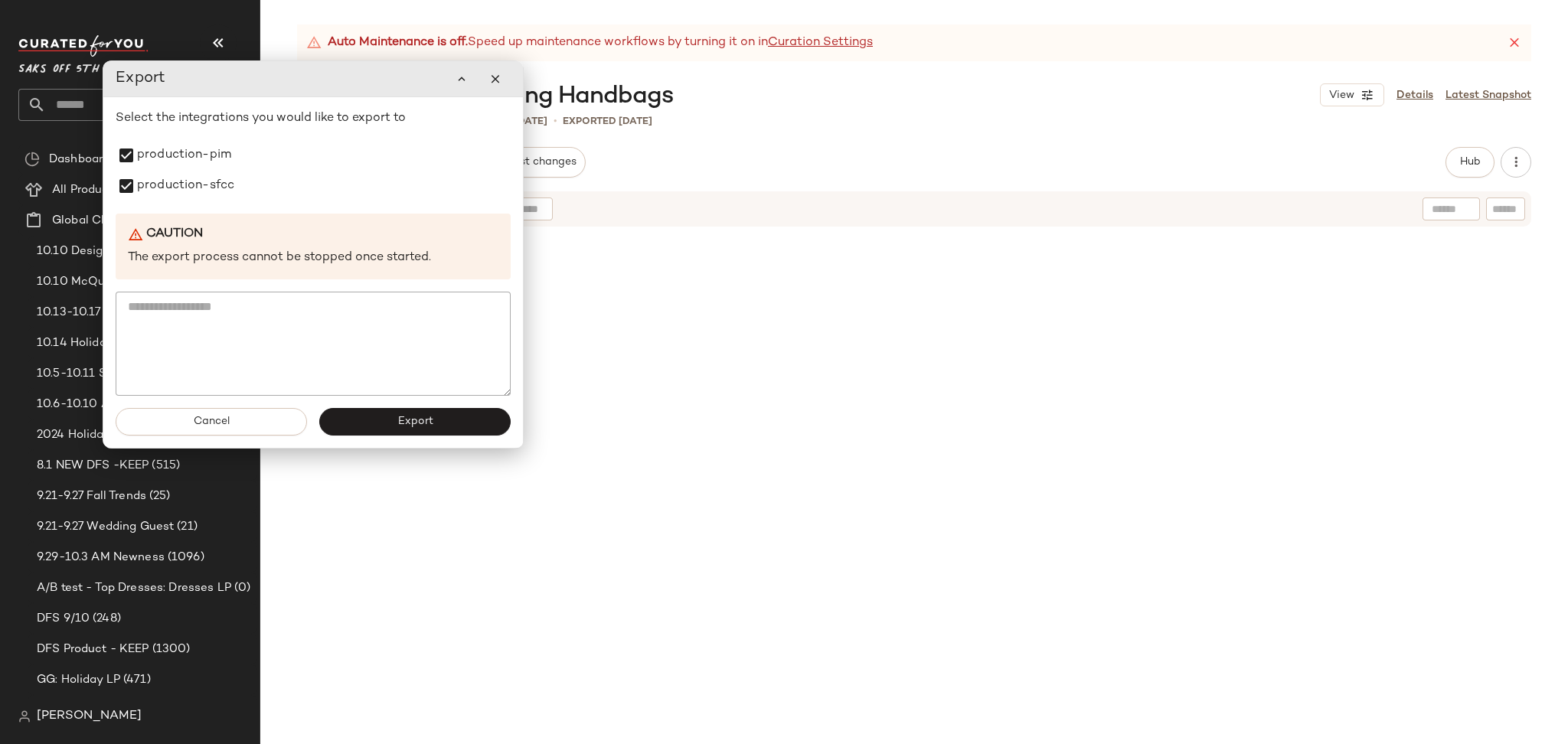
drag, startPoint x: 361, startPoint y: 452, endPoint x: 388, endPoint y: 436, distance: 31.4
click at [388, 436] on div "Cancel Export" at bounding box center [313, 421] width 419 height 52
click at [388, 436] on div "Cancel Export" at bounding box center [314, 421] width 419 height 52
click at [407, 426] on span "Export" at bounding box center [415, 421] width 36 height 12
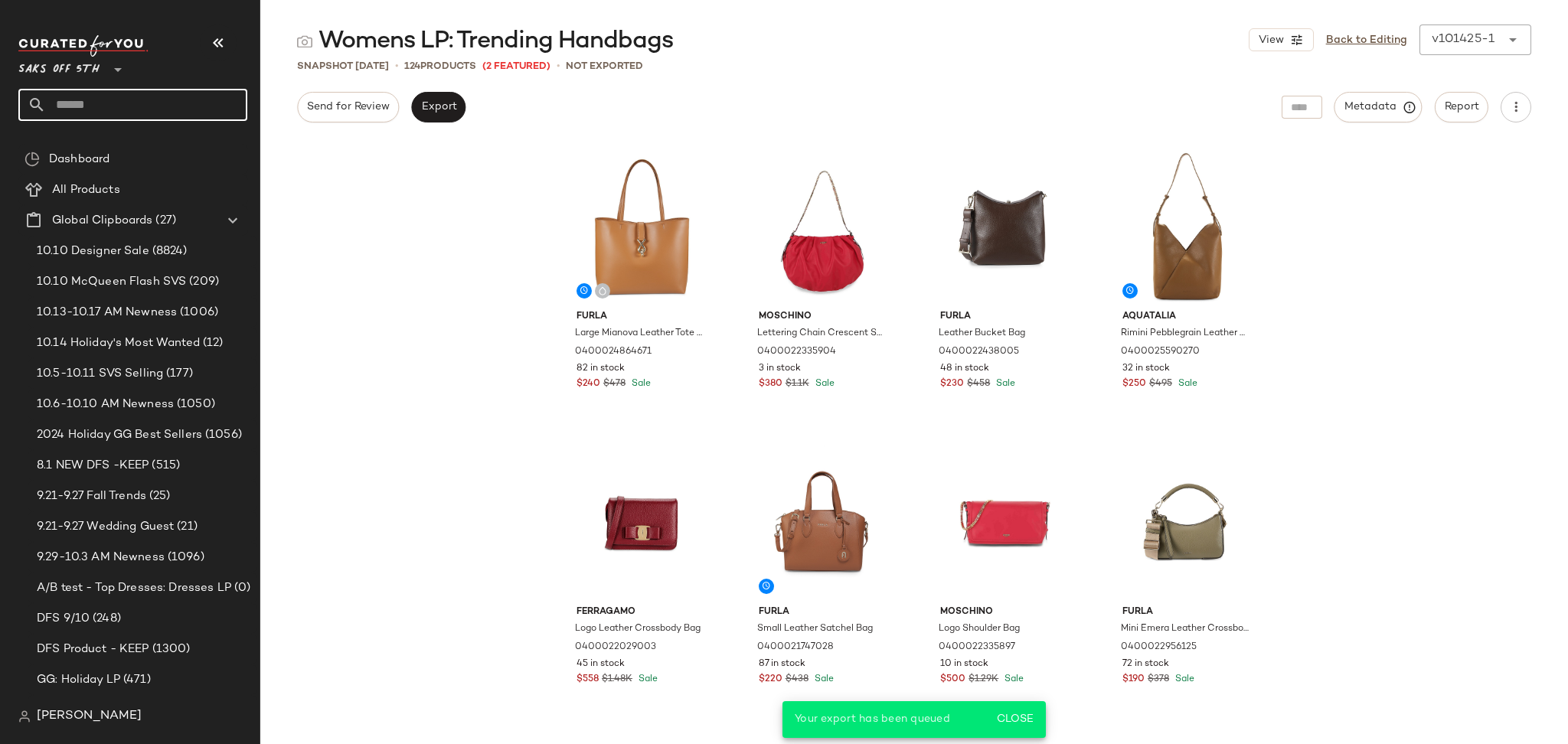
click at [174, 101] on input "text" at bounding box center [146, 105] width 201 height 32
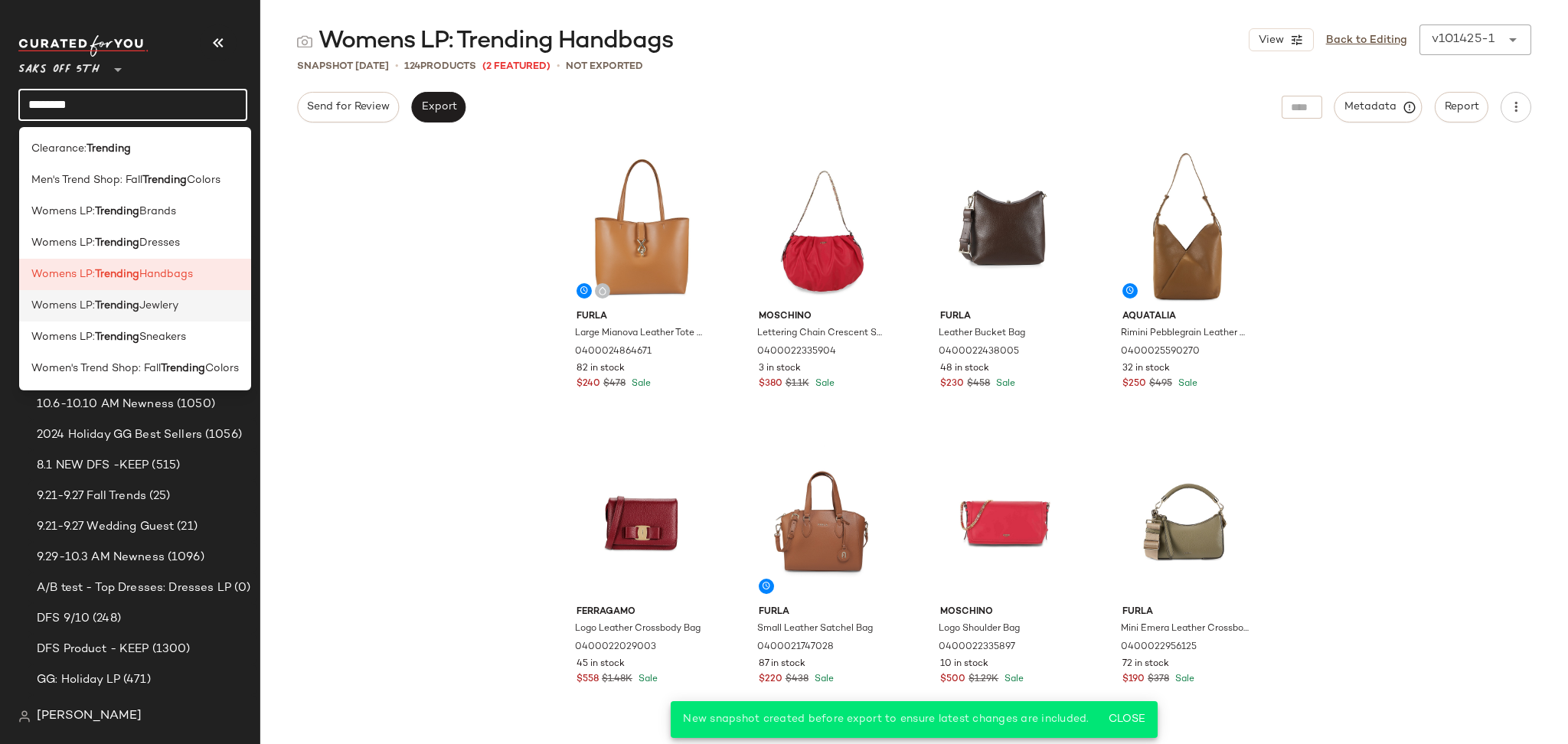
type input "********"
click at [166, 303] on span "Jewlery" at bounding box center [159, 305] width 39 height 16
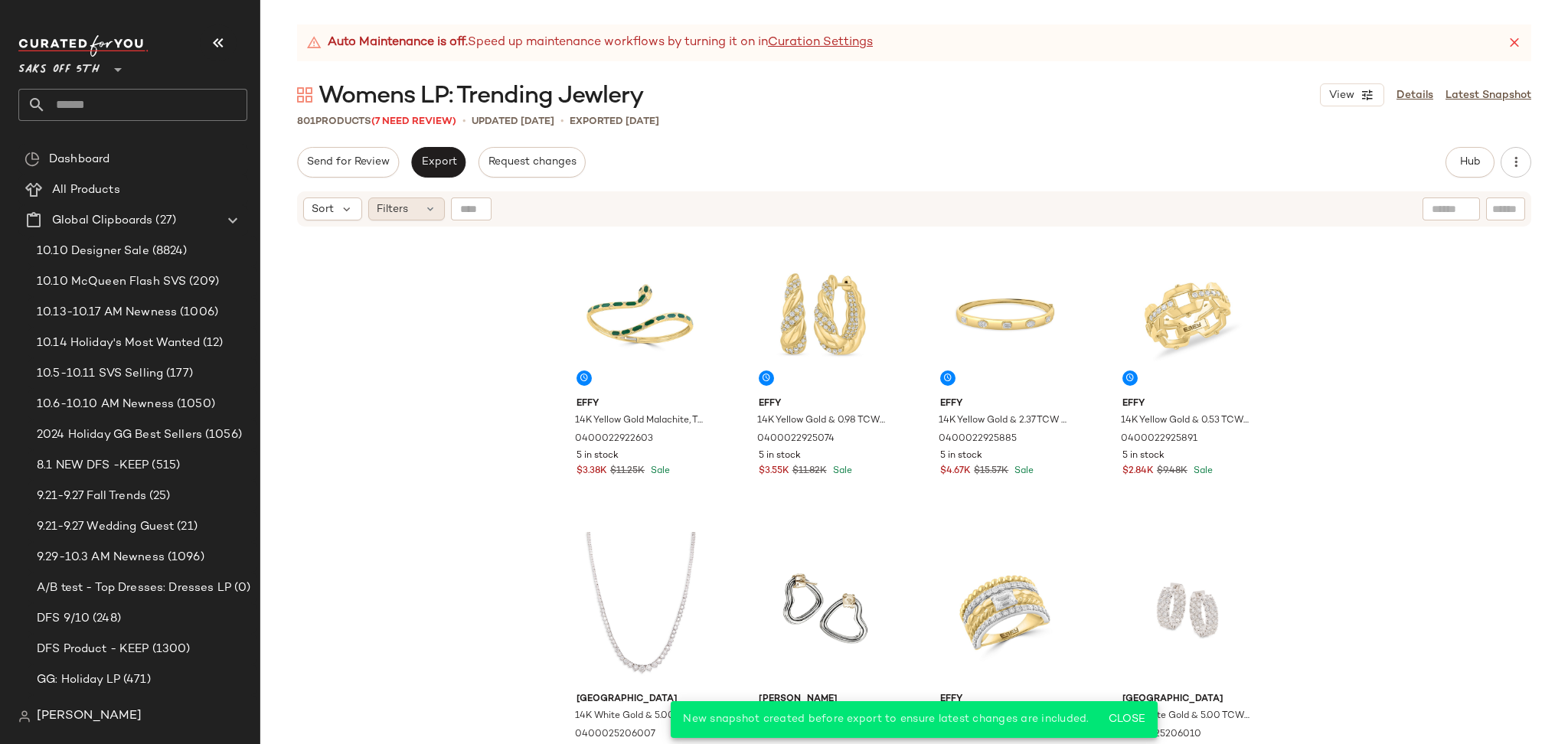
click at [404, 214] on span "Filters" at bounding box center [393, 209] width 32 height 16
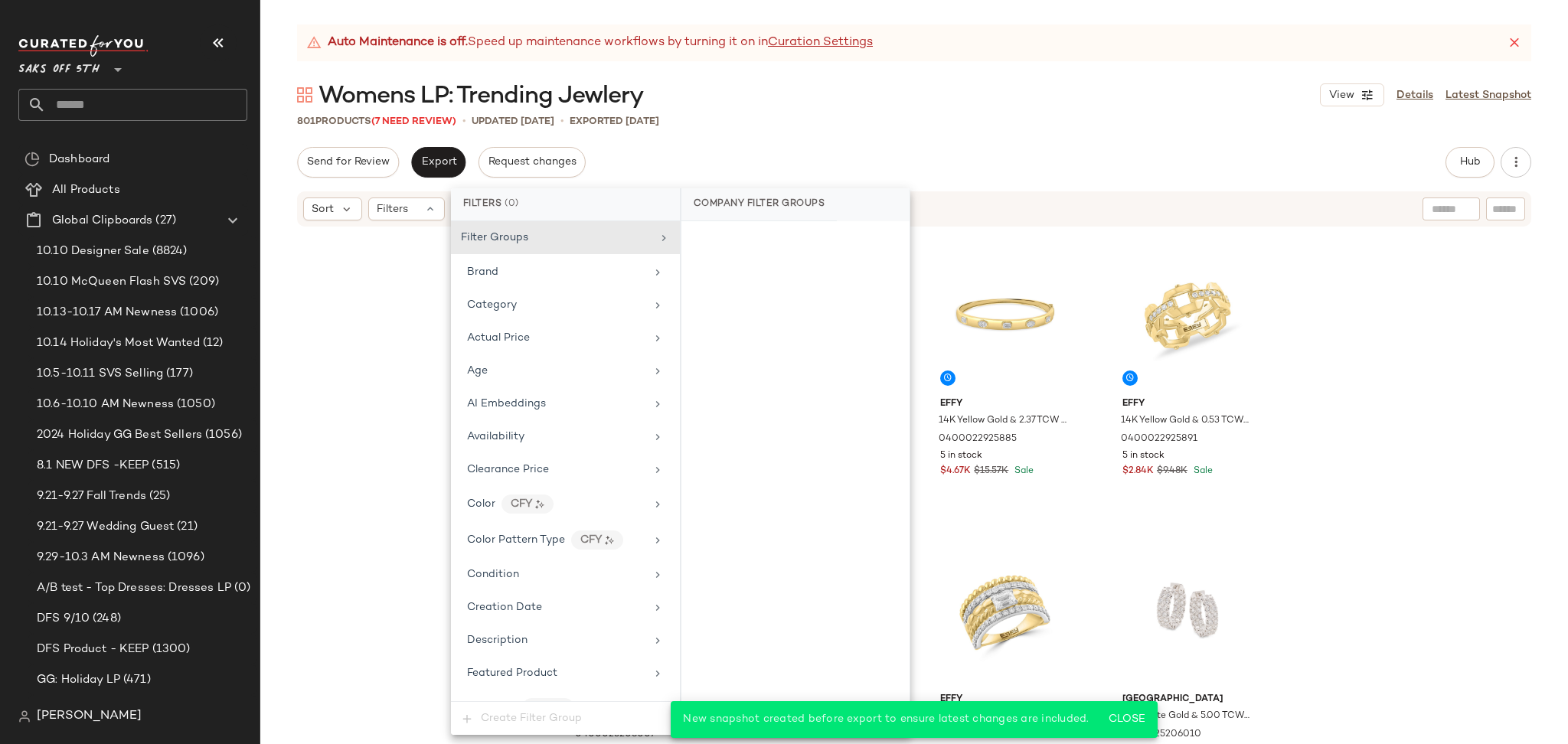
scroll to position [720, 0]
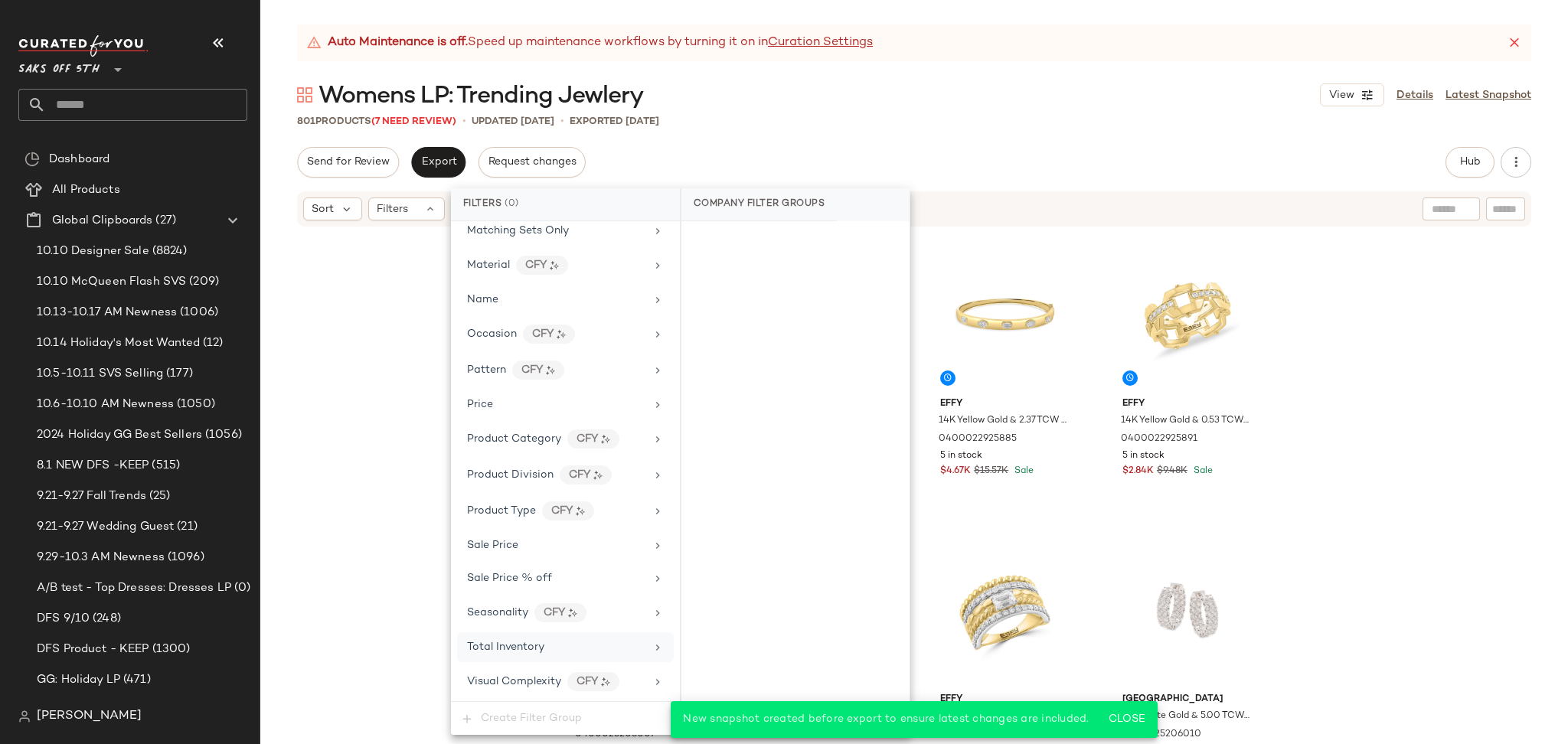
click at [535, 644] on span "Total Inventory" at bounding box center [505, 647] width 77 height 12
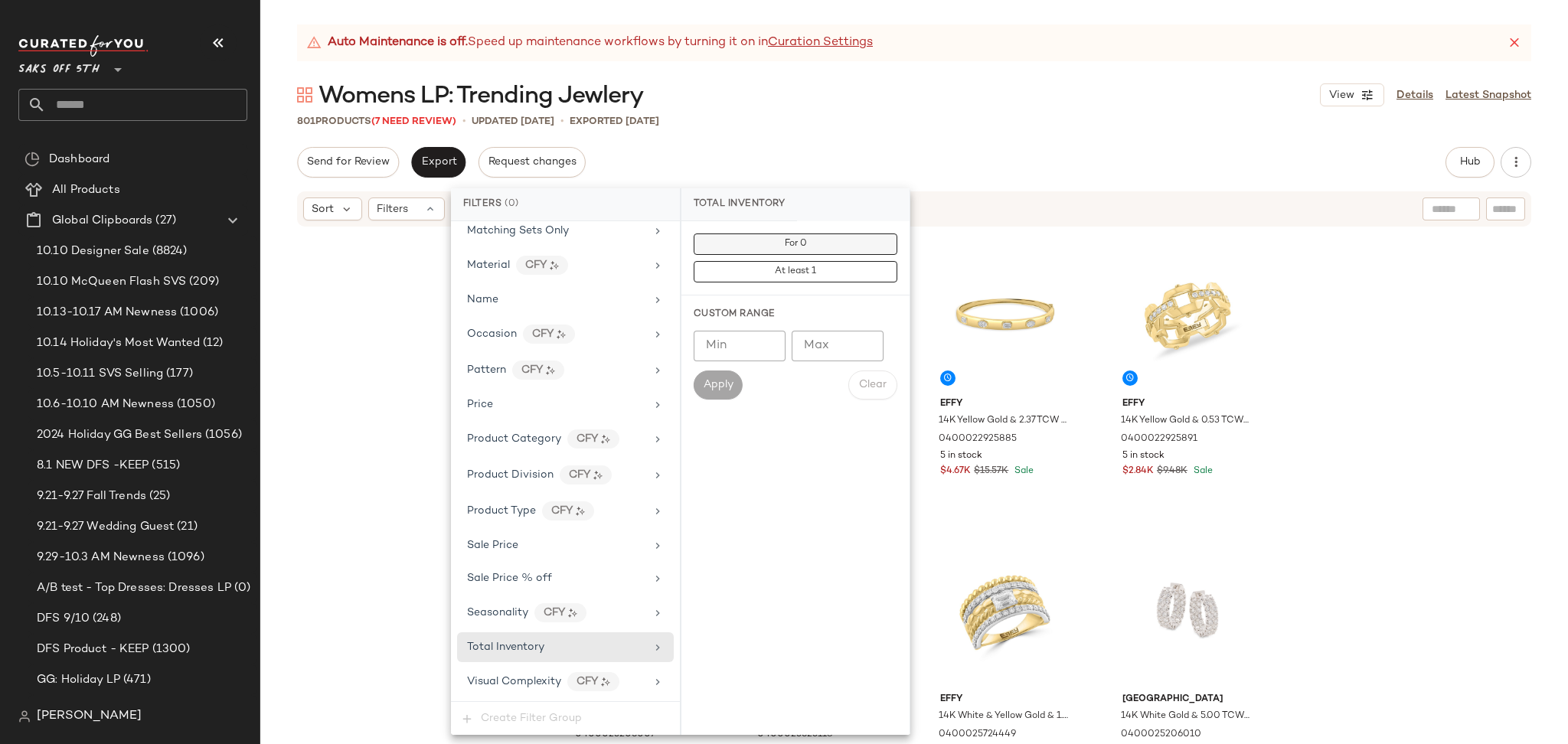
click at [779, 244] on button "For 0" at bounding box center [795, 244] width 204 height 22
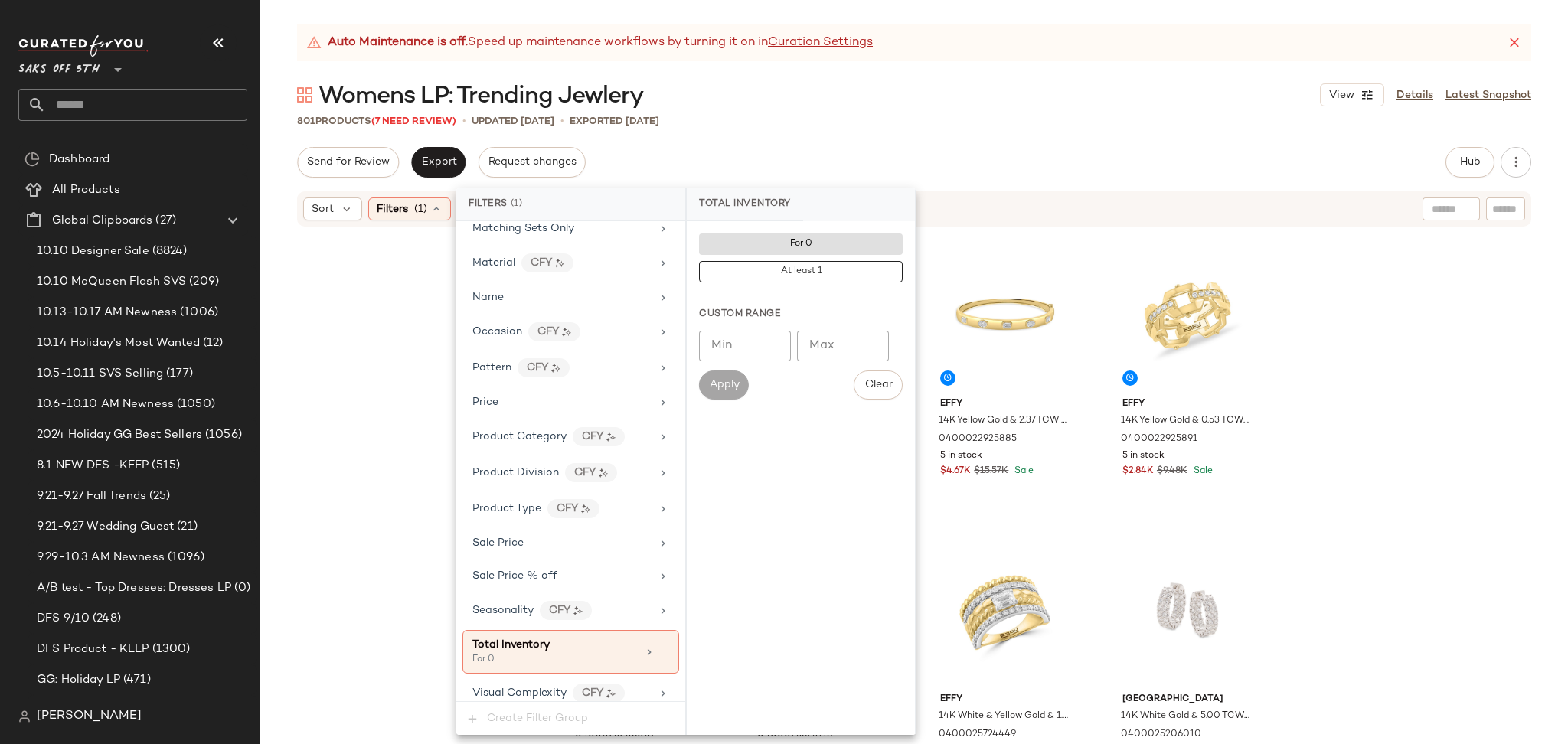
click at [888, 150] on div "Send for Review Export Request changes Hub Send for Review External Review Inte…" at bounding box center [914, 162] width 1234 height 31
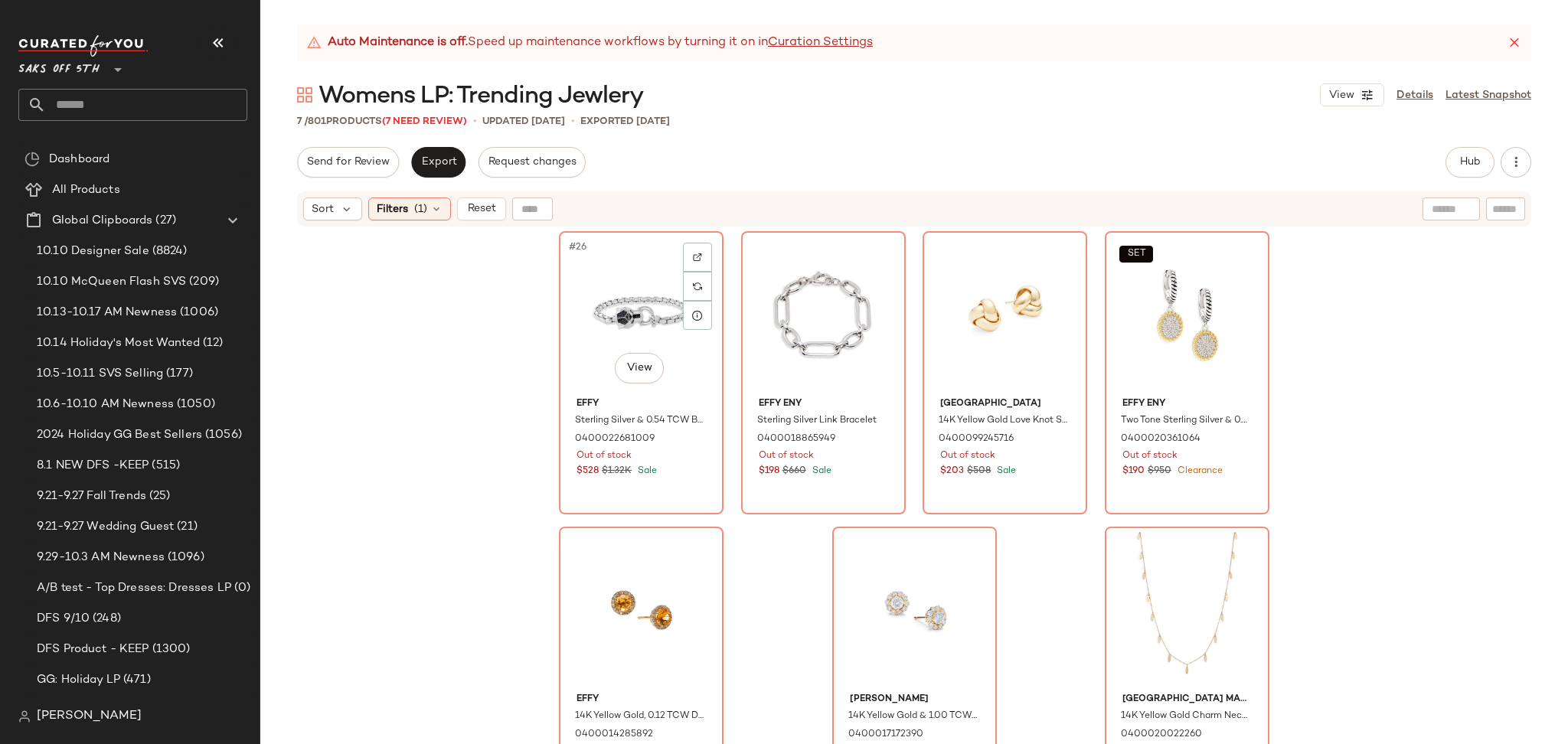
click at [621, 313] on div "#26 View" at bounding box center [641, 313] width 154 height 155
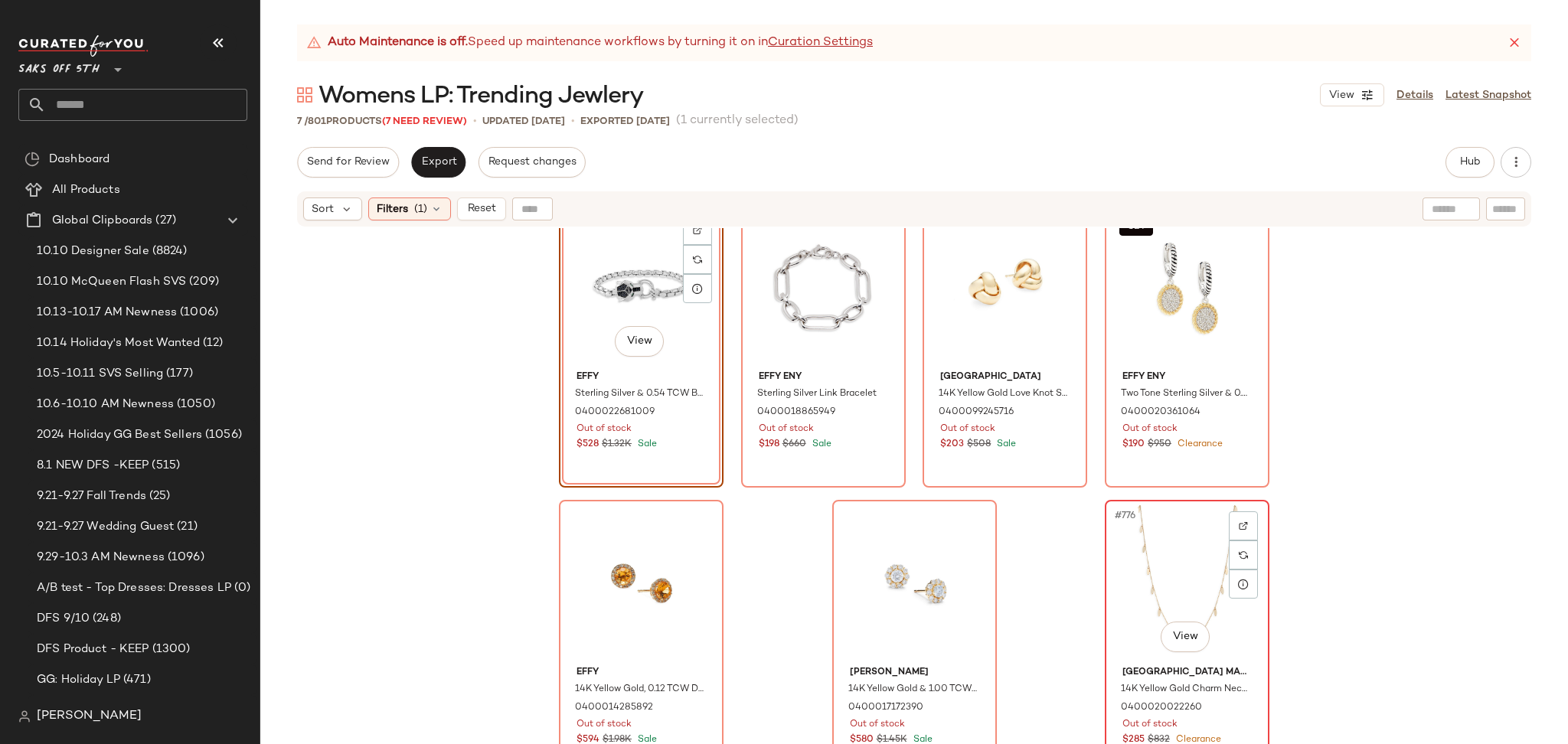
click at [1183, 541] on div "#776 View" at bounding box center [1187, 582] width 154 height 155
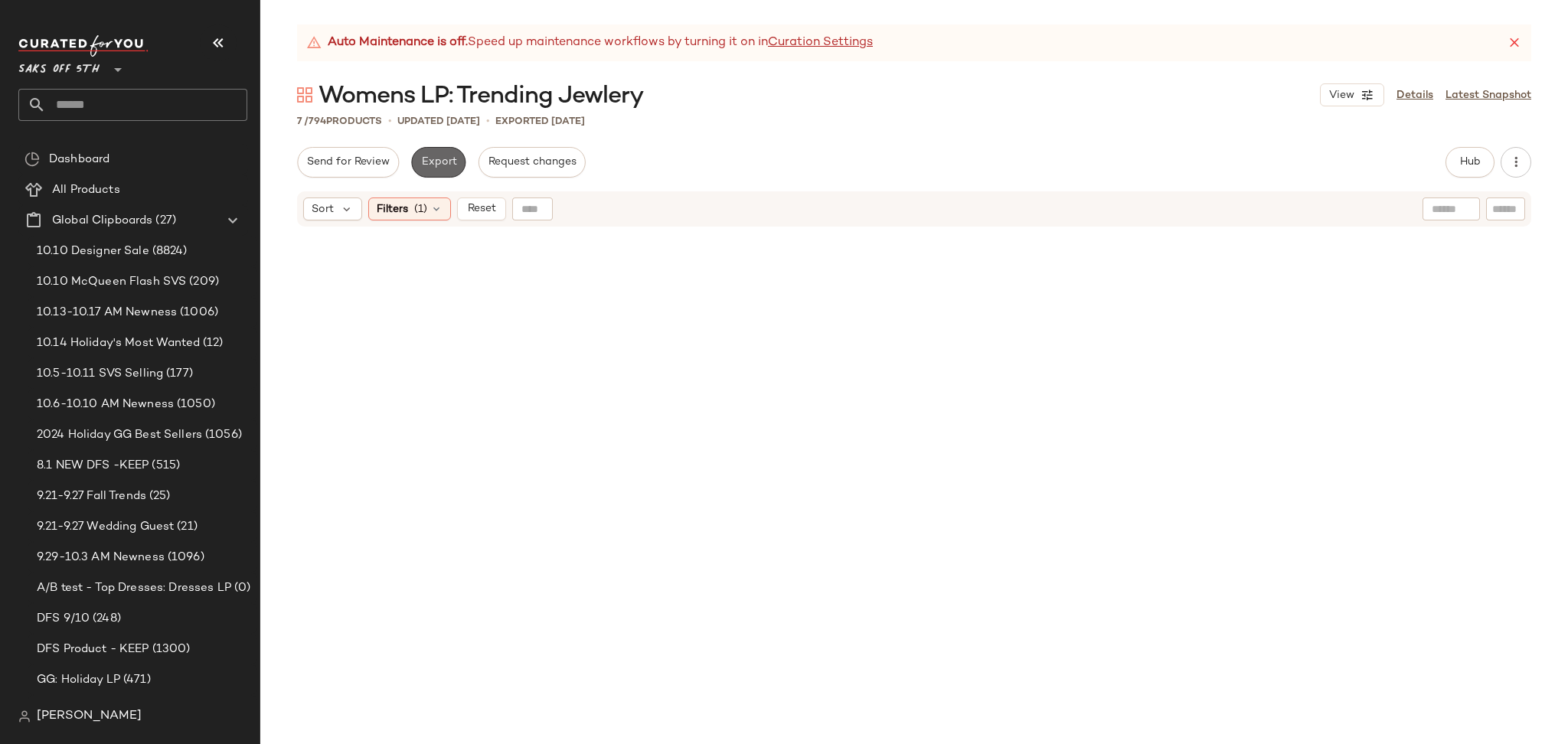
click at [444, 172] on button "Export" at bounding box center [438, 162] width 54 height 31
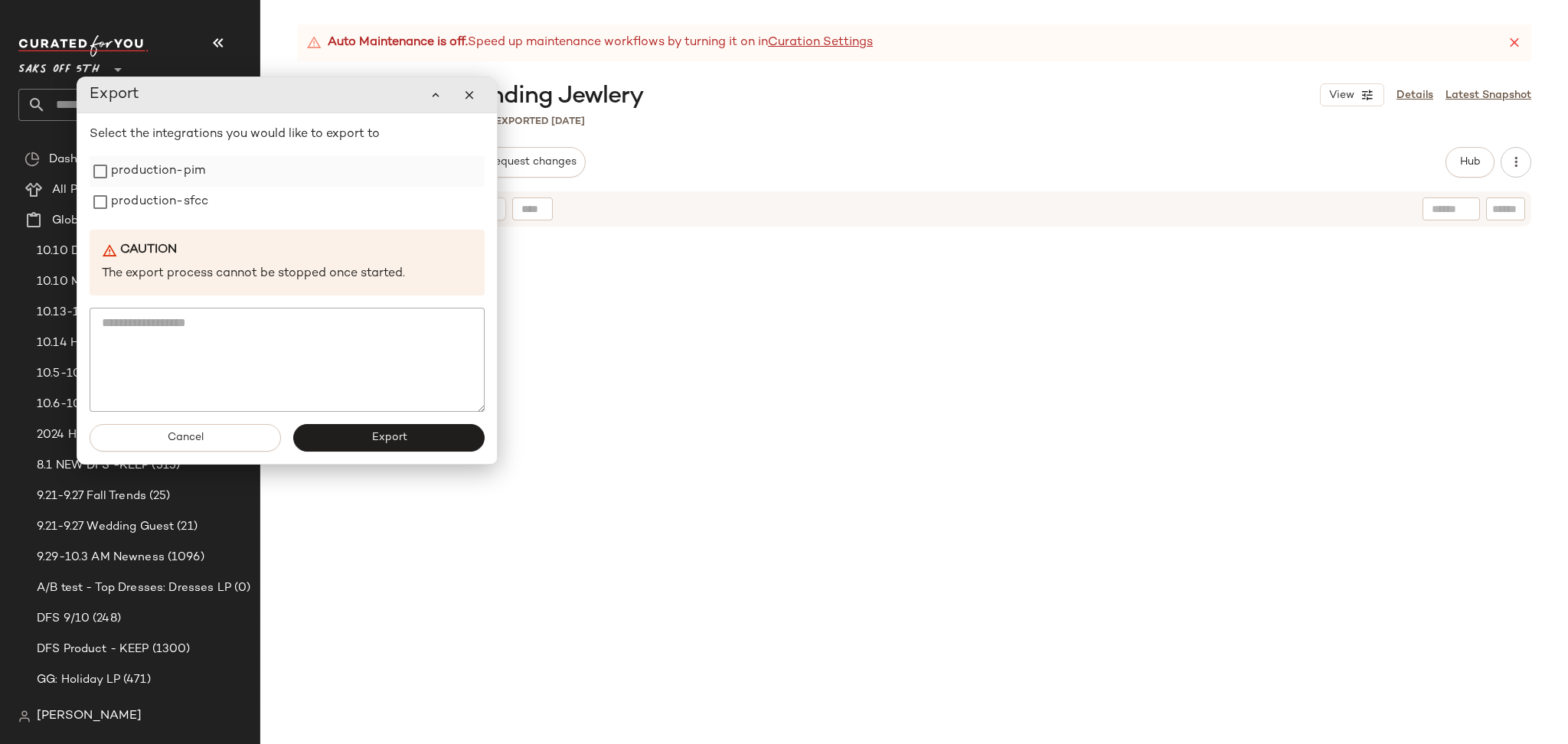
click at [198, 176] on label "production-pim" at bounding box center [157, 171] width 94 height 31
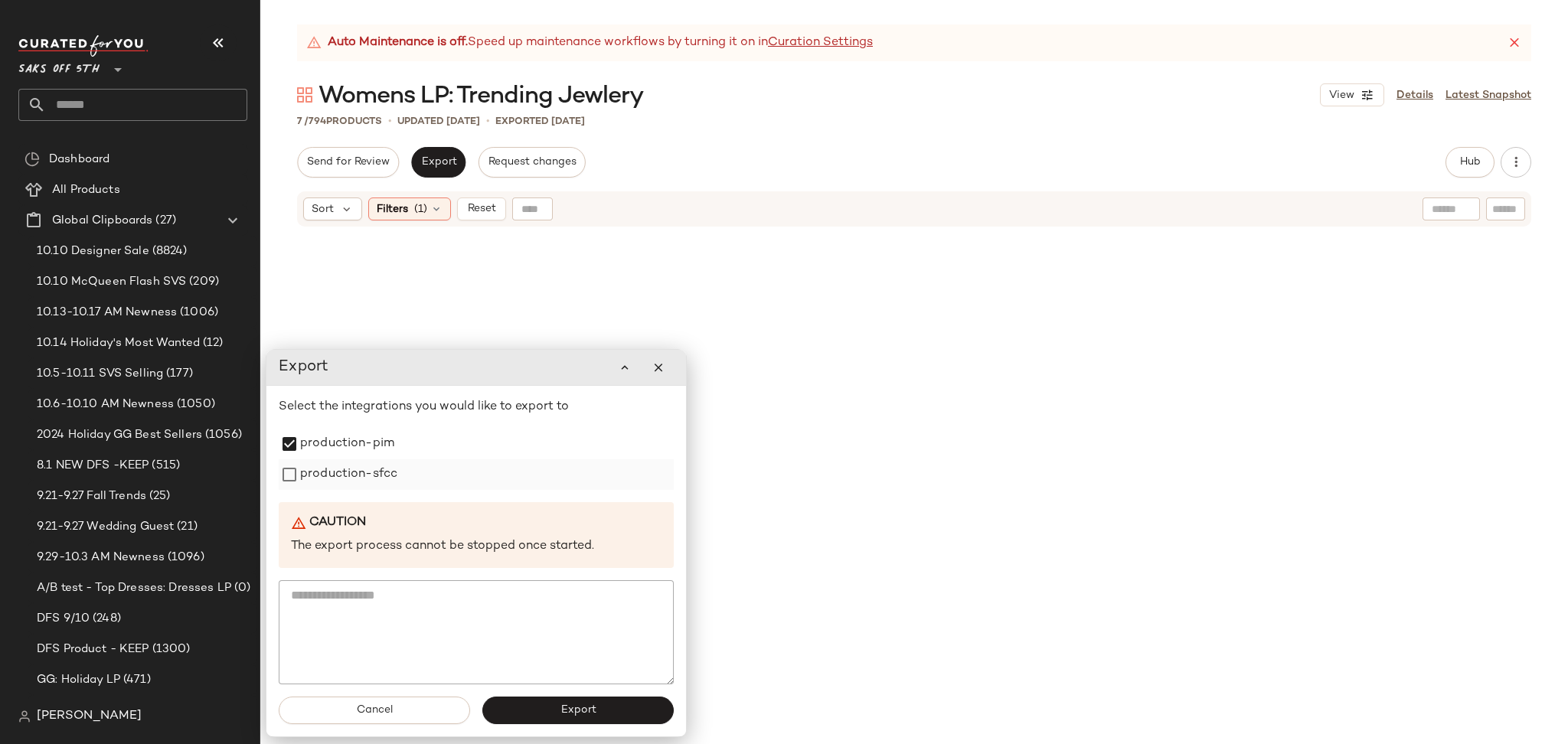
drag, startPoint x: 198, startPoint y: 197, endPoint x: 388, endPoint y: 470, distance: 332.6
click at [388, 470] on label "production-sfcc" at bounding box center [349, 474] width 97 height 31
click at [515, 712] on button "Export" at bounding box center [578, 710] width 191 height 27
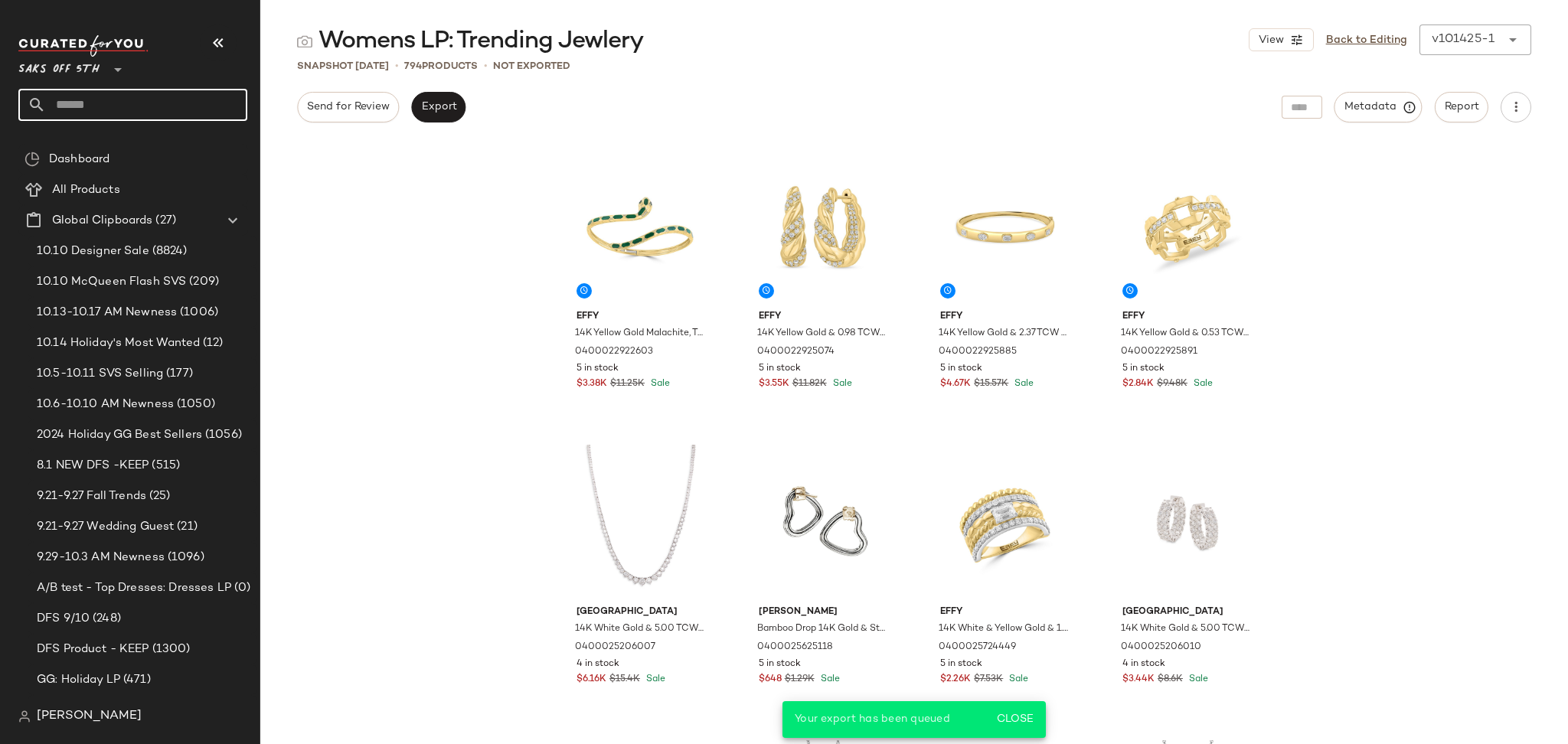
click at [142, 102] on input "text" at bounding box center [146, 105] width 201 height 32
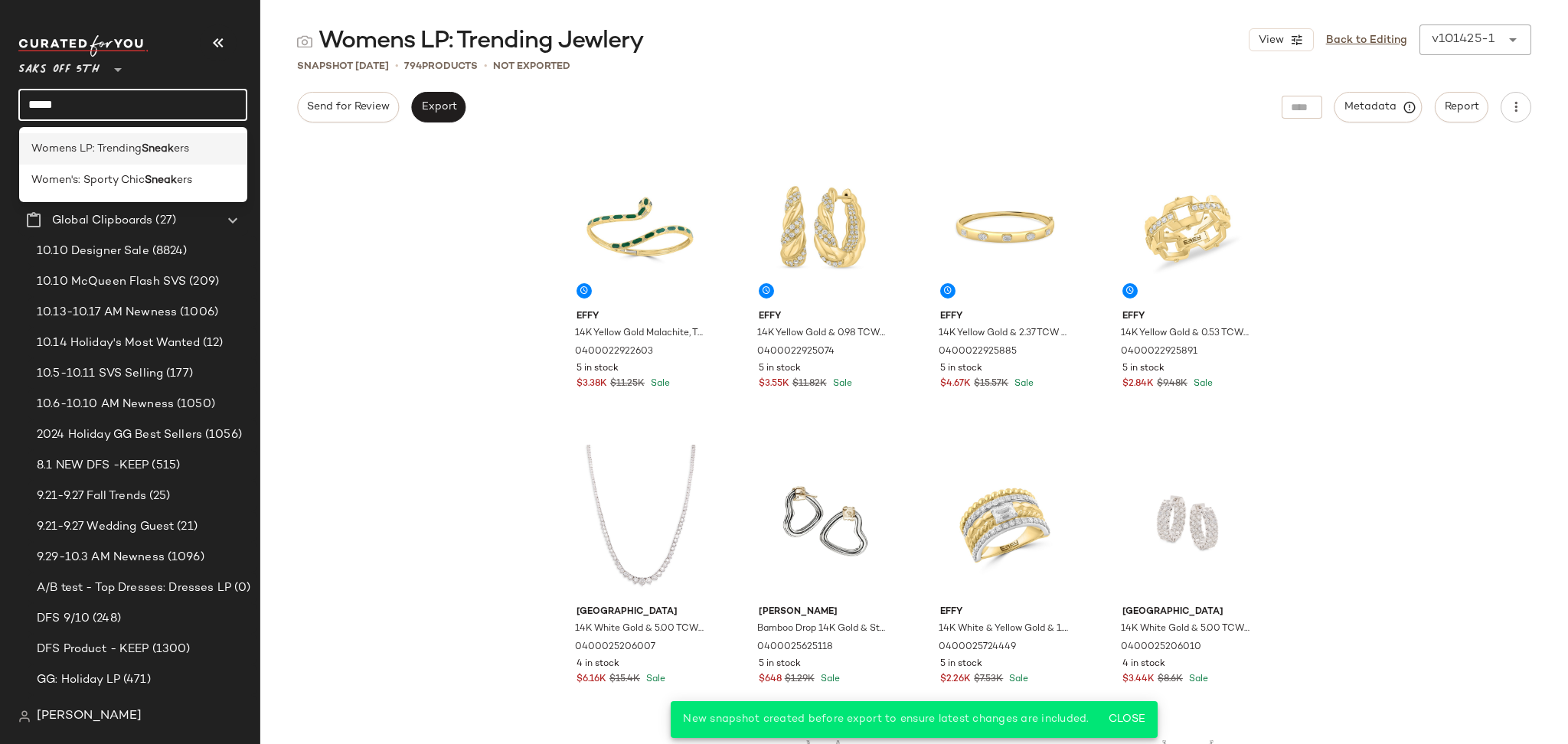
type input "*****"
click at [168, 145] on b "Sneak" at bounding box center [157, 148] width 32 height 16
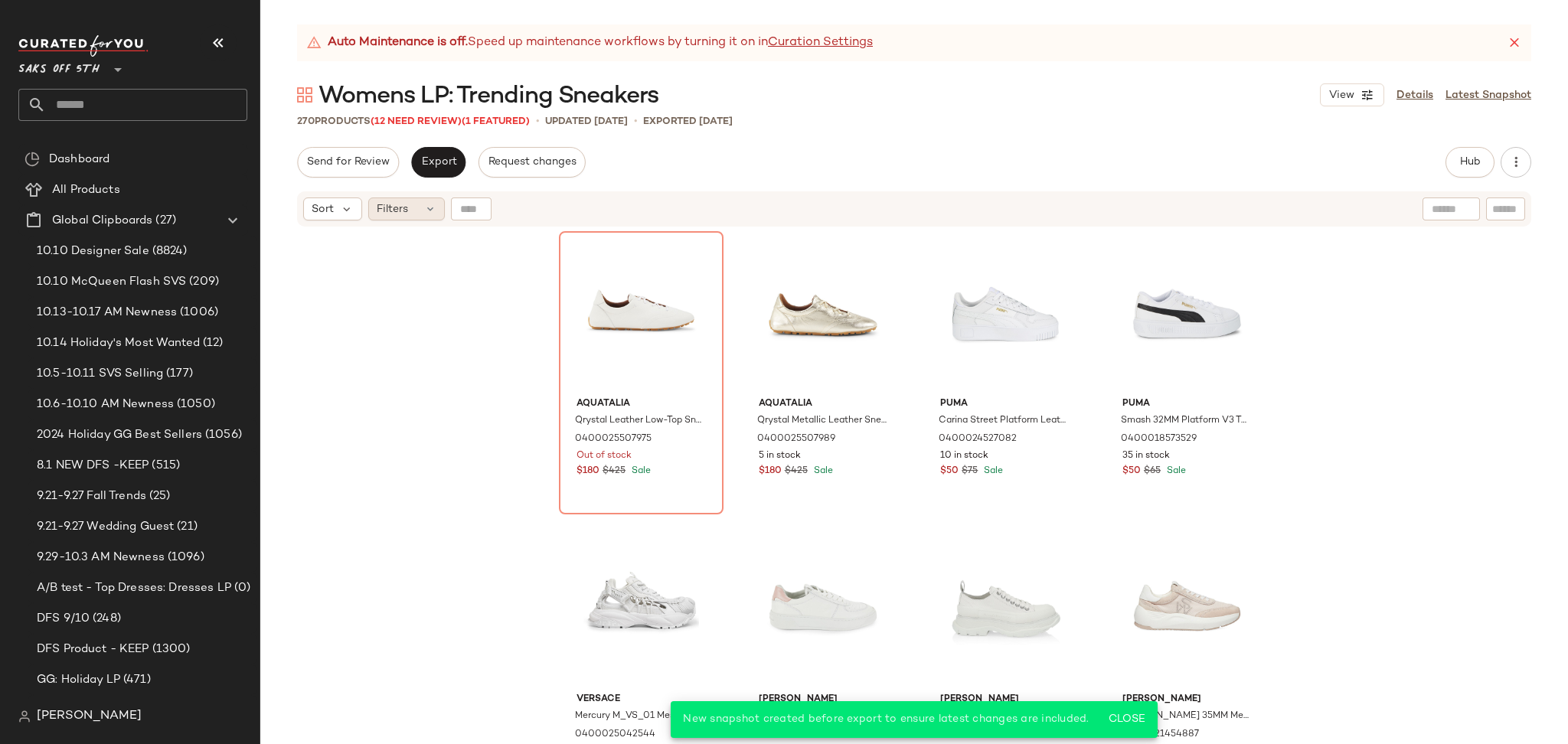
click at [413, 212] on div "Filters" at bounding box center [407, 209] width 77 height 23
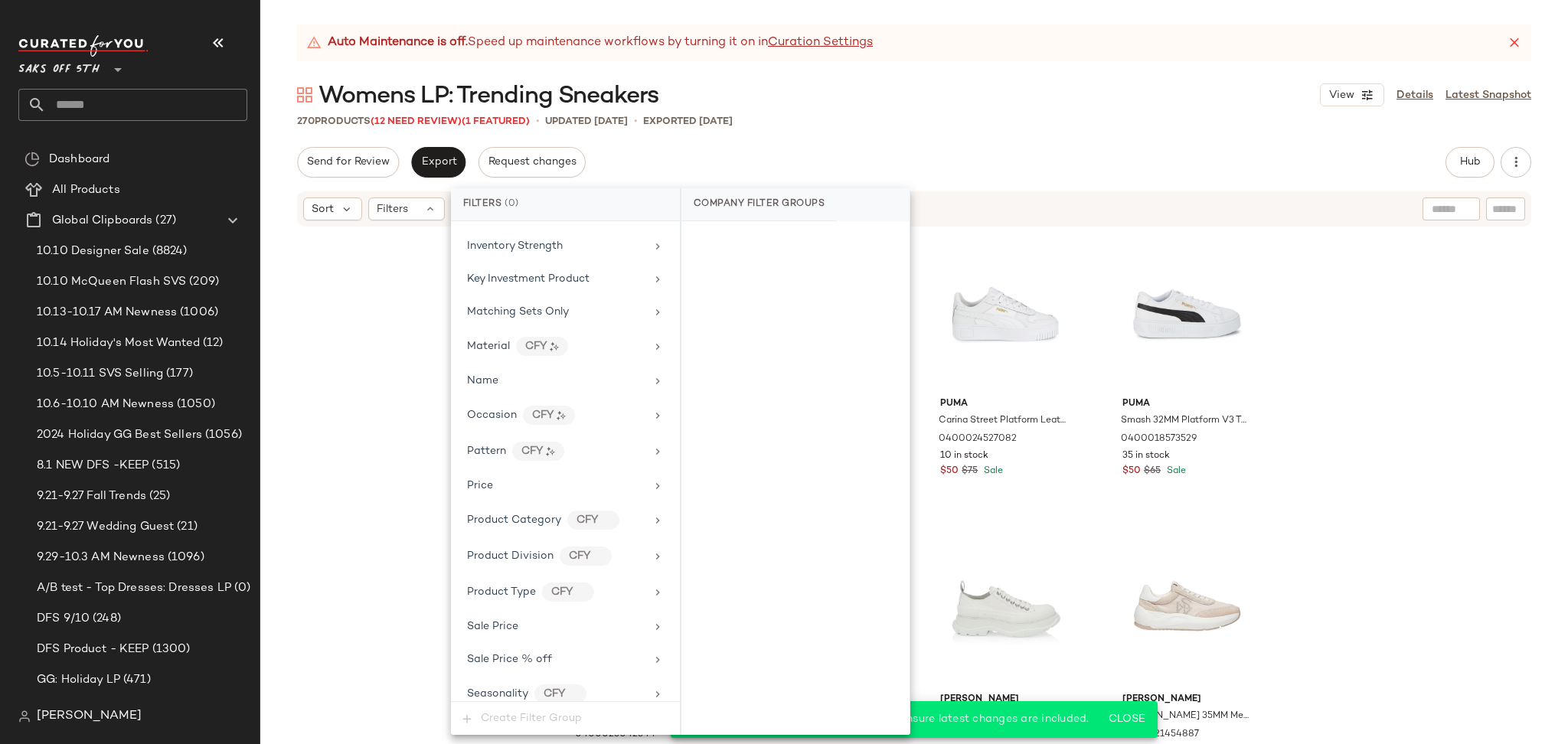
scroll to position [720, 0]
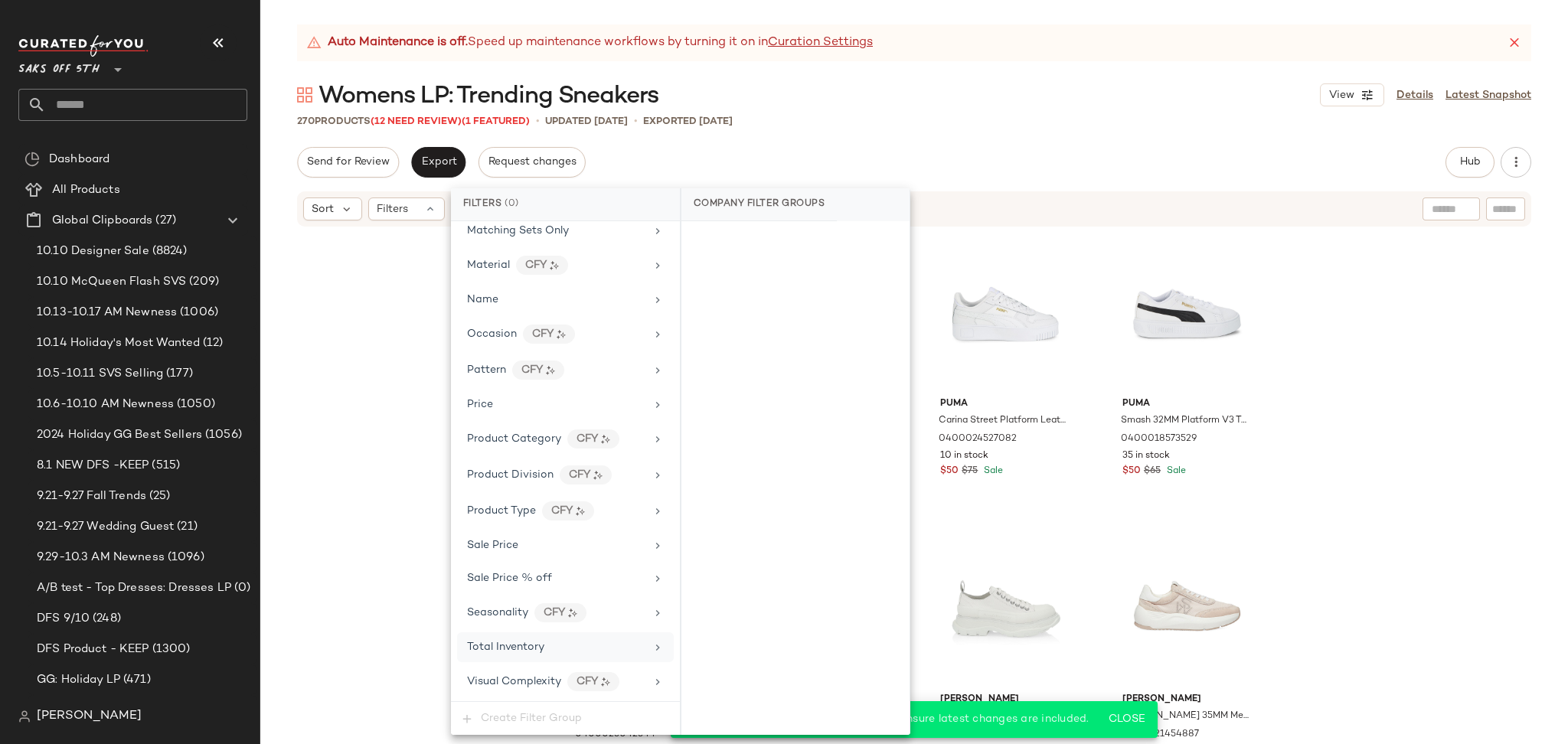
click at [511, 643] on span "Total Inventory" at bounding box center [505, 647] width 77 height 12
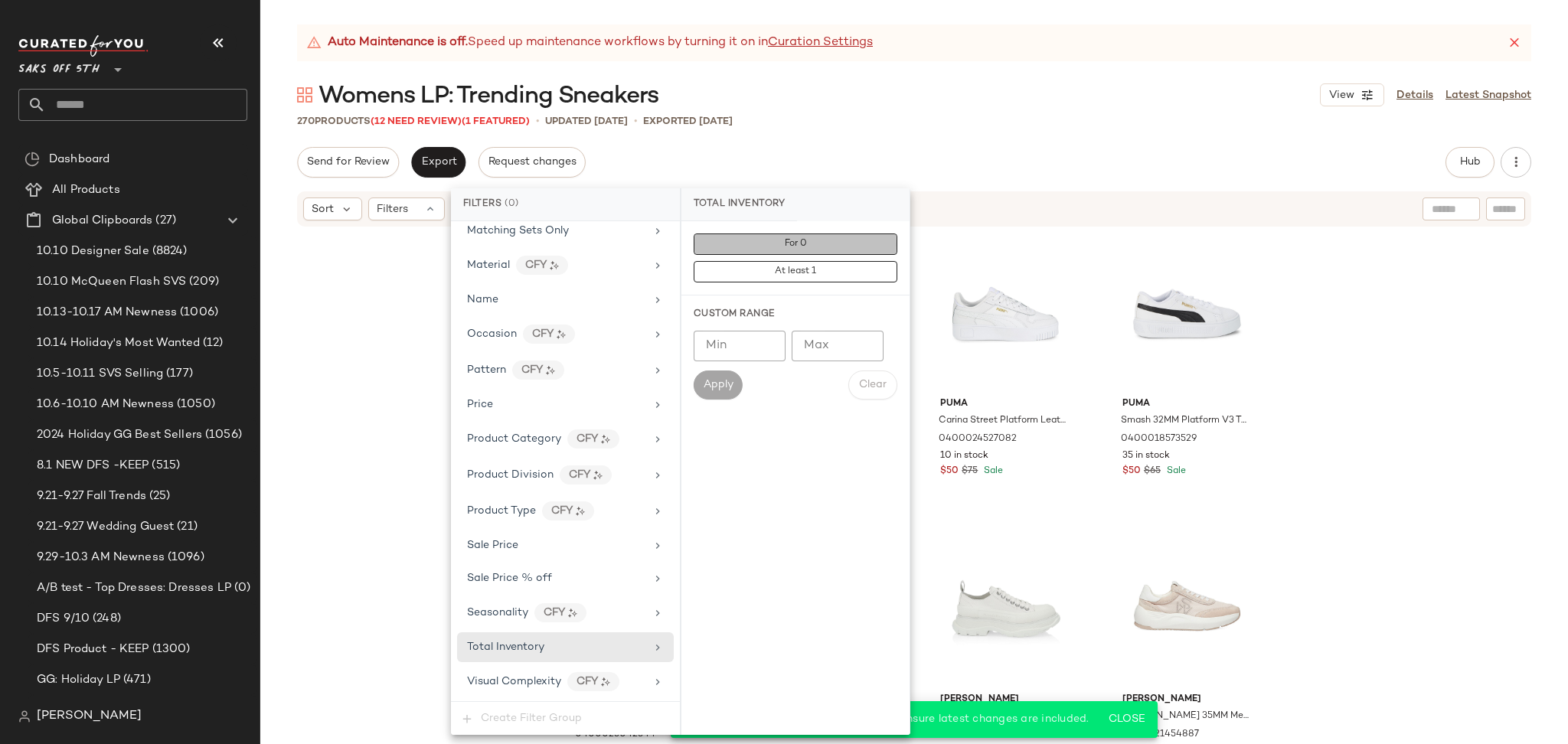
click at [792, 243] on span "For 0" at bounding box center [795, 244] width 23 height 11
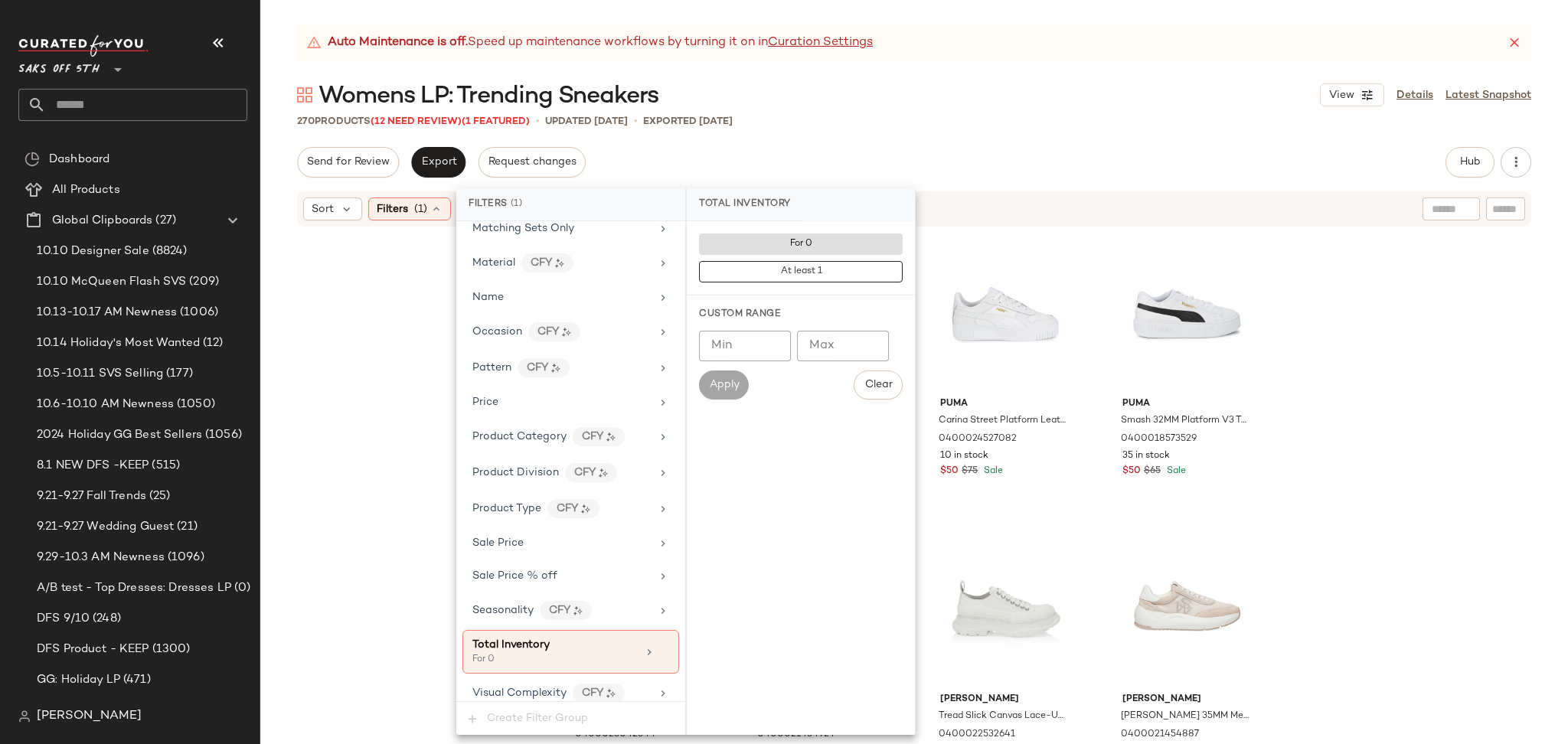
click at [932, 126] on div "270 Products (12 Need Review) (1 Featured) • updated [DATE] • Exported [DATE]" at bounding box center [914, 121] width 1308 height 15
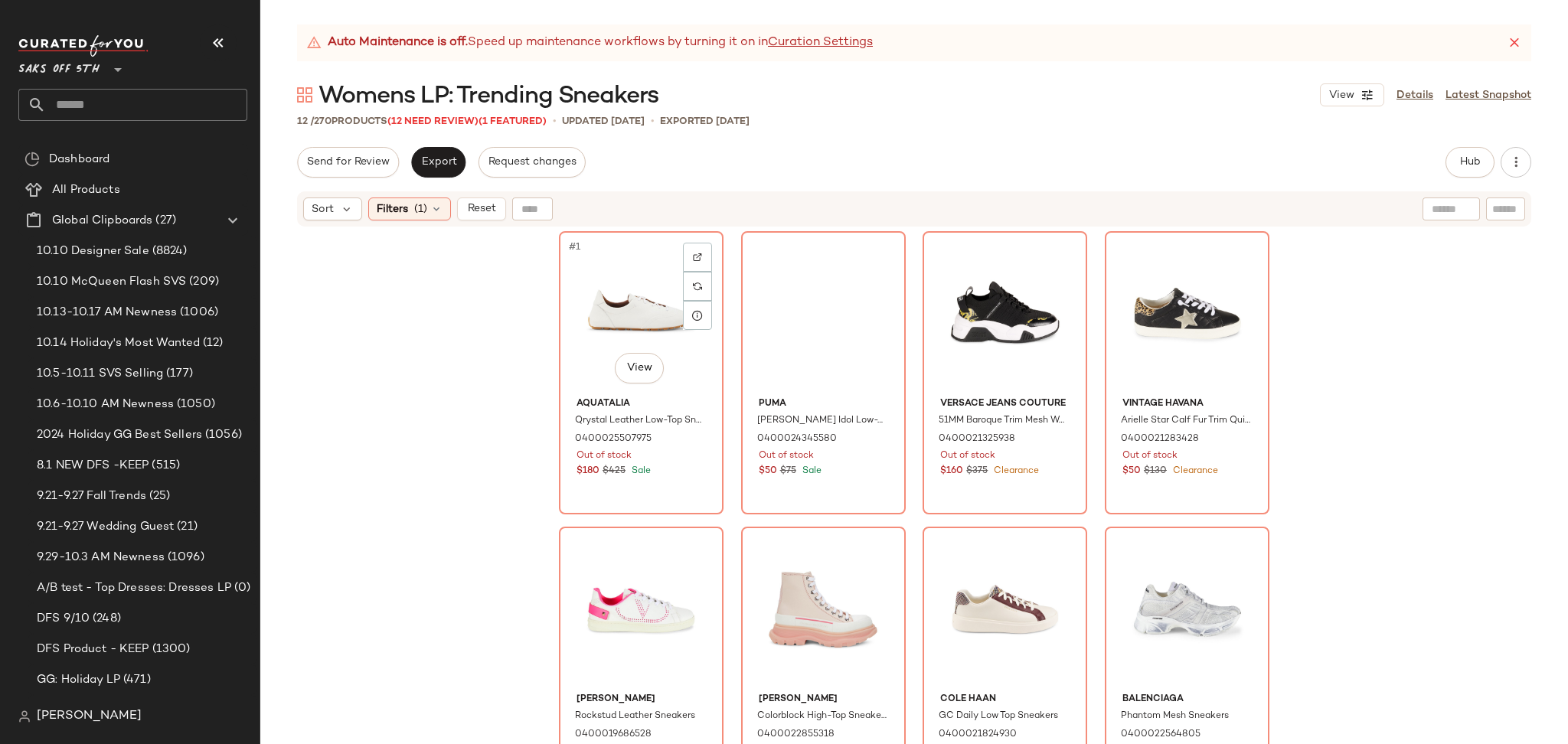
click at [621, 288] on div "#1 View" at bounding box center [641, 313] width 154 height 155
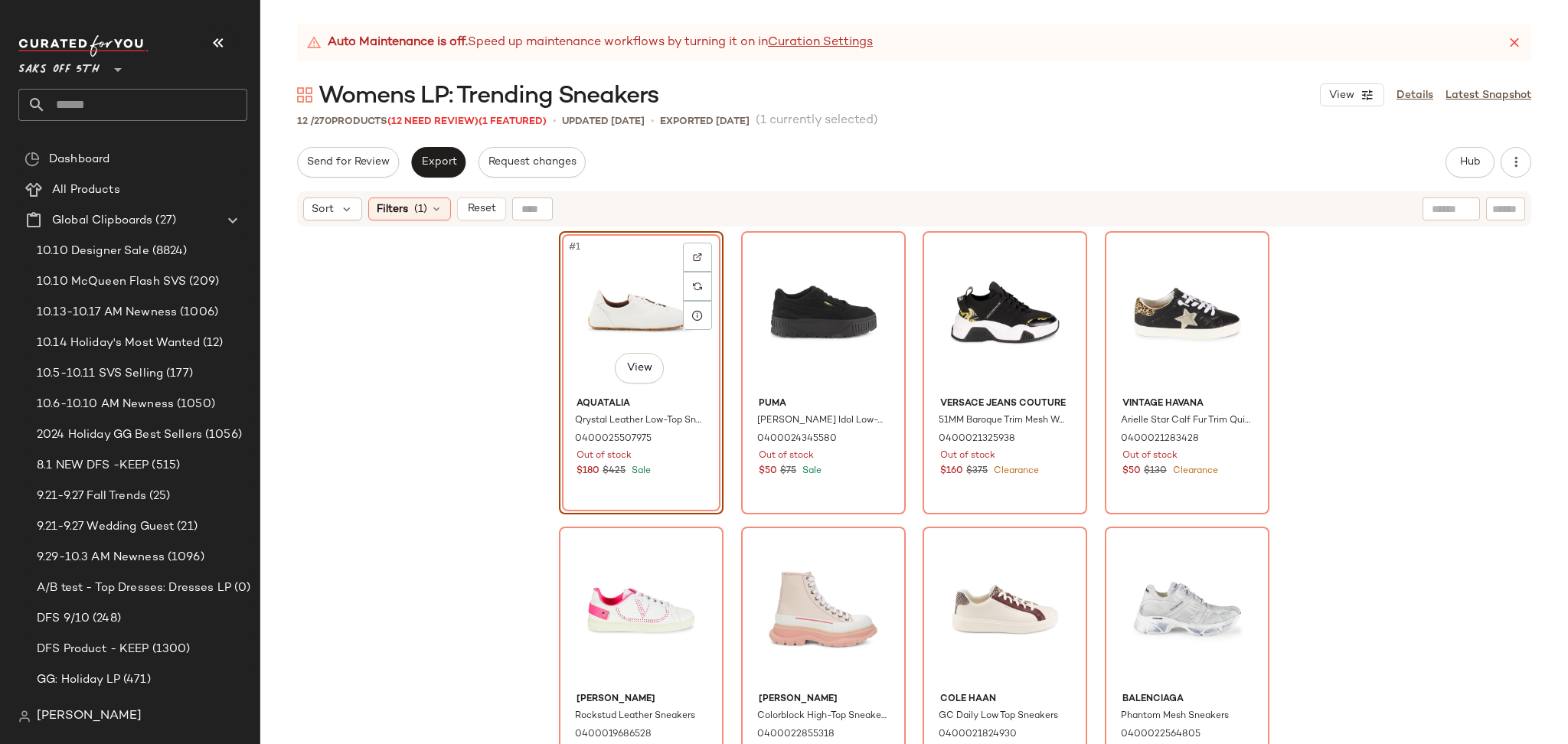
scroll to position [333, 0]
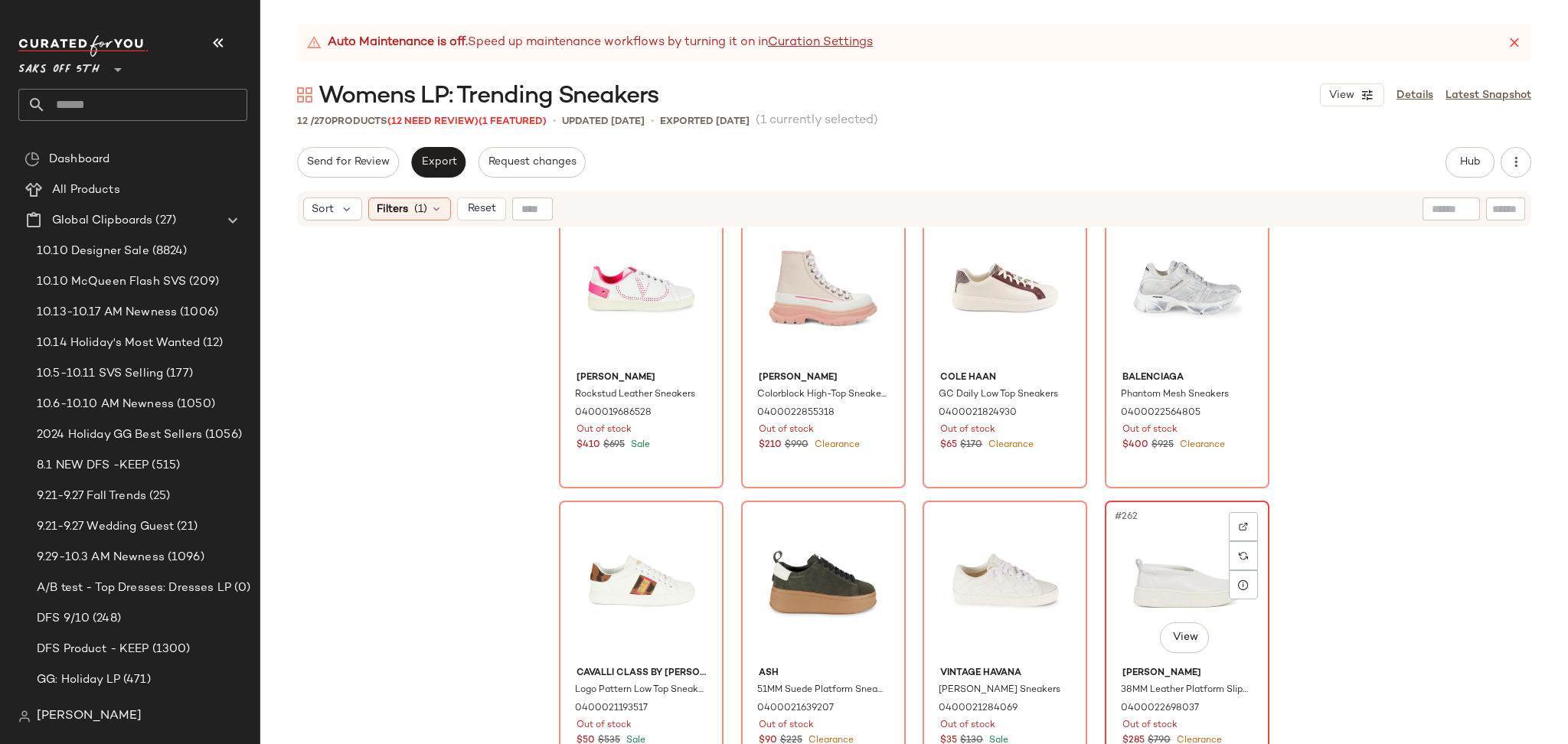
click at [1184, 558] on div "#262 View" at bounding box center [1187, 583] width 154 height 155
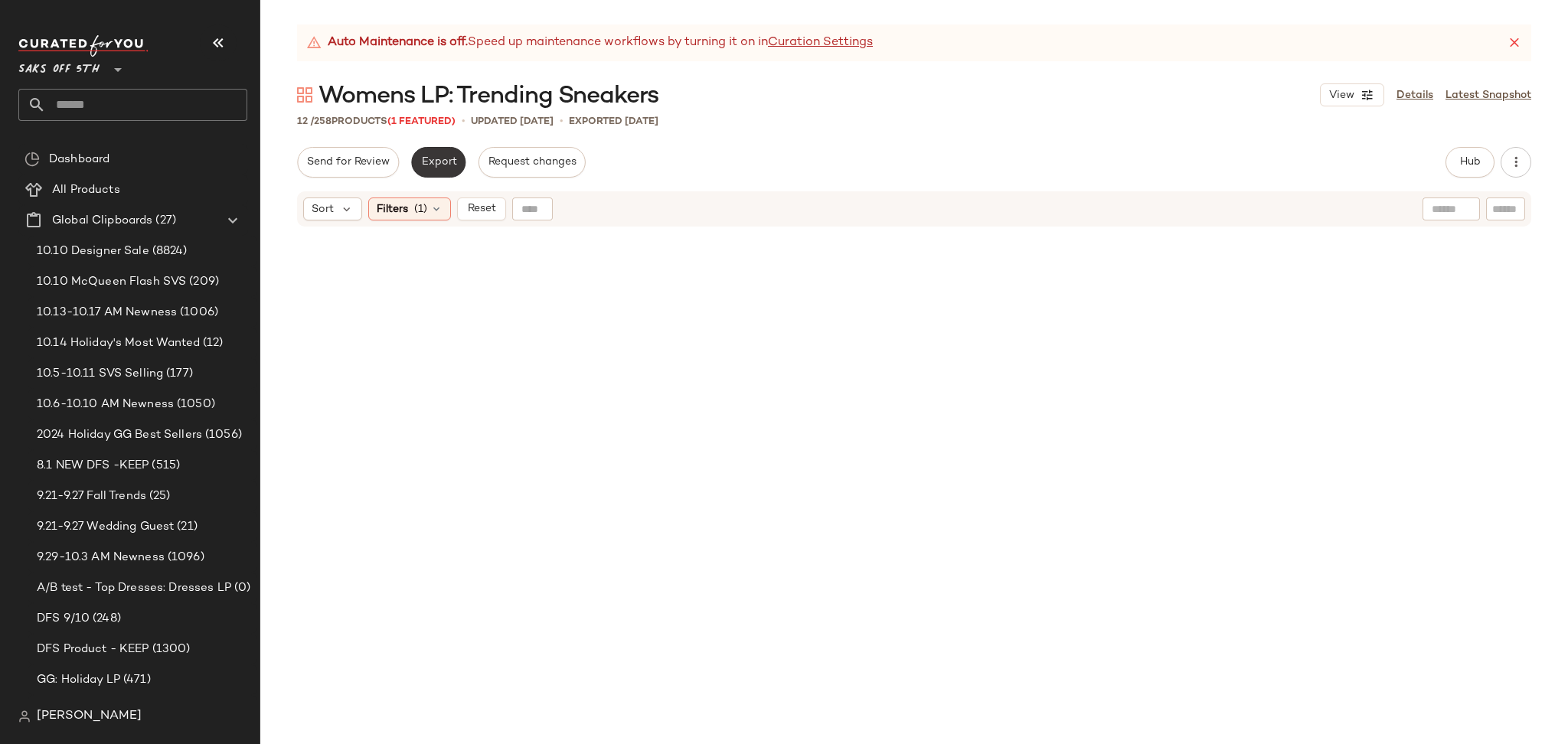
drag, startPoint x: 443, startPoint y: 179, endPoint x: 443, endPoint y: 169, distance: 10.0
click at [443, 169] on div "Send for Review Export Request changes Hub Send for Review External Review Inte…" at bounding box center [914, 446] width 1308 height 597
click at [443, 169] on button "Export" at bounding box center [438, 162] width 54 height 31
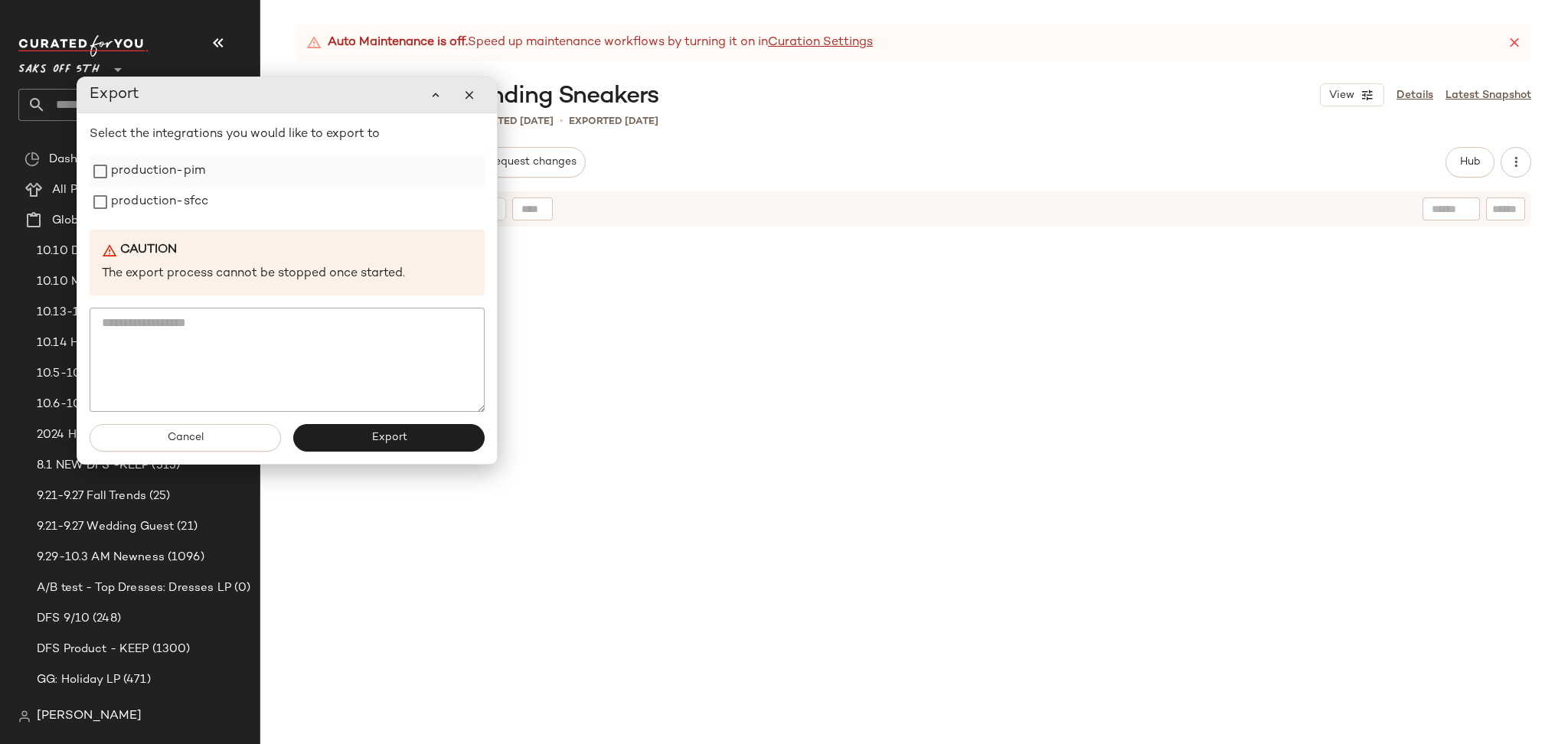
click at [149, 167] on label "production-pim" at bounding box center [157, 171] width 94 height 31
click at [155, 205] on label "production-sfcc" at bounding box center [159, 202] width 97 height 31
click at [350, 431] on button "Export" at bounding box center [389, 437] width 191 height 27
